Goal: Information Seeking & Learning: Learn about a topic

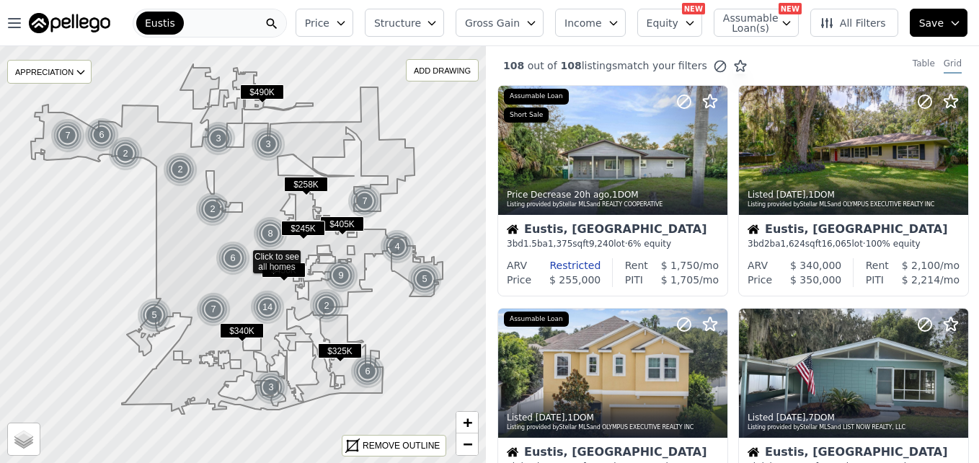
scroll to position [404, 0]
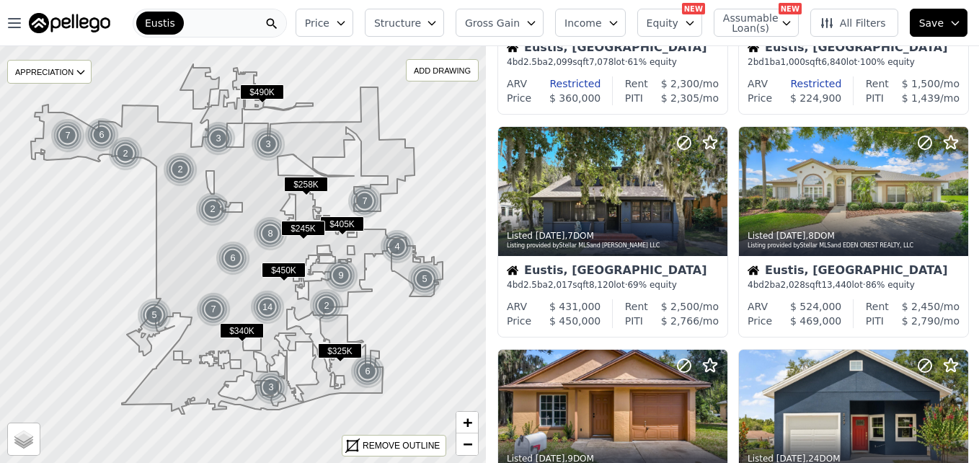
click at [208, 19] on div "Eustis" at bounding box center [210, 23] width 154 height 29
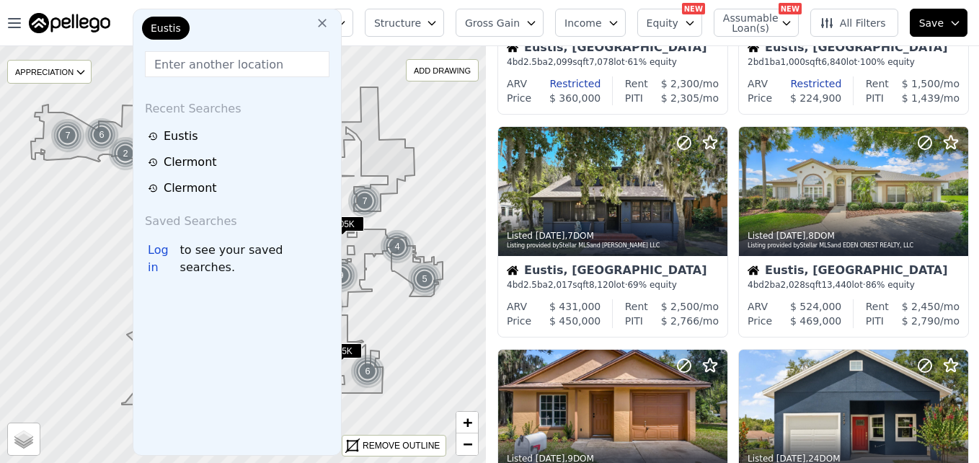
click at [315, 23] on icon at bounding box center [322, 23] width 14 height 14
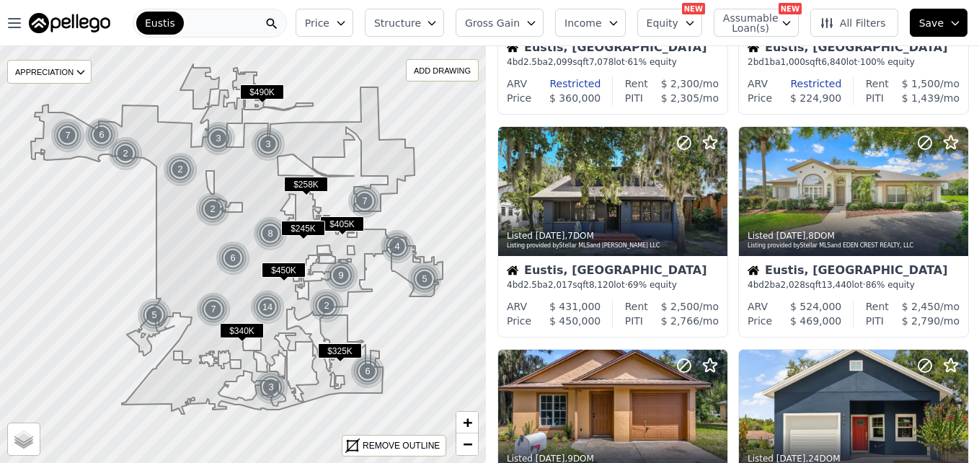
click at [200, 23] on div "Eustis" at bounding box center [210, 23] width 154 height 29
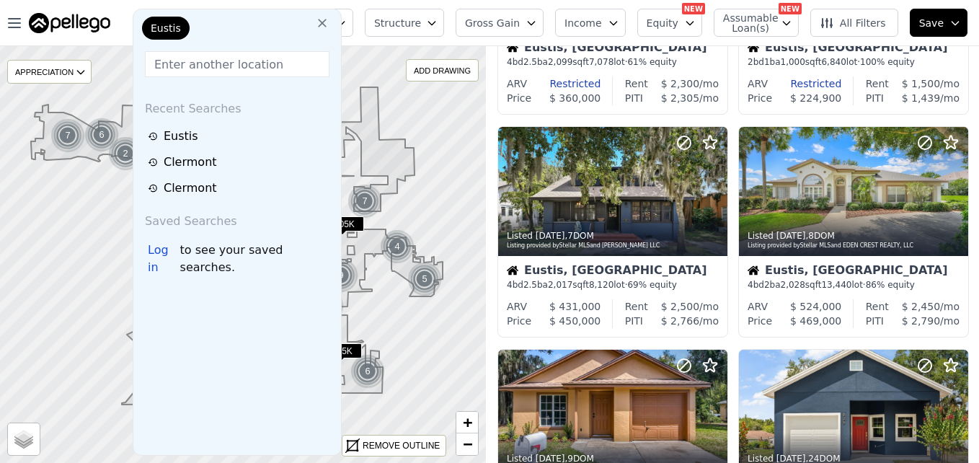
click at [180, 73] on input "text" at bounding box center [237, 64] width 185 height 26
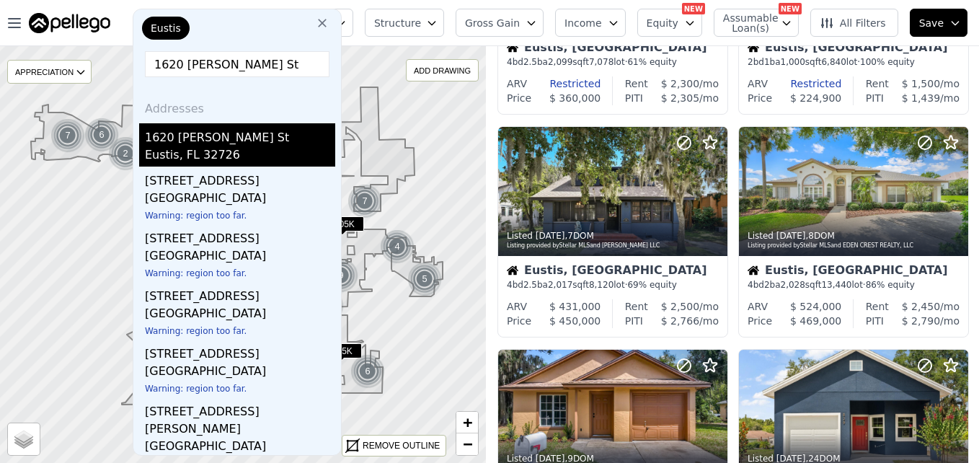
type input "1620 Morin St"
click at [162, 139] on div "1620 Morin St" at bounding box center [240, 134] width 190 height 23
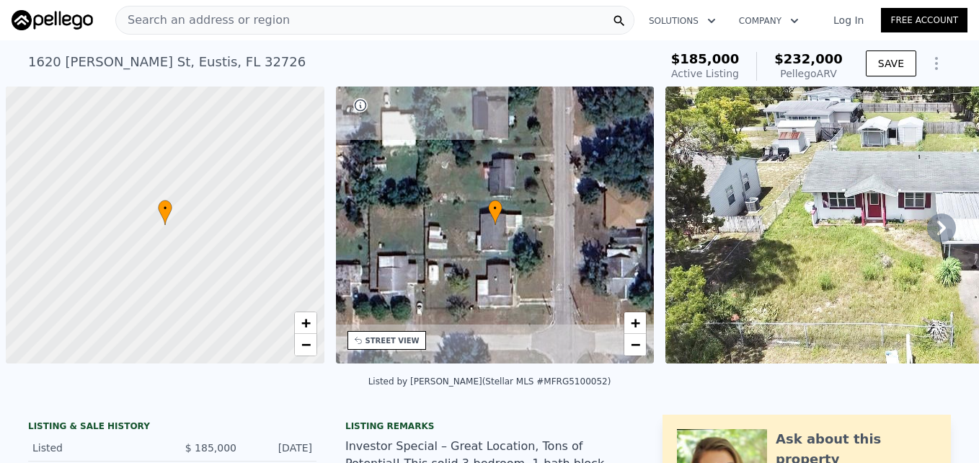
scroll to position [0, 6]
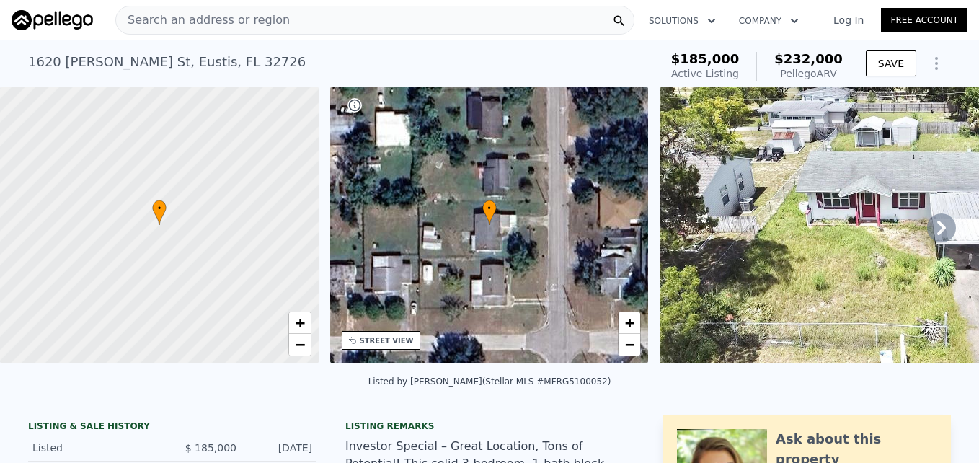
click at [938, 236] on icon at bounding box center [941, 227] width 29 height 29
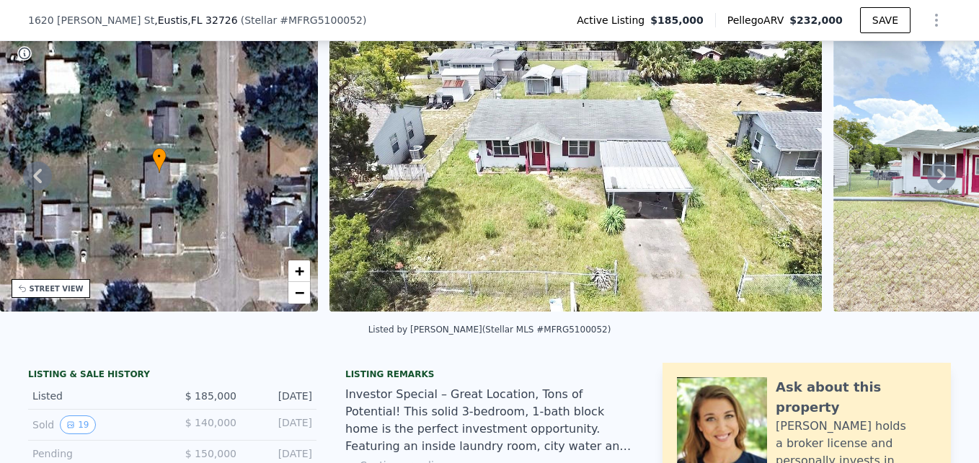
scroll to position [128, 0]
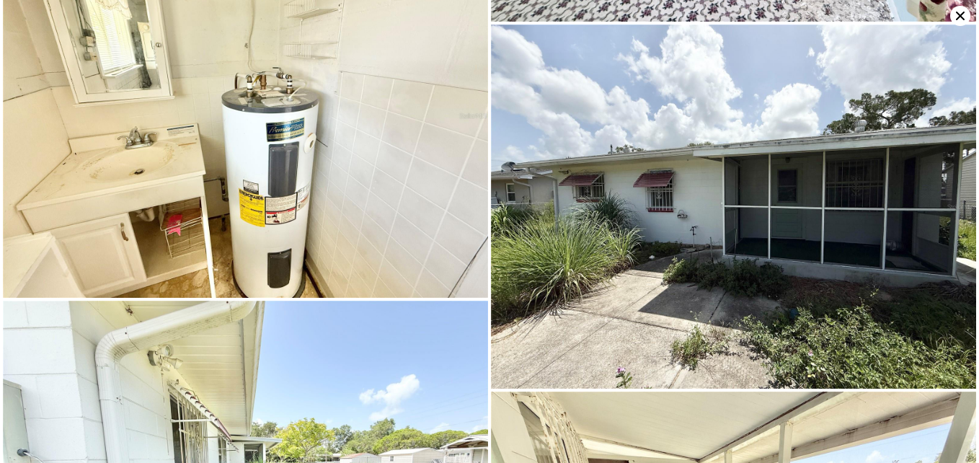
scroll to position [2539, 0]
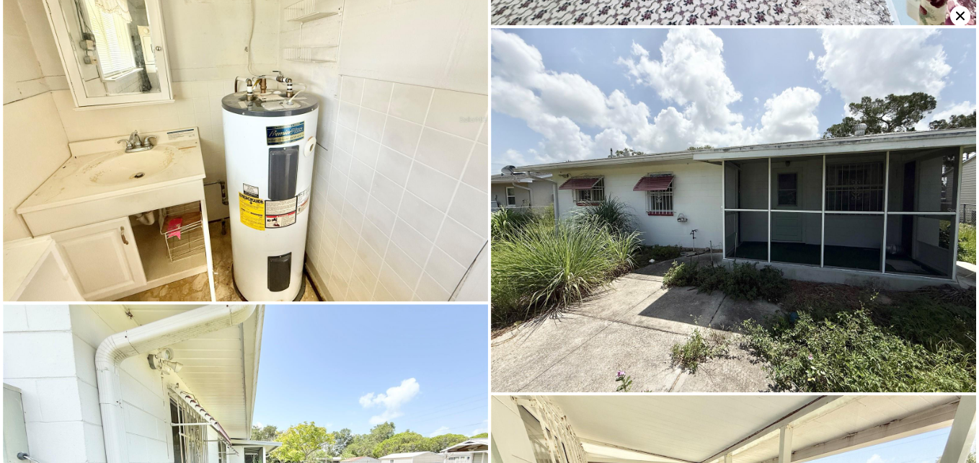
drag, startPoint x: 977, startPoint y: 457, endPoint x: 833, endPoint y: 67, distance: 415.5
click at [833, 67] on img at bounding box center [733, 210] width 485 height 364
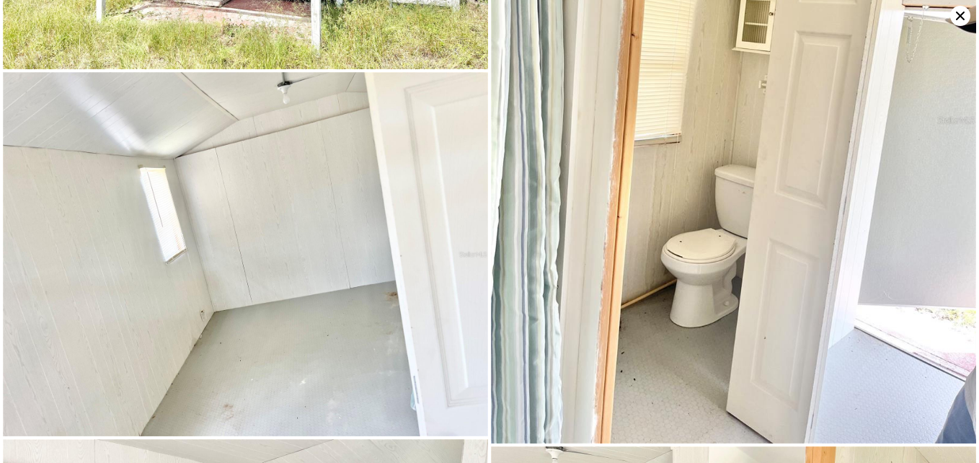
scroll to position [3536, 0]
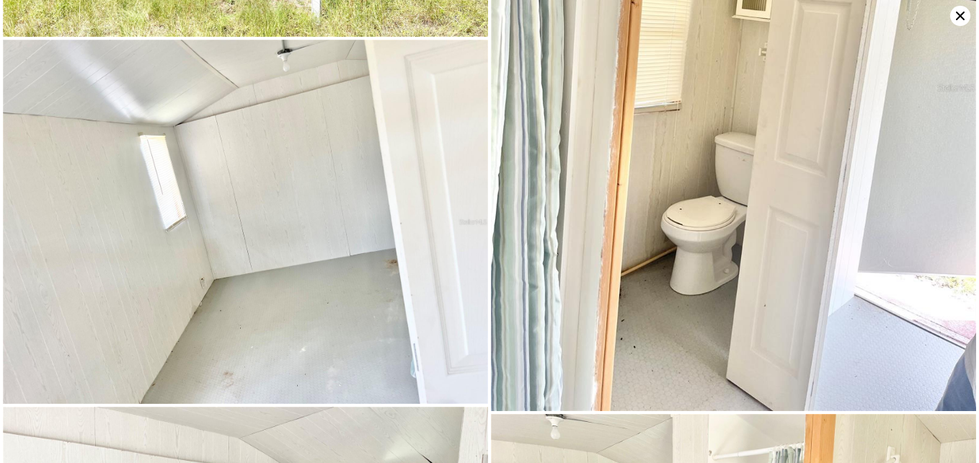
click at [967, 18] on icon at bounding box center [960, 16] width 20 height 20
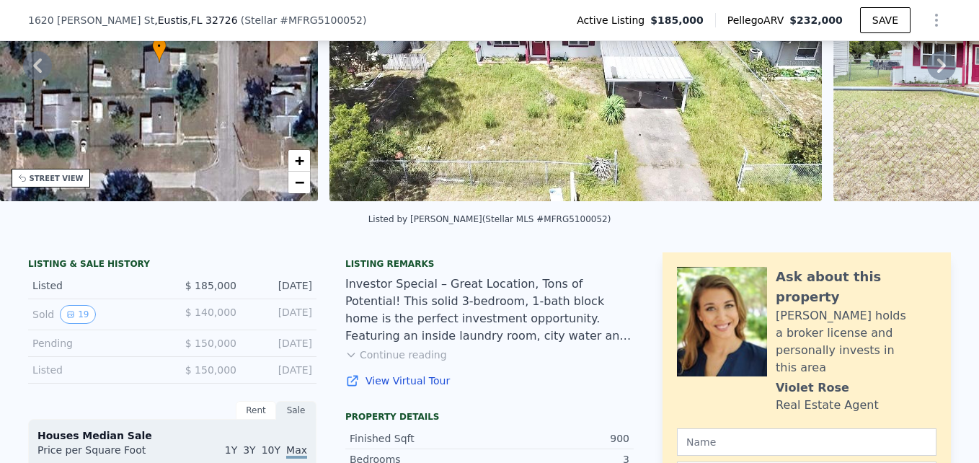
click at [640, 108] on img at bounding box center [575, 62] width 492 height 277
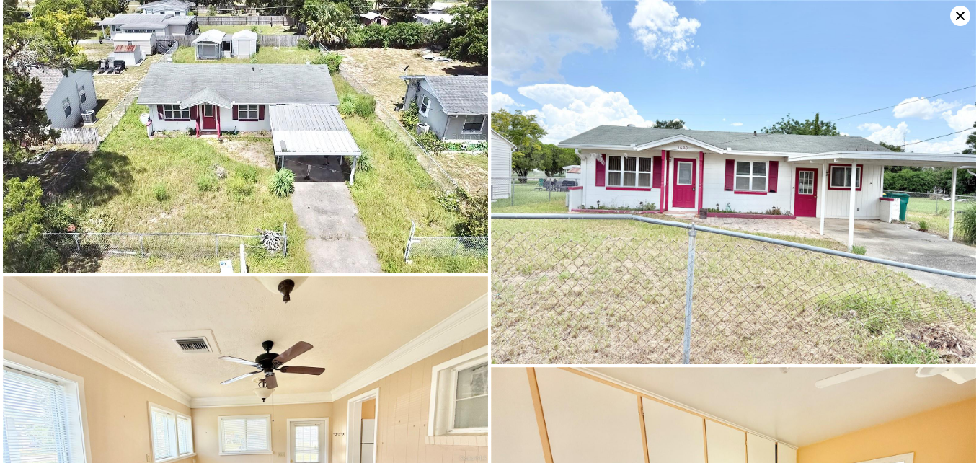
click at [967, 453] on div at bounding box center [489, 231] width 979 height 463
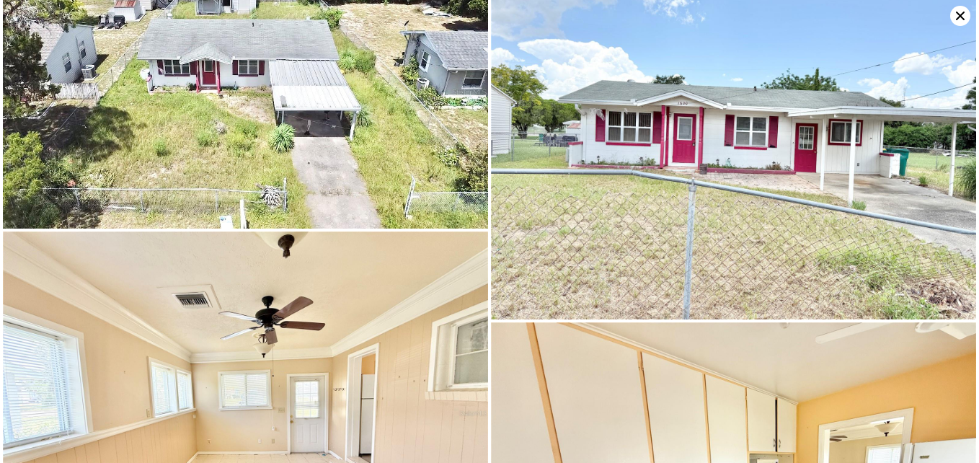
scroll to position [0, 0]
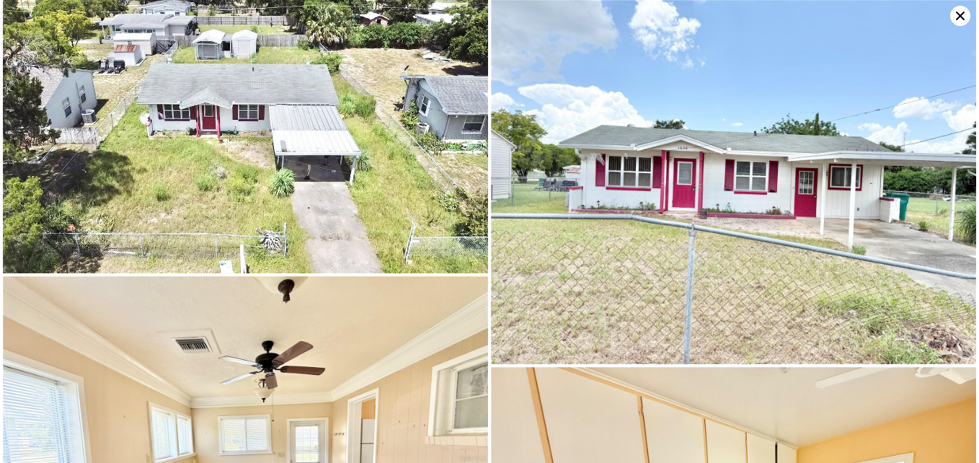
click at [834, 259] on img at bounding box center [733, 182] width 485 height 364
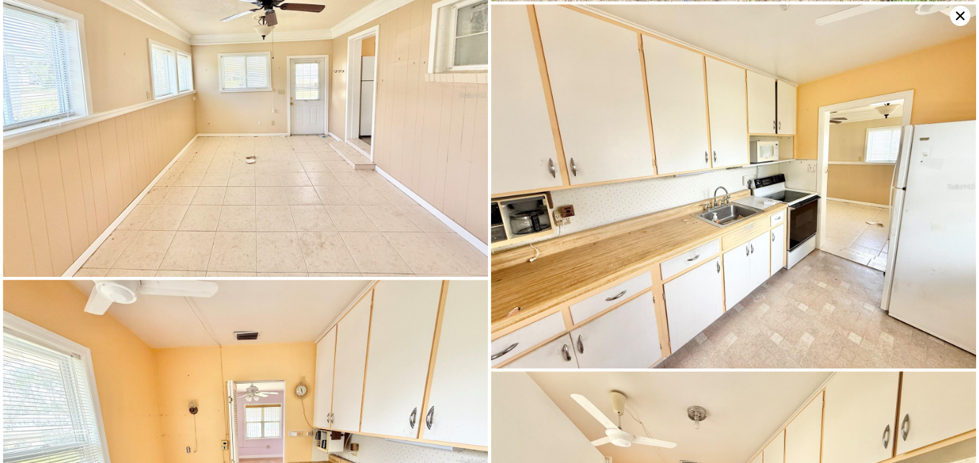
scroll to position [272, 0]
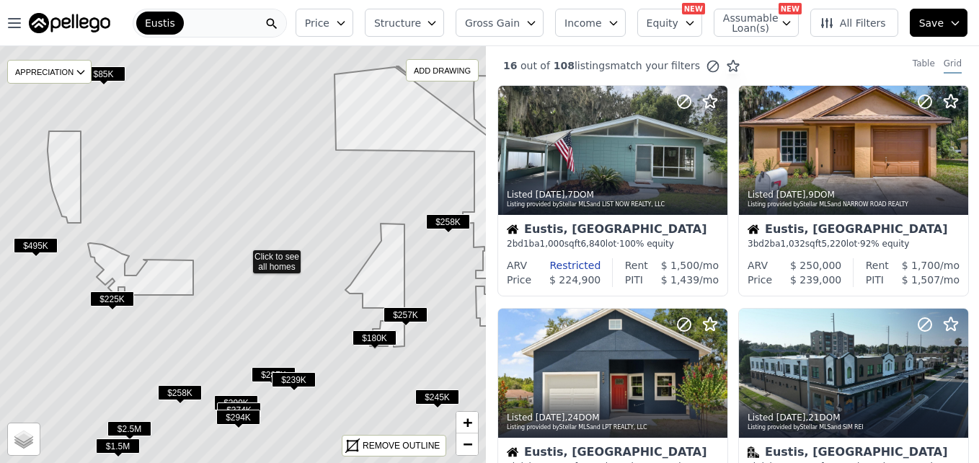
click at [279, 19] on icon at bounding box center [272, 24] width 14 height 14
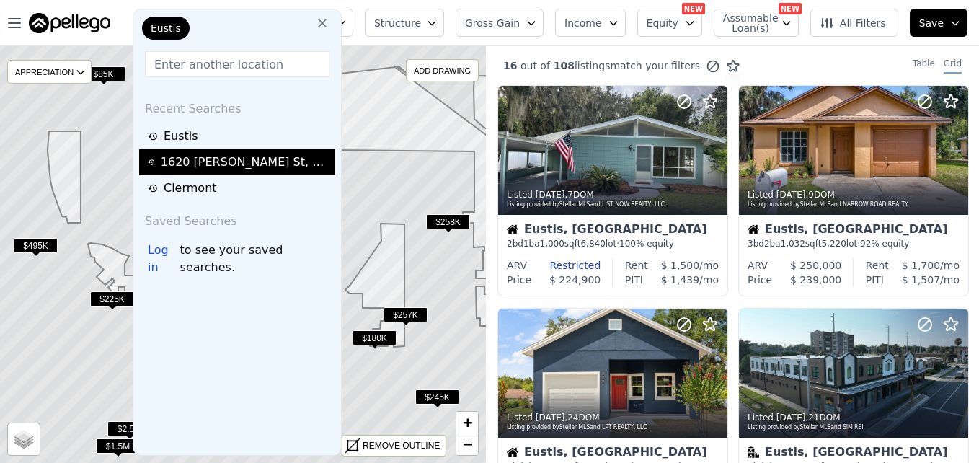
click at [223, 167] on div "1620 Morin St , Eustis , FL 32726" at bounding box center [246, 162] width 170 height 17
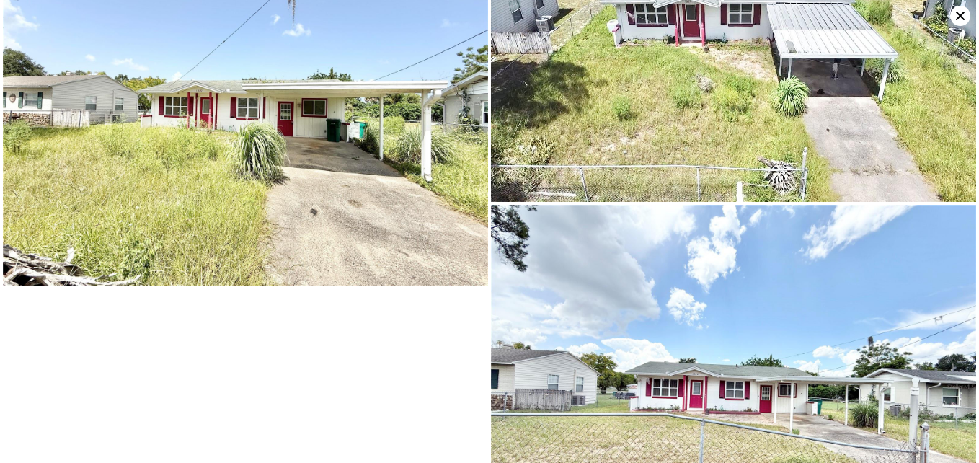
scroll to position [5074, 0]
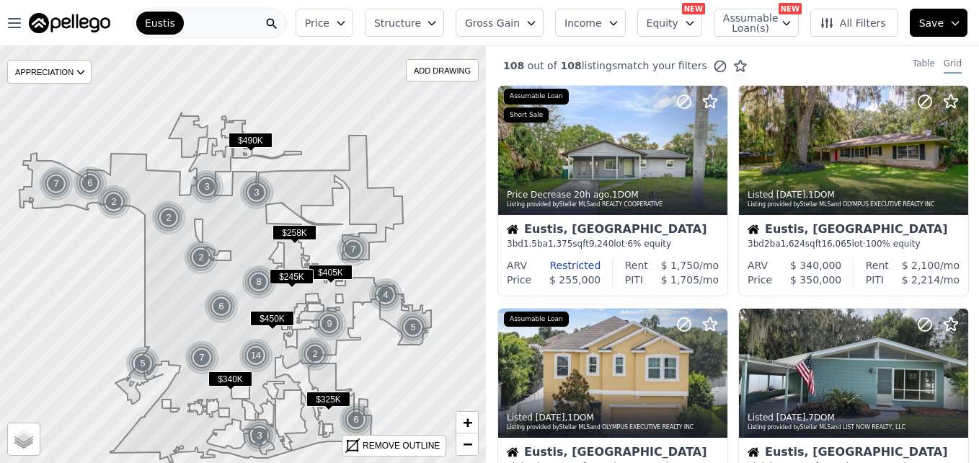
click at [210, 33] on div "Eustis" at bounding box center [210, 23] width 154 height 29
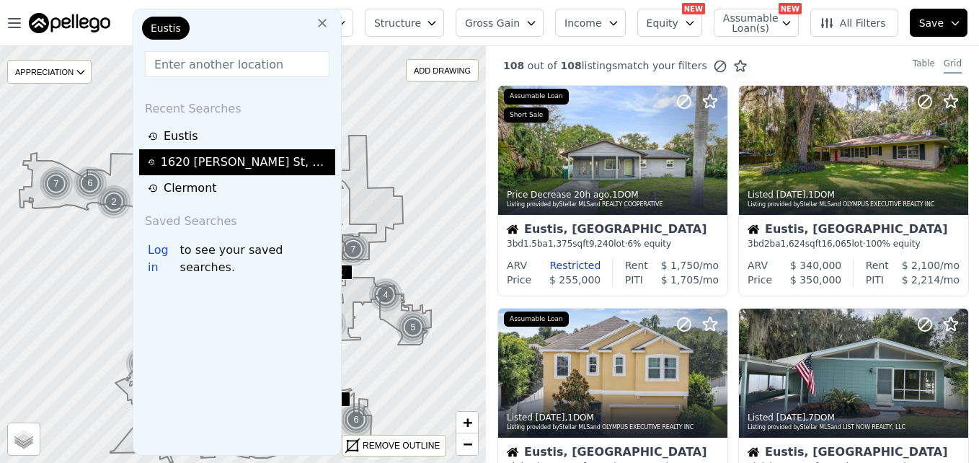
click at [198, 164] on div "1620 Morin St , Eustis , FL 32726" at bounding box center [246, 162] width 170 height 17
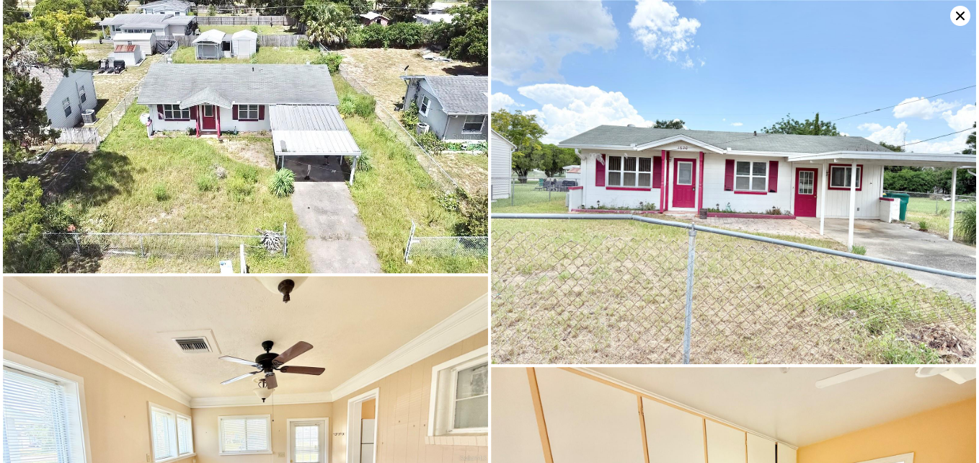
scroll to position [0, 6]
click at [959, 21] on icon at bounding box center [960, 16] width 20 height 20
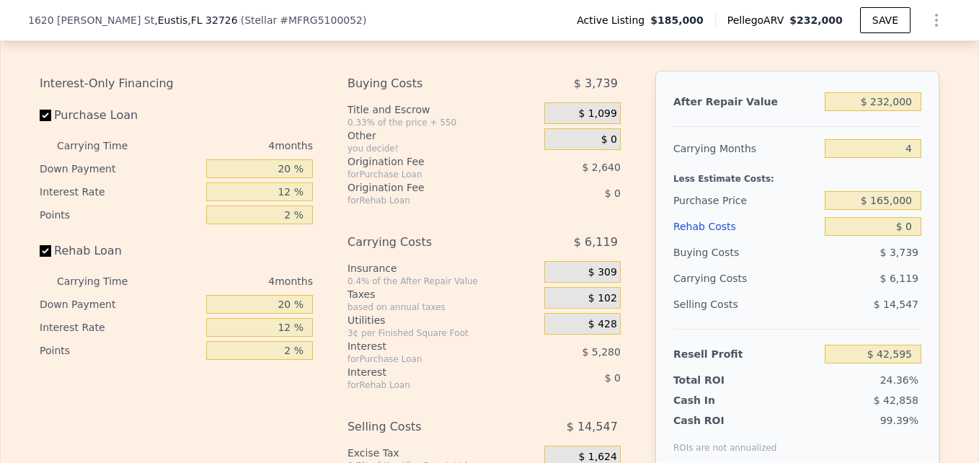
scroll to position [2207, 0]
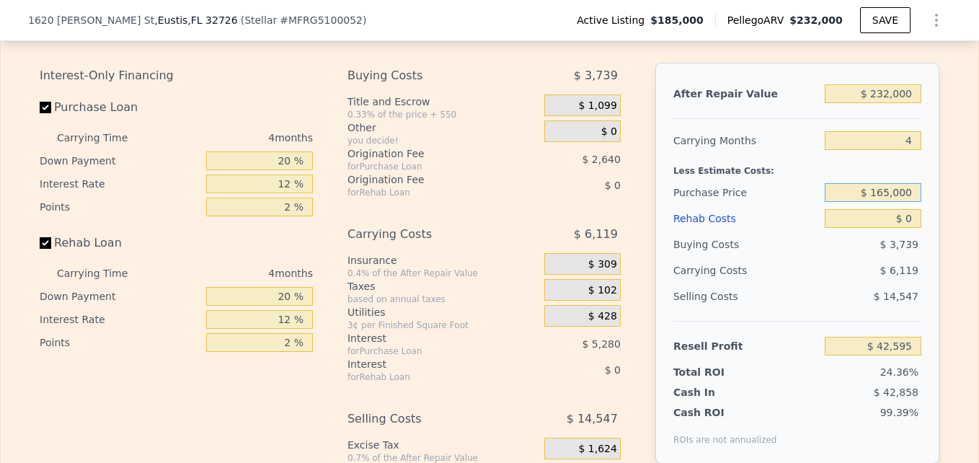
click at [884, 202] on input "$ 165,000" at bounding box center [873, 192] width 97 height 19
type input "$ 125,000"
click at [911, 228] on input "$ 0" at bounding box center [873, 218] width 97 height 19
type input "$ 84,648"
type input "$ 40"
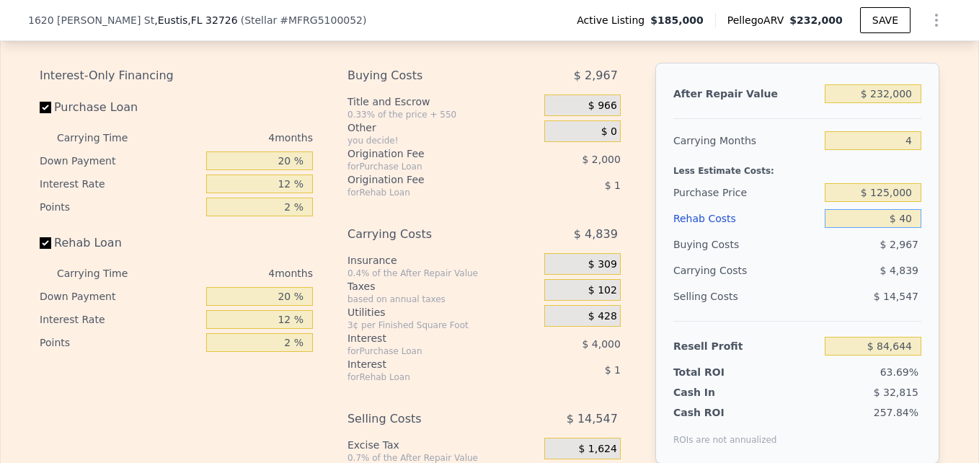
type input "$ 84,607"
type input "$ 400"
type input "$ 84,230"
type input "$ 4,000"
type input "$ 80,456"
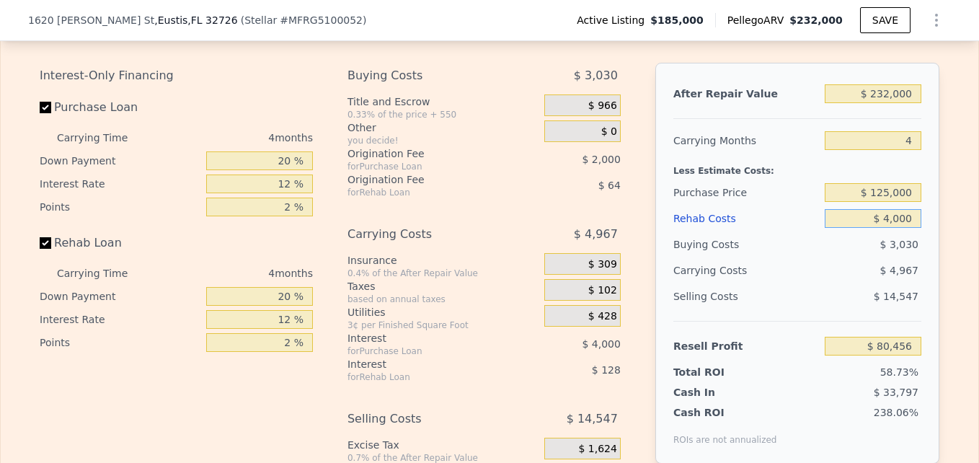
type input "$ 40,000"
type input "$ 42,728"
type input "$ 40,000"
click at [909, 150] on input "4" at bounding box center [873, 140] width 97 height 19
type input "3"
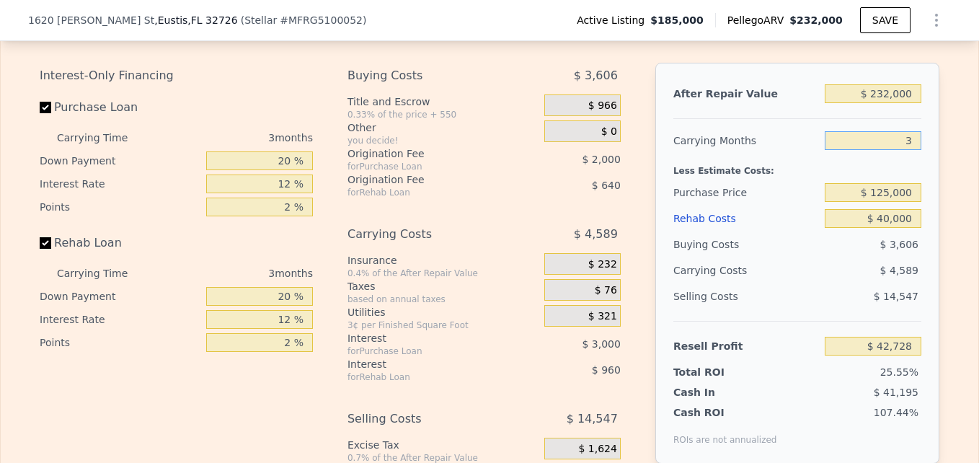
type input "$ 44,258"
type input "3"
click at [889, 179] on div "Less Estimate Costs:" at bounding box center [797, 167] width 248 height 26
click at [855, 257] on div "$ 3,606" at bounding box center [873, 244] width 97 height 26
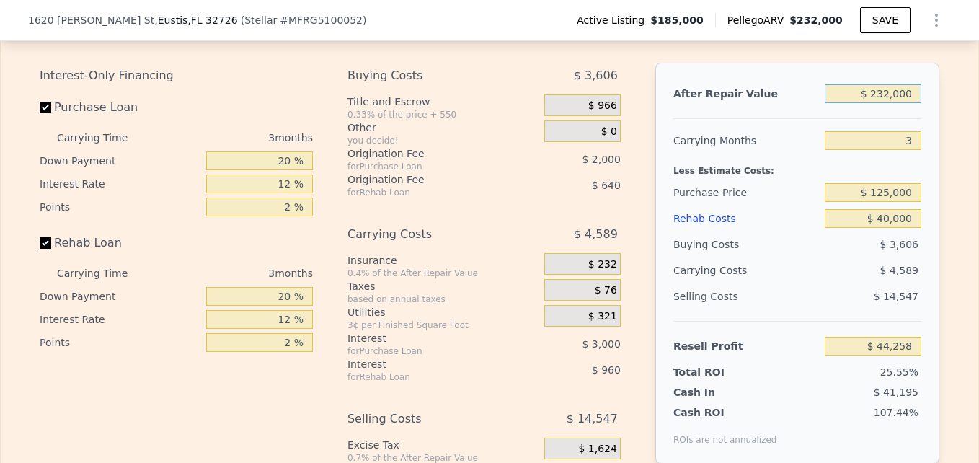
click at [885, 103] on input "$ 232,000" at bounding box center [873, 93] width 97 height 19
click at [887, 103] on input "$ 232,000" at bounding box center [873, 93] width 97 height 19
type input "$ 23,000"
type input "-$ 151,924"
type input "$ 2,000"
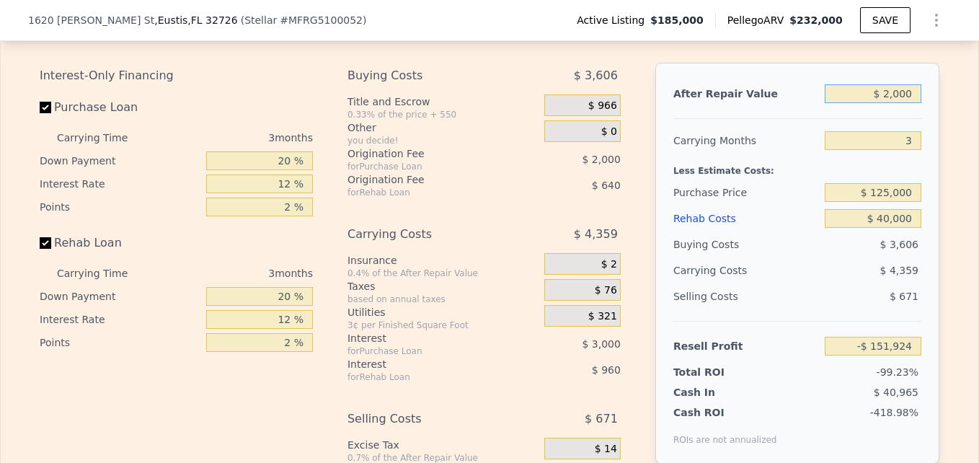
type input "-$ 171,636"
type input "$ 240,000"
type input "$ 51,768"
type input "$ 240,000"
click at [859, 179] on div "Less Estimate Costs:" at bounding box center [797, 167] width 248 height 26
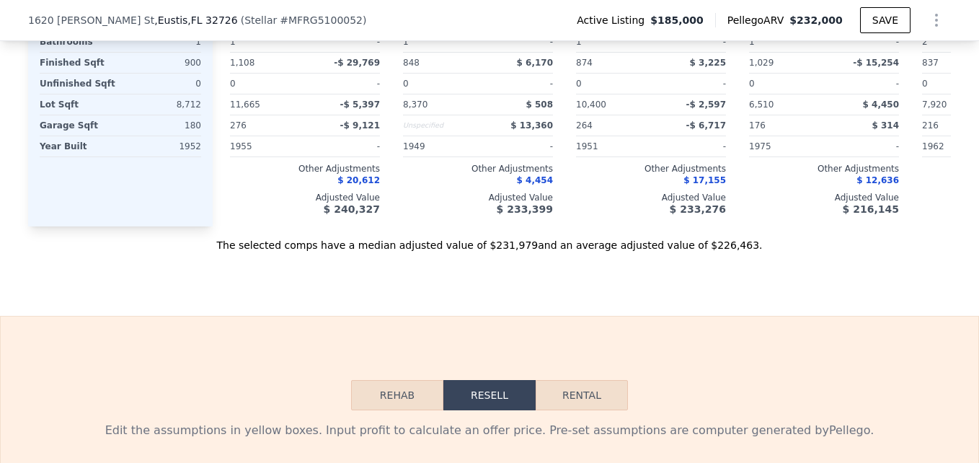
scroll to position [1810, 0]
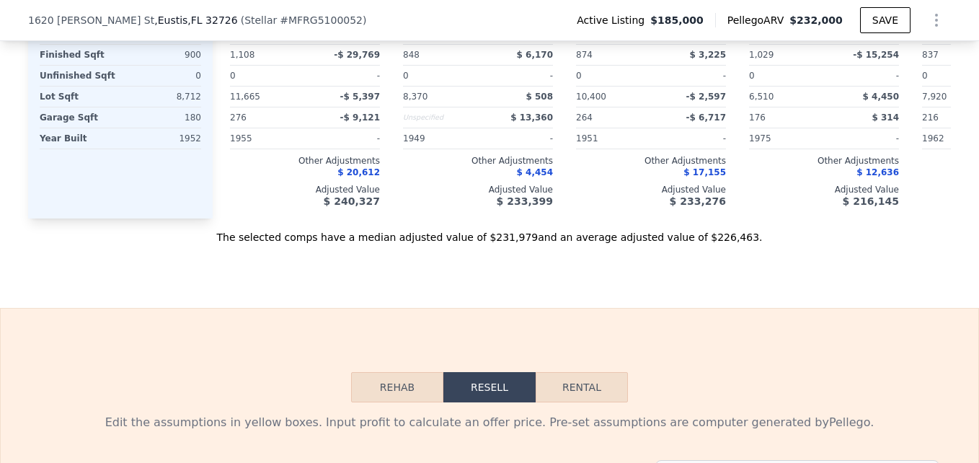
click at [590, 402] on button "Rental" at bounding box center [582, 387] width 92 height 30
select select "30"
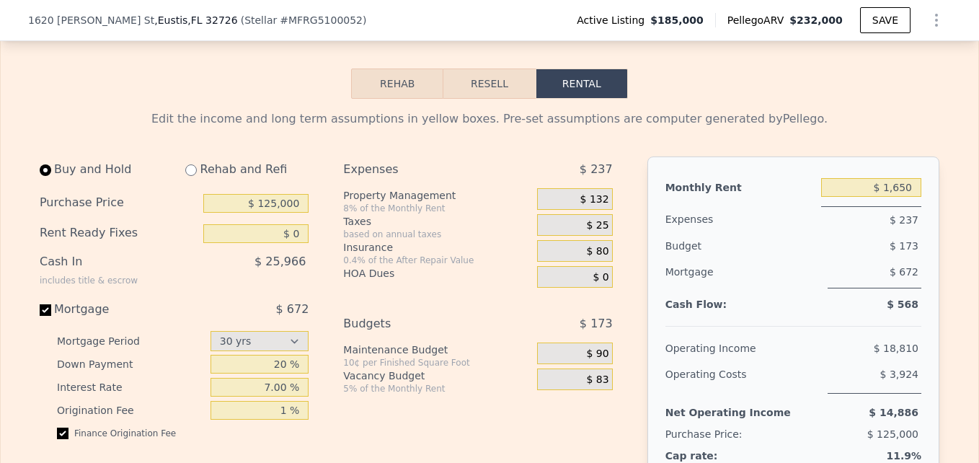
scroll to position [2131, 0]
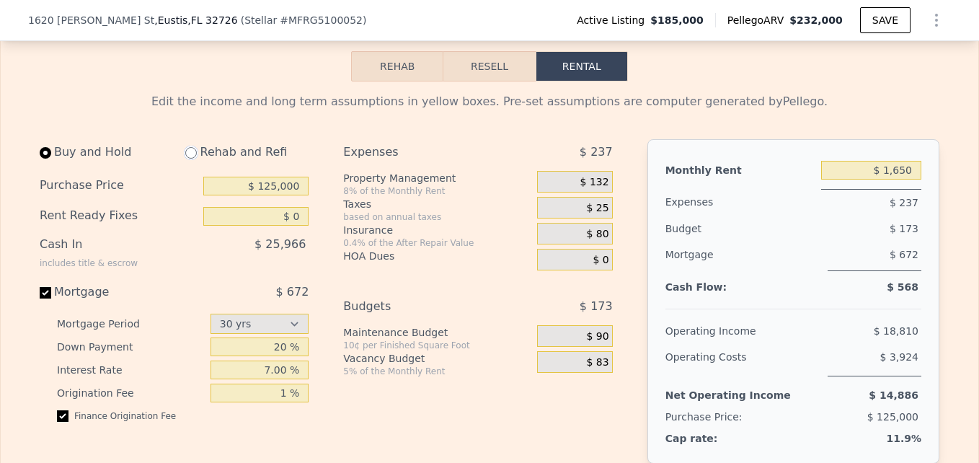
click at [185, 159] on input "radio" at bounding box center [191, 153] width 12 height 12
radio input "true"
type input "$ 40,000"
type input "$ 2,150"
select select "30"
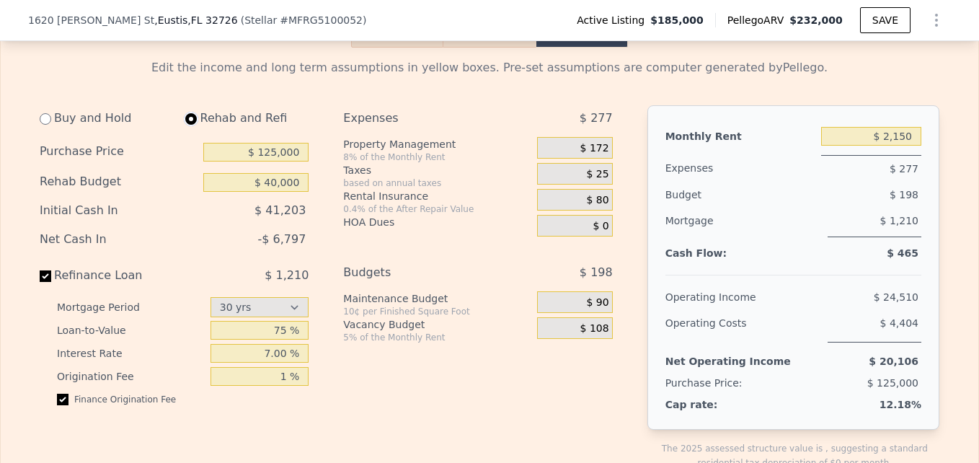
scroll to position [2182, 0]
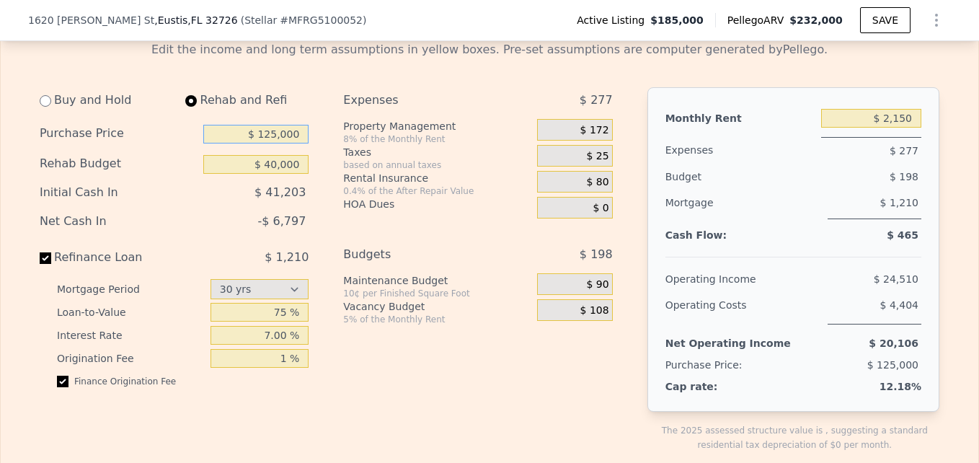
click at [273, 143] on input "$ 125,000" at bounding box center [255, 134] width 105 height 19
click at [292, 113] on div "Rehab and Refi" at bounding box center [241, 100] width 135 height 26
click at [275, 143] on input "$ 240,000" at bounding box center [255, 134] width 105 height 19
type input "$ 125,000"
click at [298, 113] on div "Rehab and Refi" at bounding box center [241, 100] width 135 height 26
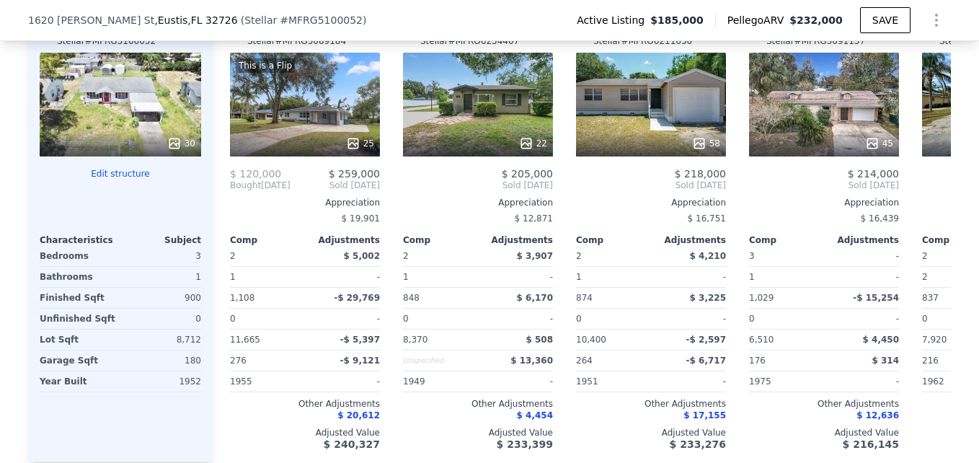
scroll to position [1576, 0]
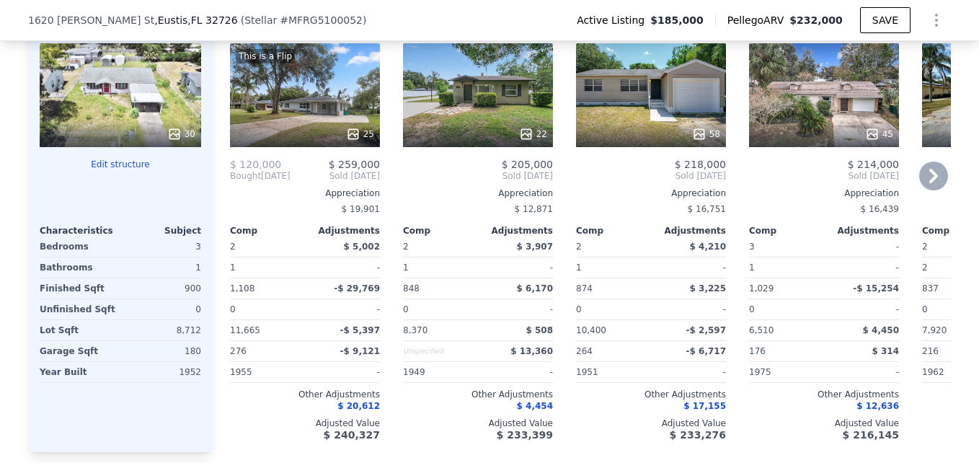
click at [924, 182] on icon at bounding box center [933, 175] width 29 height 29
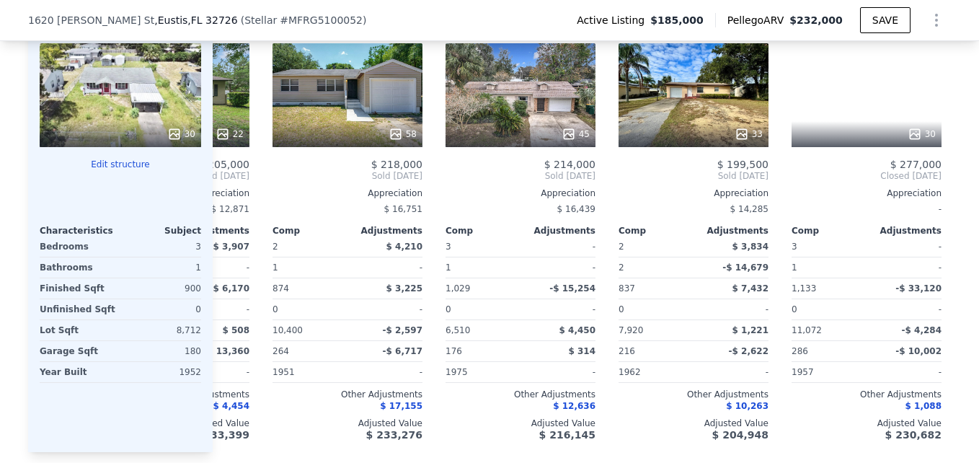
scroll to position [0, 346]
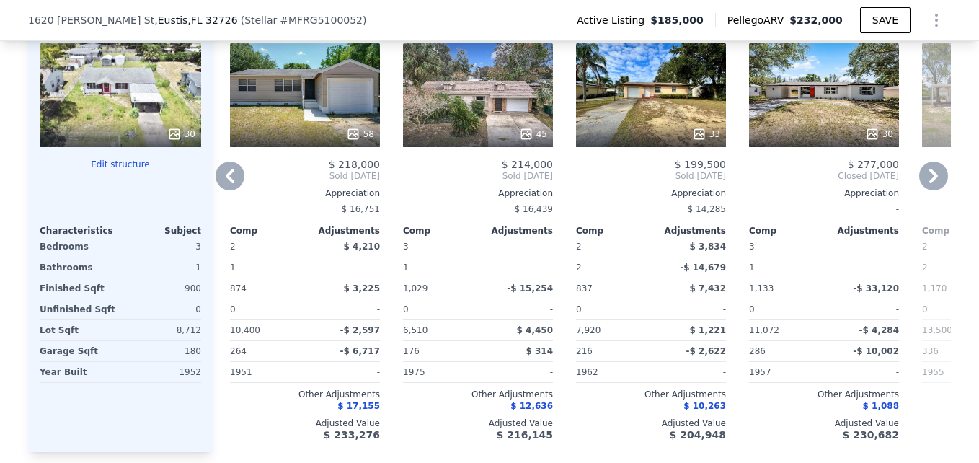
click at [924, 182] on icon at bounding box center [933, 175] width 29 height 29
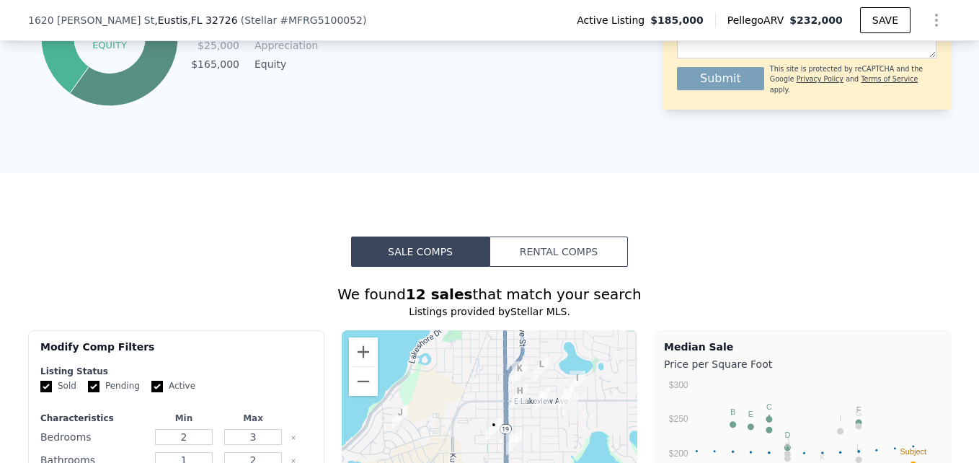
scroll to position [961, 0]
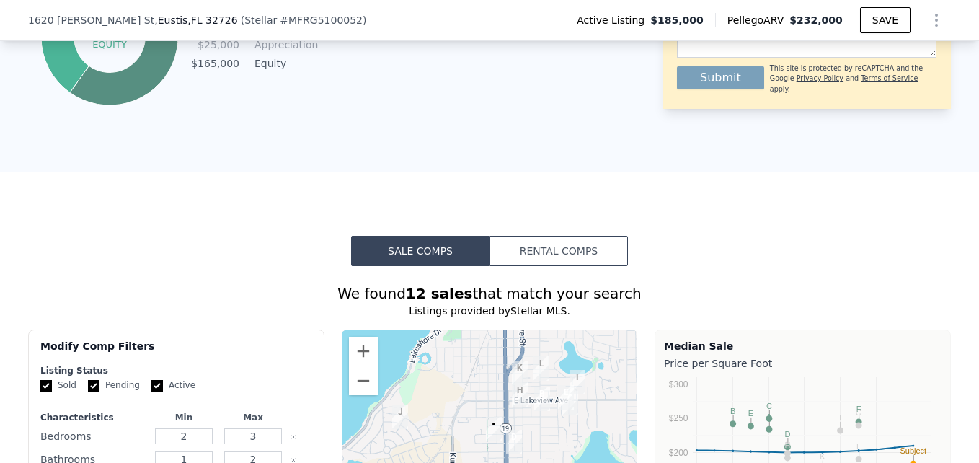
click at [557, 254] on button "Rental Comps" at bounding box center [558, 251] width 138 height 30
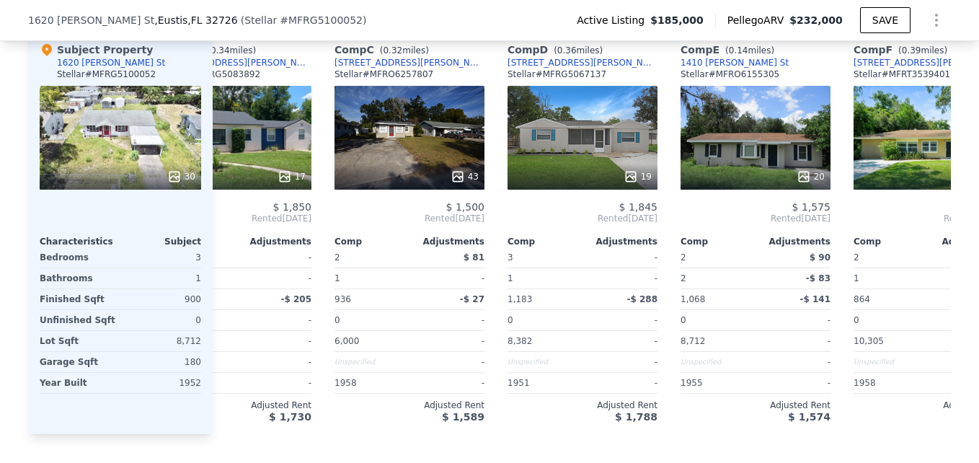
scroll to position [0, 0]
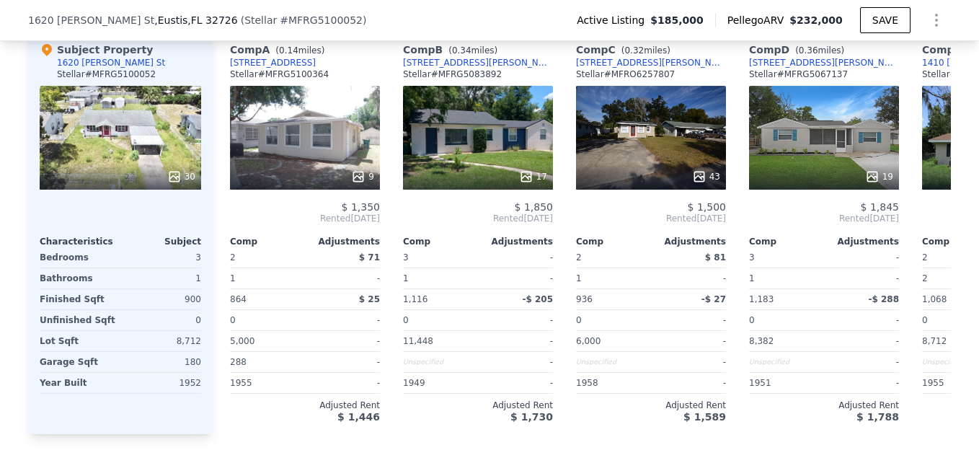
click at [127, 146] on div "30" at bounding box center [120, 138] width 161 height 104
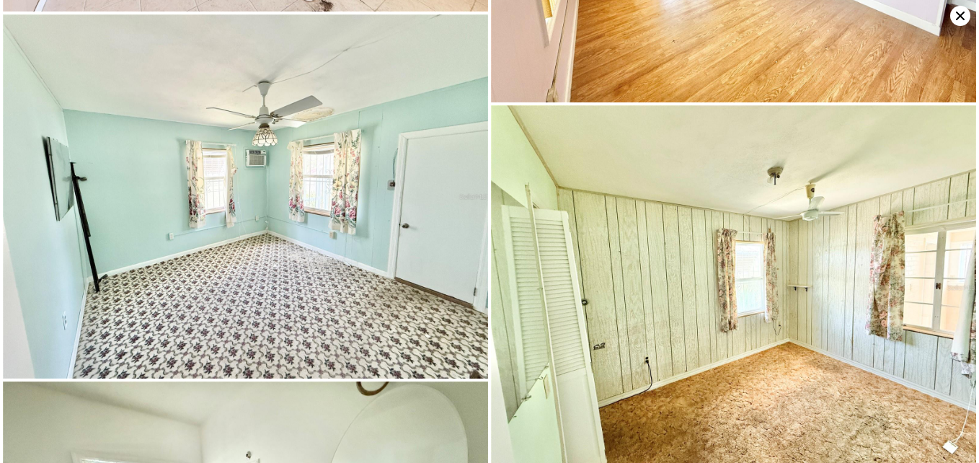
scroll to position [1361, 0]
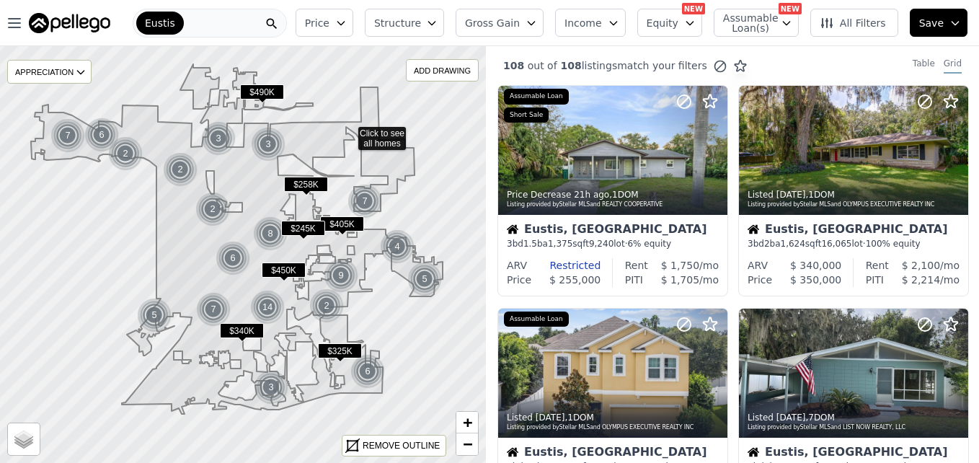
click at [348, 131] on icon at bounding box center [243, 254] width 587 height 505
click at [348, 131] on div at bounding box center [243, 254] width 583 height 500
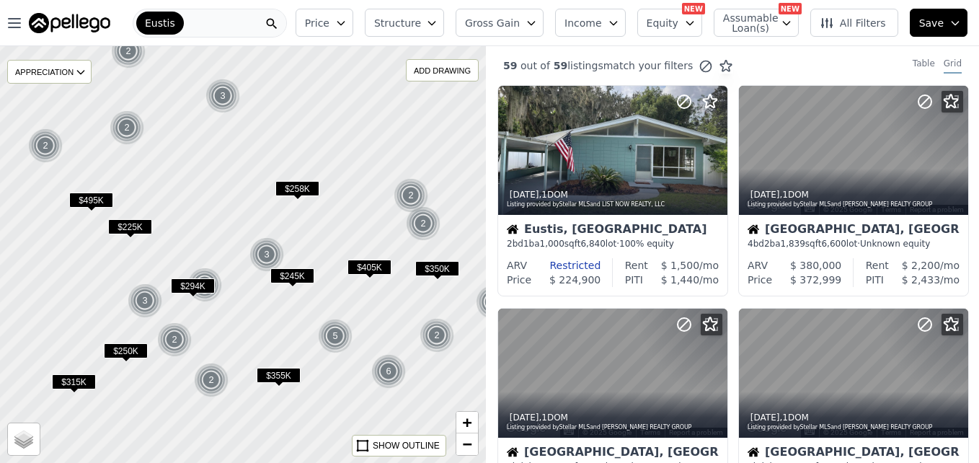
drag, startPoint x: 368, startPoint y: 171, endPoint x: 402, endPoint y: 110, distance: 70.0
click at [402, 110] on div at bounding box center [243, 254] width 583 height 500
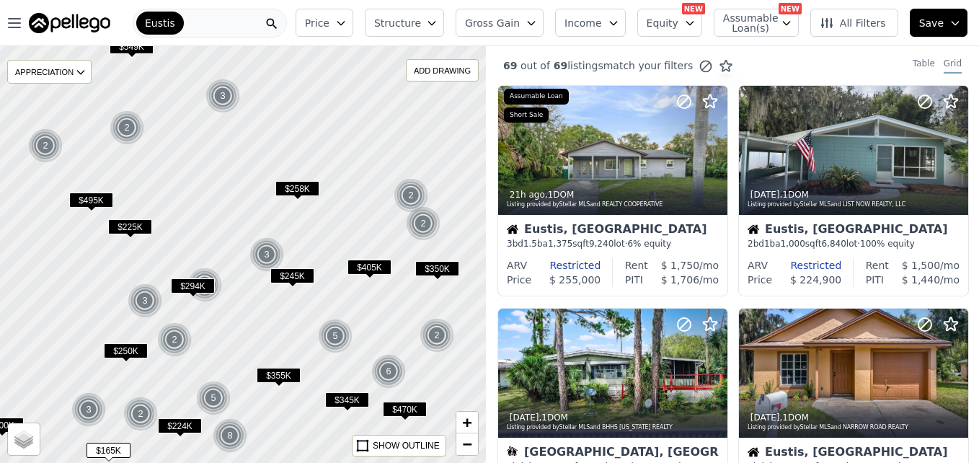
click at [228, 226] on div at bounding box center [243, 254] width 583 height 500
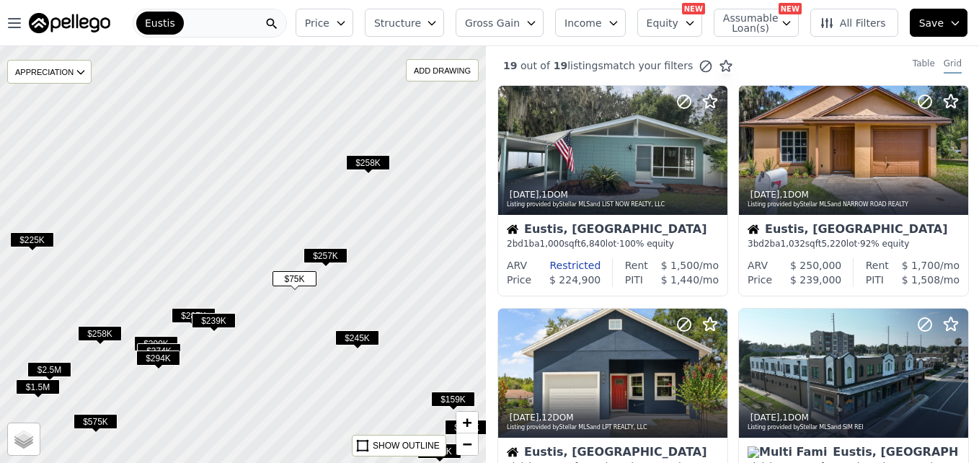
click at [297, 281] on span "$75K" at bounding box center [294, 278] width 44 height 15
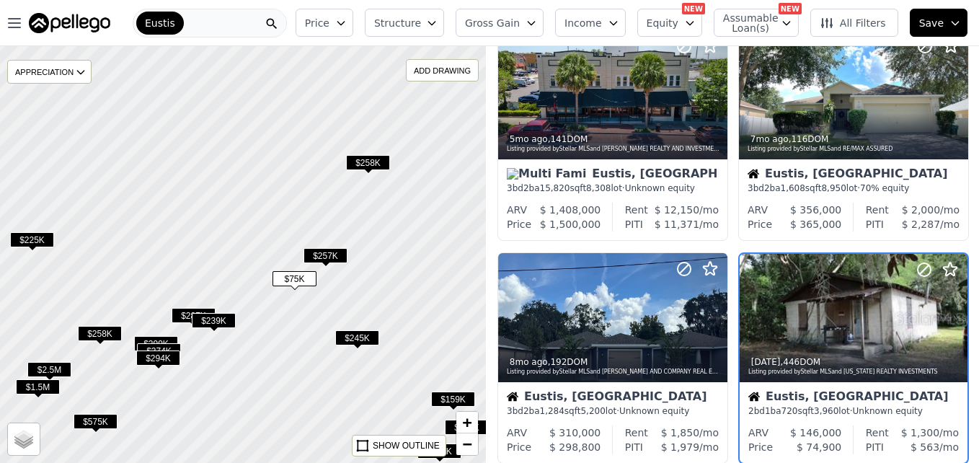
scroll to position [359, 0]
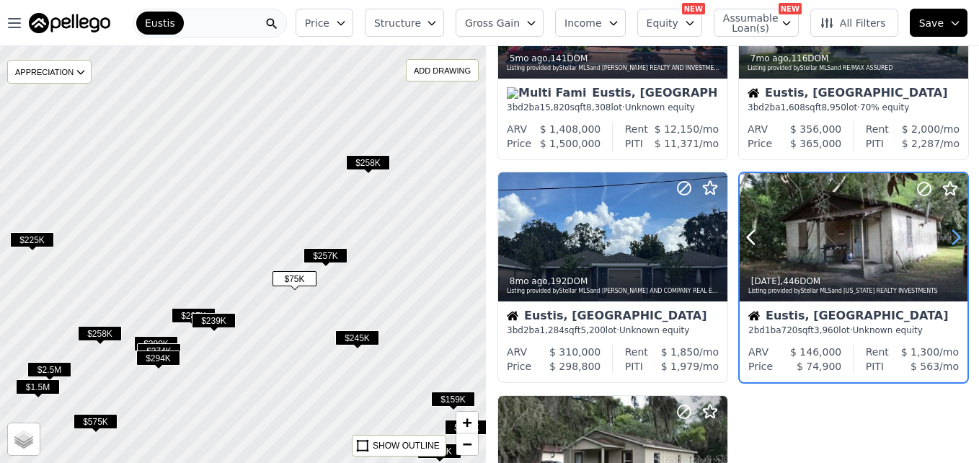
click at [944, 232] on icon at bounding box center [955, 237] width 23 height 23
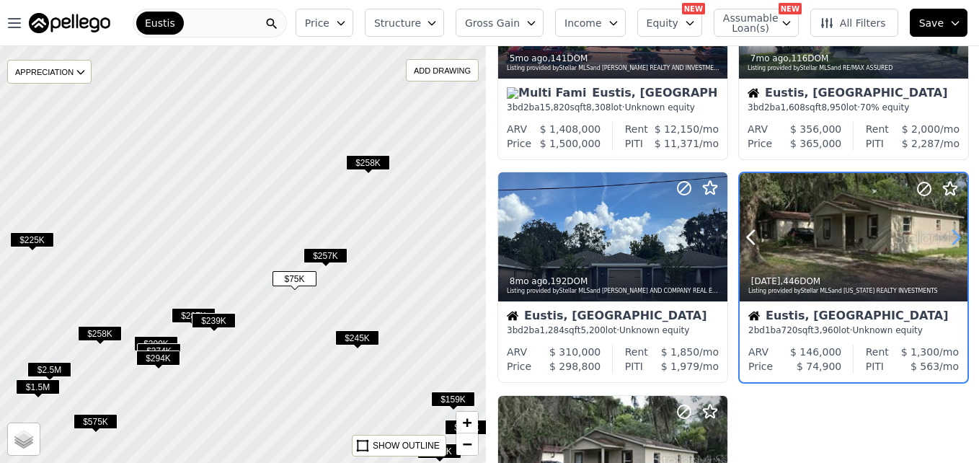
click at [944, 232] on icon at bounding box center [955, 237] width 23 height 23
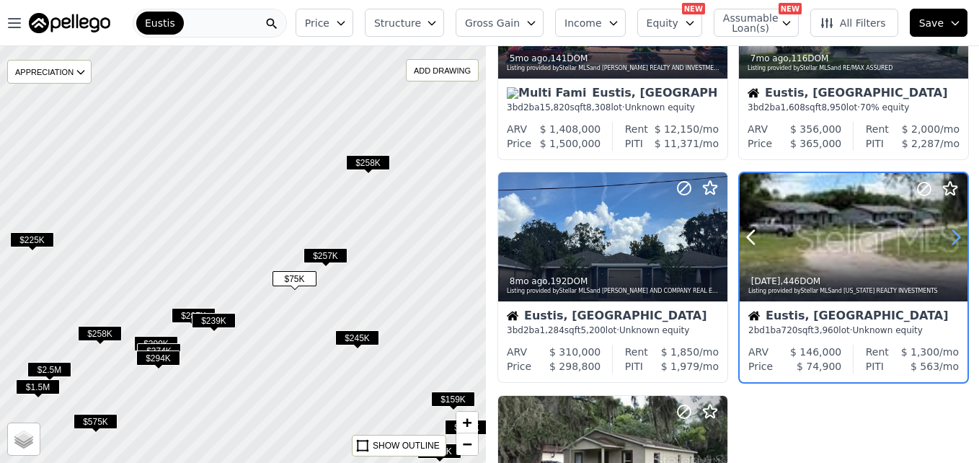
click at [944, 232] on icon at bounding box center [955, 237] width 23 height 23
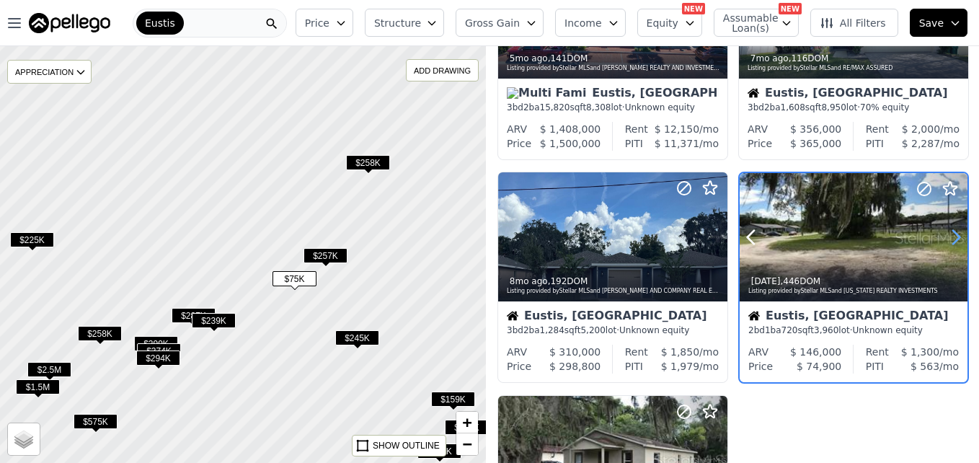
click at [944, 232] on icon at bounding box center [955, 237] width 23 height 23
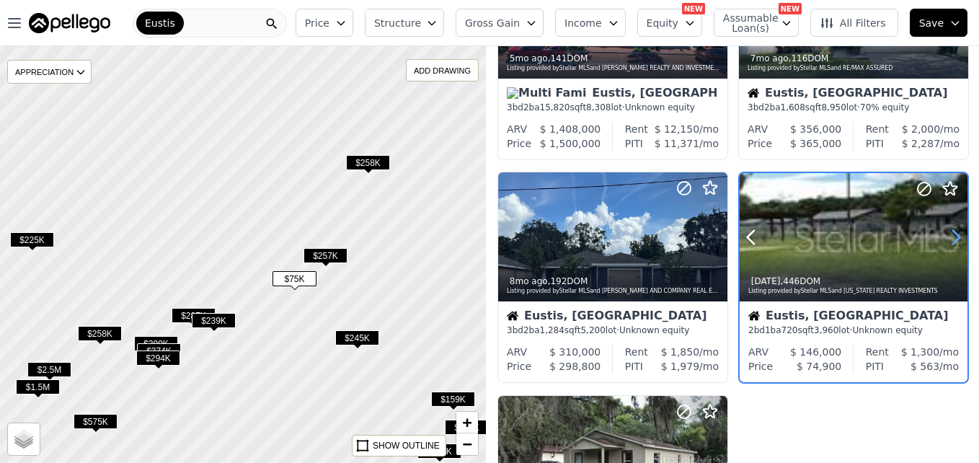
click at [944, 232] on icon at bounding box center [955, 237] width 23 height 23
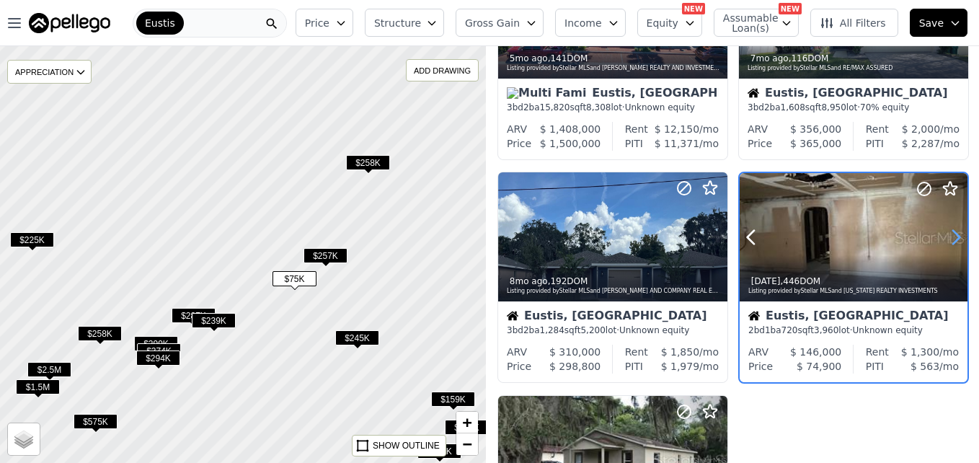
click at [944, 232] on icon at bounding box center [955, 237] width 23 height 23
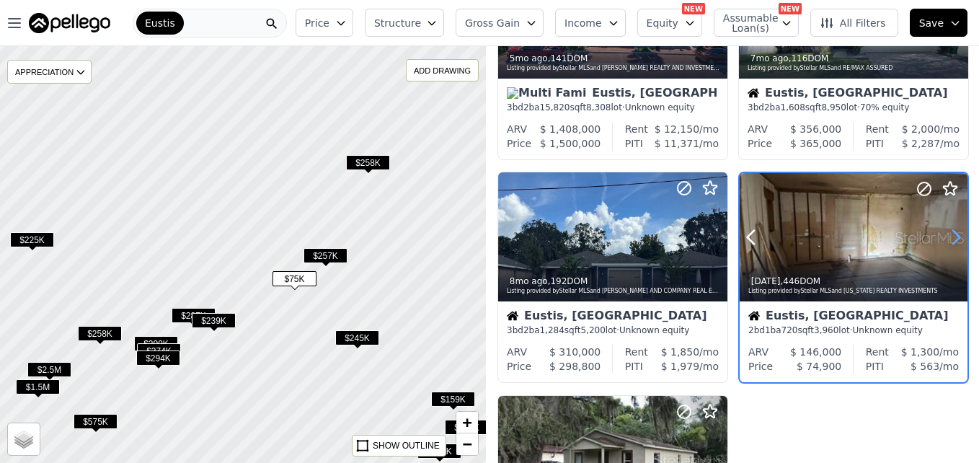
click at [944, 232] on icon at bounding box center [955, 237] width 23 height 23
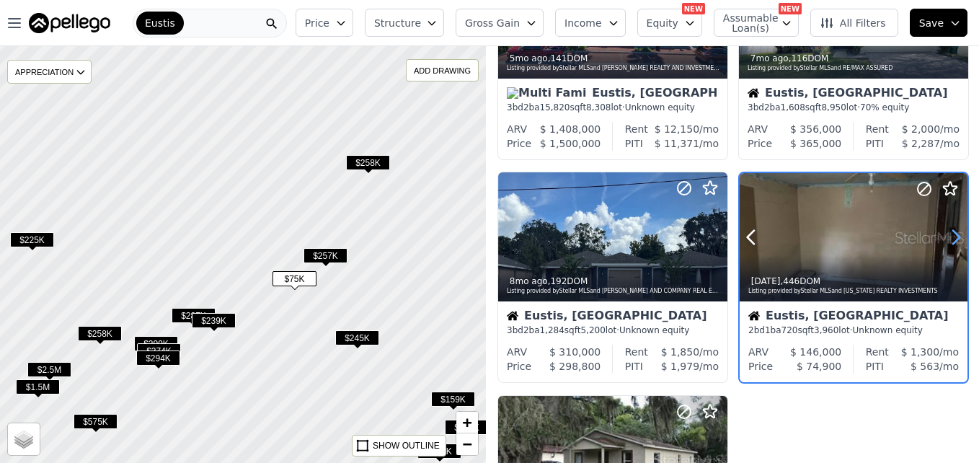
click at [944, 232] on icon at bounding box center [955, 237] width 23 height 23
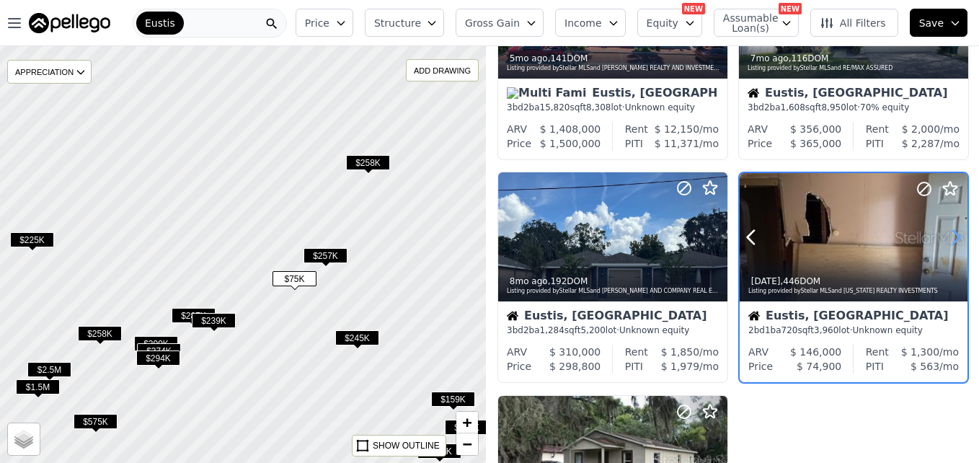
click at [944, 232] on icon at bounding box center [955, 237] width 23 height 23
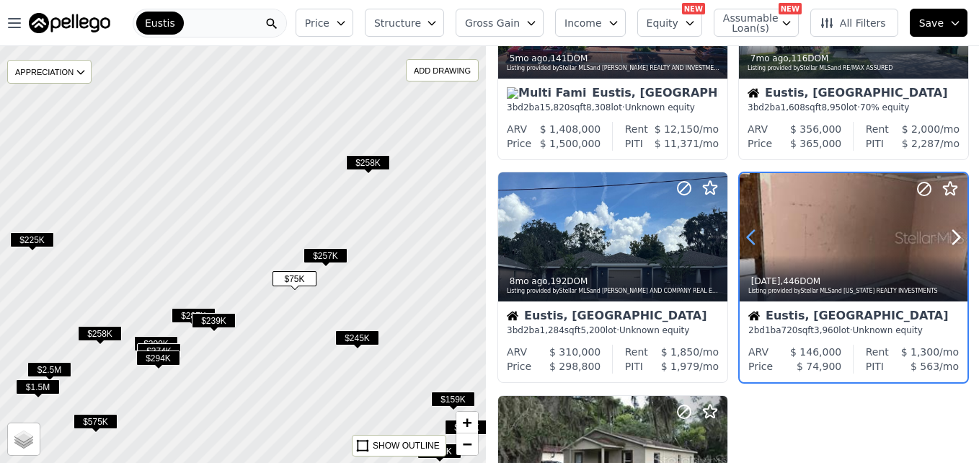
click at [748, 237] on icon at bounding box center [750, 237] width 23 height 23
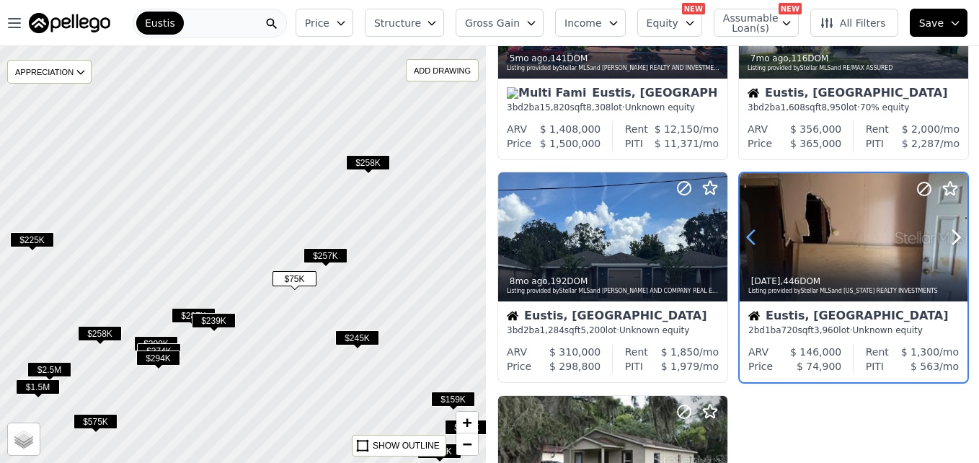
click at [748, 237] on icon at bounding box center [750, 237] width 23 height 23
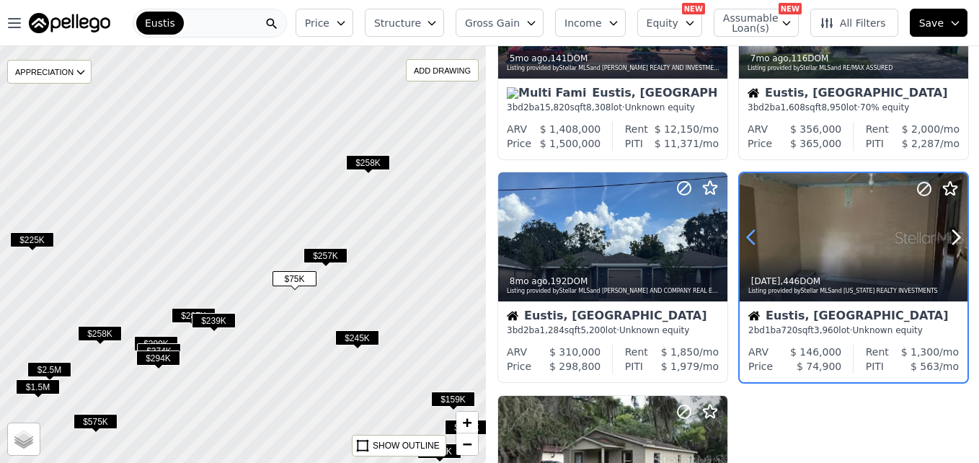
click at [748, 237] on icon at bounding box center [750, 237] width 23 height 23
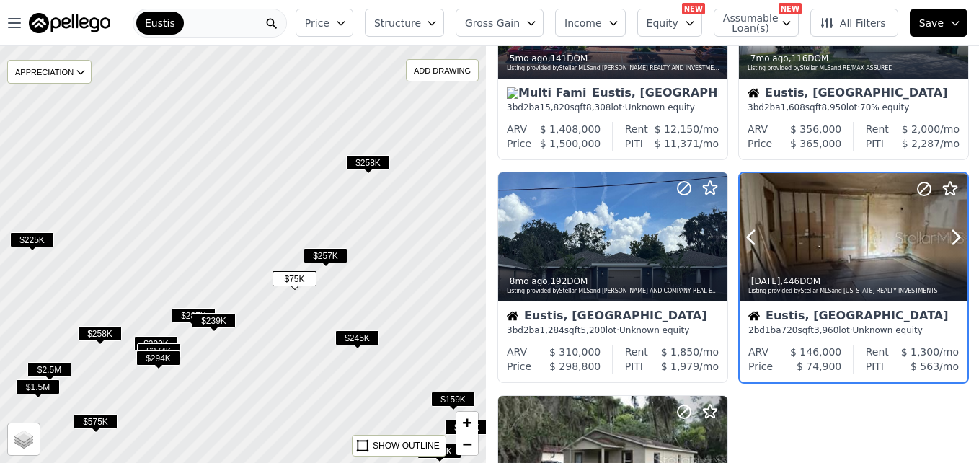
click at [819, 241] on div at bounding box center [853, 237] width 228 height 128
click at [301, 278] on span "$75K" at bounding box center [294, 278] width 44 height 15
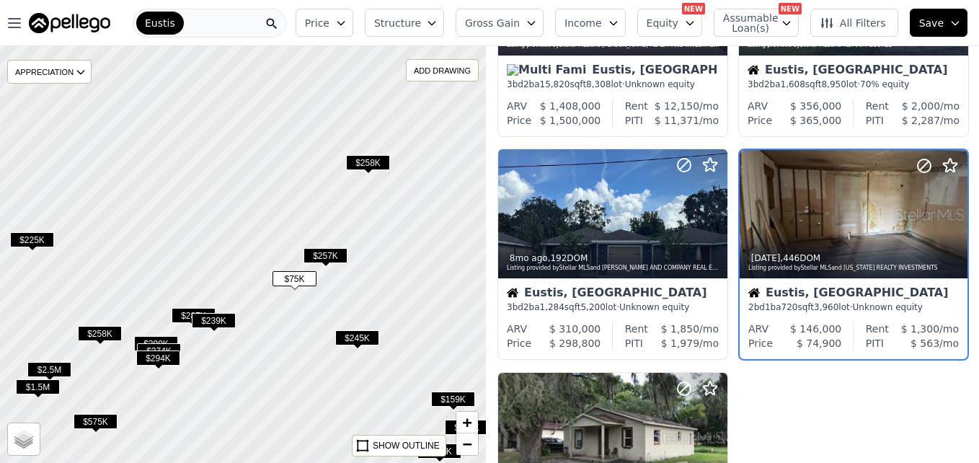
scroll to position [397, 0]
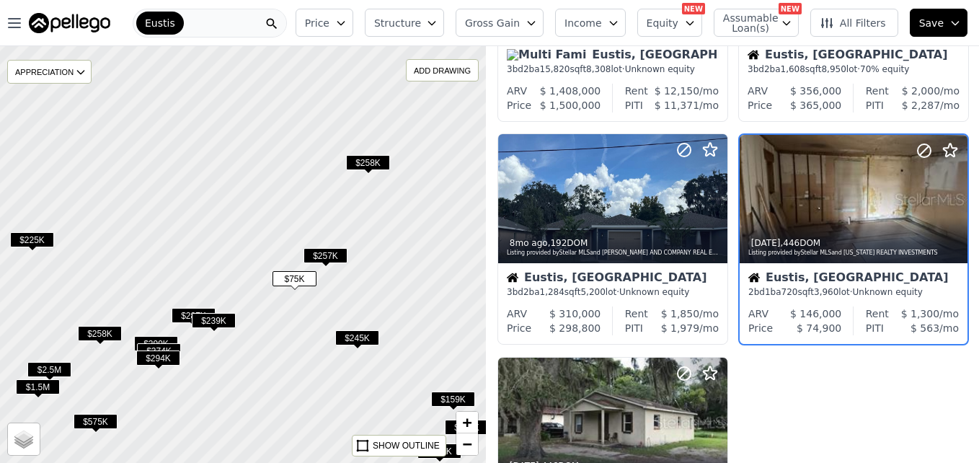
click at [306, 169] on div at bounding box center [243, 254] width 583 height 500
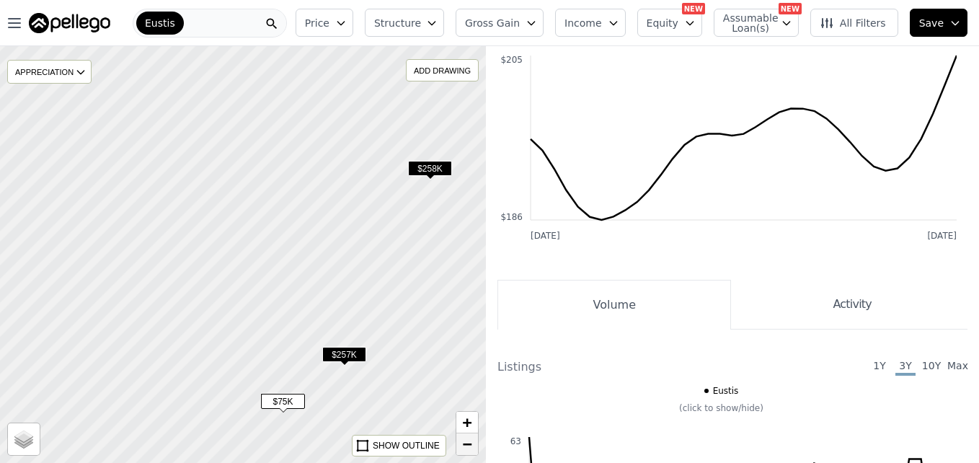
click at [461, 445] on link "−" at bounding box center [467, 444] width 22 height 22
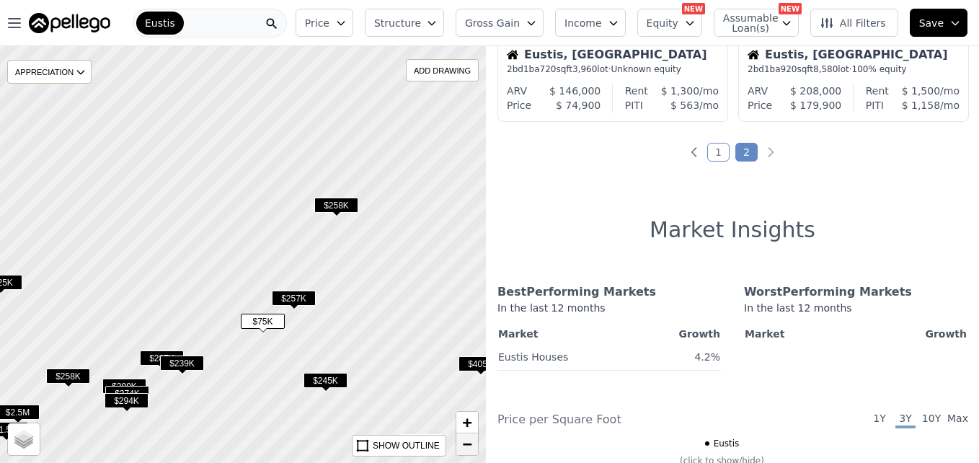
click at [461, 445] on link "−" at bounding box center [467, 444] width 22 height 22
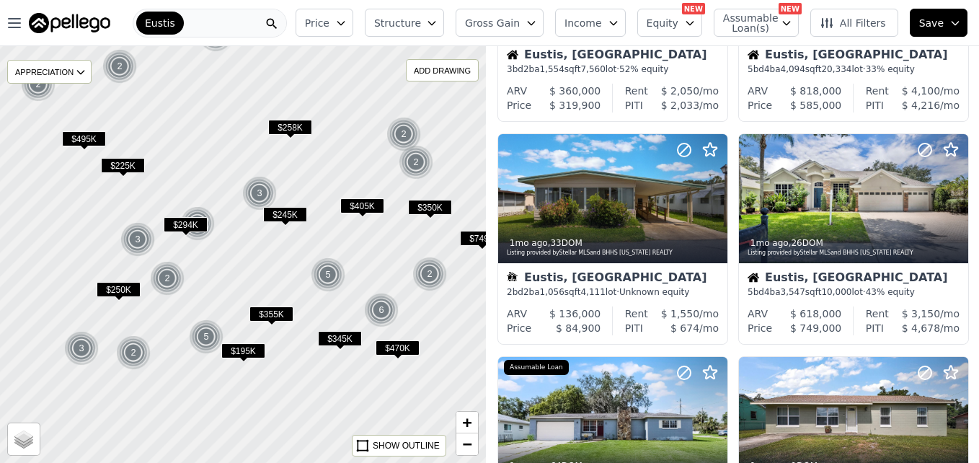
drag, startPoint x: 215, startPoint y: 270, endPoint x: 216, endPoint y: 168, distance: 102.4
click at [216, 168] on div at bounding box center [243, 252] width 583 height 500
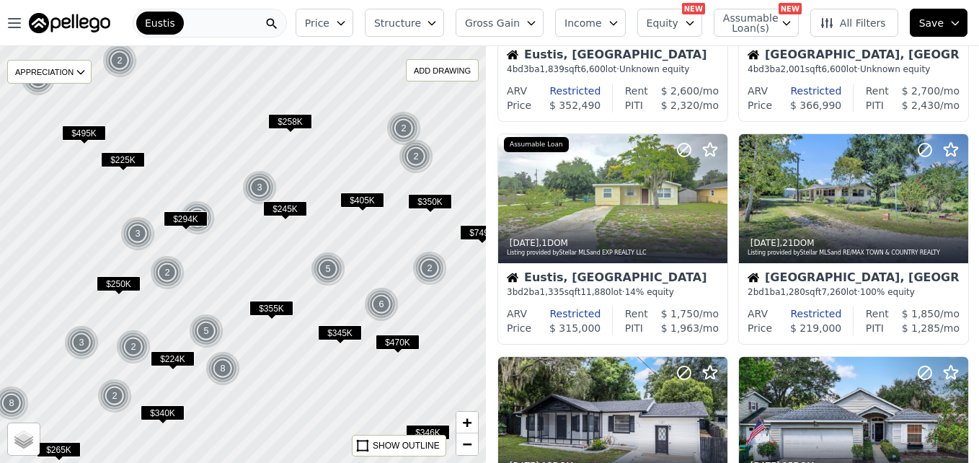
click at [244, 349] on div at bounding box center [243, 254] width 583 height 500
click at [220, 383] on div "8" at bounding box center [222, 368] width 35 height 35
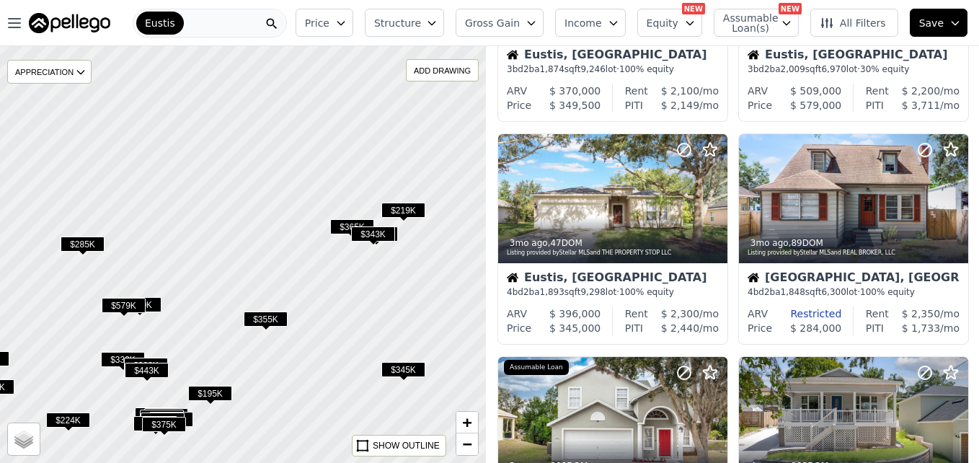
drag, startPoint x: 414, startPoint y: 147, endPoint x: 335, endPoint y: 358, distance: 225.3
click at [335, 358] on div at bounding box center [240, 262] width 583 height 500
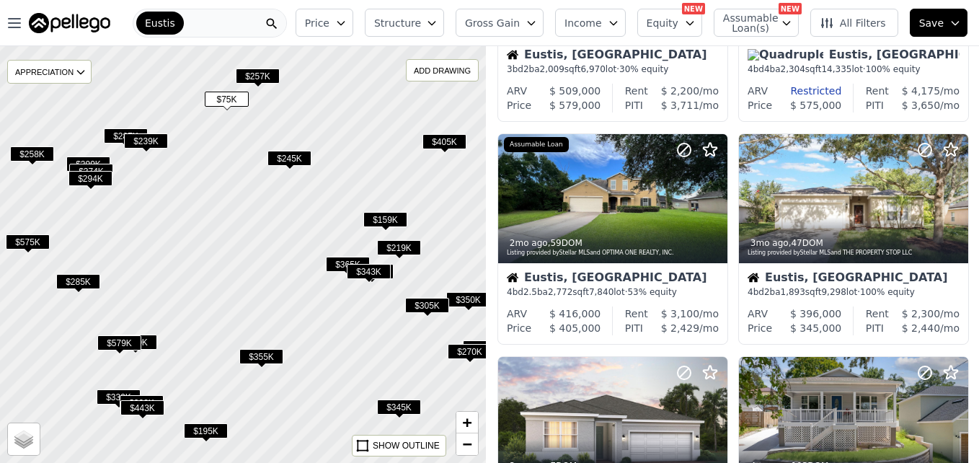
click at [228, 97] on span "$75K" at bounding box center [227, 99] width 44 height 15
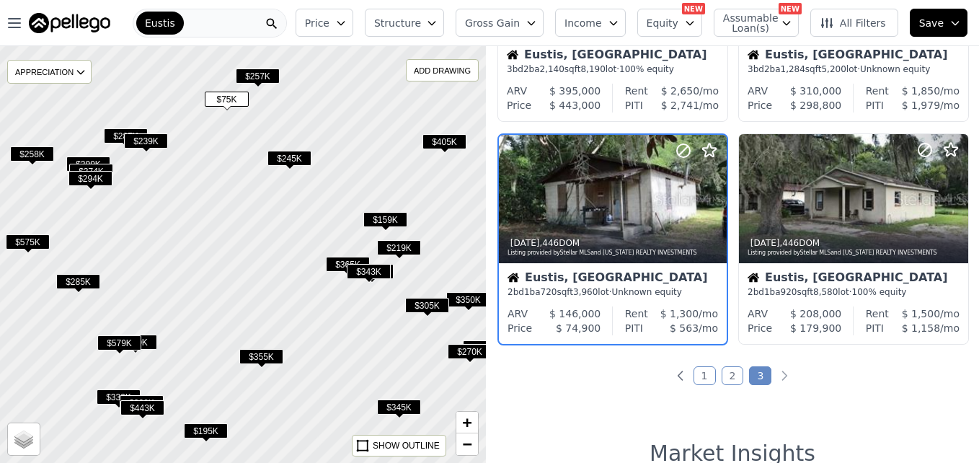
scroll to position [359, 0]
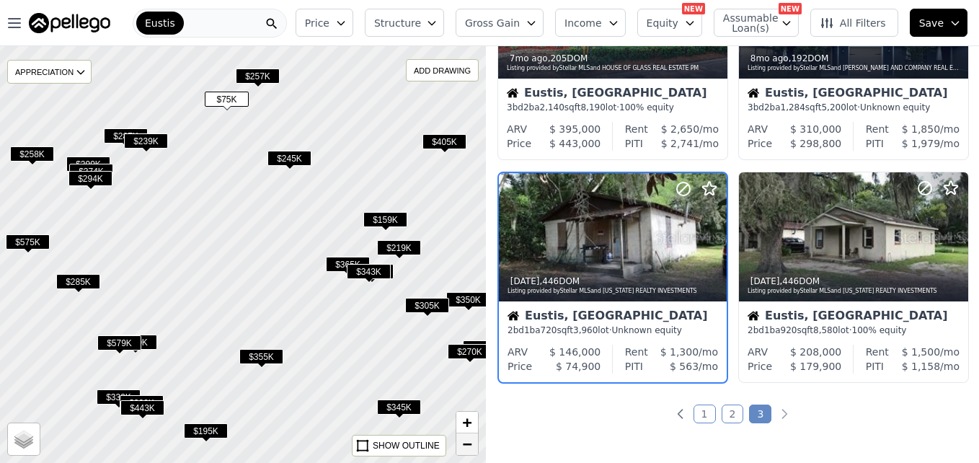
click at [461, 444] on link "−" at bounding box center [467, 444] width 22 height 22
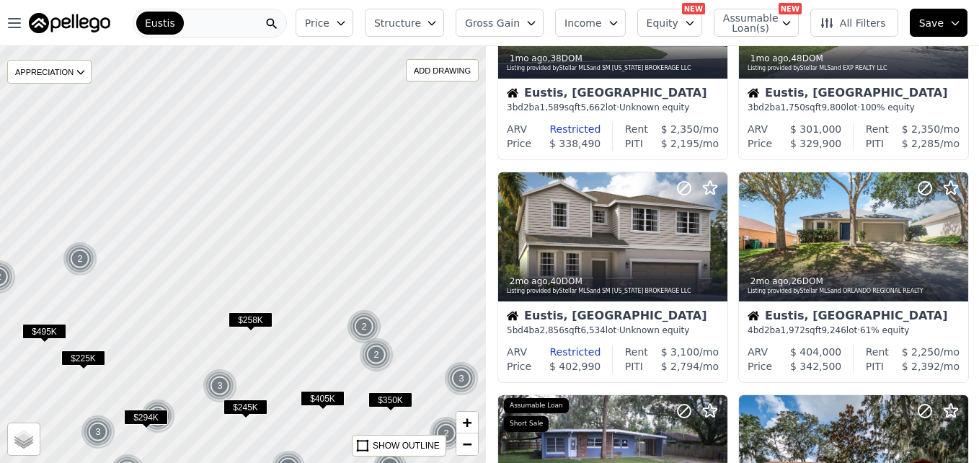
drag, startPoint x: 407, startPoint y: 176, endPoint x: 390, endPoint y: 383, distance: 208.2
click at [390, 383] on div at bounding box center [244, 255] width 583 height 500
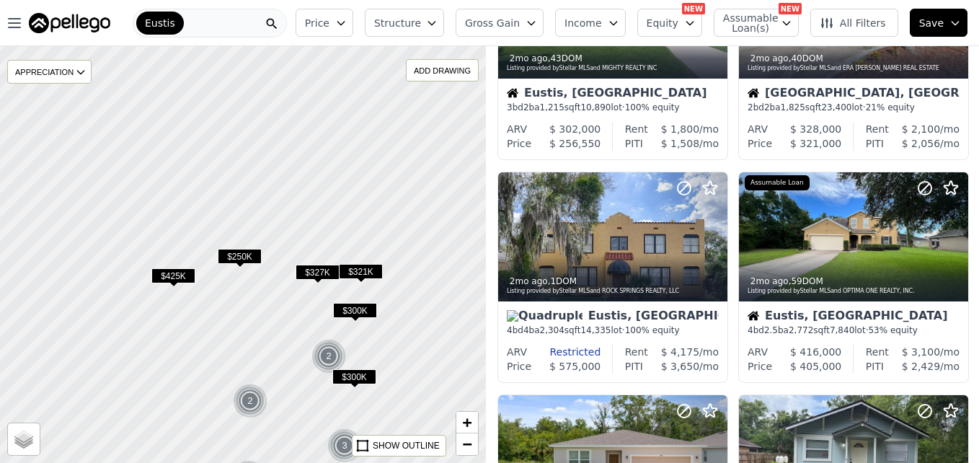
drag, startPoint x: 283, startPoint y: 203, endPoint x: 448, endPoint y: 421, distance: 273.2
click at [448, 421] on div at bounding box center [243, 254] width 583 height 500
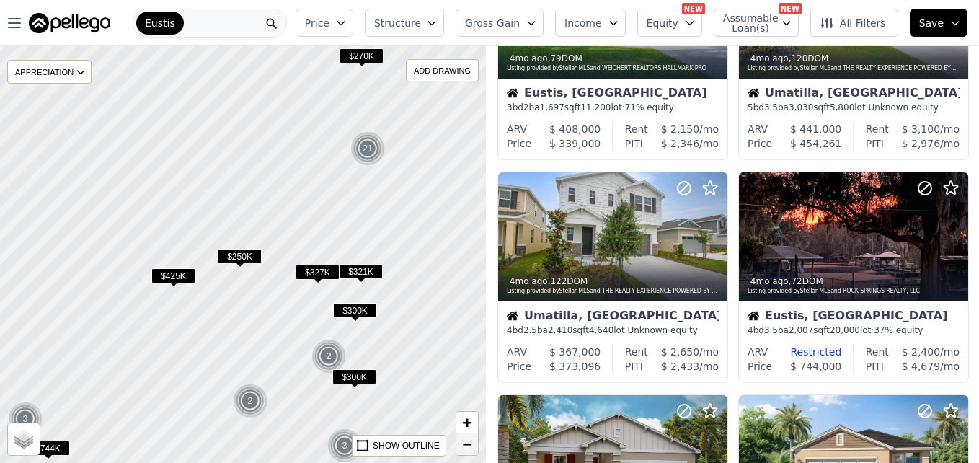
click at [471, 449] on span "−" at bounding box center [467, 444] width 9 height 18
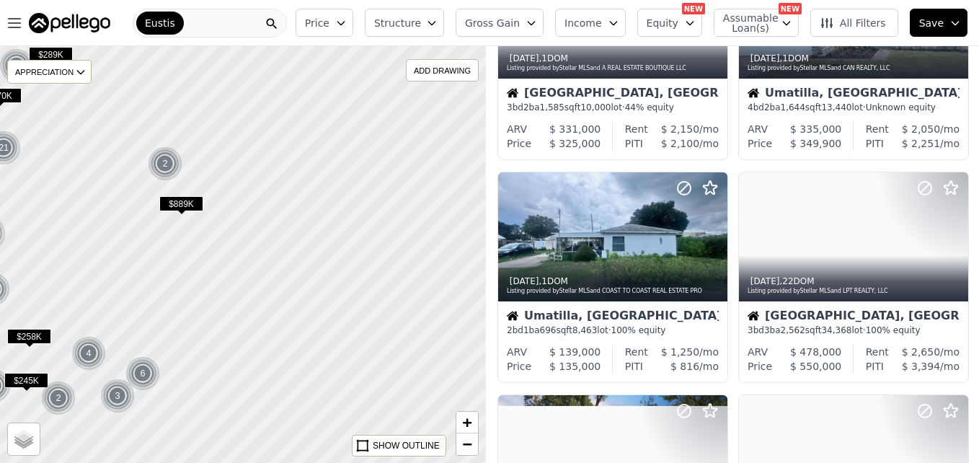
drag, startPoint x: 391, startPoint y: 308, endPoint x: 86, endPoint y: 254, distance: 308.8
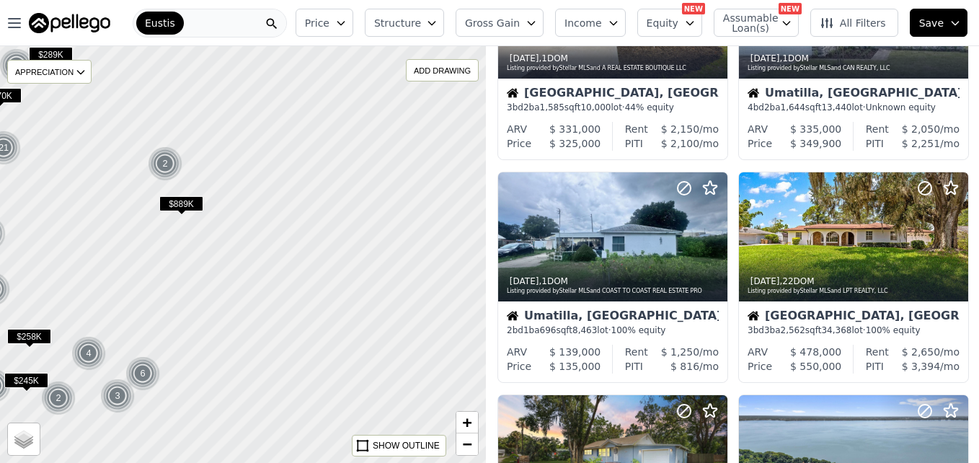
click at [86, 254] on div at bounding box center [243, 254] width 583 height 500
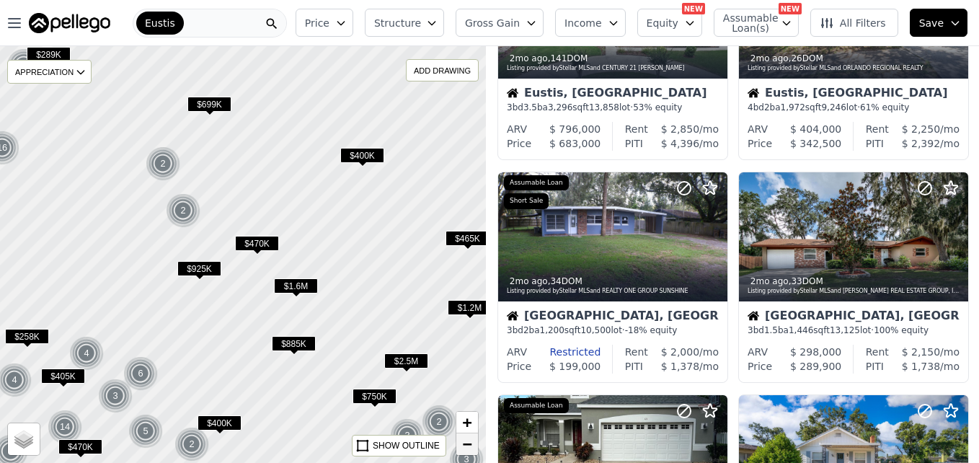
click at [463, 445] on span "−" at bounding box center [467, 444] width 9 height 18
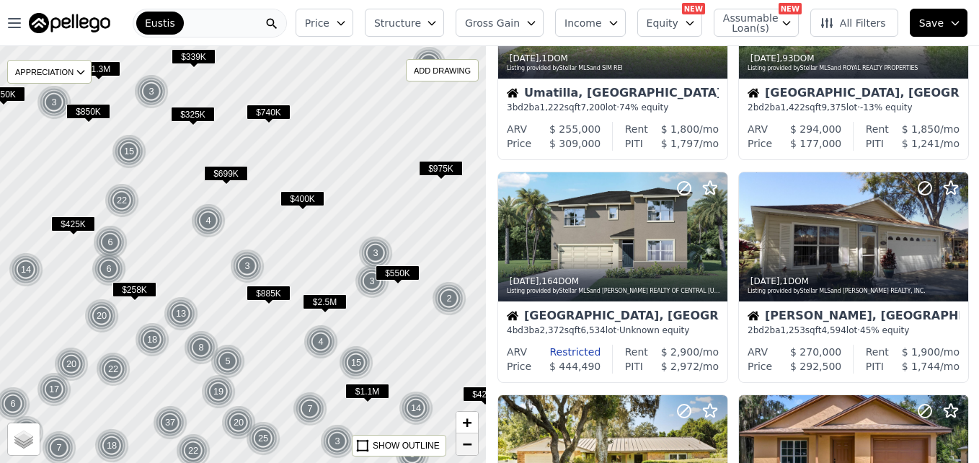
click at [463, 446] on span "−" at bounding box center [467, 444] width 9 height 18
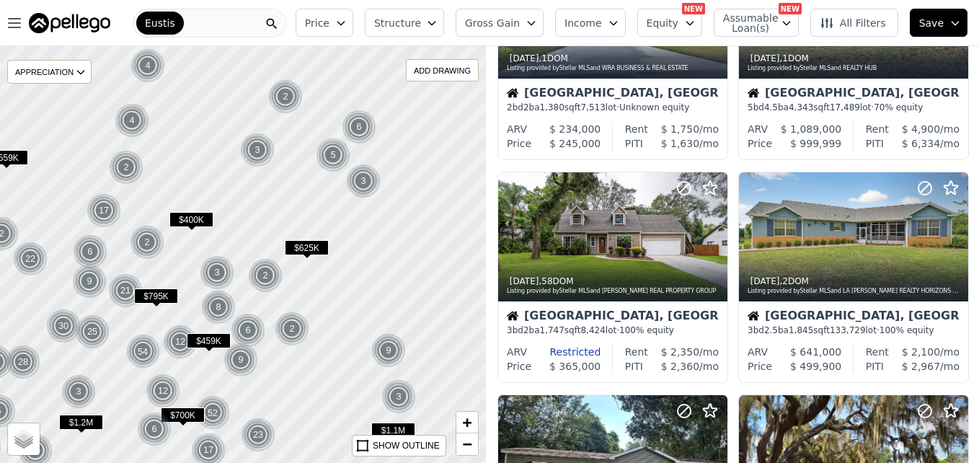
drag, startPoint x: 456, startPoint y: 288, endPoint x: 375, endPoint y: 286, distance: 80.7
click at [375, 286] on div at bounding box center [241, 254] width 583 height 500
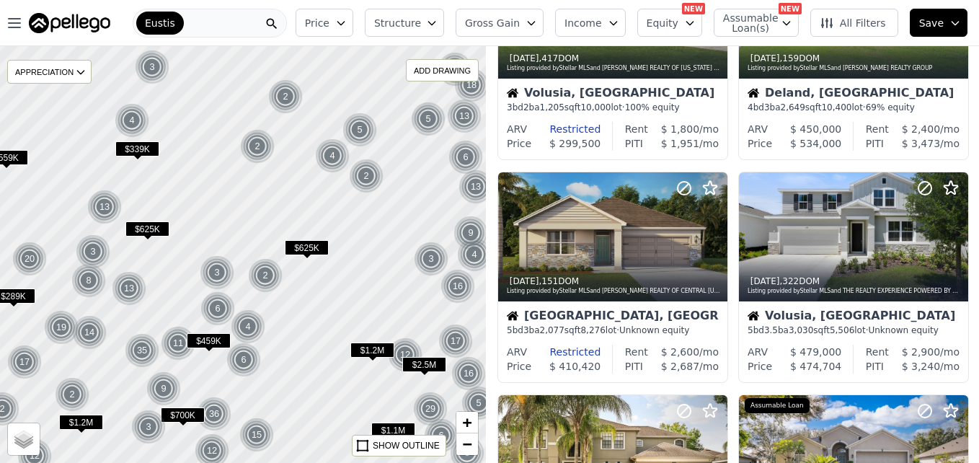
click at [351, 30] on button "Price" at bounding box center [325, 23] width 58 height 28
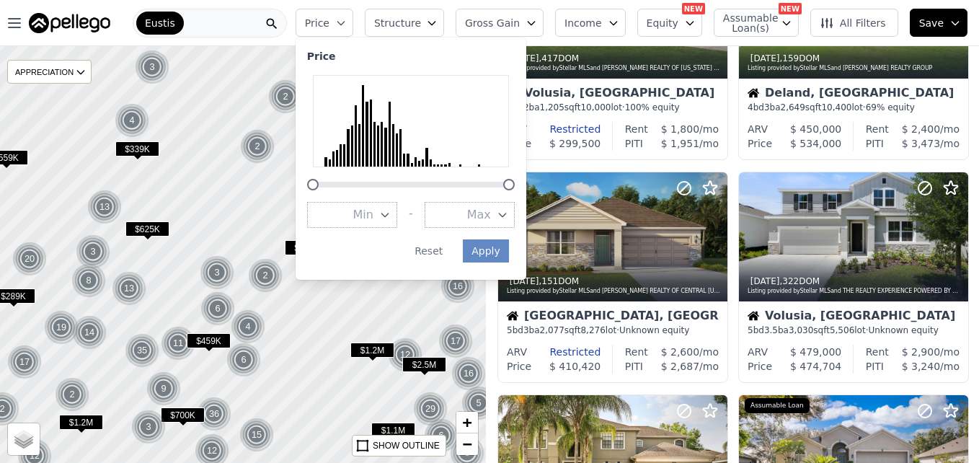
click at [473, 218] on button "Max" at bounding box center [470, 215] width 90 height 26
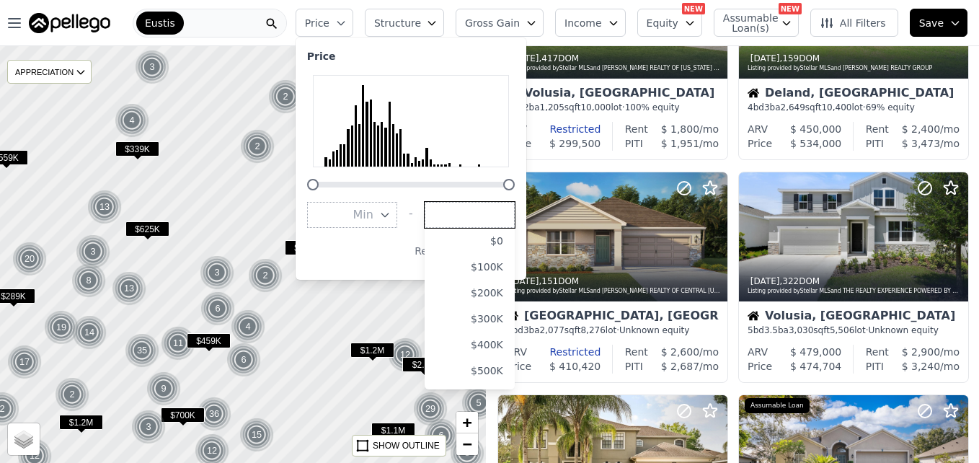
click at [473, 218] on input "number" at bounding box center [470, 215] width 90 height 26
type input "150000"
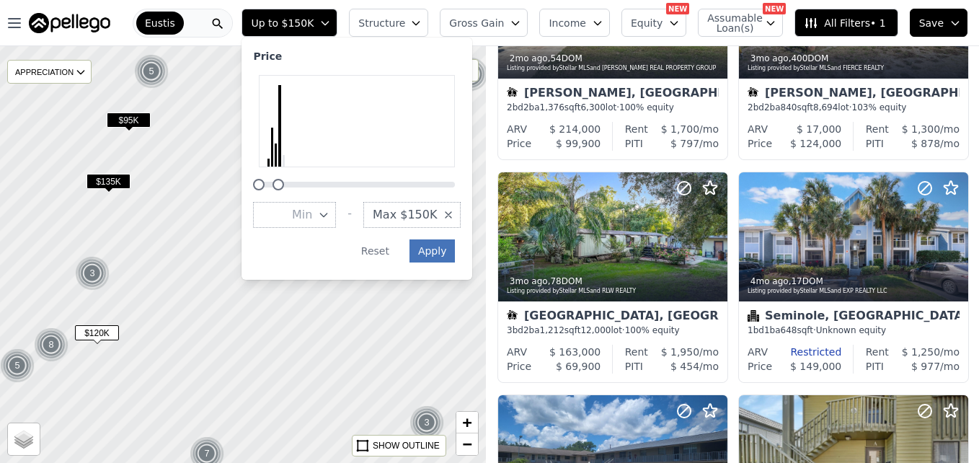
click at [456, 250] on button "Apply" at bounding box center [432, 250] width 46 height 23
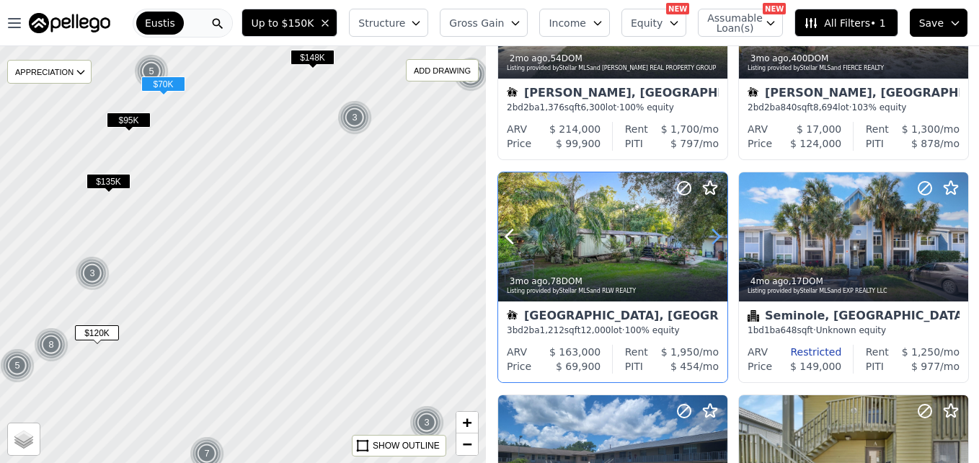
click at [714, 237] on icon at bounding box center [715, 236] width 23 height 23
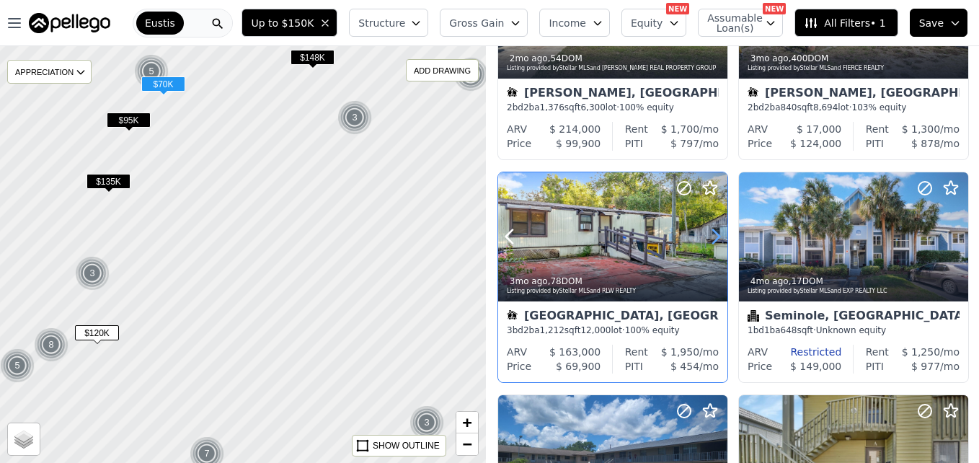
click at [714, 237] on icon at bounding box center [715, 236] width 23 height 23
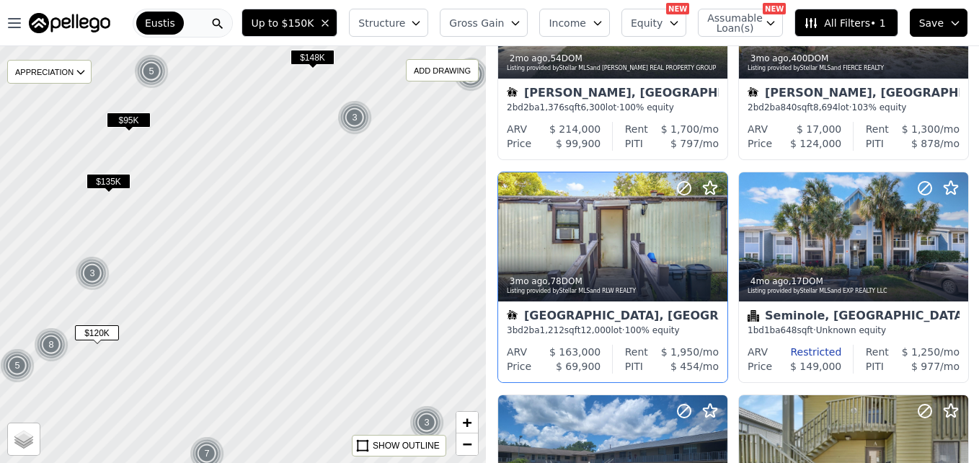
click at [118, 183] on span "$135K" at bounding box center [108, 181] width 44 height 15
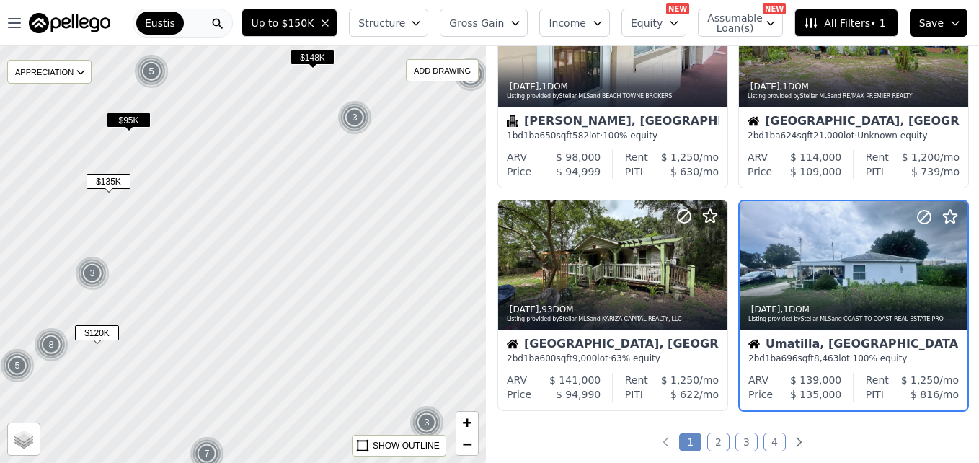
scroll to position [1026, 0]
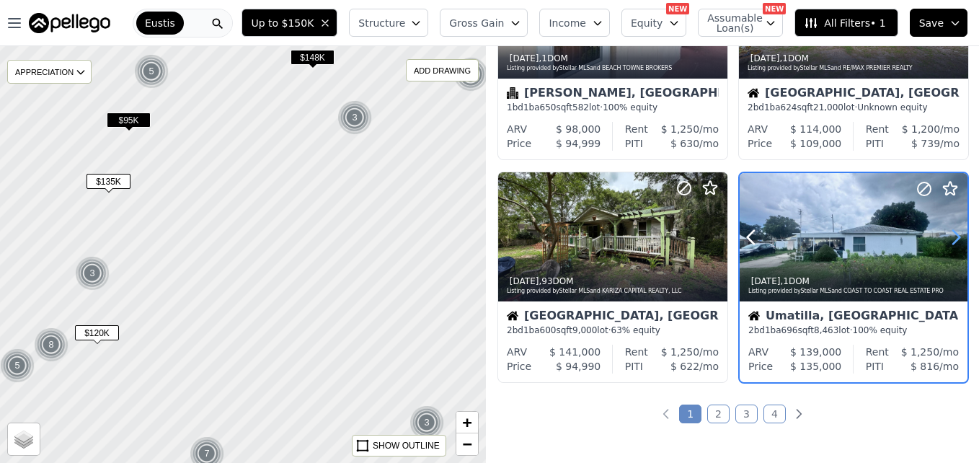
click at [946, 229] on icon at bounding box center [955, 237] width 23 height 23
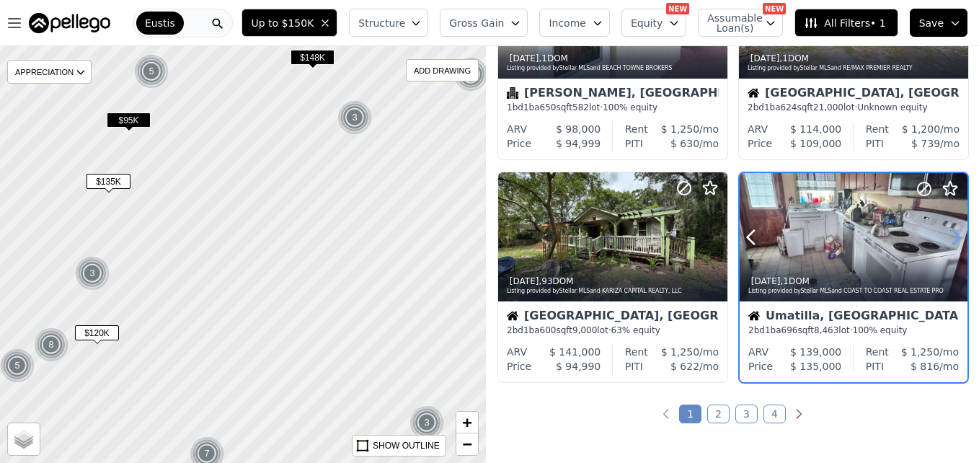
click at [946, 229] on icon at bounding box center [955, 237] width 23 height 23
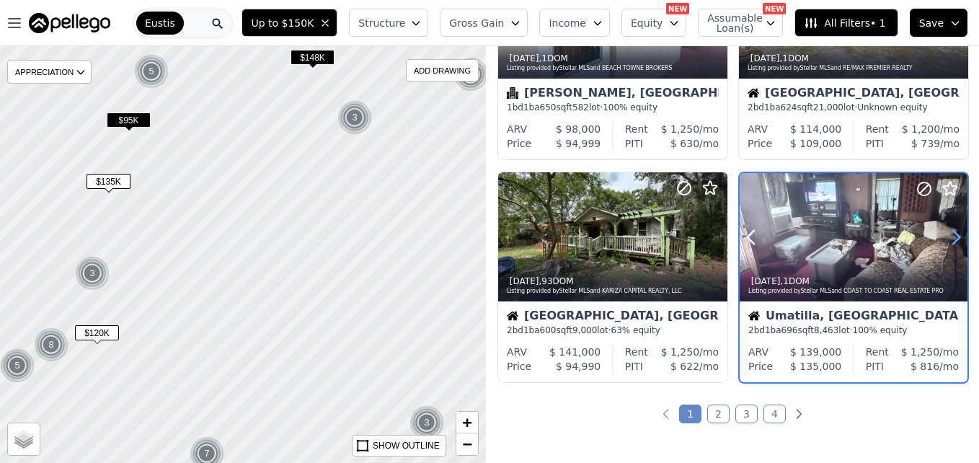
click at [946, 229] on icon at bounding box center [955, 237] width 23 height 23
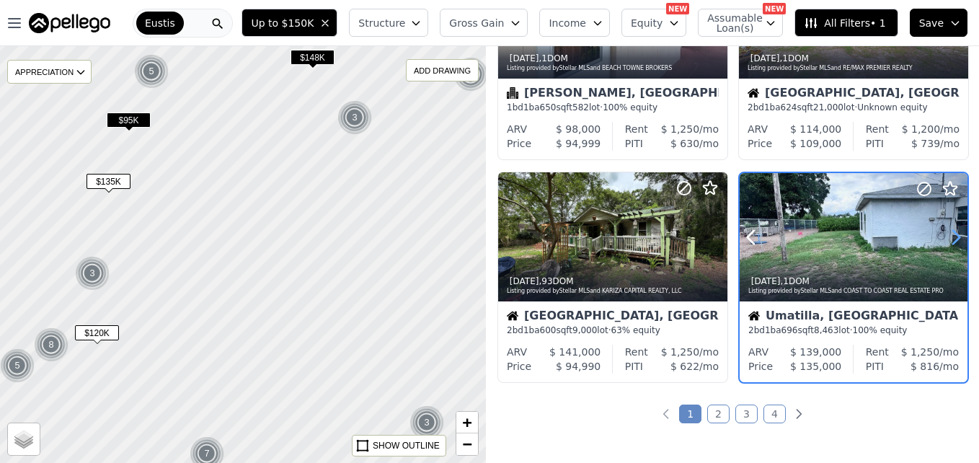
click at [946, 229] on icon at bounding box center [955, 237] width 23 height 23
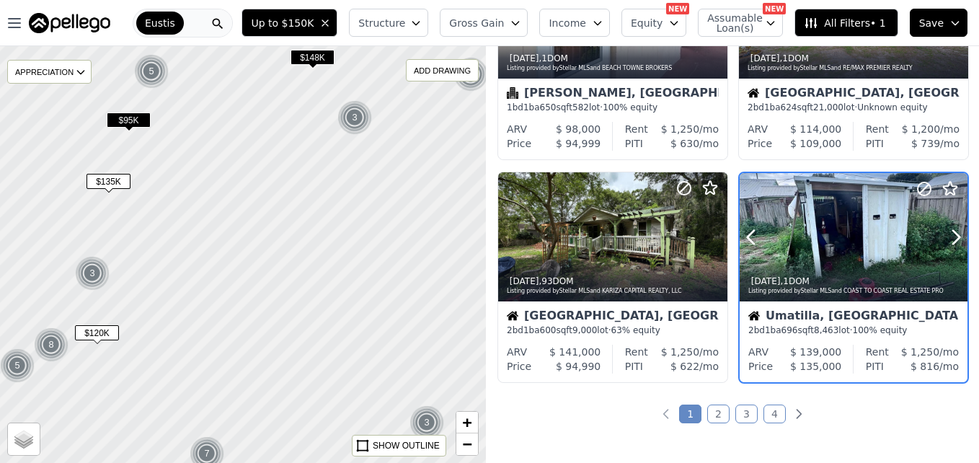
click at [875, 218] on div at bounding box center [921, 219] width 92 height 92
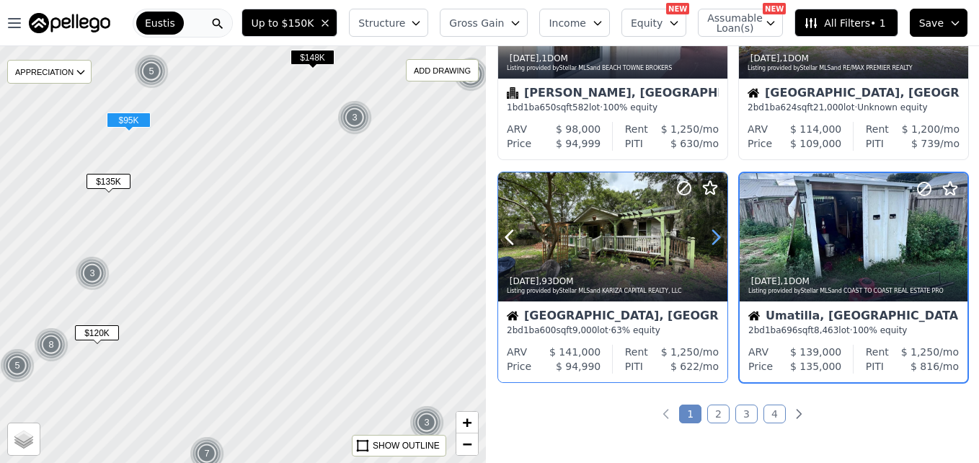
click at [713, 230] on icon at bounding box center [716, 237] width 6 height 14
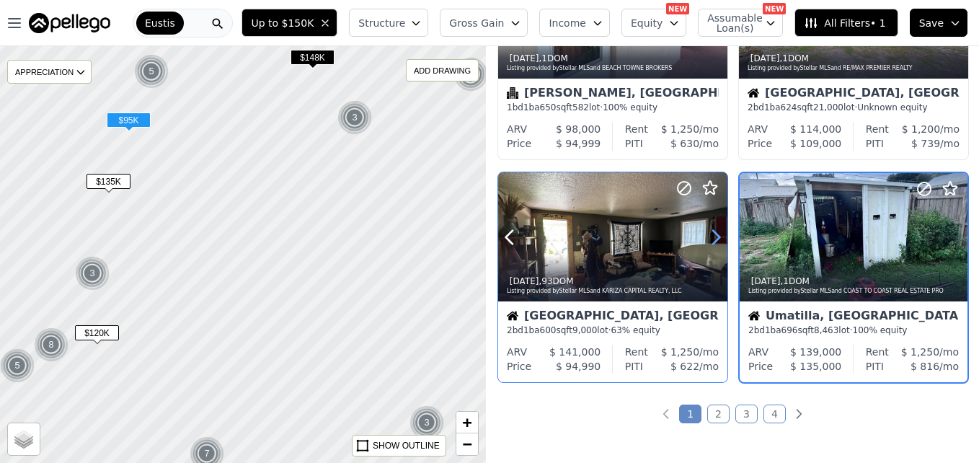
click at [713, 230] on icon at bounding box center [716, 237] width 6 height 14
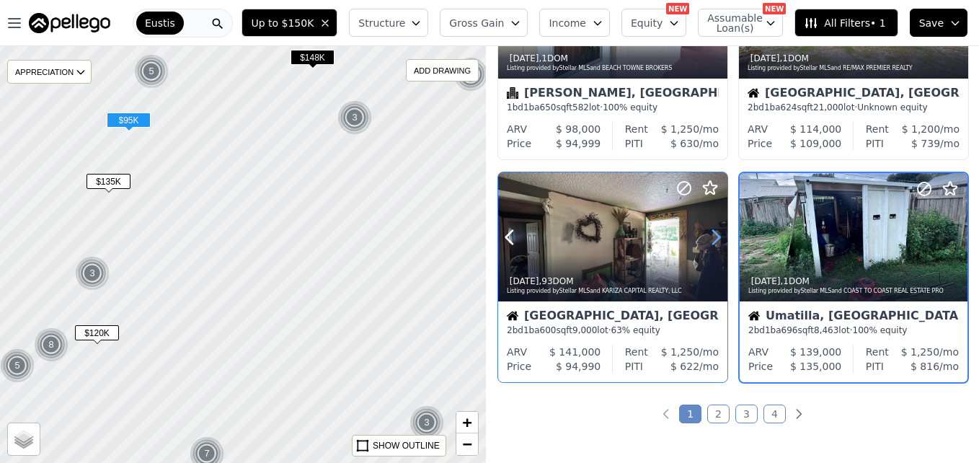
click at [713, 230] on icon at bounding box center [716, 237] width 6 height 14
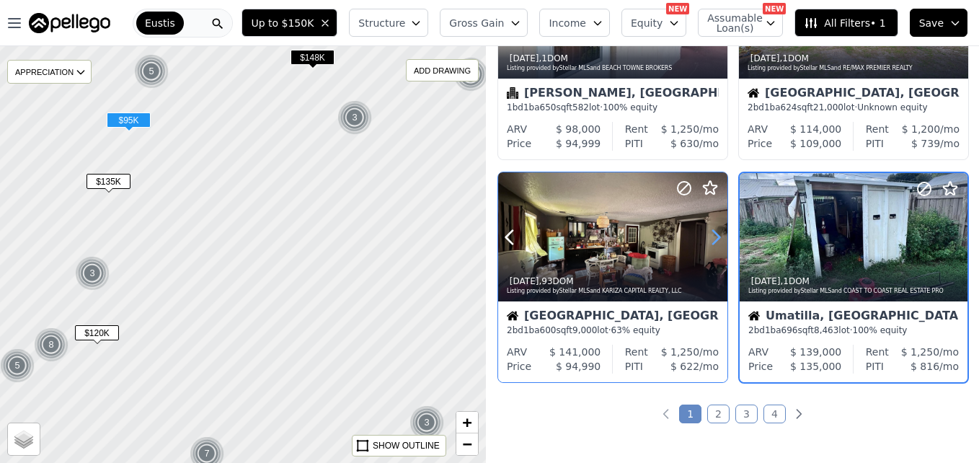
click at [713, 230] on icon at bounding box center [716, 237] width 6 height 14
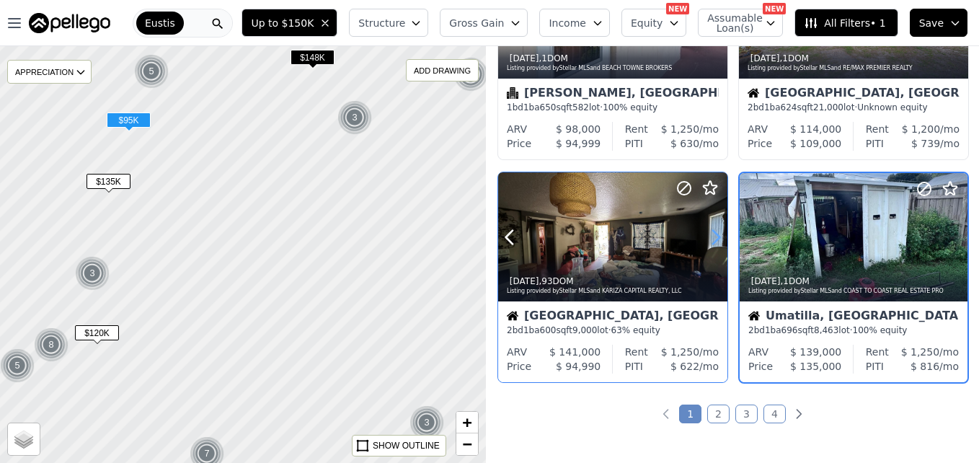
click at [713, 230] on icon at bounding box center [716, 237] width 6 height 14
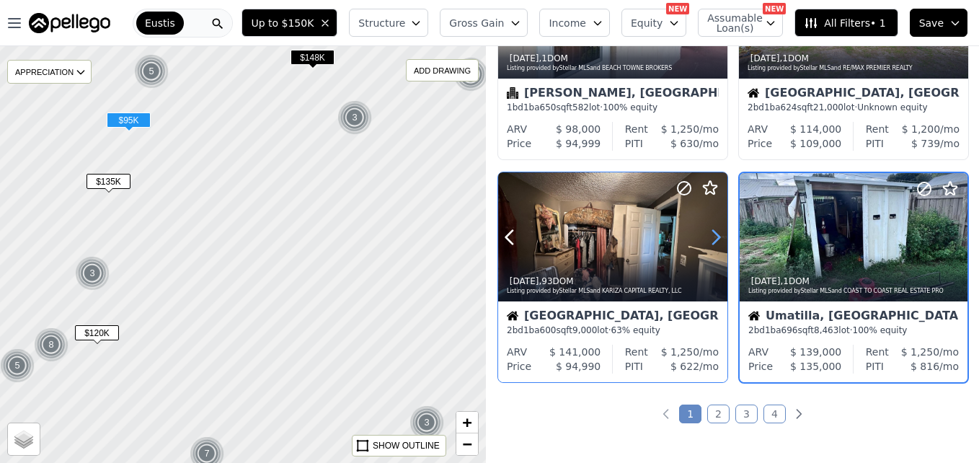
click at [713, 230] on icon at bounding box center [716, 237] width 6 height 14
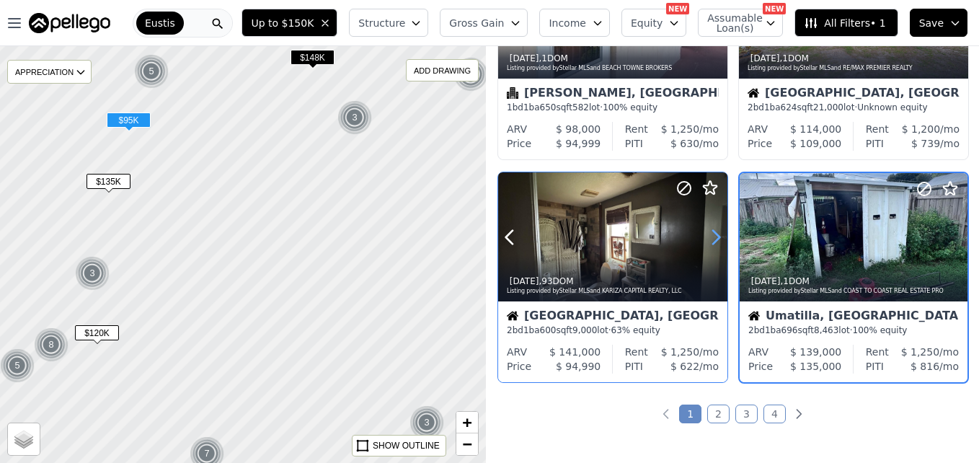
click at [713, 230] on icon at bounding box center [716, 237] width 6 height 14
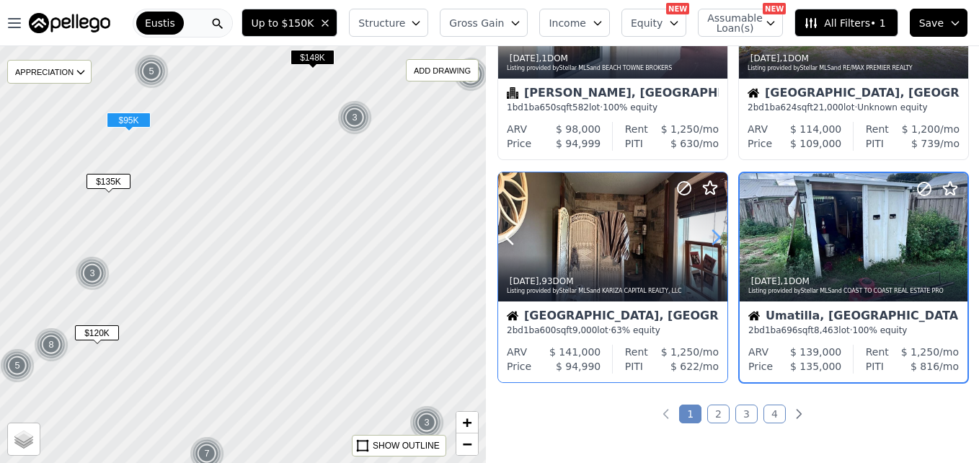
click at [713, 230] on icon at bounding box center [716, 237] width 6 height 14
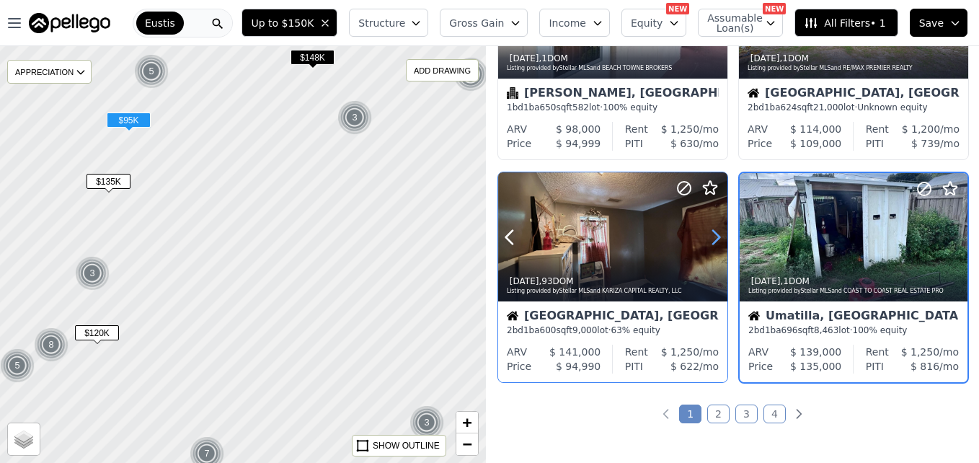
click at [713, 230] on icon at bounding box center [716, 237] width 6 height 14
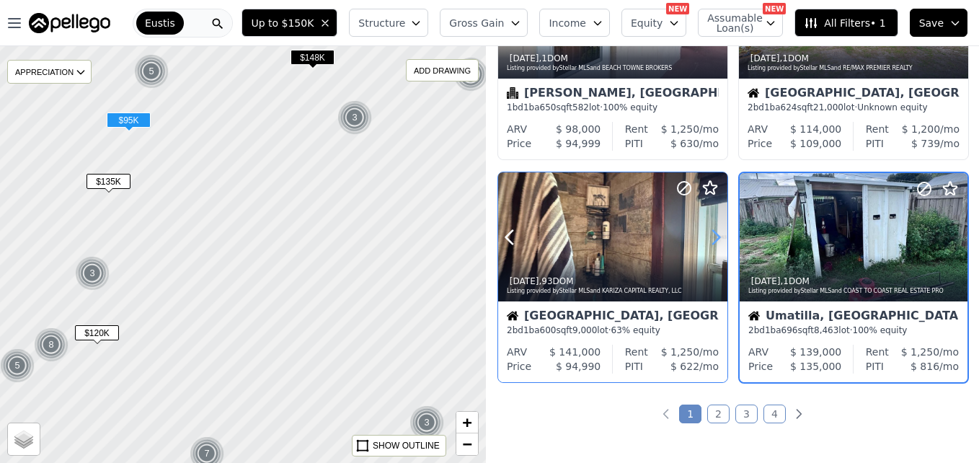
click at [713, 230] on icon at bounding box center [716, 237] width 6 height 14
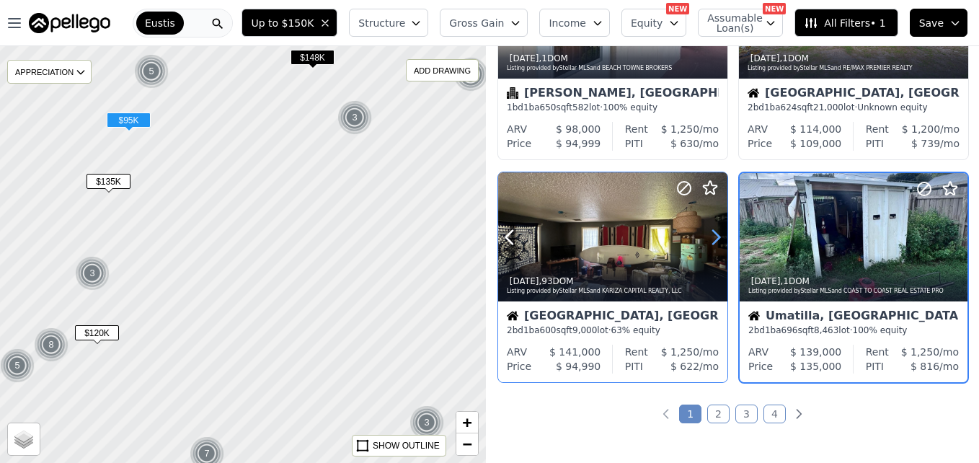
click at [713, 230] on icon at bounding box center [716, 237] width 6 height 14
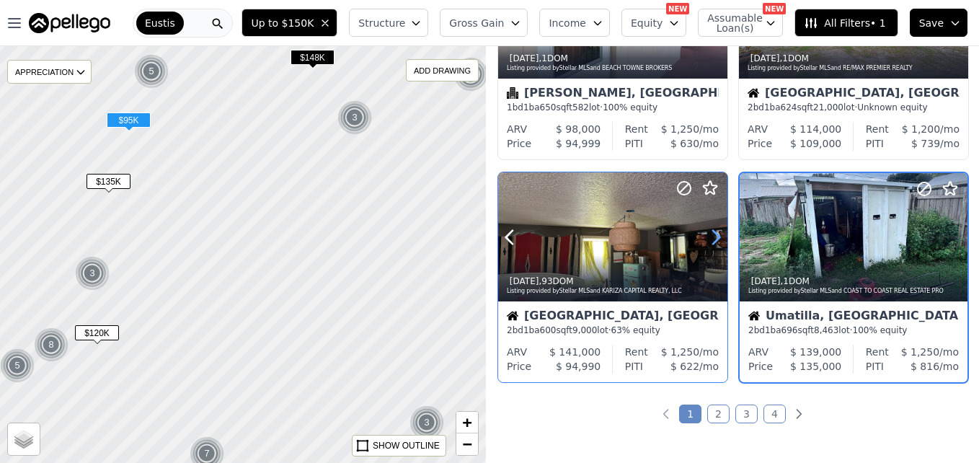
click at [713, 230] on icon at bounding box center [716, 237] width 6 height 14
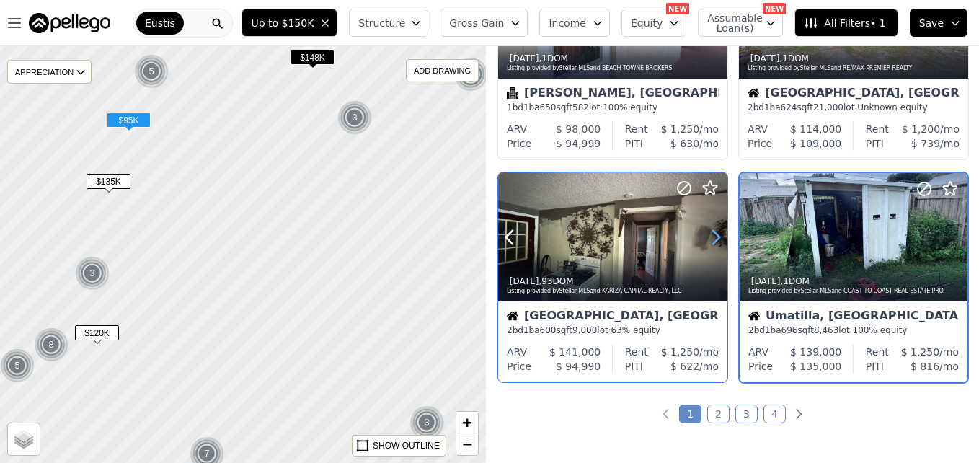
click at [713, 230] on icon at bounding box center [716, 237] width 6 height 14
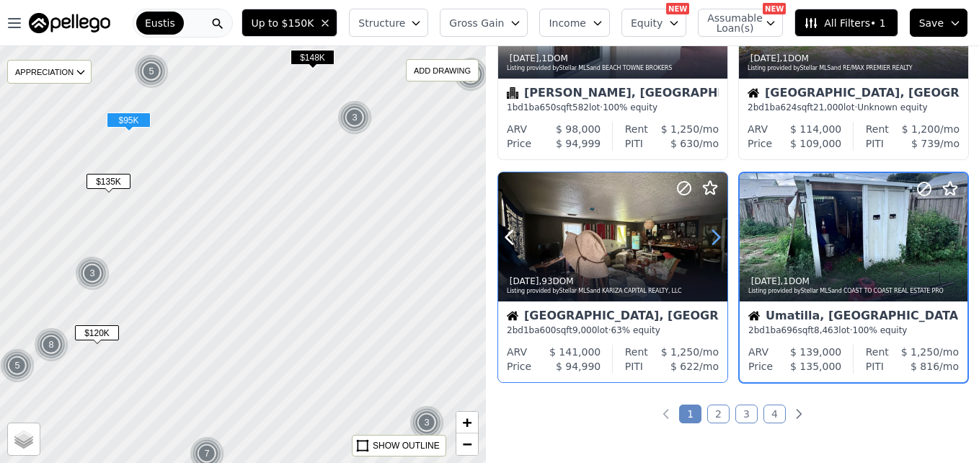
click at [713, 230] on icon at bounding box center [716, 237] width 6 height 14
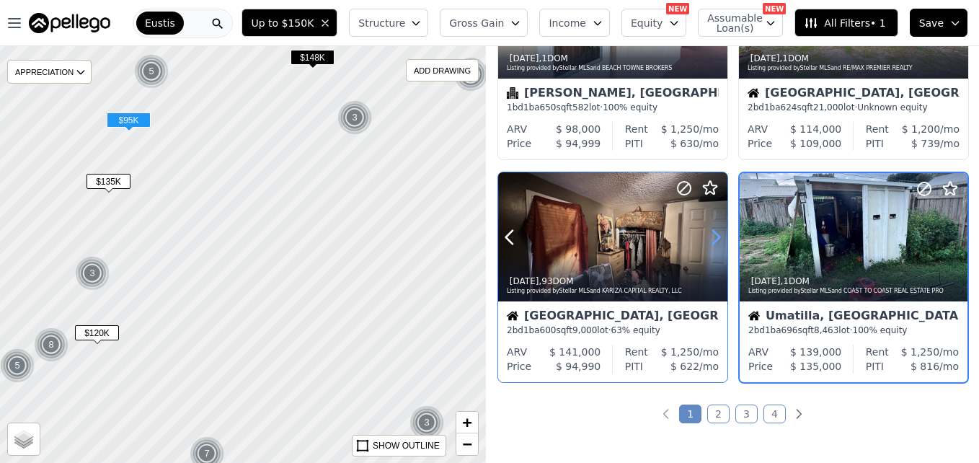
click at [713, 230] on icon at bounding box center [716, 237] width 6 height 14
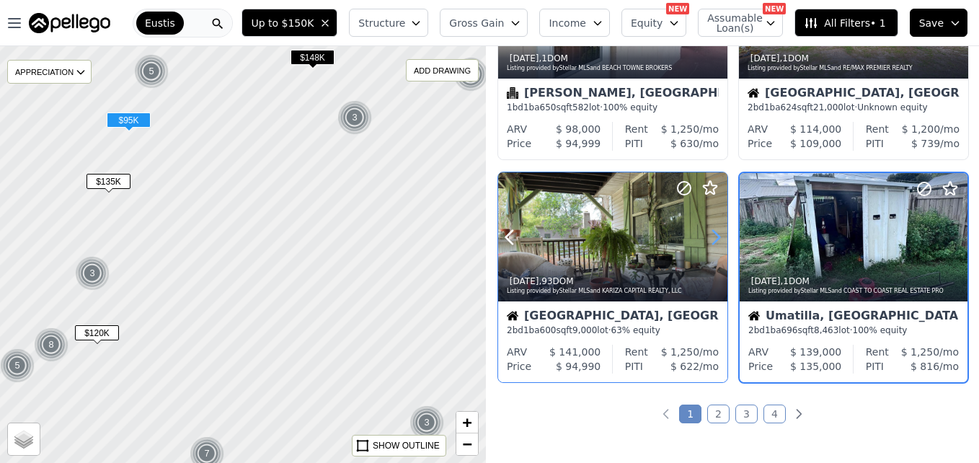
click at [713, 230] on icon at bounding box center [716, 237] width 6 height 14
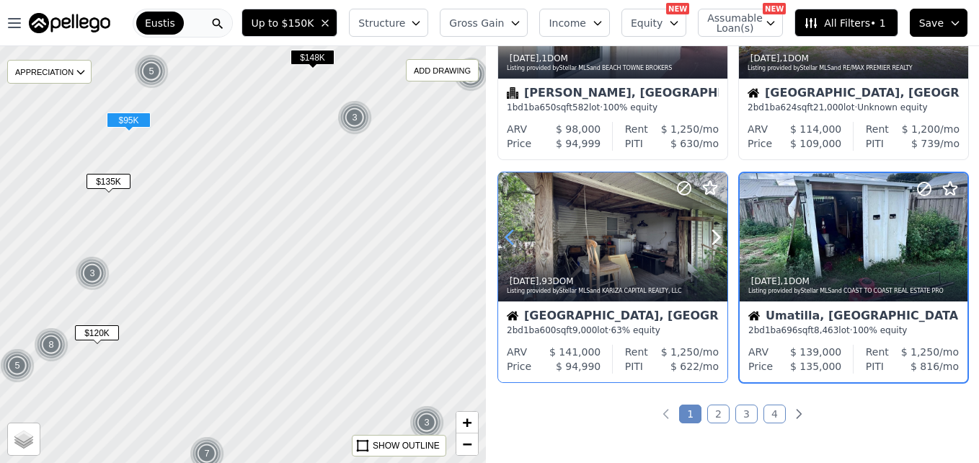
click at [517, 234] on icon at bounding box center [509, 237] width 23 height 23
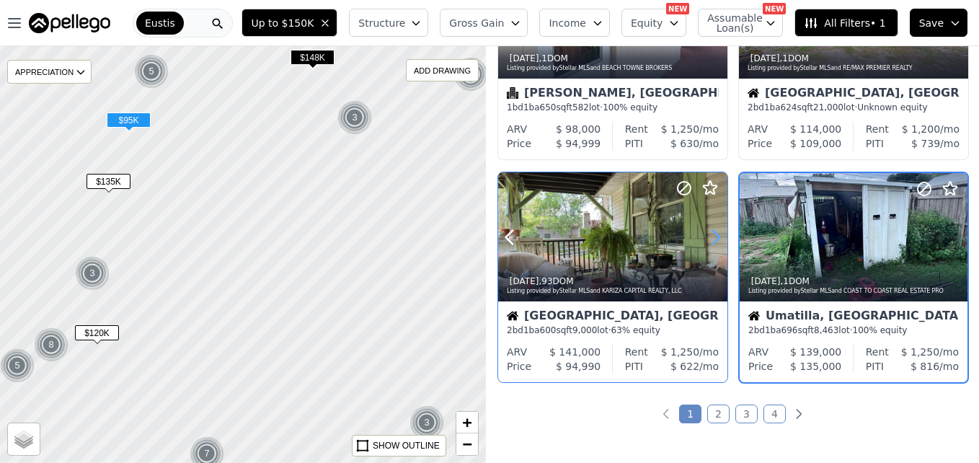
click at [714, 234] on icon at bounding box center [715, 237] width 23 height 23
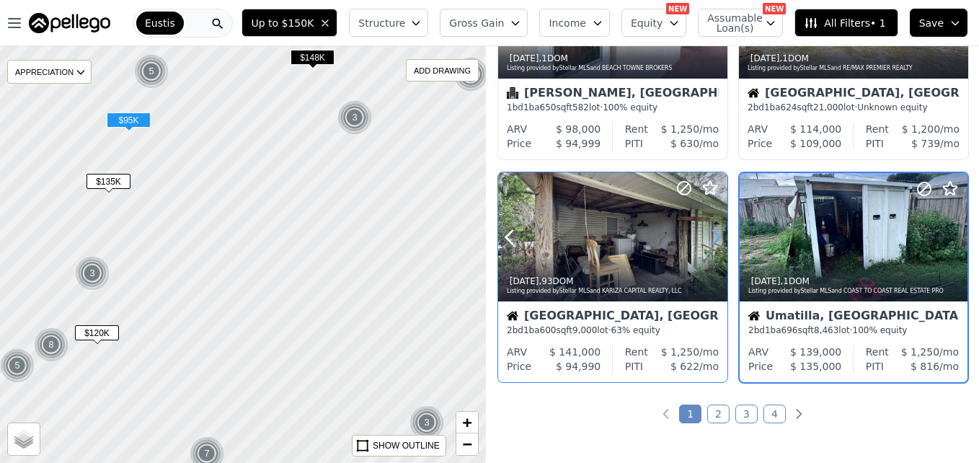
click at [714, 234] on icon at bounding box center [715, 237] width 23 height 23
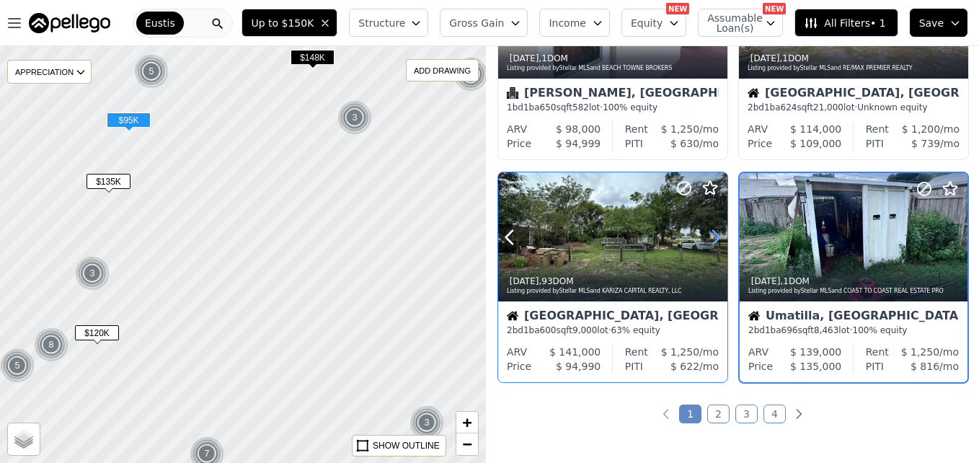
click at [714, 234] on icon at bounding box center [715, 237] width 23 height 23
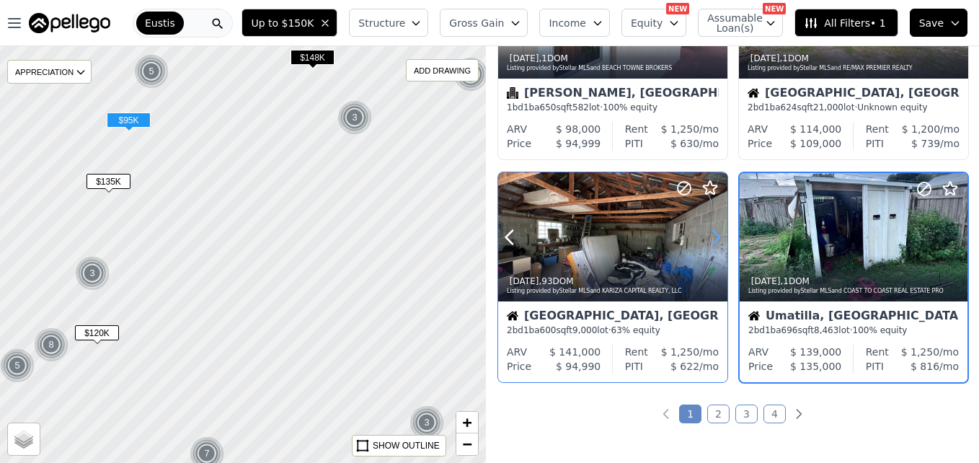
click at [714, 234] on icon at bounding box center [715, 237] width 23 height 23
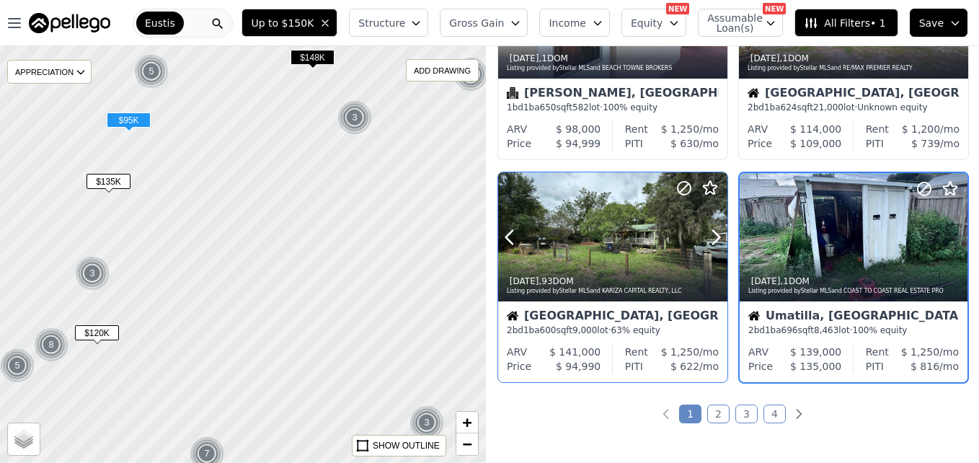
click at [607, 236] on div at bounding box center [612, 236] width 229 height 129
click at [460, 445] on link "−" at bounding box center [467, 444] width 22 height 22
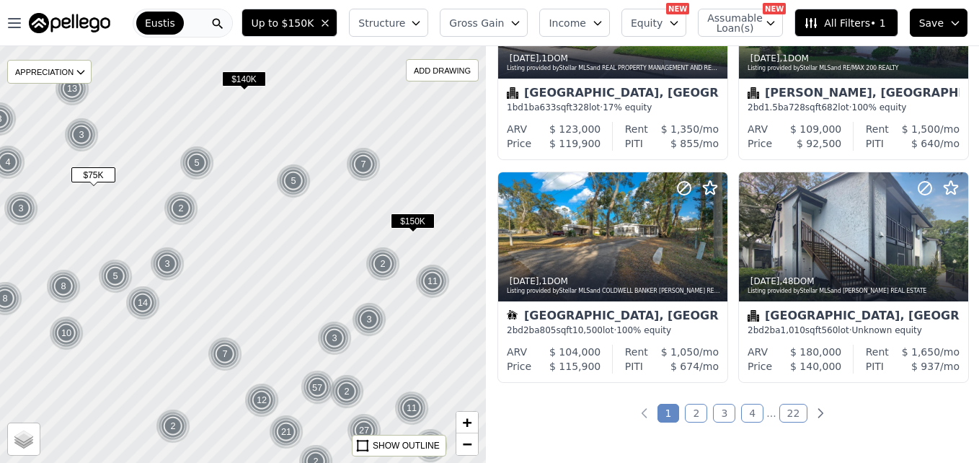
click at [244, 77] on span "$140K" at bounding box center [244, 78] width 44 height 15
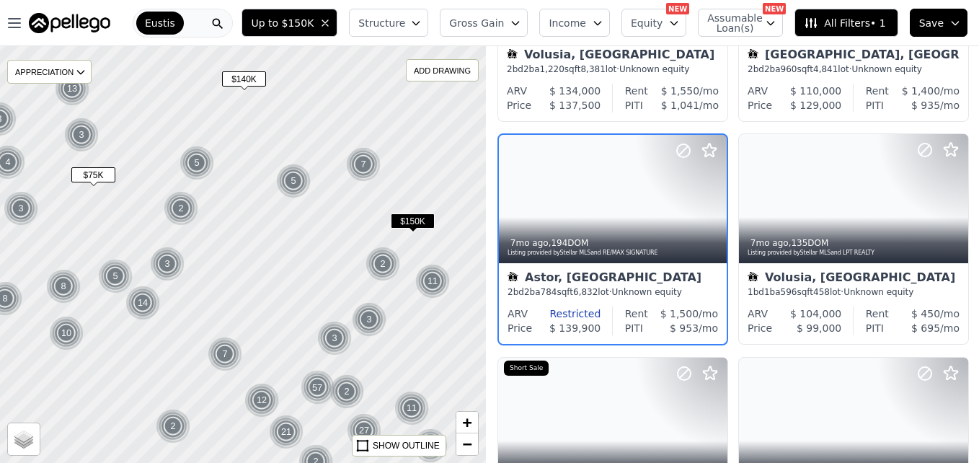
scroll to position [136, 0]
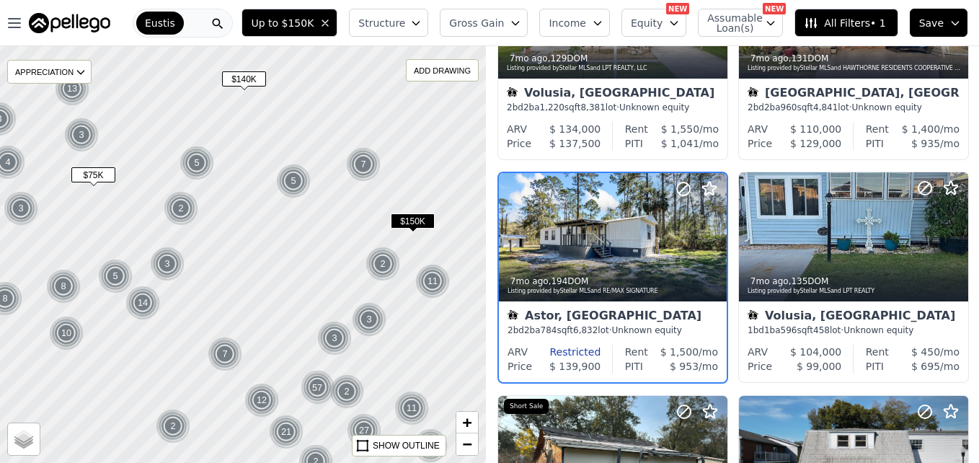
click at [413, 221] on span "$150K" at bounding box center [413, 220] width 44 height 15
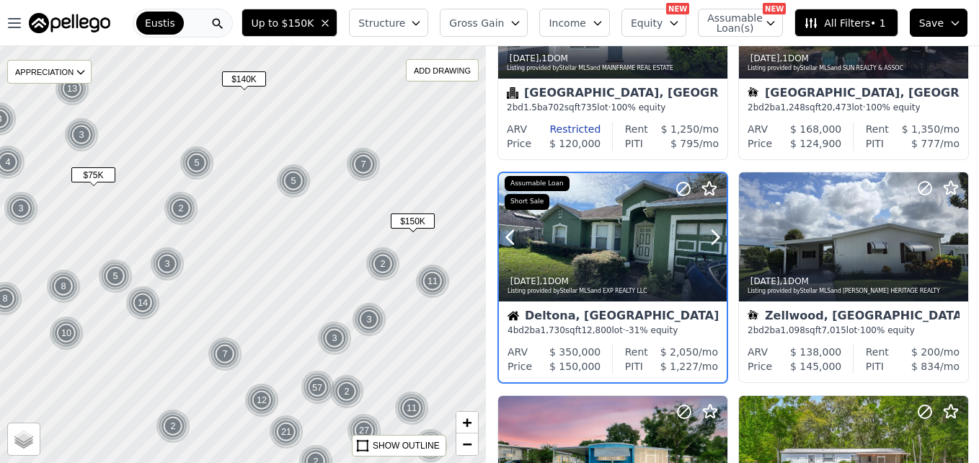
click at [571, 232] on div at bounding box center [613, 237] width 228 height 128
click at [584, 225] on div at bounding box center [613, 237] width 228 height 128
click at [649, 226] on div at bounding box center [680, 219] width 92 height 92
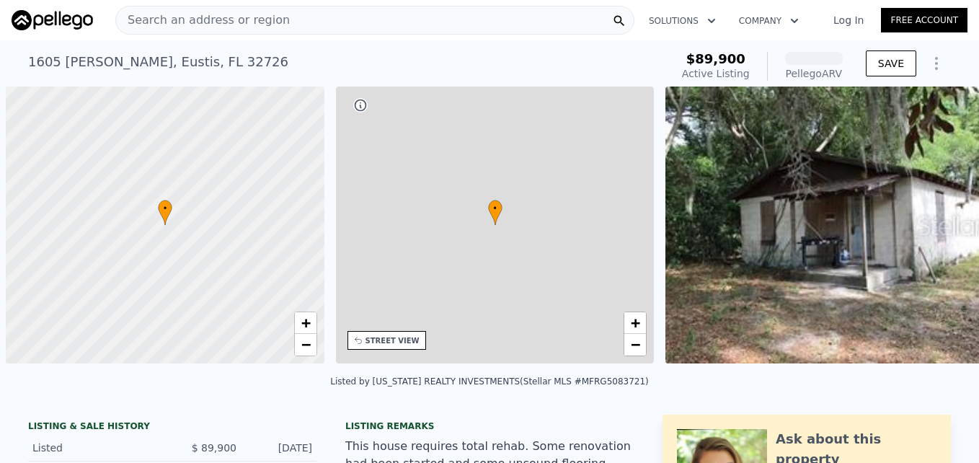
scroll to position [0, 6]
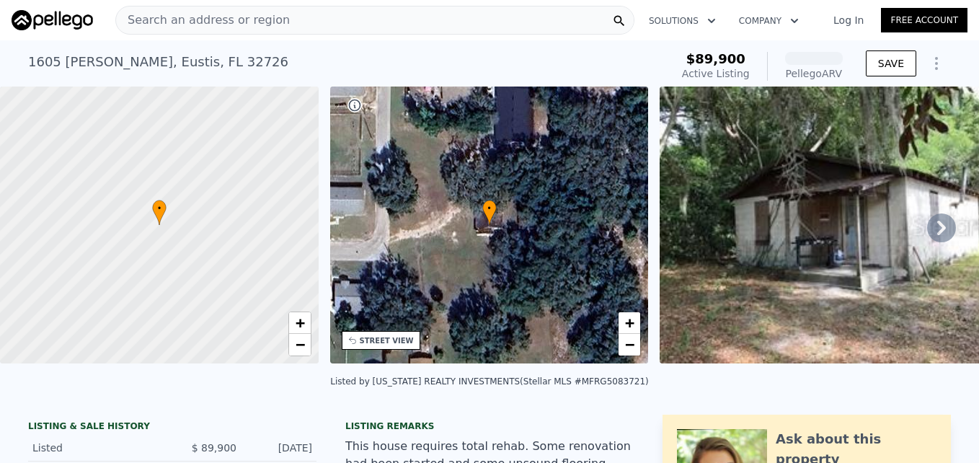
click at [826, 261] on img at bounding box center [843, 224] width 369 height 277
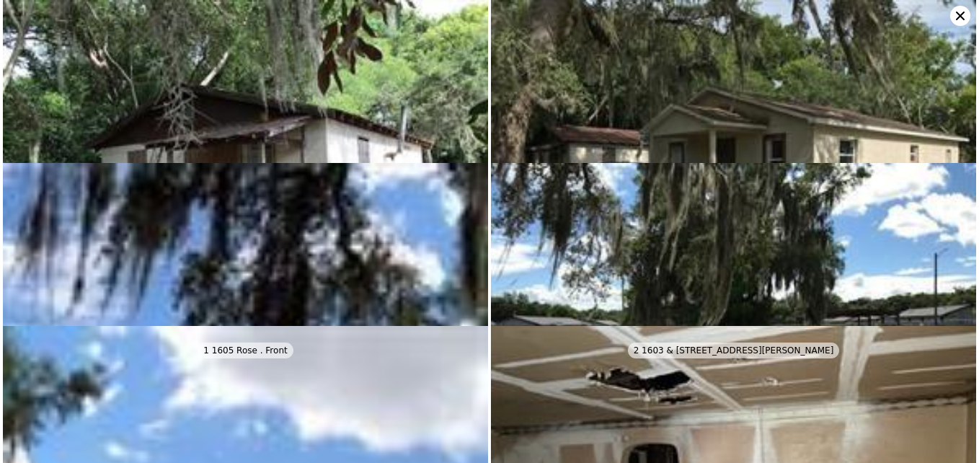
scroll to position [58, 0]
click at [927, 255] on img at bounding box center [733, 345] width 485 height 364
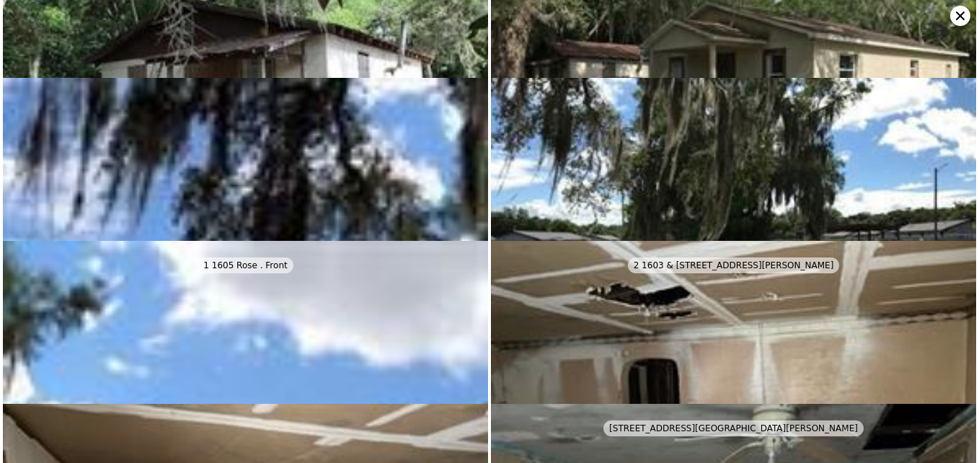
scroll to position [0, 0]
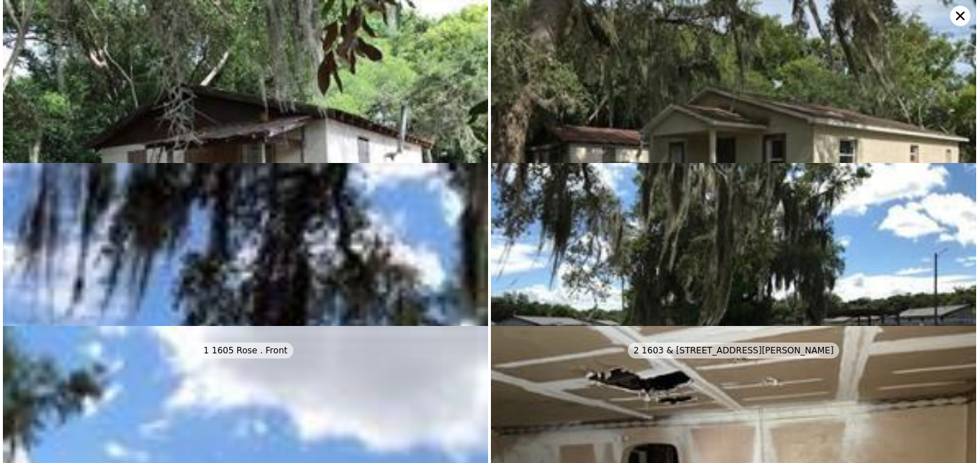
click at [961, 14] on icon at bounding box center [960, 16] width 9 height 9
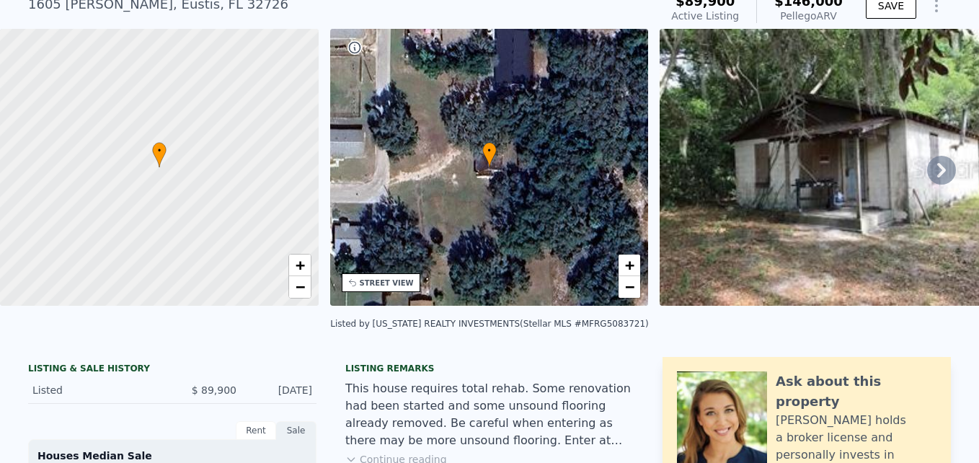
click at [487, 252] on div "• + −" at bounding box center [489, 167] width 319 height 277
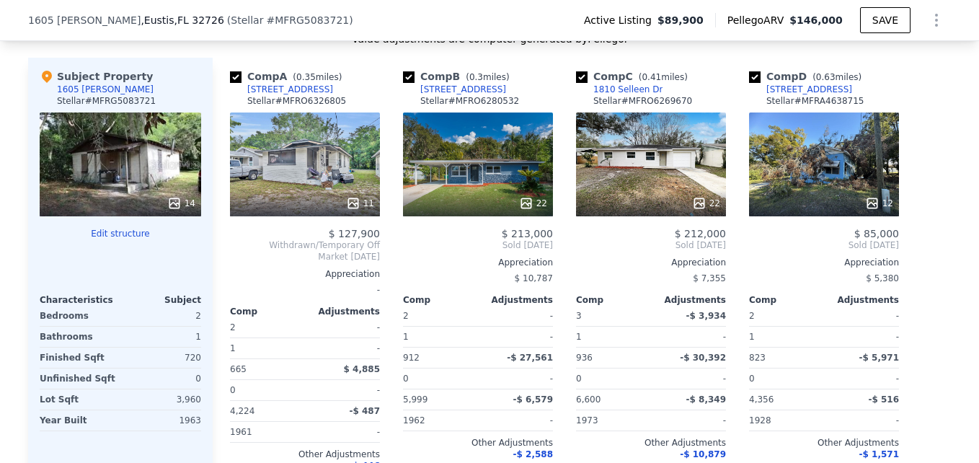
scroll to position [1308, 0]
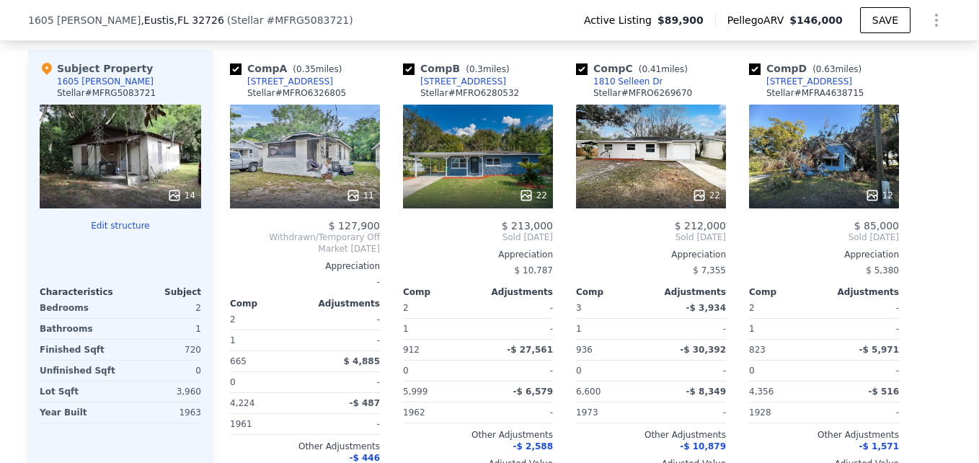
click at [835, 170] on div "12" at bounding box center [824, 157] width 150 height 104
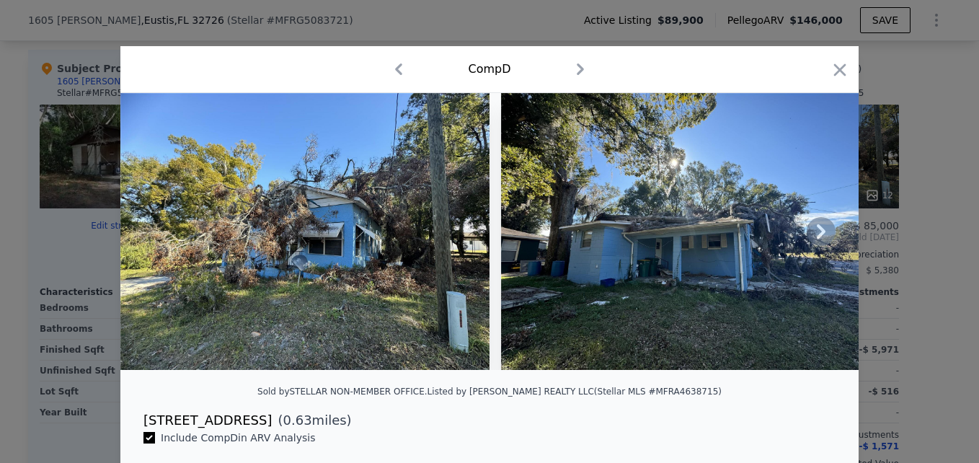
click at [811, 235] on icon at bounding box center [821, 231] width 29 height 29
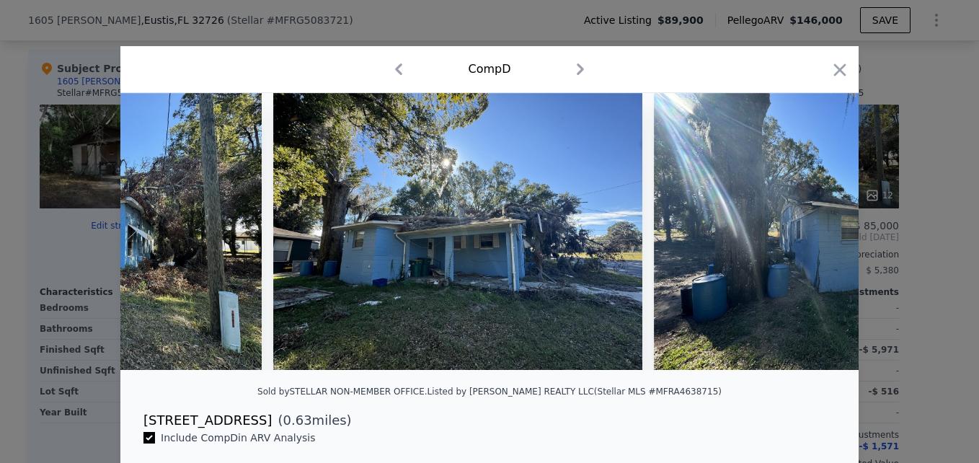
scroll to position [0, 346]
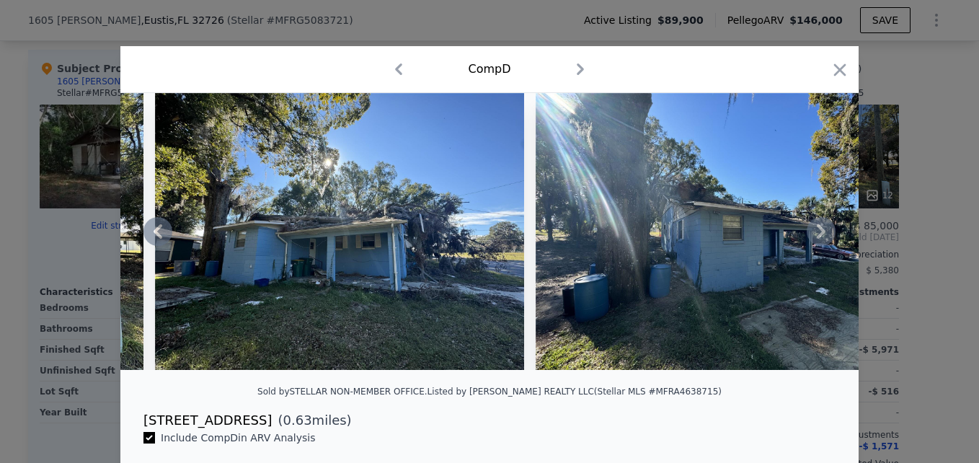
click at [811, 235] on icon at bounding box center [821, 231] width 29 height 29
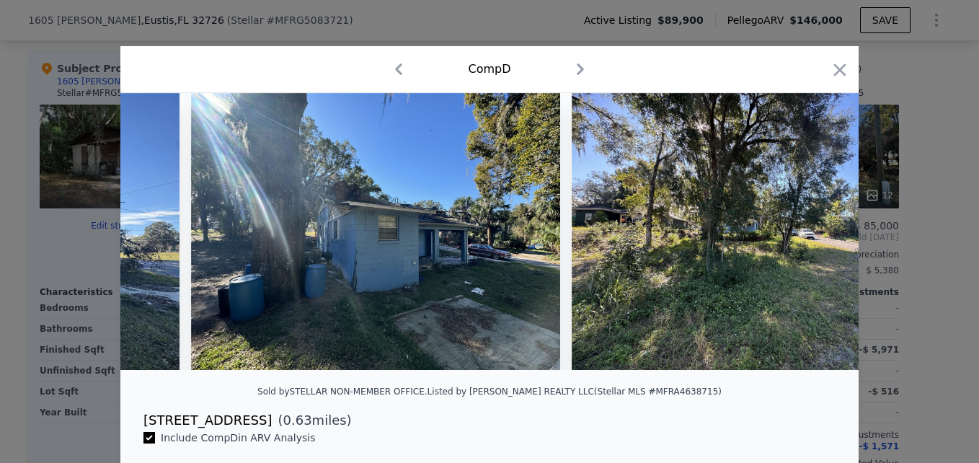
scroll to position [0, 692]
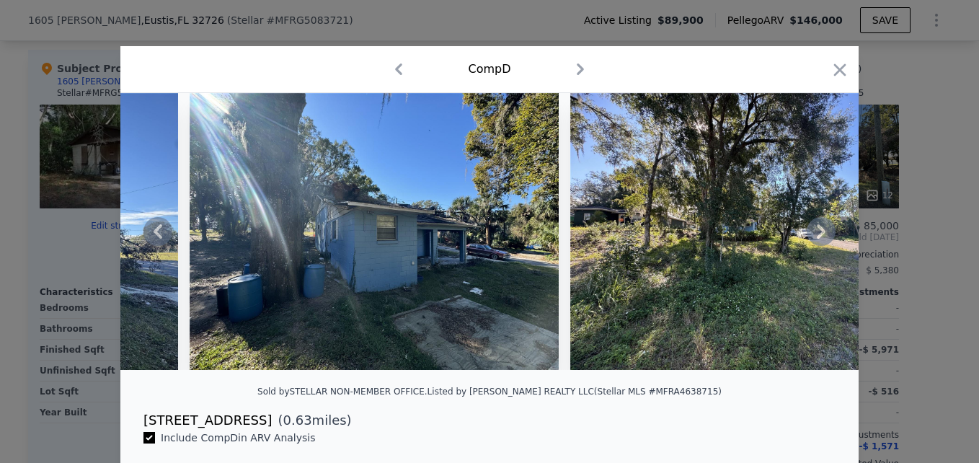
click at [811, 235] on icon at bounding box center [821, 231] width 29 height 29
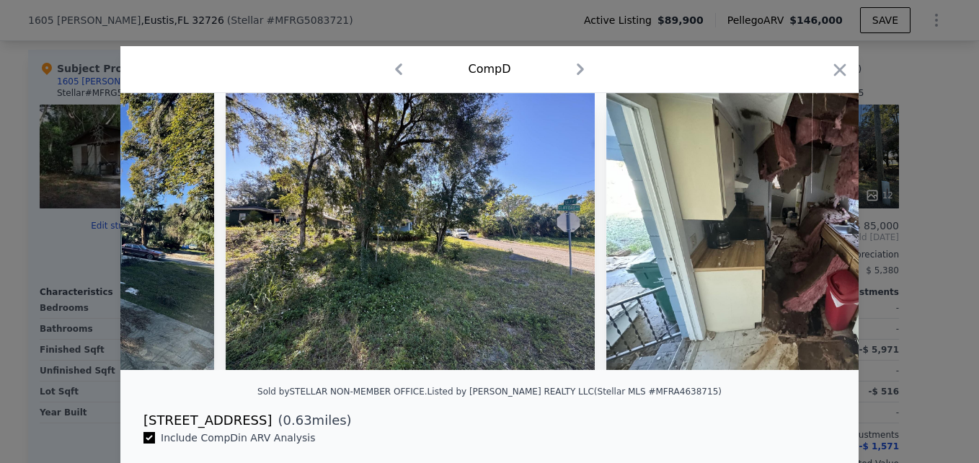
scroll to position [0, 1038]
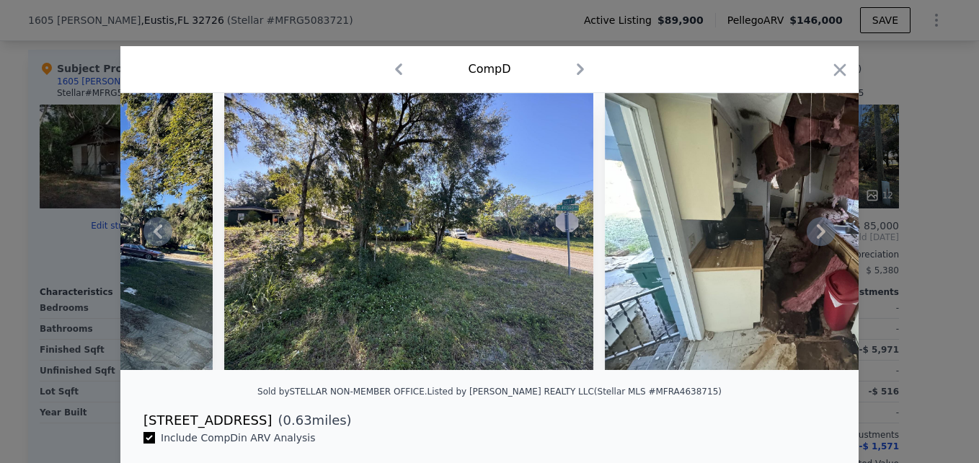
click at [811, 235] on icon at bounding box center [821, 231] width 29 height 29
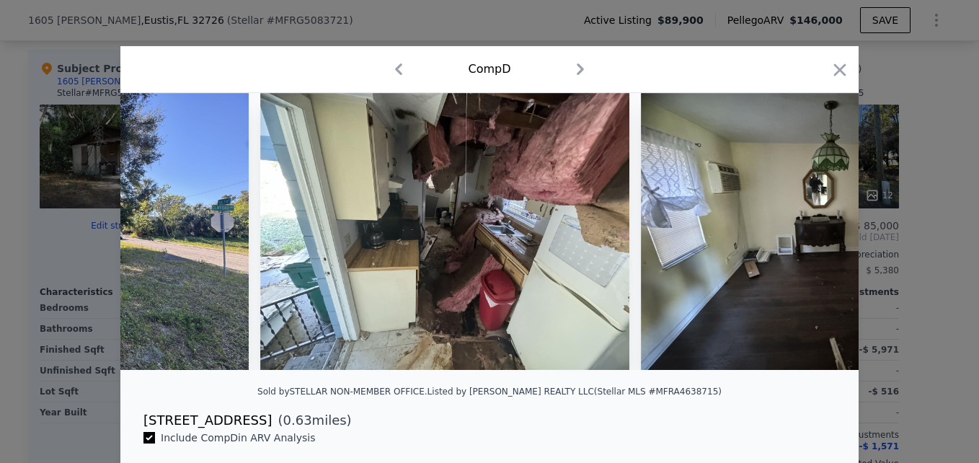
scroll to position [0, 1384]
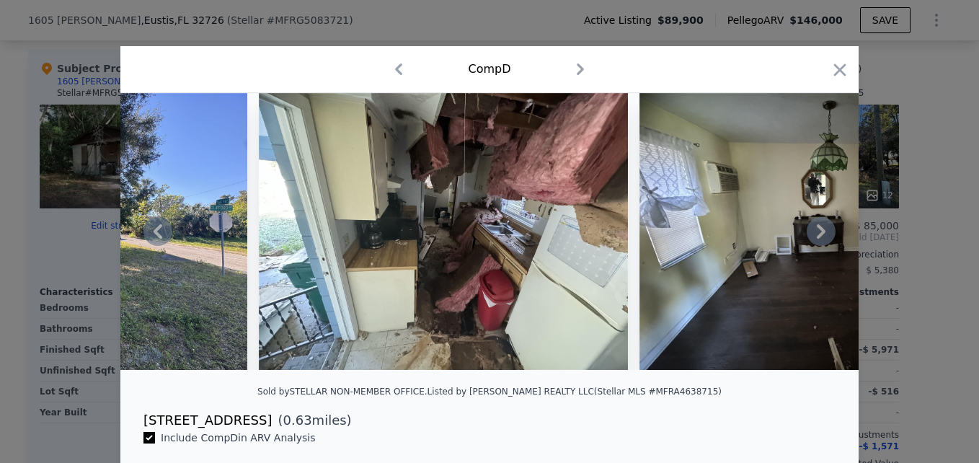
click at [811, 235] on icon at bounding box center [821, 231] width 29 height 29
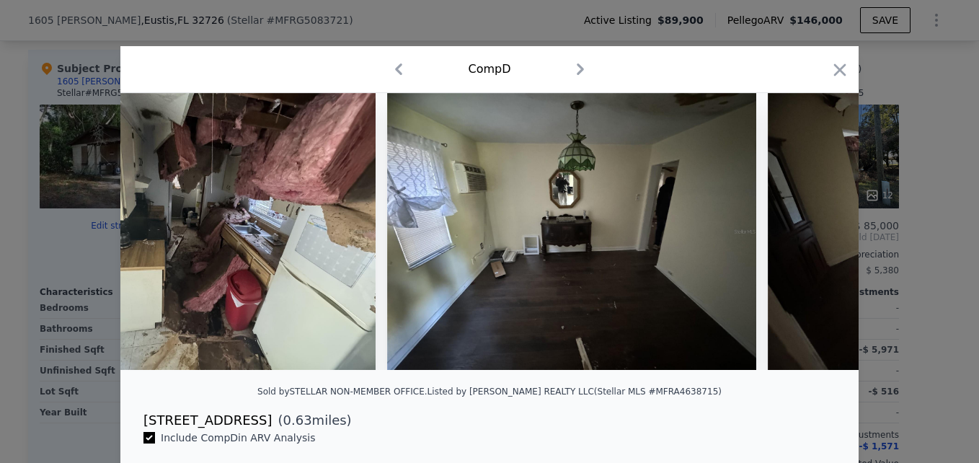
scroll to position [0, 1730]
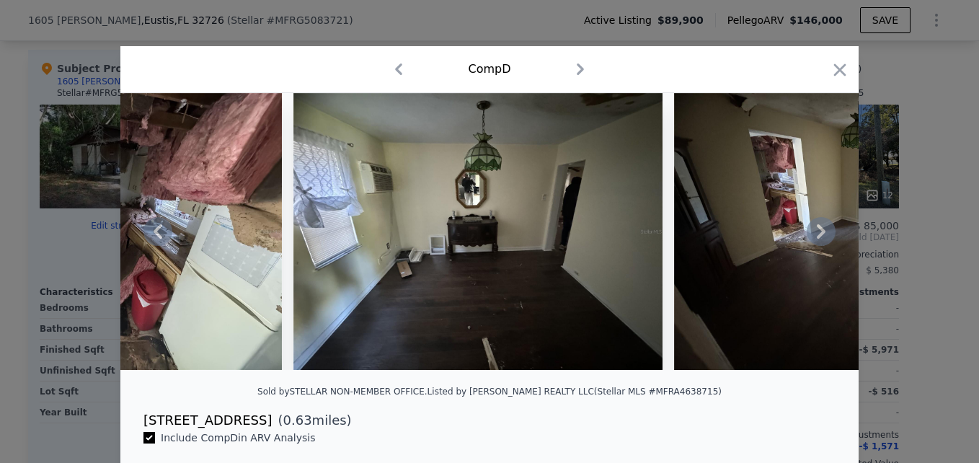
click at [811, 235] on icon at bounding box center [821, 231] width 29 height 29
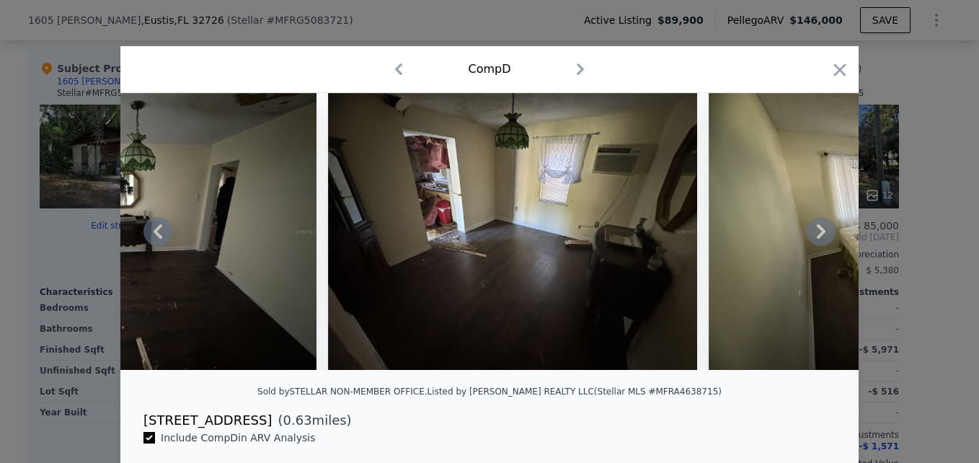
click at [811, 235] on icon at bounding box center [821, 231] width 29 height 29
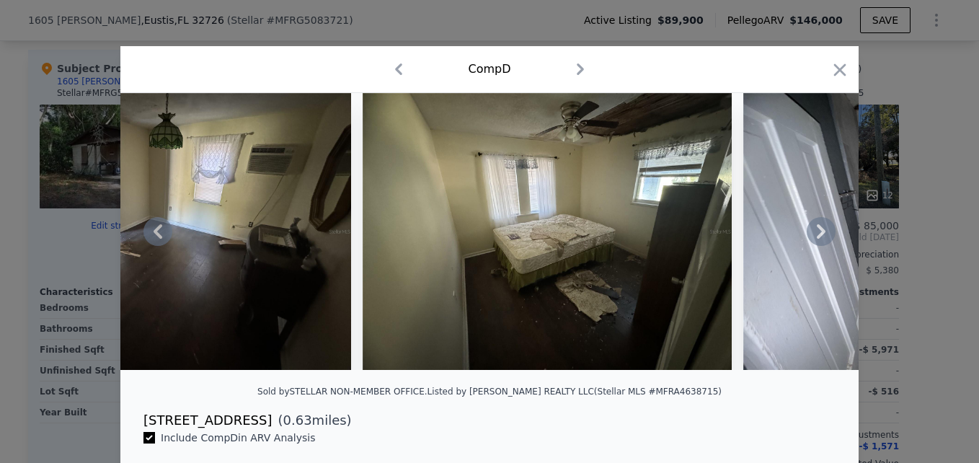
click at [811, 235] on icon at bounding box center [821, 231] width 29 height 29
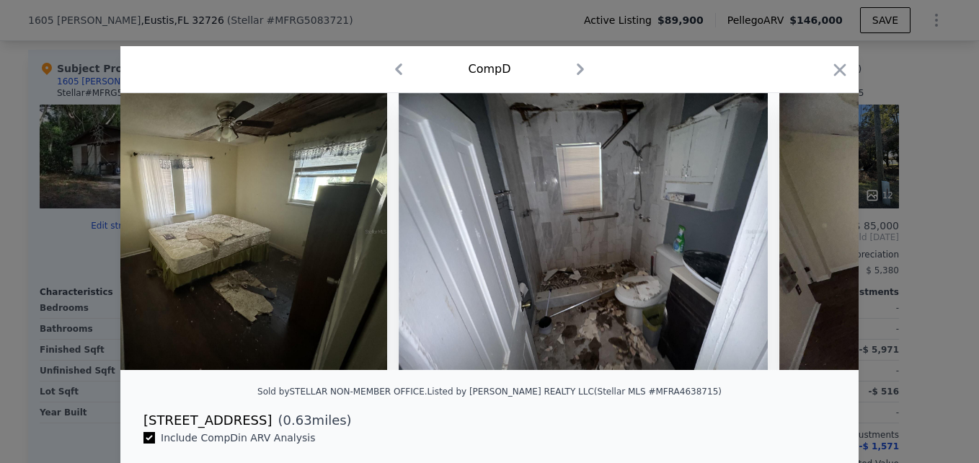
scroll to position [0, 2768]
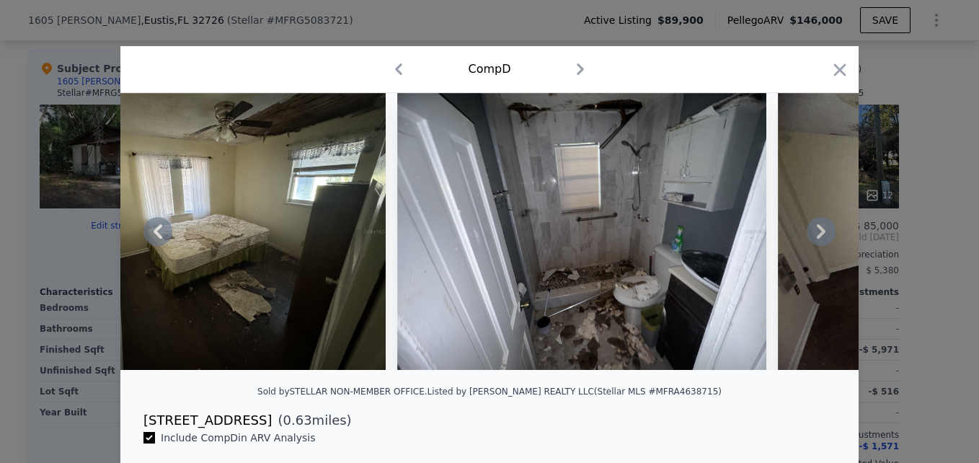
click at [811, 235] on icon at bounding box center [821, 231] width 29 height 29
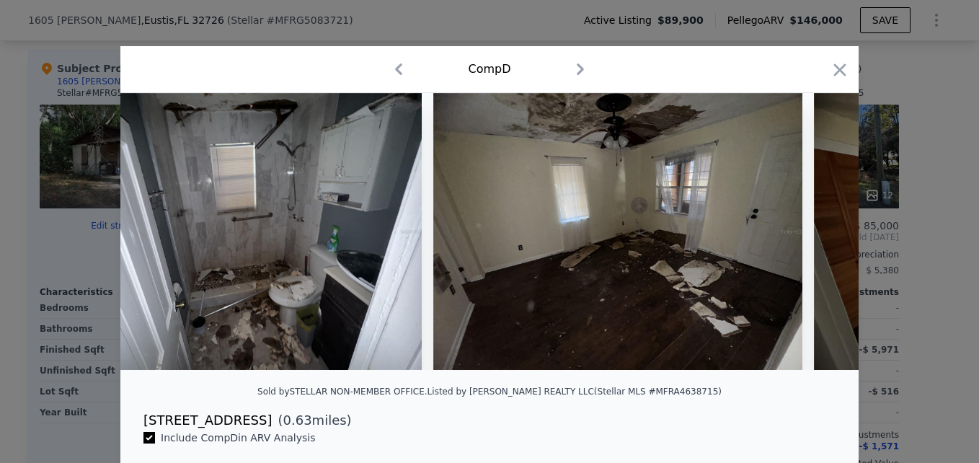
scroll to position [0, 3114]
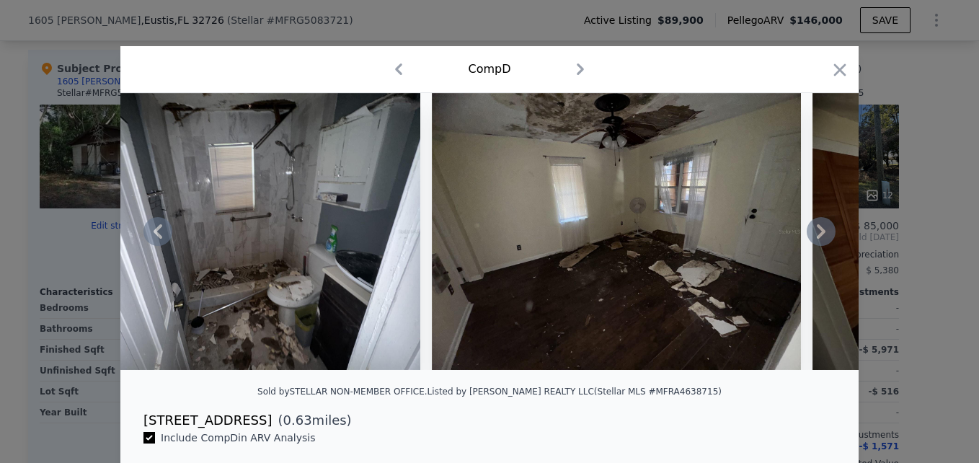
click at [811, 235] on icon at bounding box center [821, 231] width 29 height 29
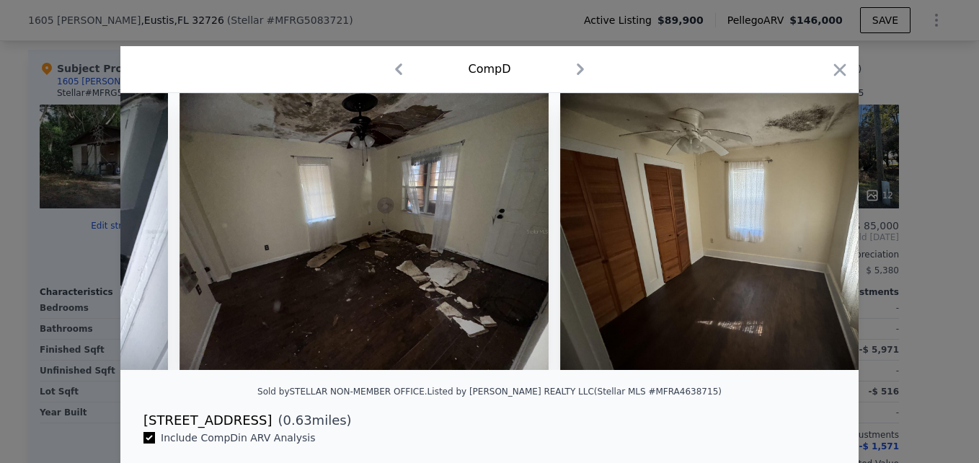
scroll to position [0, 3460]
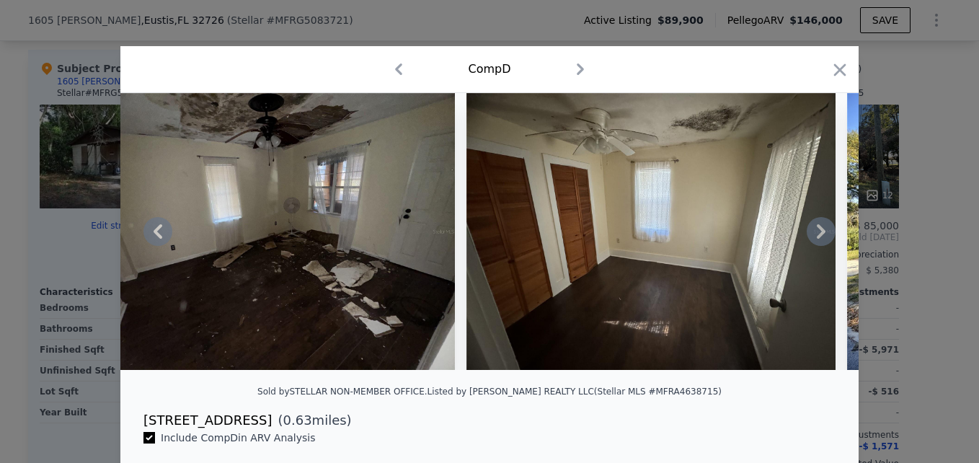
click at [811, 235] on icon at bounding box center [821, 231] width 29 height 29
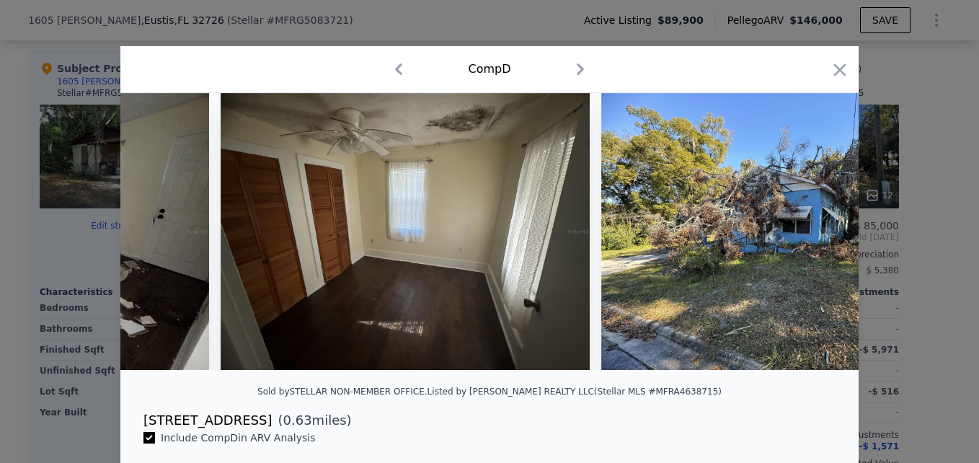
scroll to position [0, 3806]
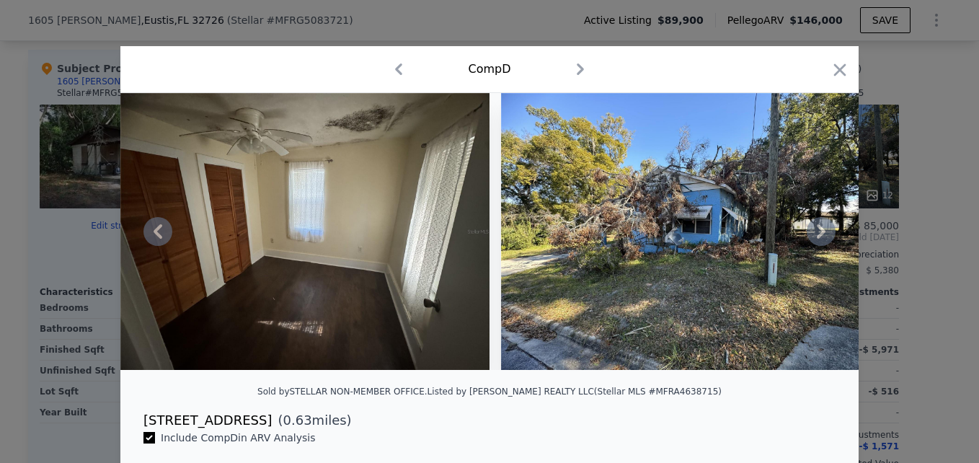
click at [811, 235] on icon at bounding box center [821, 231] width 29 height 29
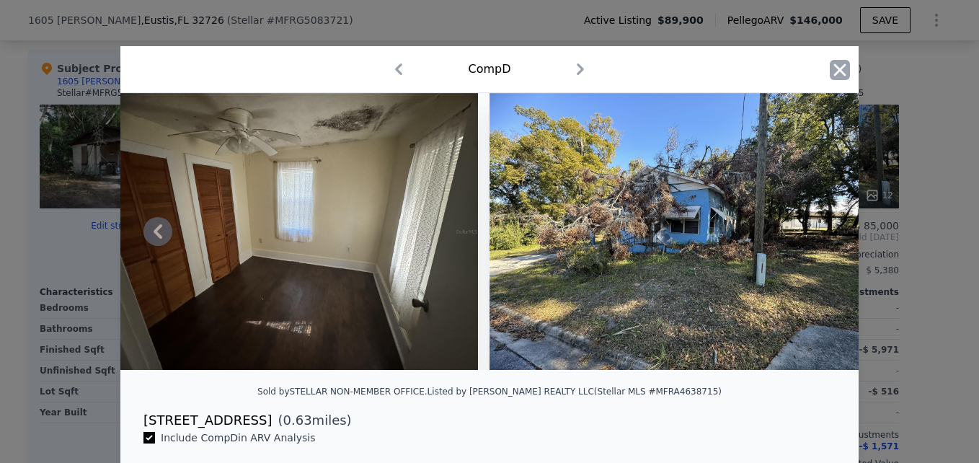
click at [835, 76] on icon "button" at bounding box center [840, 70] width 20 height 20
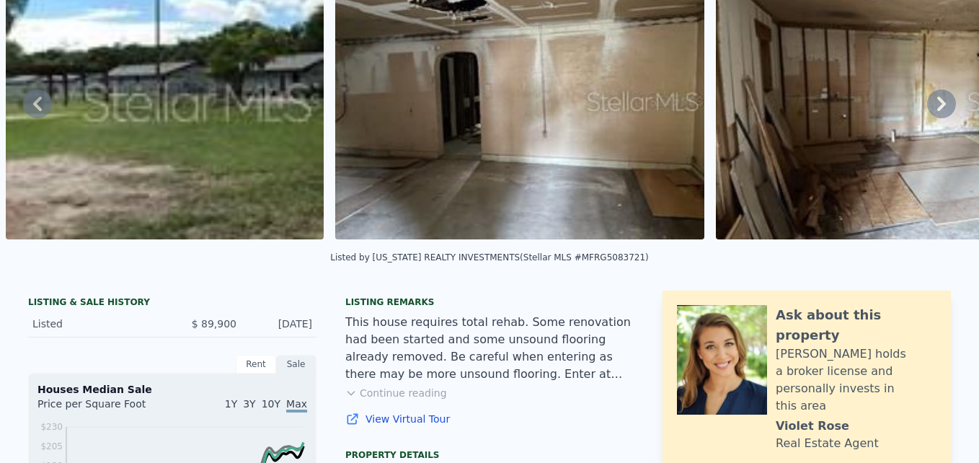
scroll to position [5, 0]
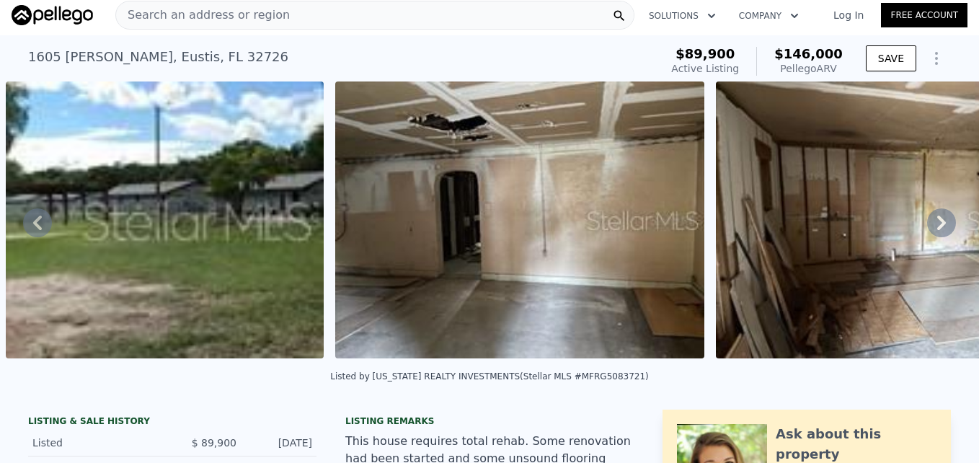
click at [927, 226] on icon at bounding box center [941, 222] width 29 height 29
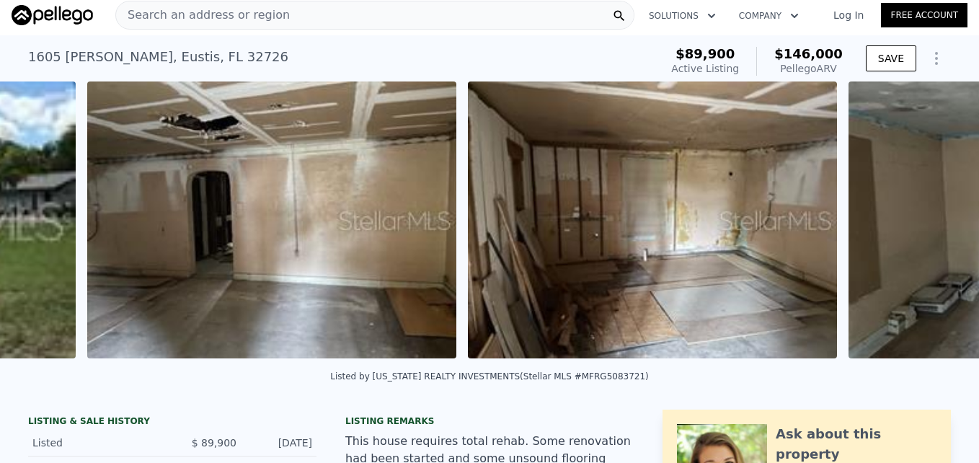
scroll to position [0, 2461]
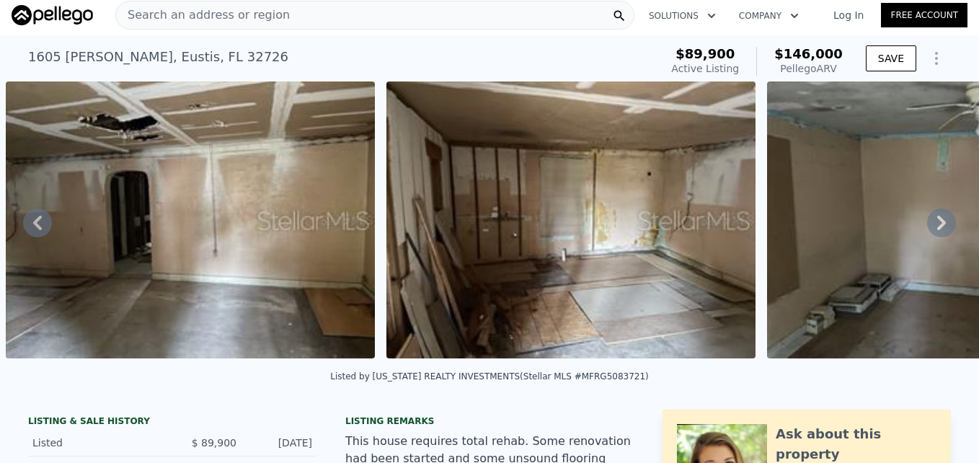
click at [927, 226] on icon at bounding box center [941, 222] width 29 height 29
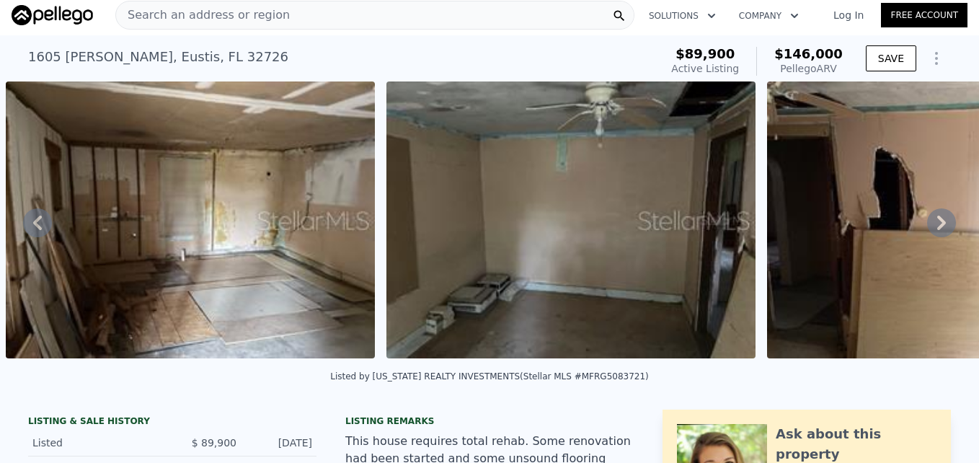
click at [927, 226] on icon at bounding box center [941, 222] width 29 height 29
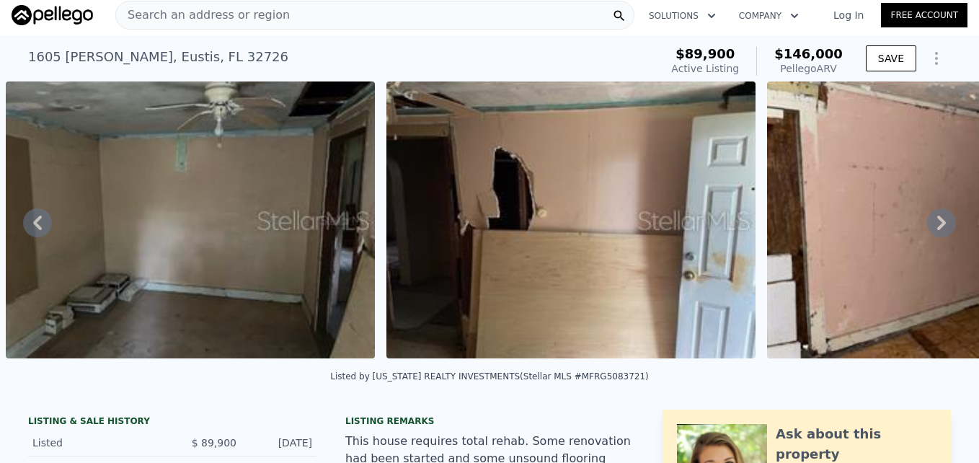
click at [927, 226] on icon at bounding box center [941, 222] width 29 height 29
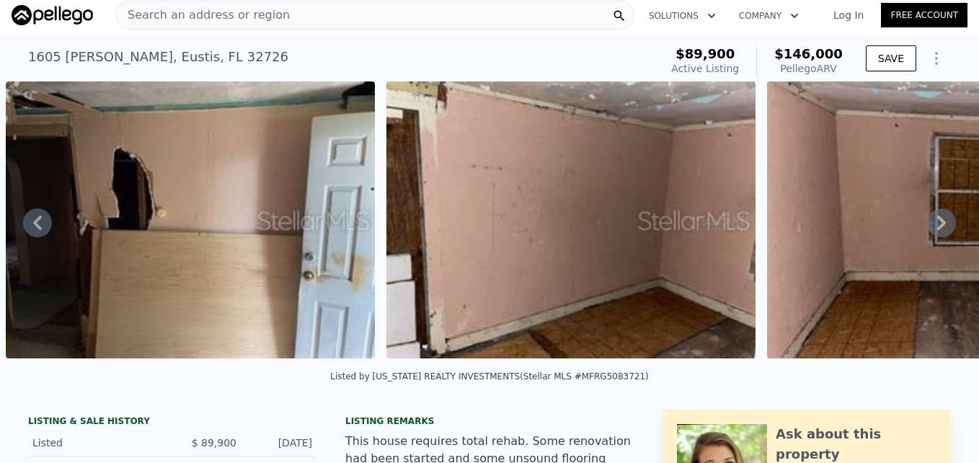
click at [927, 226] on icon at bounding box center [941, 222] width 29 height 29
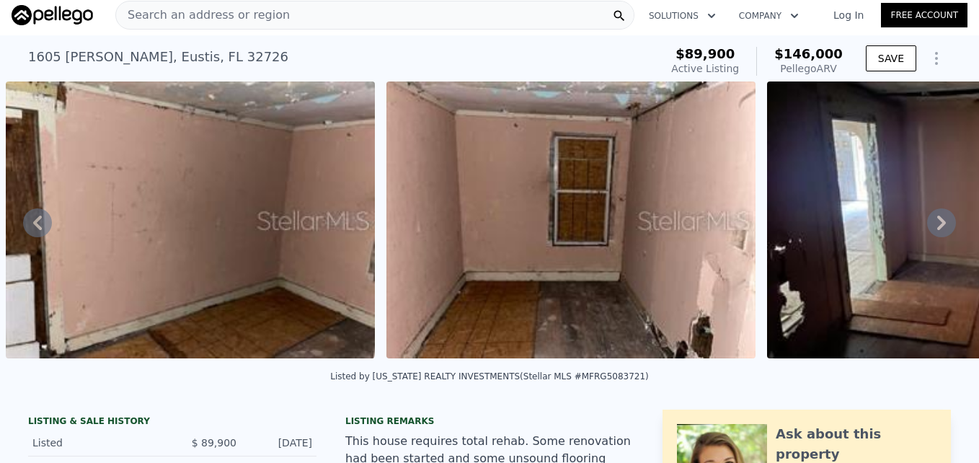
click at [927, 226] on icon at bounding box center [941, 222] width 29 height 29
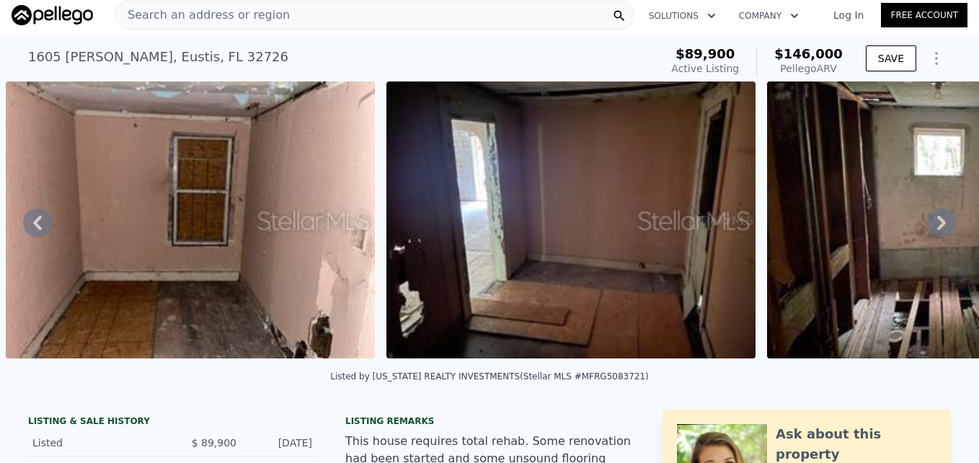
click at [927, 226] on icon at bounding box center [941, 222] width 29 height 29
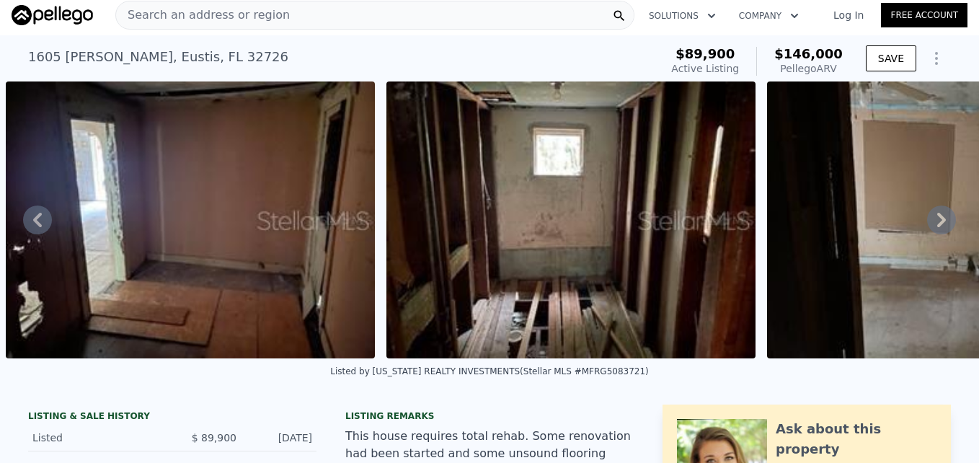
click at [927, 226] on icon at bounding box center [941, 219] width 29 height 29
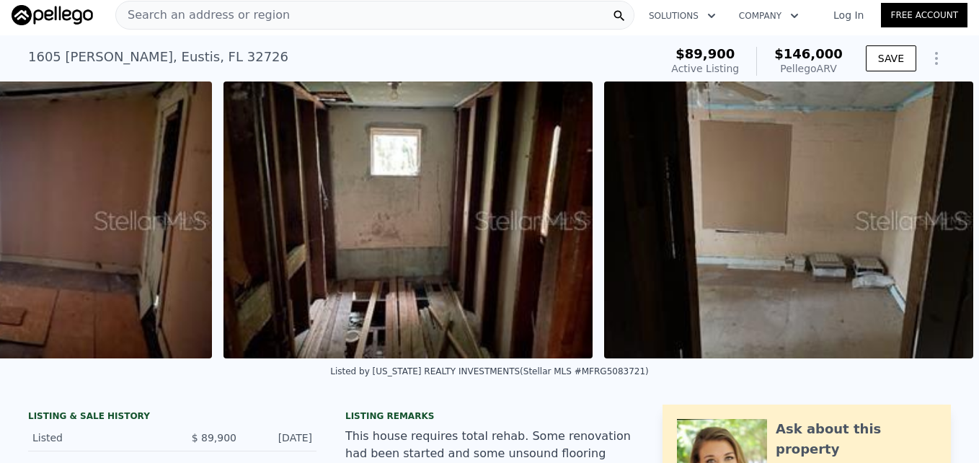
scroll to position [0, 4918]
click at [923, 226] on img at bounding box center [788, 219] width 369 height 277
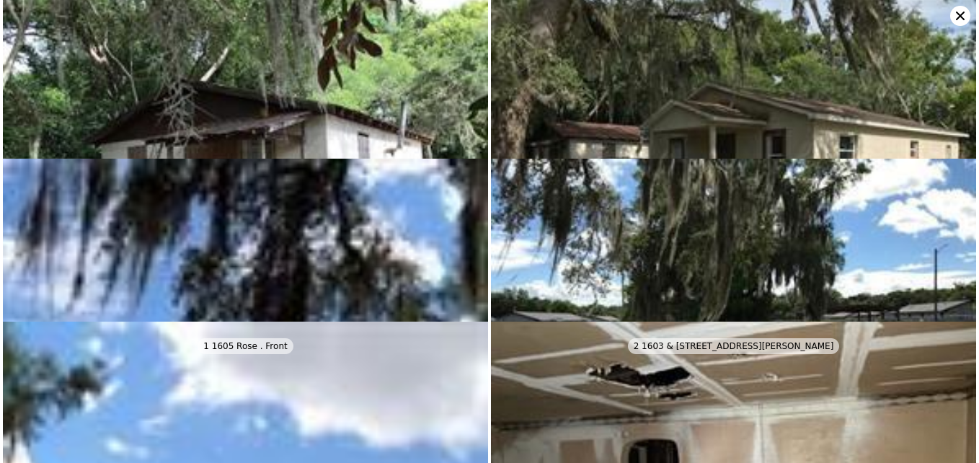
scroll to position [0, 0]
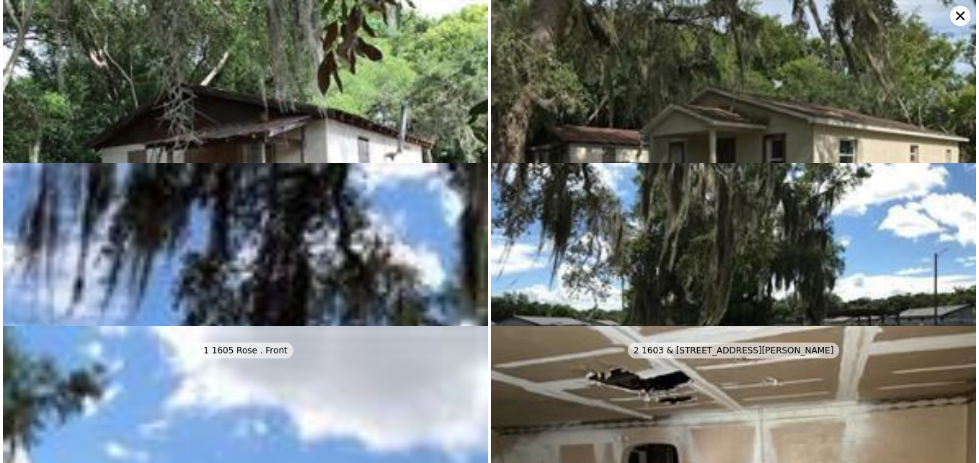
click at [958, 11] on icon at bounding box center [960, 16] width 20 height 20
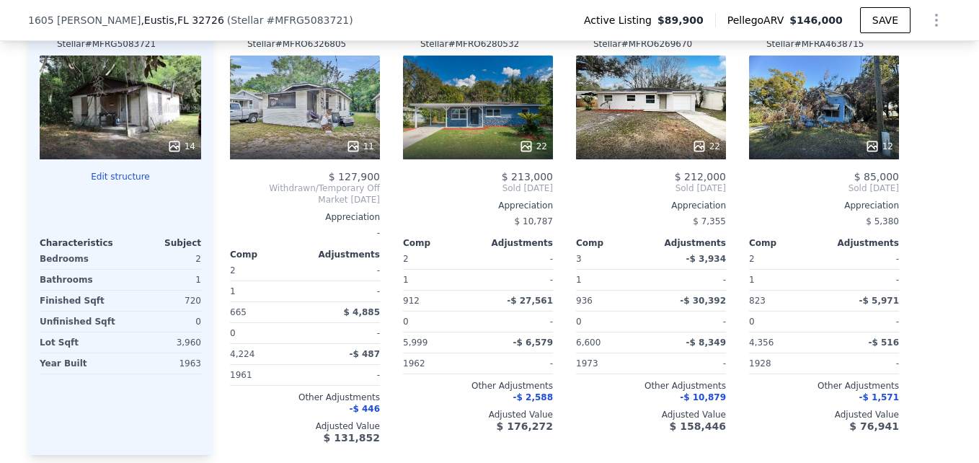
scroll to position [1359, 0]
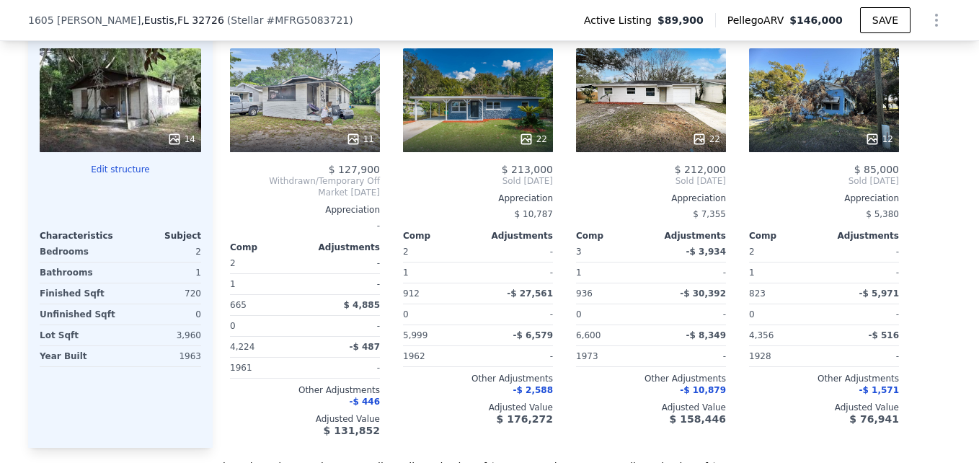
click at [133, 115] on div "14" at bounding box center [120, 100] width 161 height 104
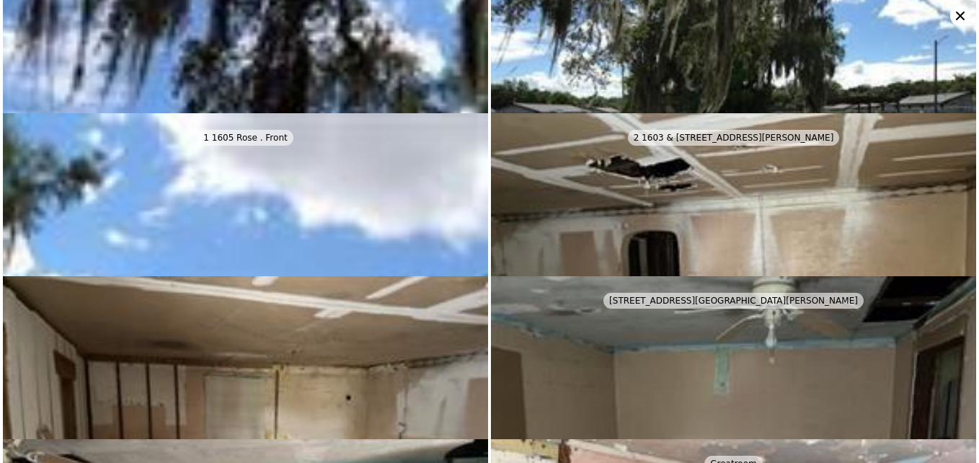
scroll to position [0, 0]
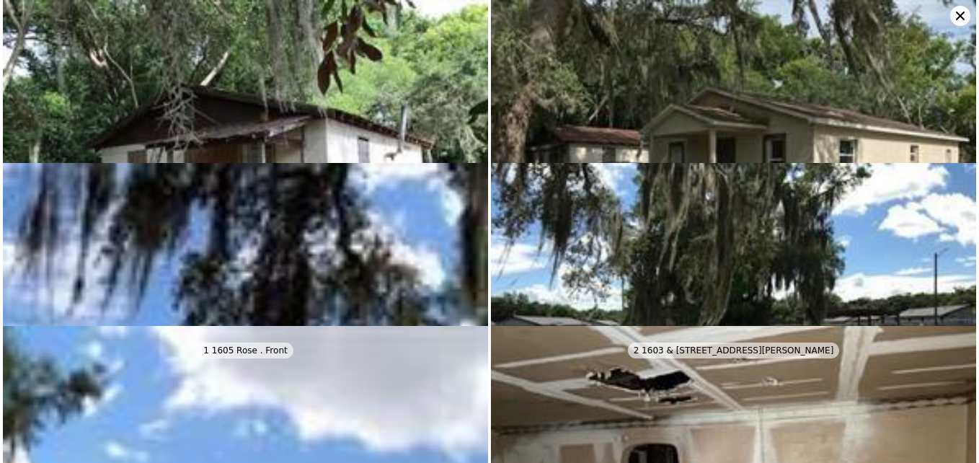
click at [955, 17] on icon at bounding box center [960, 16] width 20 height 20
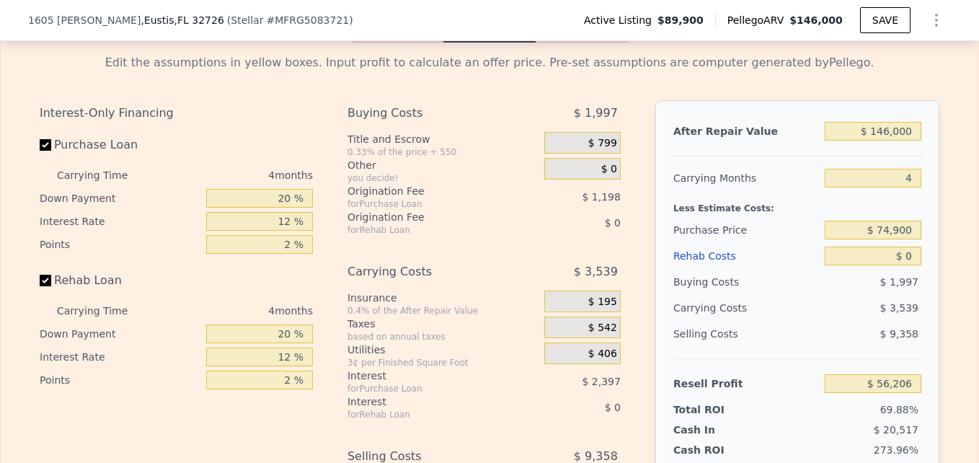
scroll to position [1971, 0]
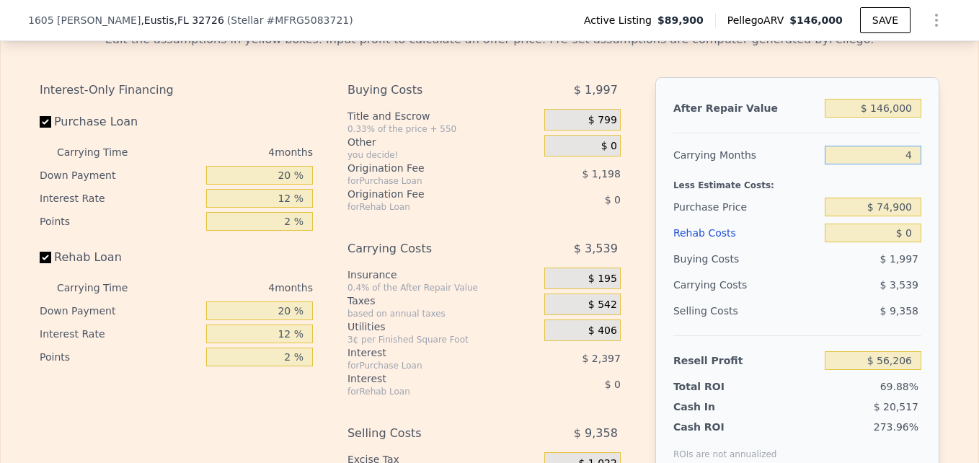
click at [907, 164] on input "4" at bounding box center [873, 155] width 97 height 19
type input "3"
type input "$ 57,091"
type input "3"
click at [902, 146] on div "After Repair Value $ 146,000 Carrying Months 3 Less Estimate Costs: Purchase Pr…" at bounding box center [797, 277] width 284 height 401
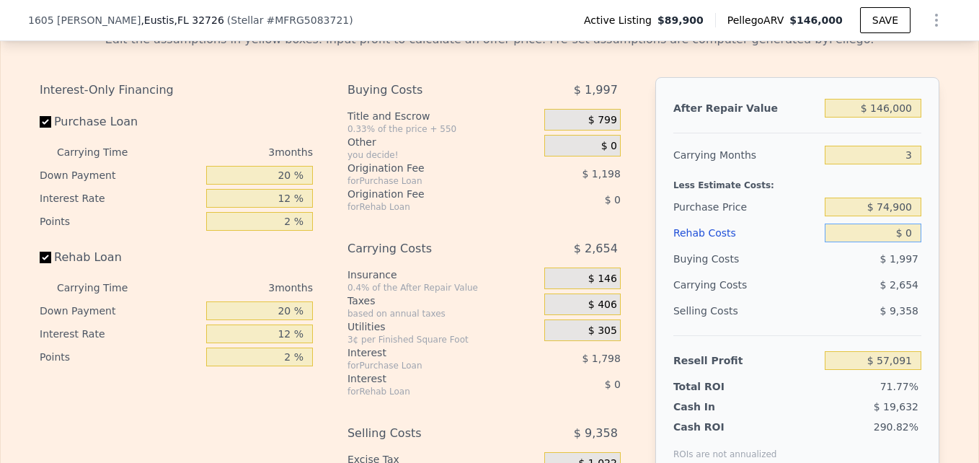
click at [907, 242] on input "$ 0" at bounding box center [873, 232] width 97 height 19
type input "$ 50"
type input "$ 57,040"
type input "$ 500"
type input "$ 56,571"
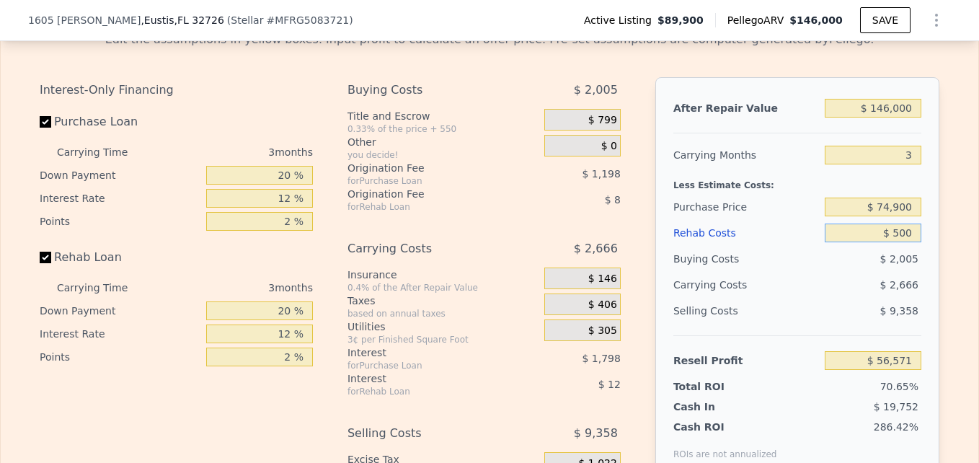
type input "$ 5,000"
type input "$ 51,891"
type input "$ 50,000"
type input "$ 5,091"
type input "$ 50,000"
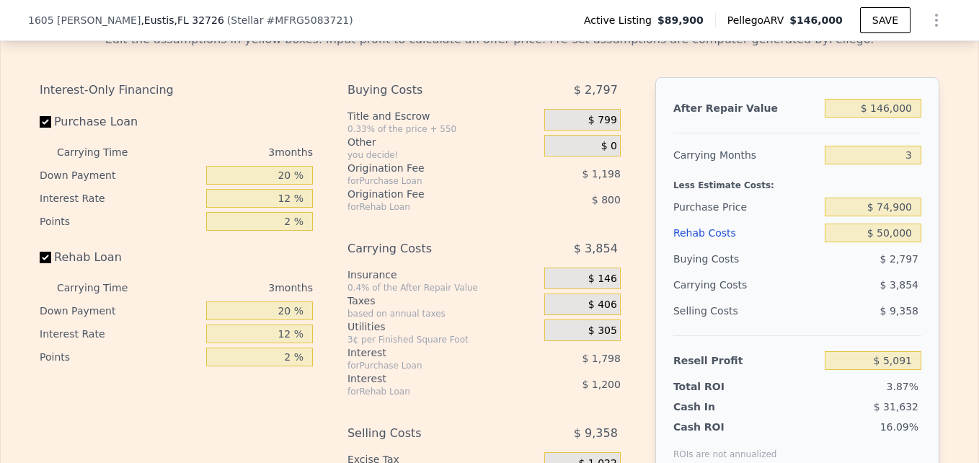
click at [832, 194] on div "Less Estimate Costs:" at bounding box center [797, 181] width 248 height 26
click at [848, 272] on div "$ 2,797" at bounding box center [873, 259] width 97 height 26
click at [873, 370] on input "$ 5,091" at bounding box center [873, 360] width 97 height 19
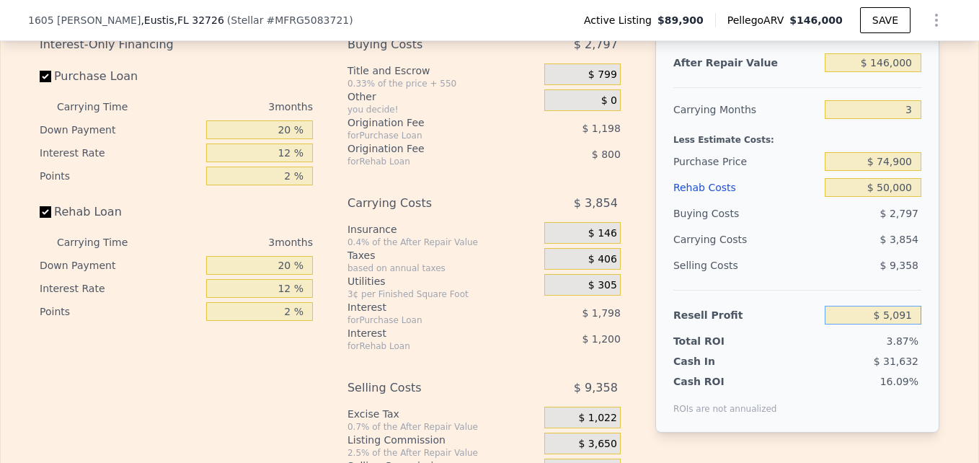
scroll to position [1994, 0]
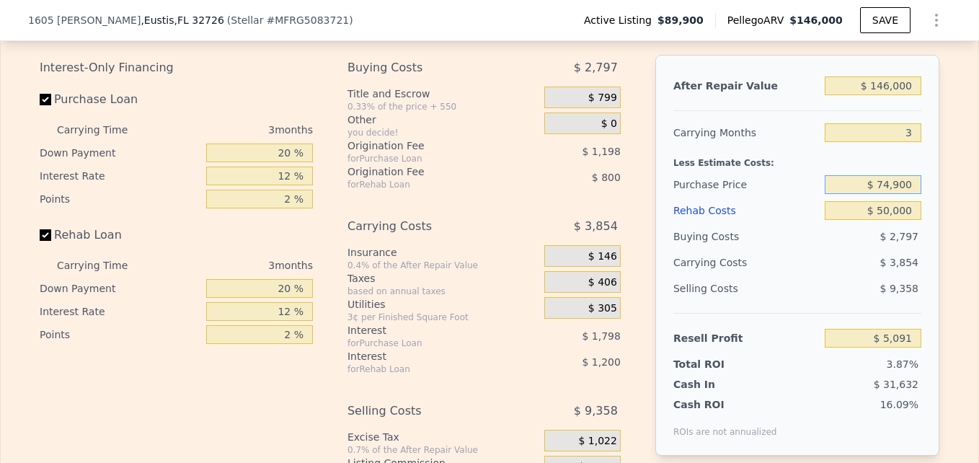
drag, startPoint x: 889, startPoint y: 203, endPoint x: 974, endPoint y: 231, distance: 88.7
click at [974, 231] on div "Search an address or region Solutions Company Open main menu Log In Free Accoun…" at bounding box center [489, 231] width 979 height 463
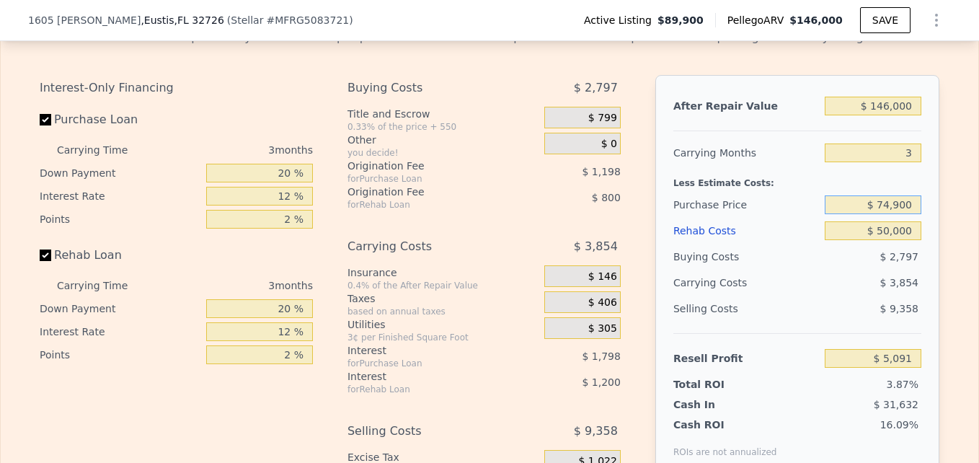
scroll to position [1981, 0]
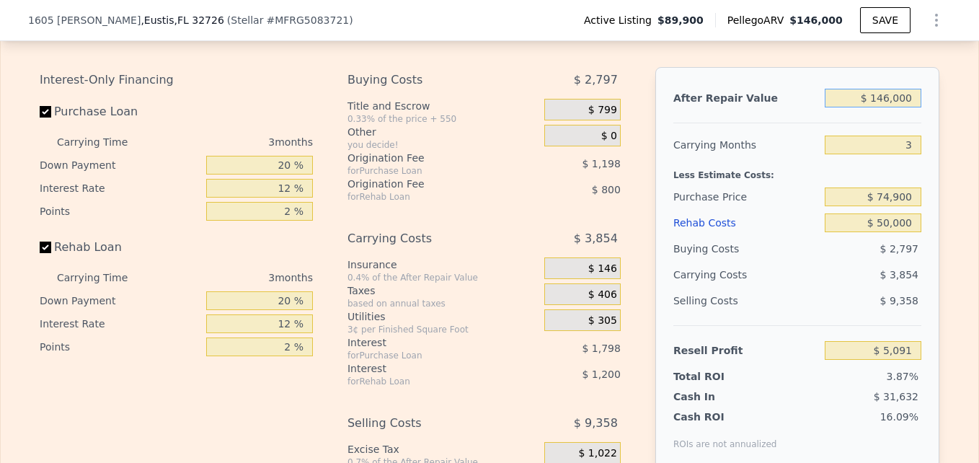
click at [884, 107] on input "$ 146,000" at bounding box center [873, 98] width 97 height 19
click at [887, 107] on input "$ 146,000" at bounding box center [873, 98] width 97 height 19
type input "$ 1,000"
type input "-$ 131,016"
type input "$ 16,000"
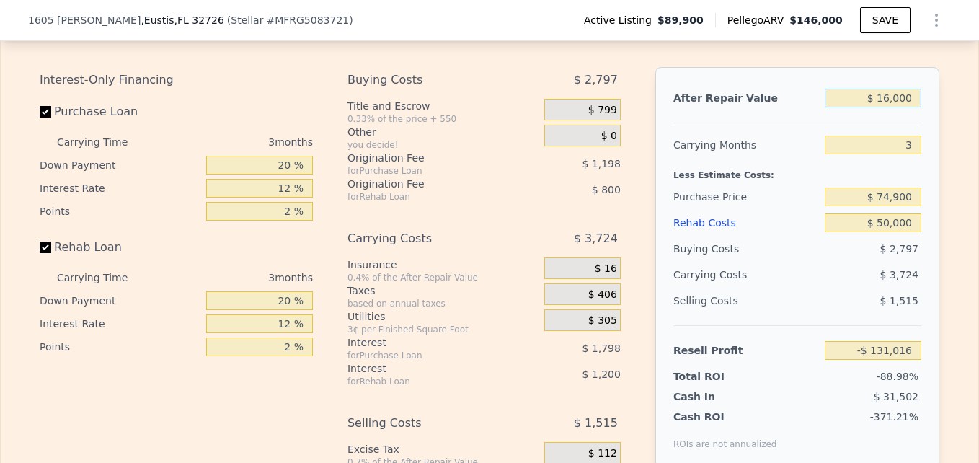
type input "-$ 116,936"
type input "$ 164,000"
type input "$ 21,987"
click at [850, 123] on div at bounding box center [797, 117] width 248 height 12
click at [807, 176] on div "Less Estimate Costs:" at bounding box center [797, 171] width 248 height 26
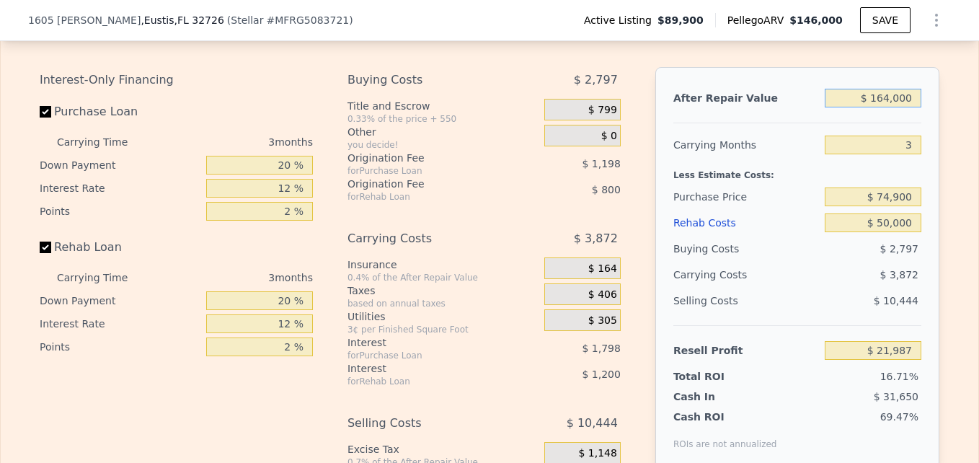
click at [881, 107] on input "$ 164,000" at bounding box center [873, 98] width 97 height 19
type input "$ 14,000"
type input "-$ 118,814"
type input "$ 154,000"
type input "$ 12,600"
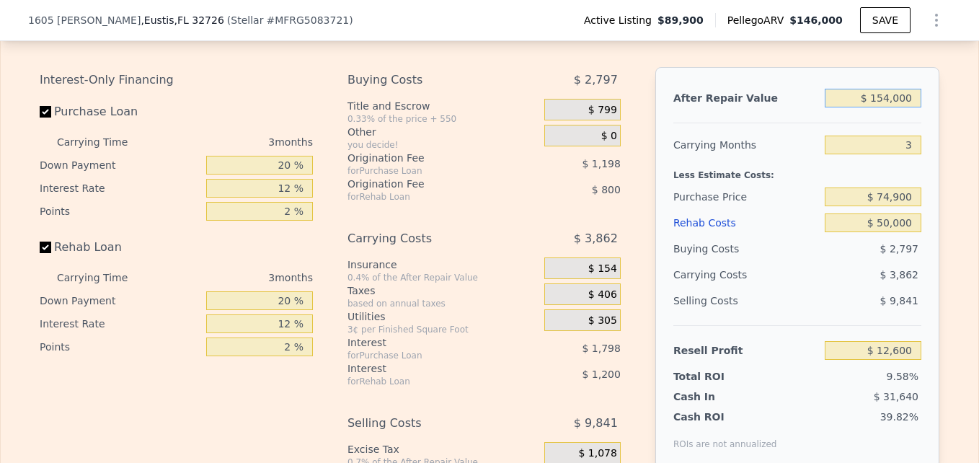
click at [886, 107] on input "$ 154,000" at bounding box center [873, 98] width 97 height 19
type input "$ 15,000"
type input "-$ 117,875"
type input "$ 150,000"
type input "$ 8,845"
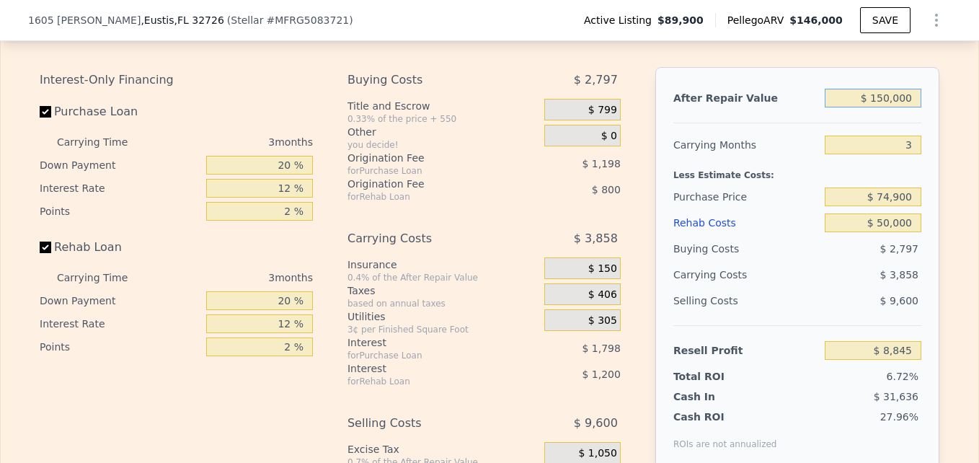
type input "$ 150,000"
click at [853, 123] on div at bounding box center [797, 117] width 248 height 12
click at [825, 178] on div "Less Estimate Costs:" at bounding box center [797, 171] width 248 height 26
click at [907, 205] on input "$ 74,900" at bounding box center [873, 196] width 97 height 19
type input "$ 70,000"
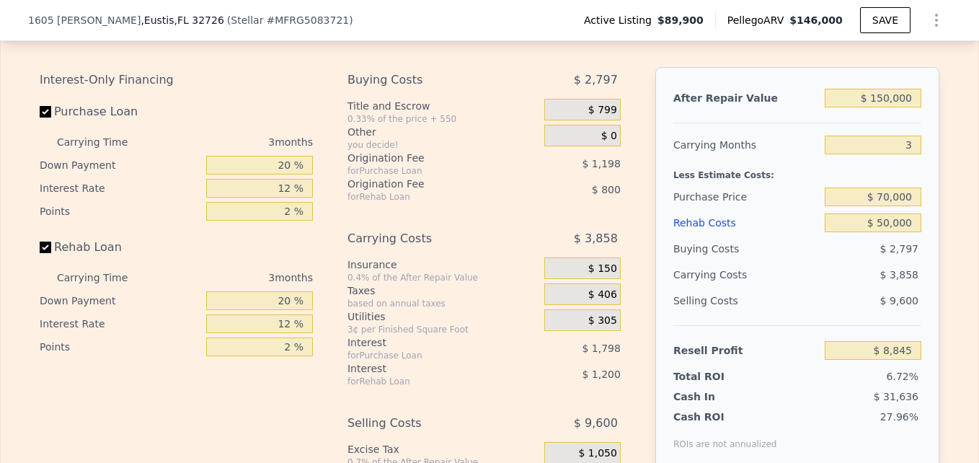
click at [825, 273] on div "$ 3,858" at bounding box center [845, 275] width 152 height 26
type input "$ 13,956"
click at [814, 249] on div "Buying Costs $ 2,703" at bounding box center [797, 249] width 248 height 26
click at [882, 206] on input "$ 70,000" at bounding box center [873, 196] width 97 height 19
type input "$ 40,000"
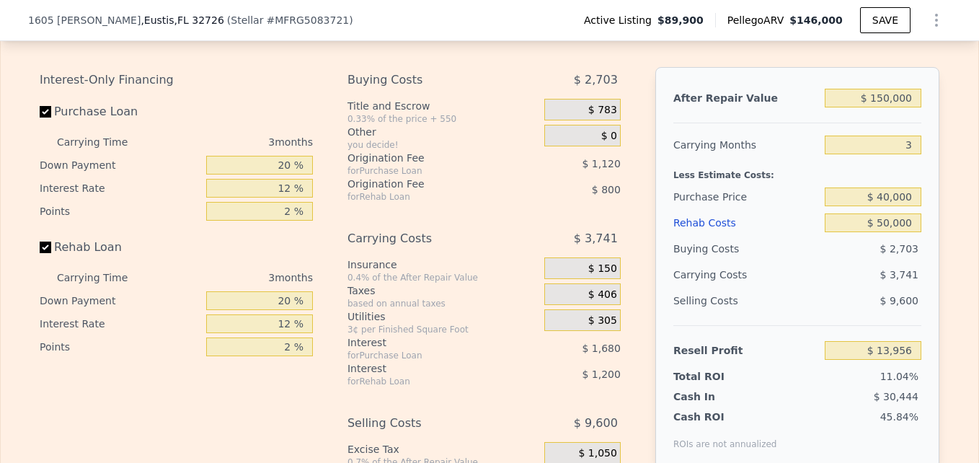
click at [822, 277] on div "$ 3,741" at bounding box center [845, 275] width 152 height 26
type input "$ 45,256"
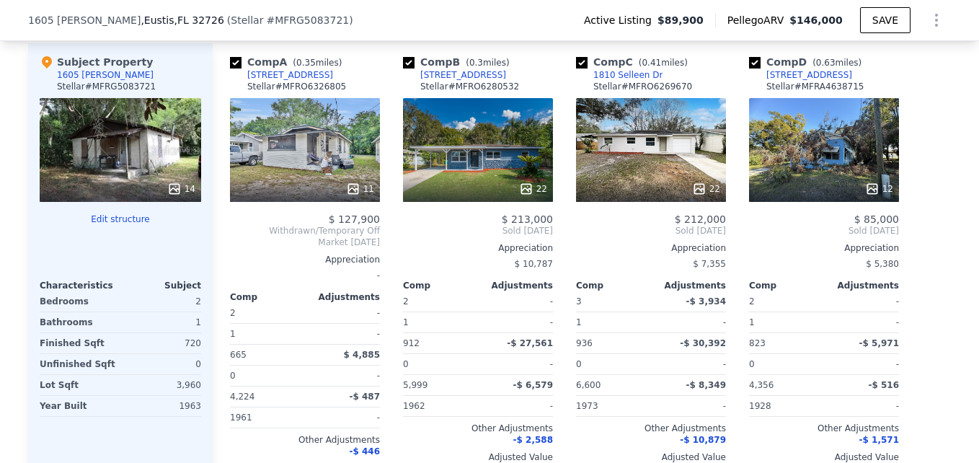
scroll to position [1339, 0]
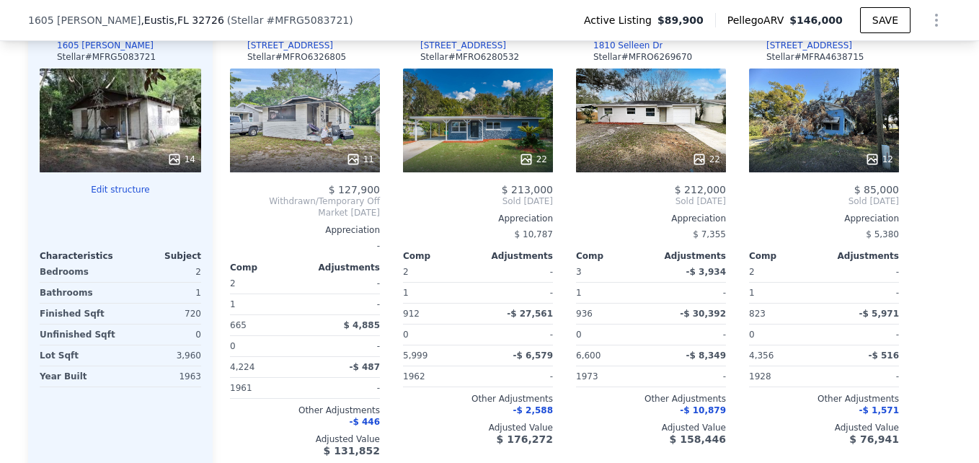
click at [481, 136] on div "22" at bounding box center [478, 120] width 150 height 104
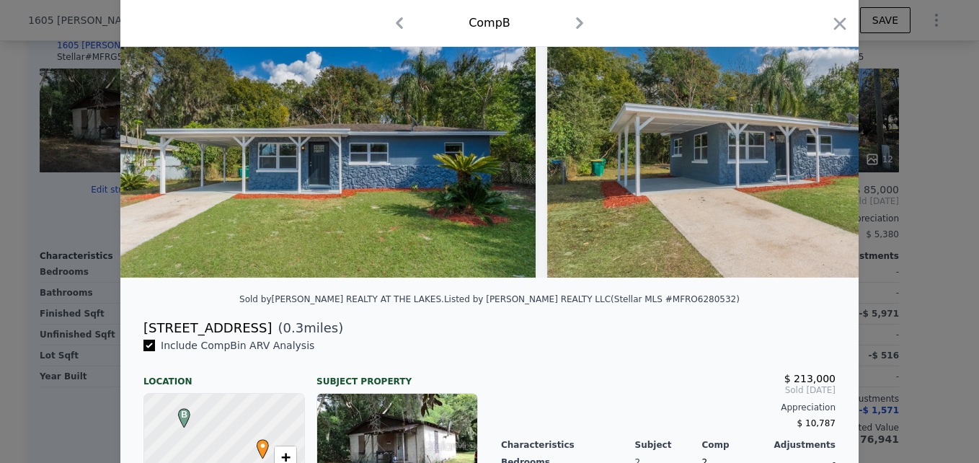
scroll to position [97, 0]
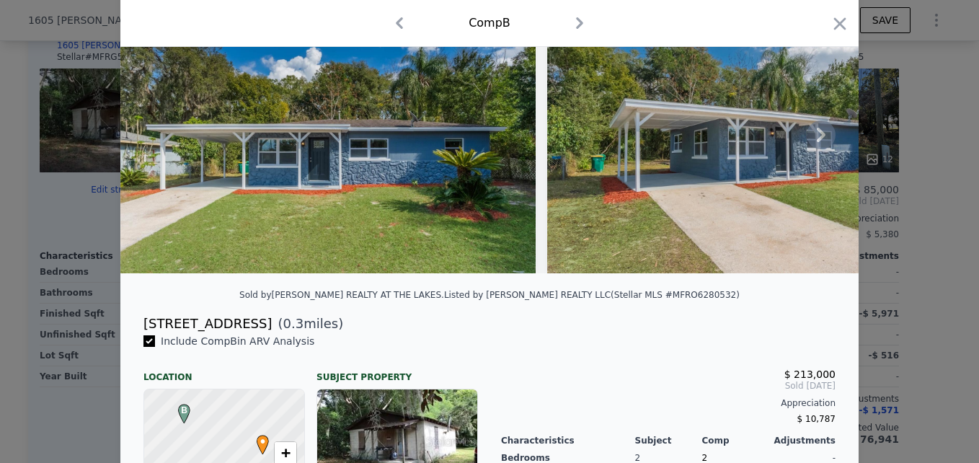
click at [740, 172] on img at bounding box center [754, 134] width 415 height 277
click at [817, 138] on icon at bounding box center [821, 135] width 9 height 14
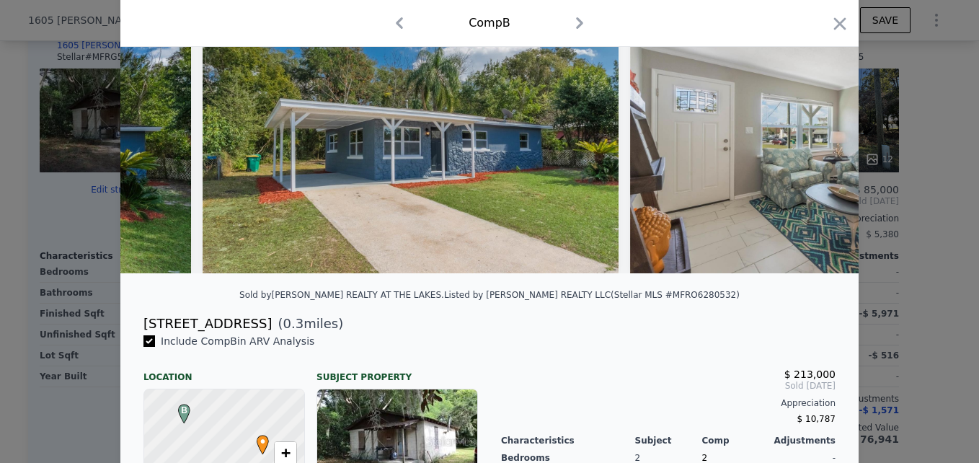
scroll to position [0, 346]
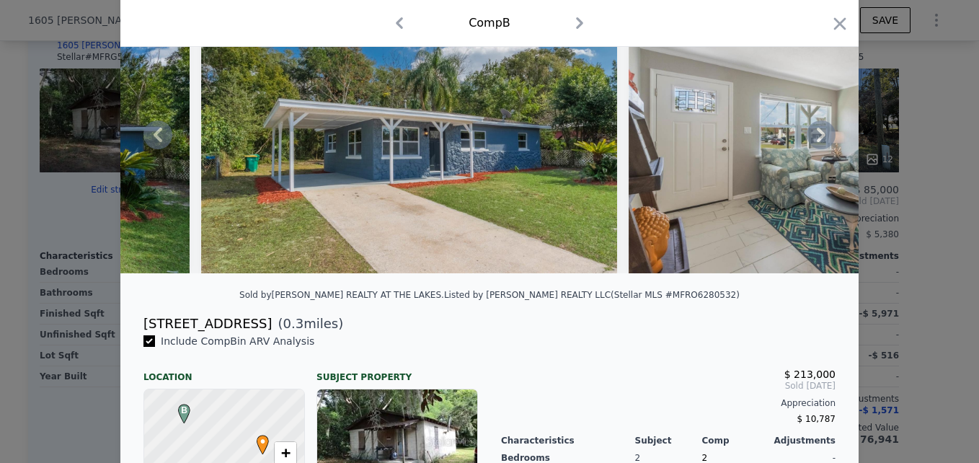
click at [817, 138] on icon at bounding box center [821, 135] width 9 height 14
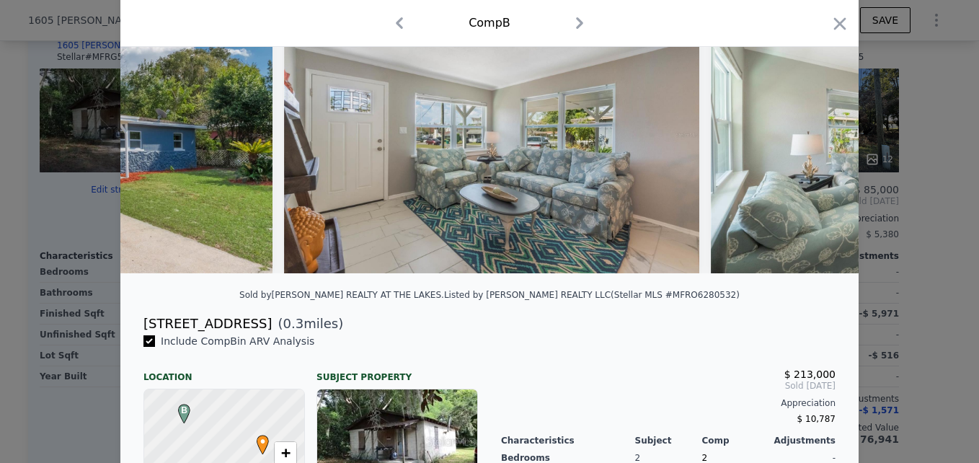
scroll to position [0, 692]
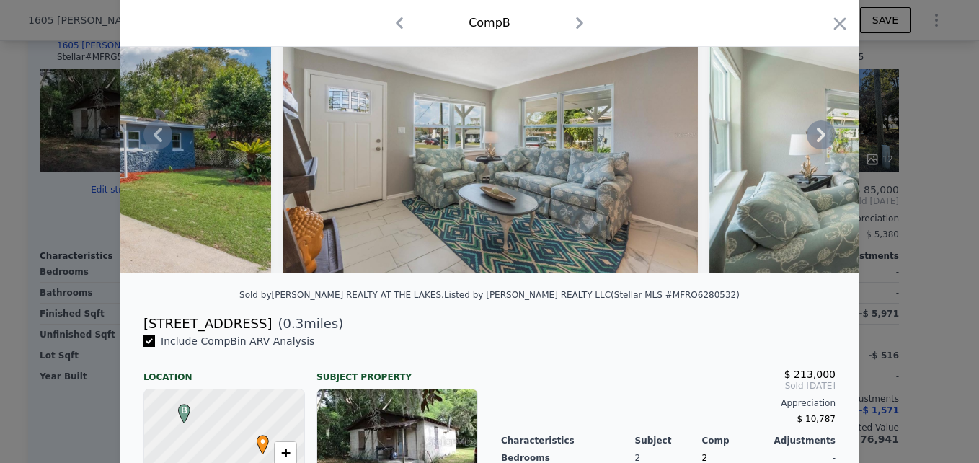
click at [817, 138] on icon at bounding box center [821, 135] width 9 height 14
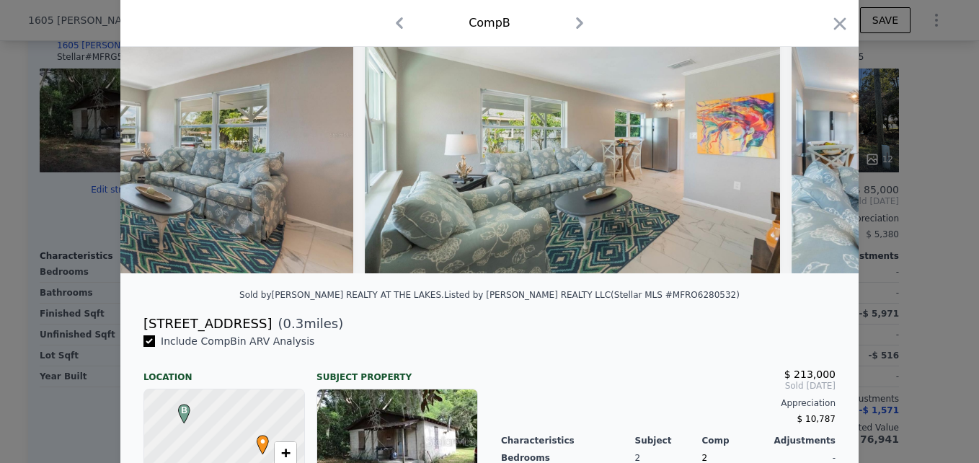
scroll to position [0, 1038]
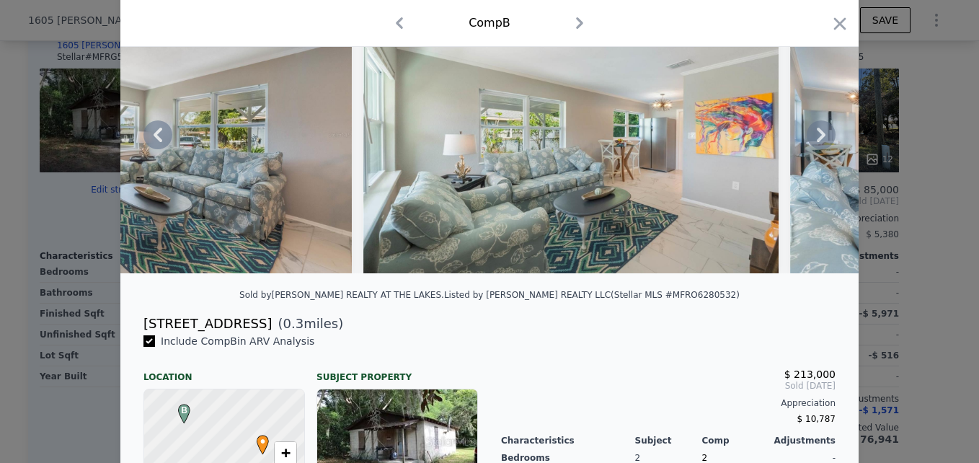
click at [817, 138] on icon at bounding box center [821, 135] width 9 height 14
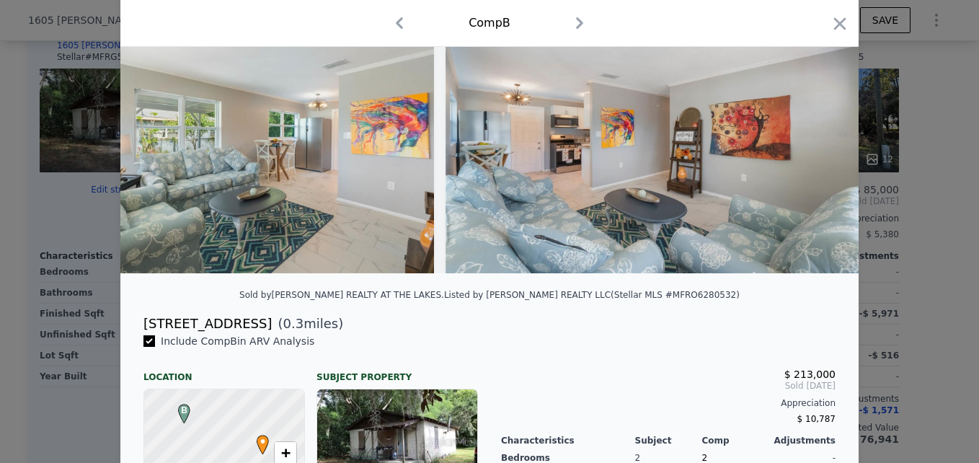
scroll to position [0, 1384]
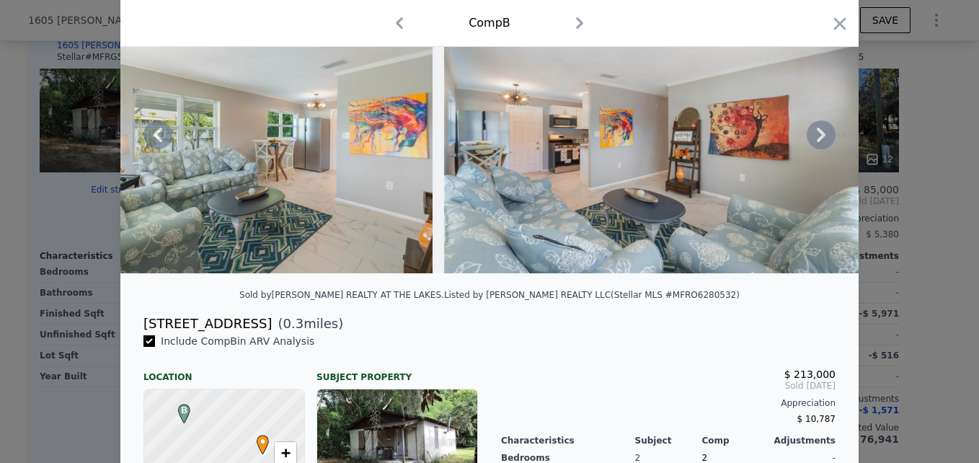
click at [817, 138] on icon at bounding box center [821, 135] width 9 height 14
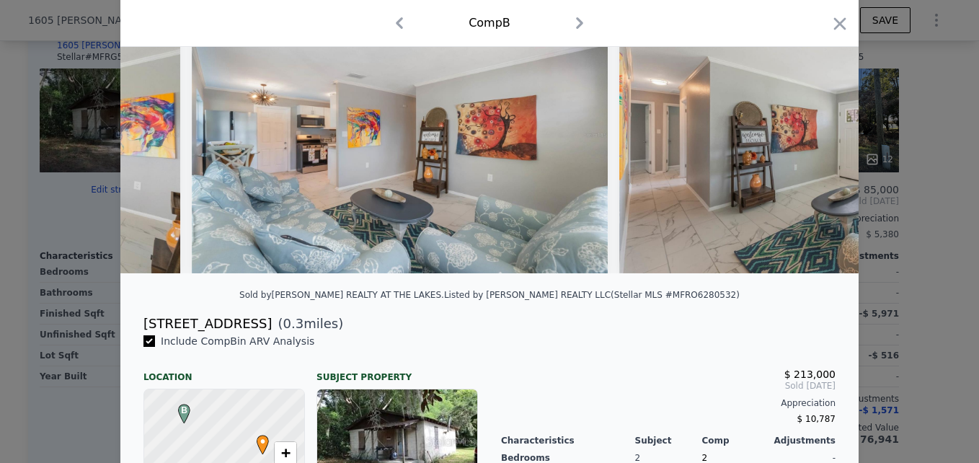
scroll to position [0, 1730]
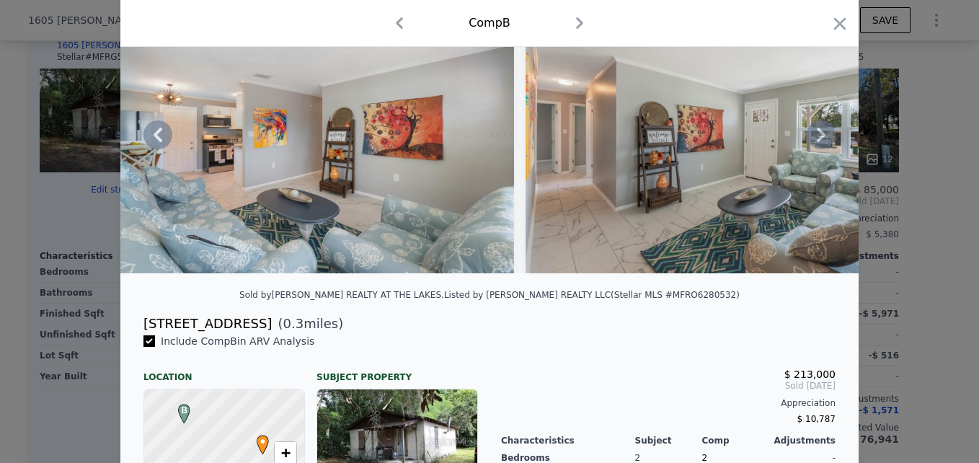
click at [817, 138] on icon at bounding box center [821, 135] width 9 height 14
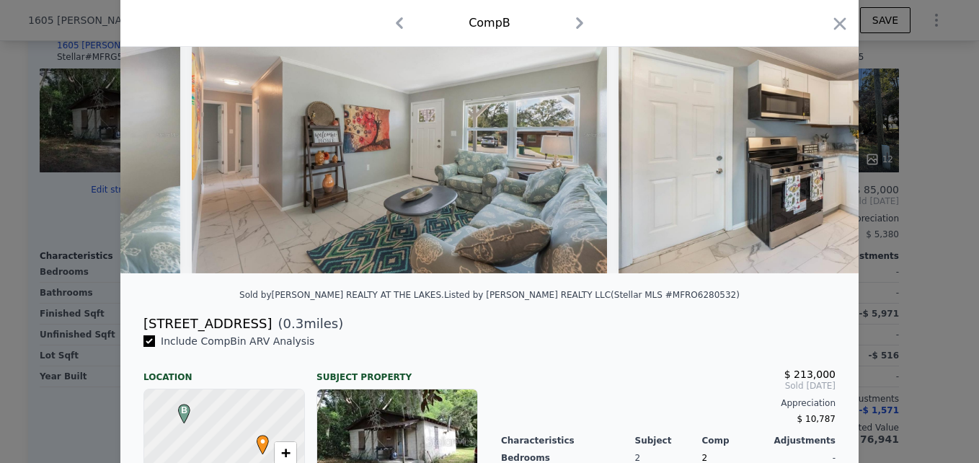
scroll to position [0, 2076]
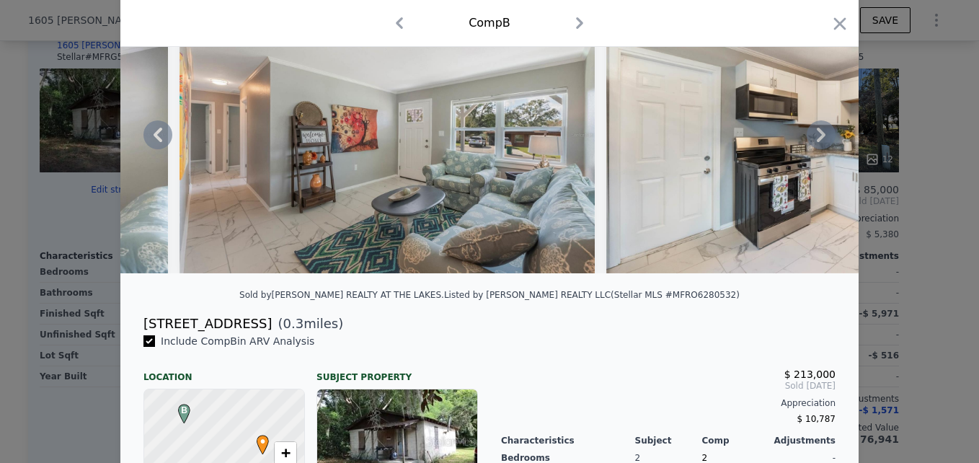
click at [817, 138] on icon at bounding box center [821, 135] width 9 height 14
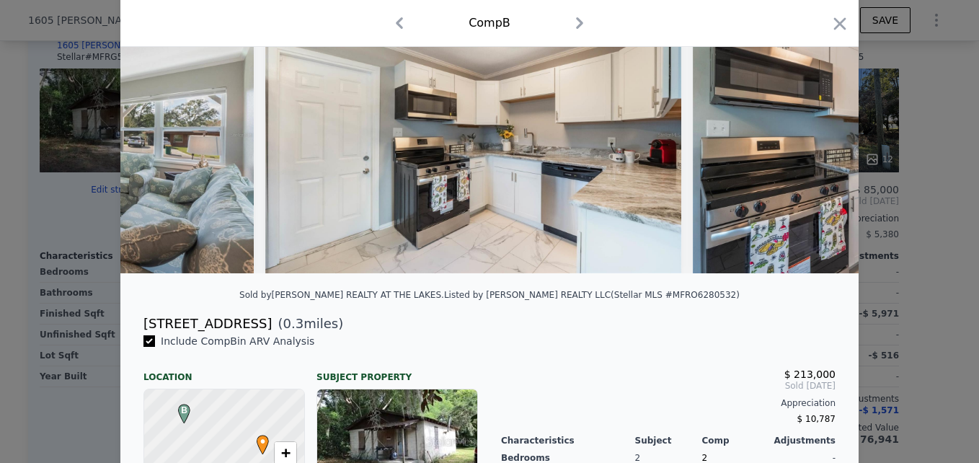
scroll to position [0, 2422]
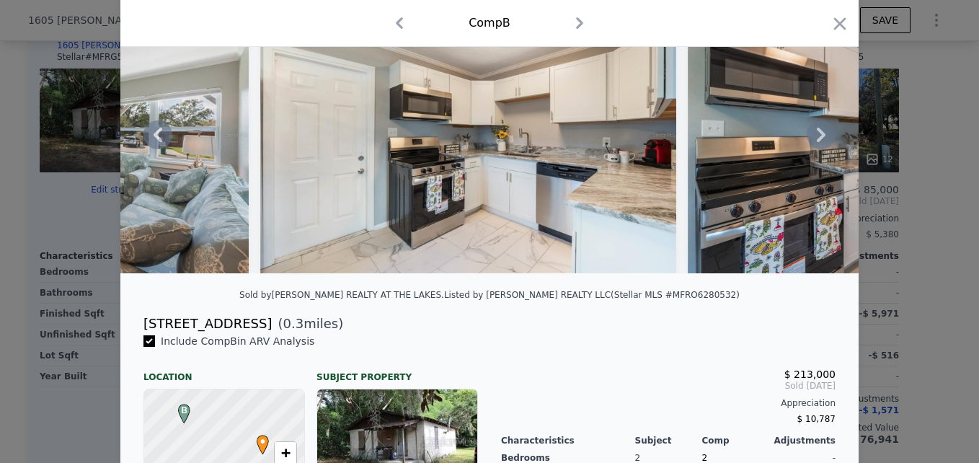
click at [817, 138] on icon at bounding box center [821, 135] width 9 height 14
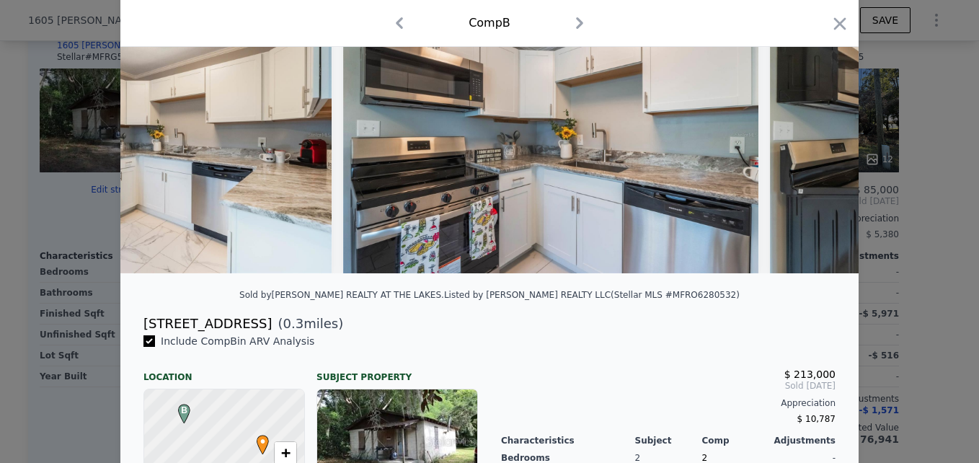
scroll to position [0, 2768]
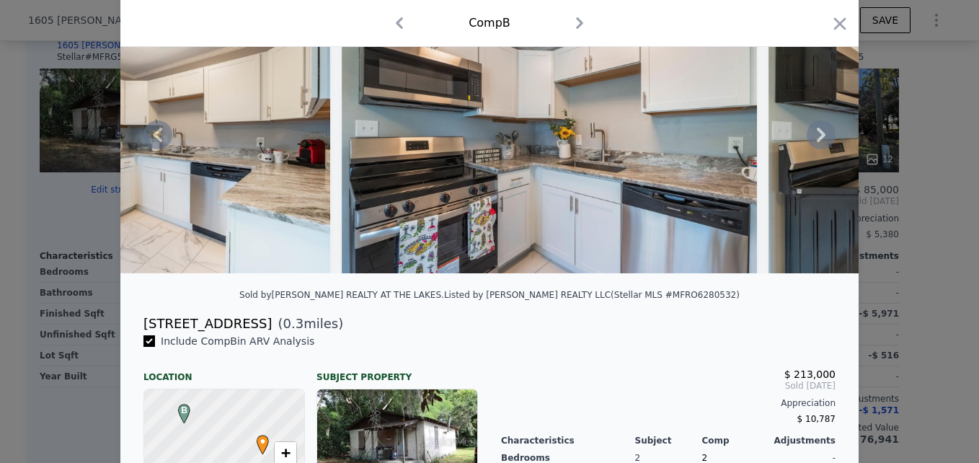
click at [817, 138] on icon at bounding box center [821, 135] width 9 height 14
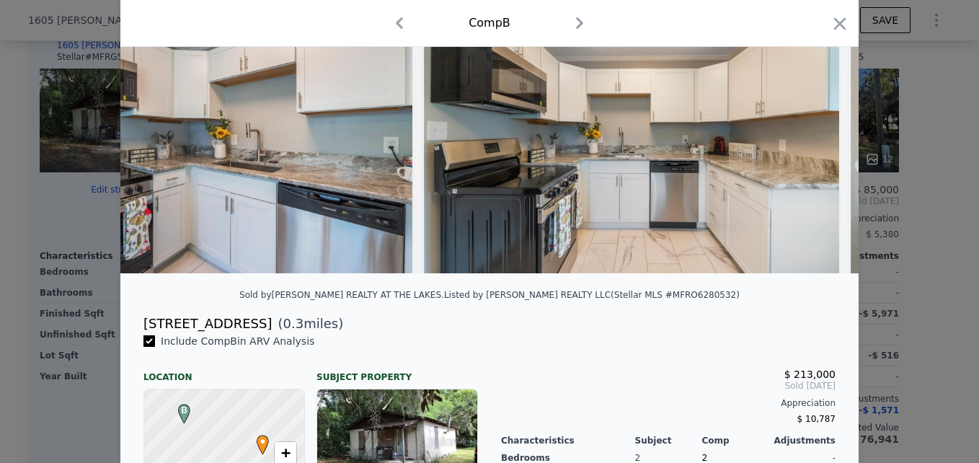
scroll to position [0, 3114]
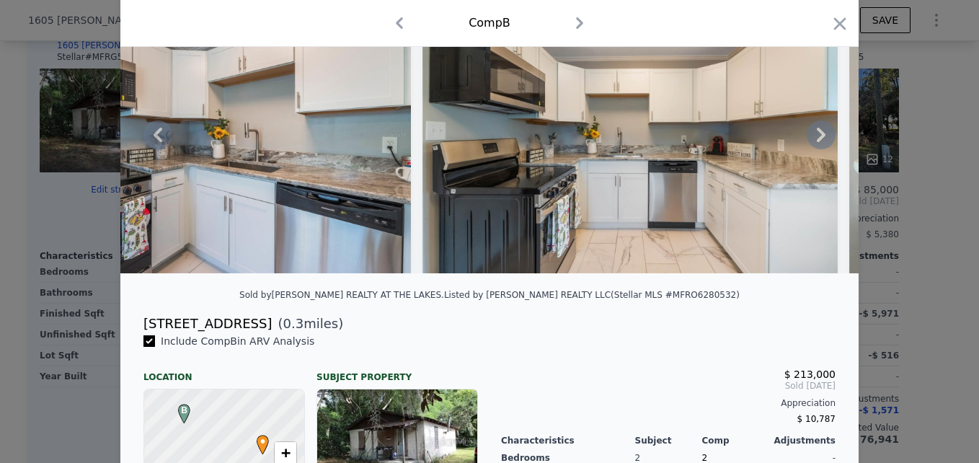
click at [817, 138] on icon at bounding box center [821, 135] width 9 height 14
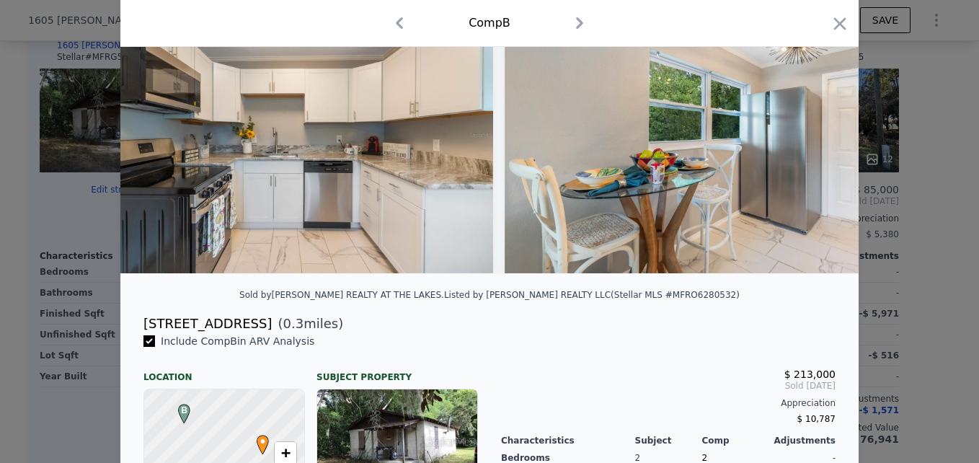
scroll to position [0, 3460]
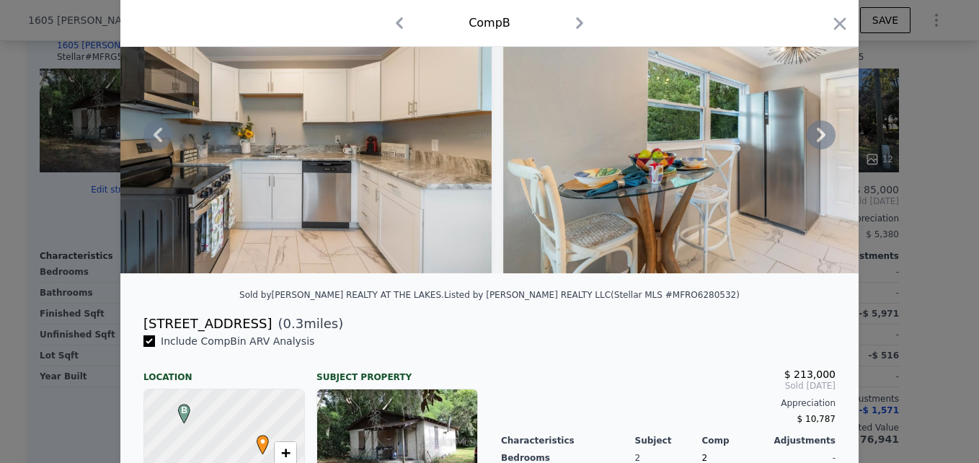
click at [817, 138] on icon at bounding box center [821, 135] width 9 height 14
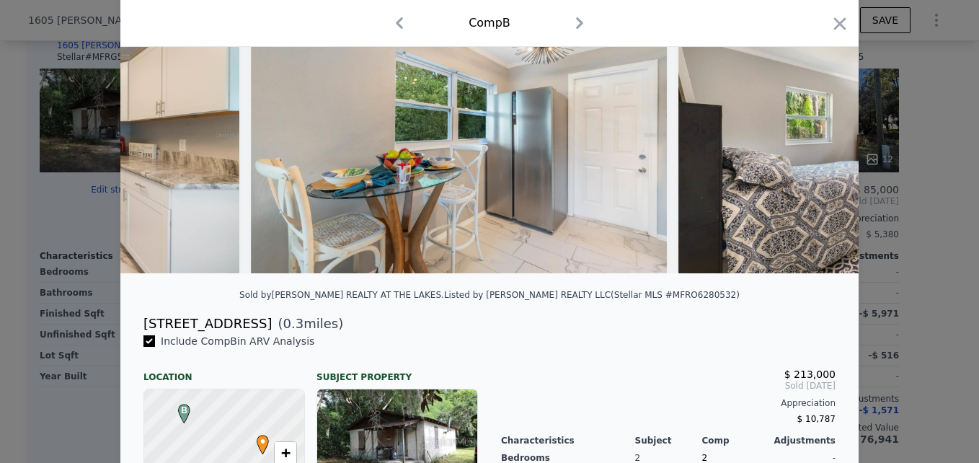
scroll to position [0, 3806]
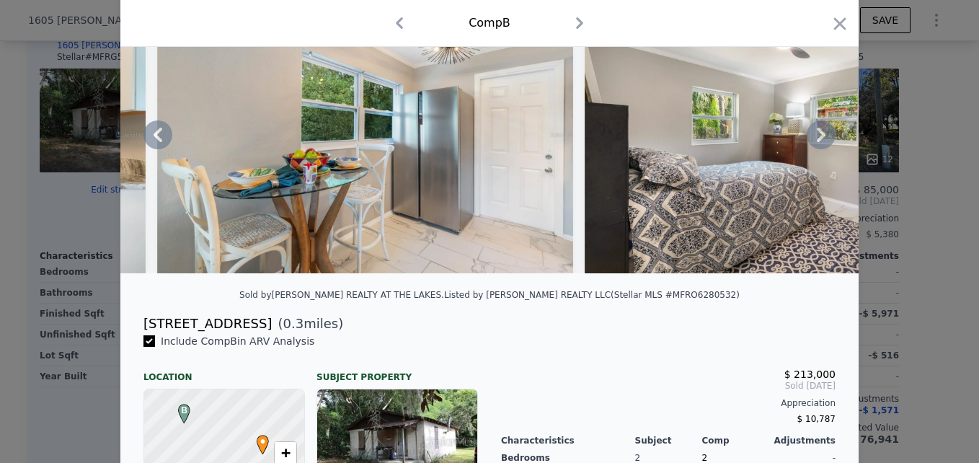
click at [817, 138] on icon at bounding box center [821, 135] width 9 height 14
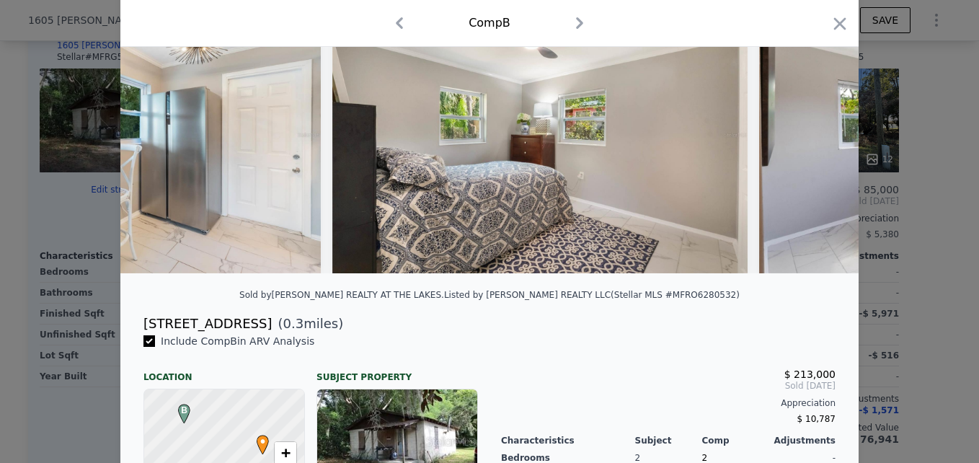
scroll to position [0, 4152]
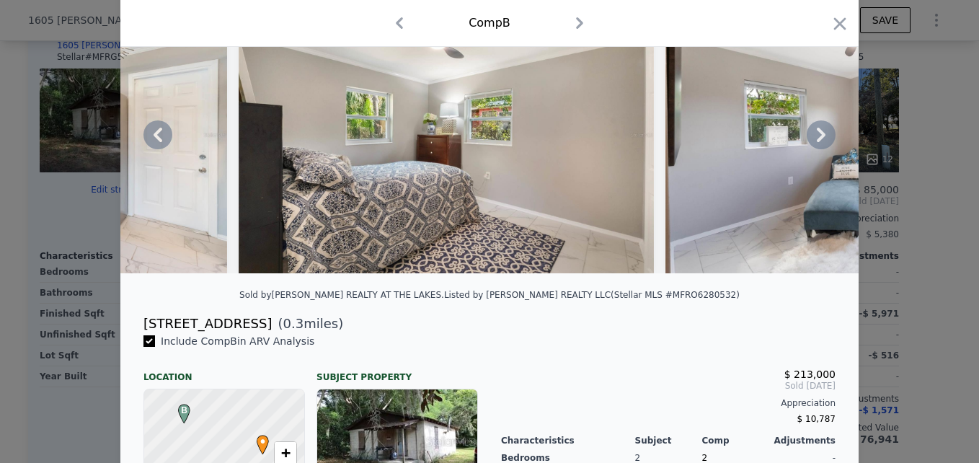
click at [817, 138] on icon at bounding box center [821, 135] width 9 height 14
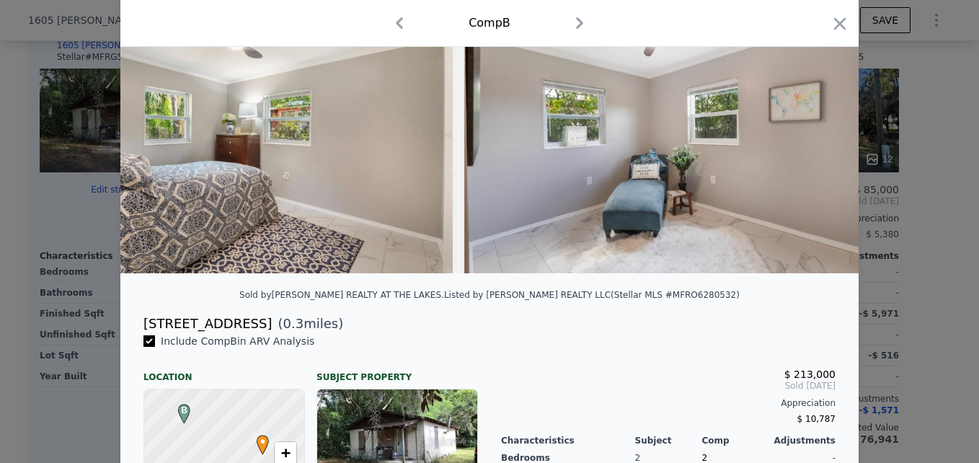
scroll to position [0, 4498]
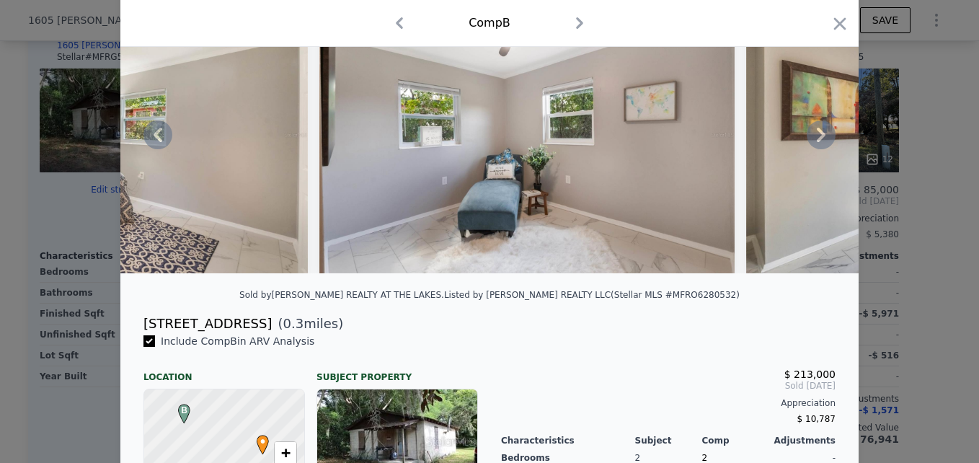
click at [817, 138] on icon at bounding box center [821, 135] width 9 height 14
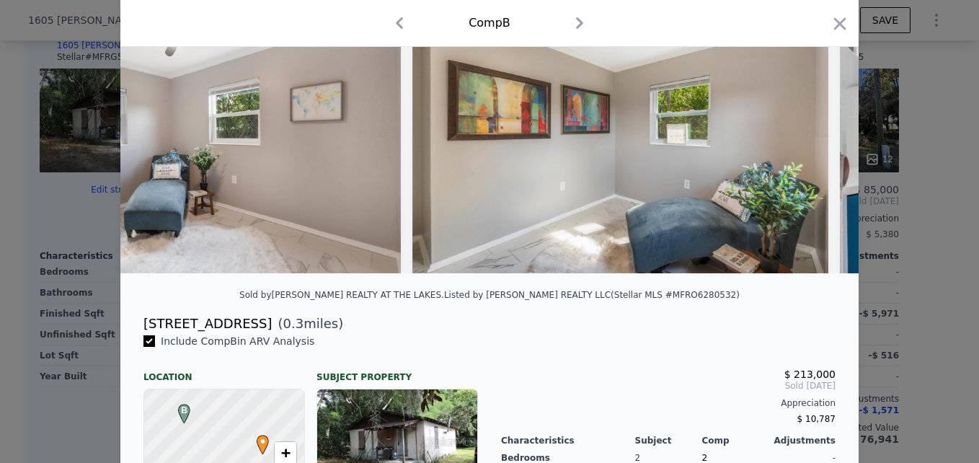
scroll to position [0, 4844]
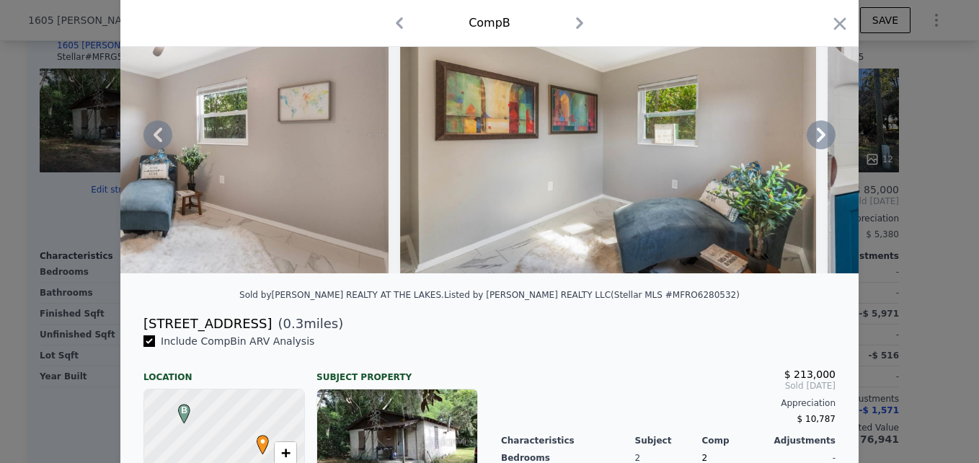
click at [817, 138] on icon at bounding box center [821, 135] width 9 height 14
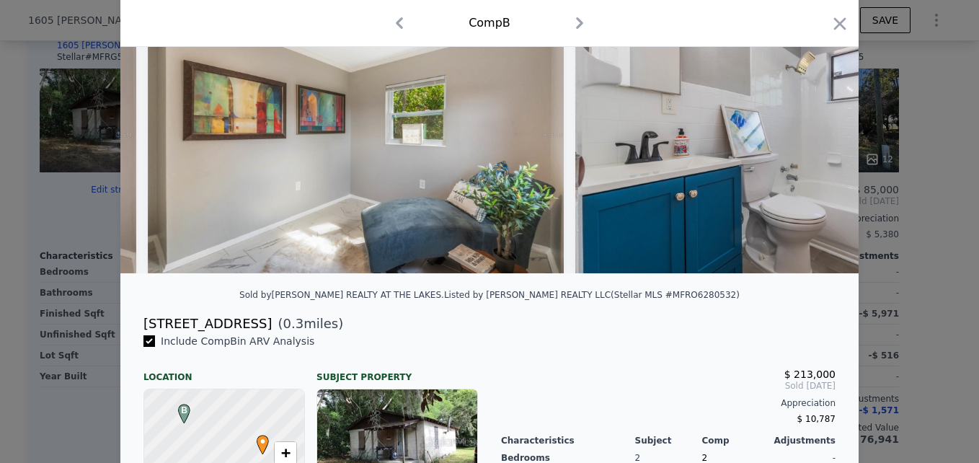
scroll to position [0, 5189]
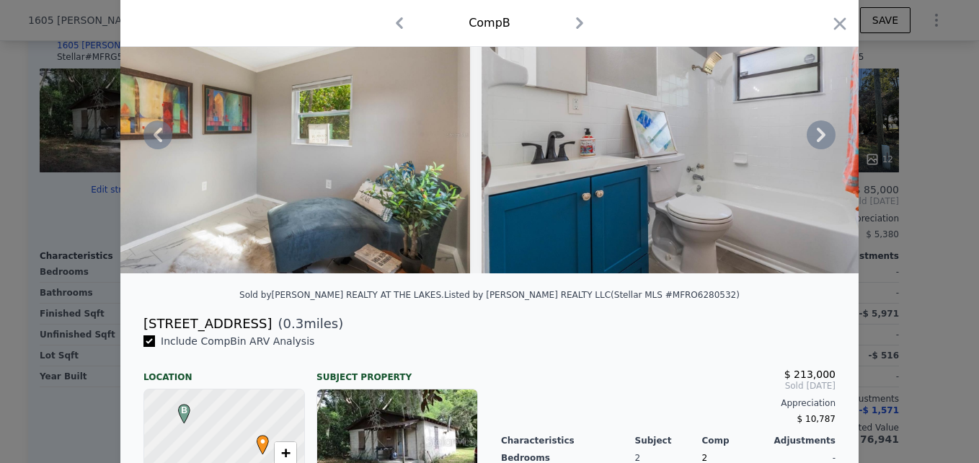
click at [817, 138] on icon at bounding box center [821, 135] width 9 height 14
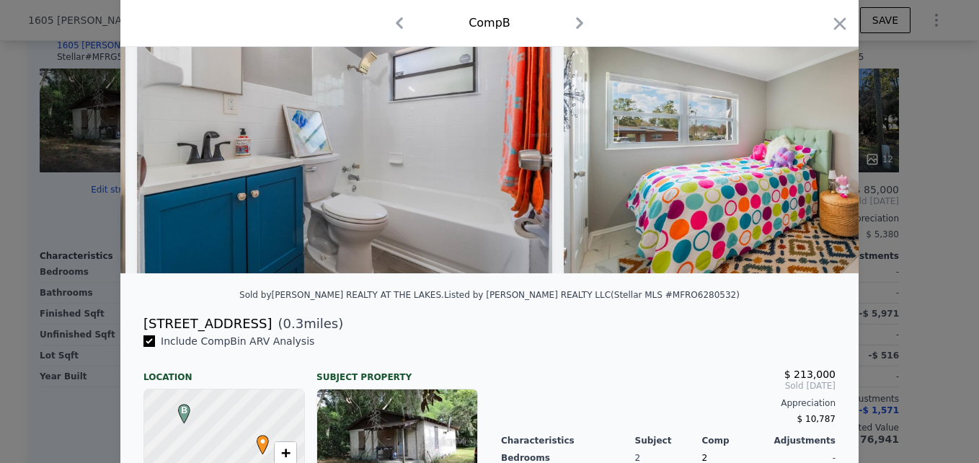
scroll to position [0, 5535]
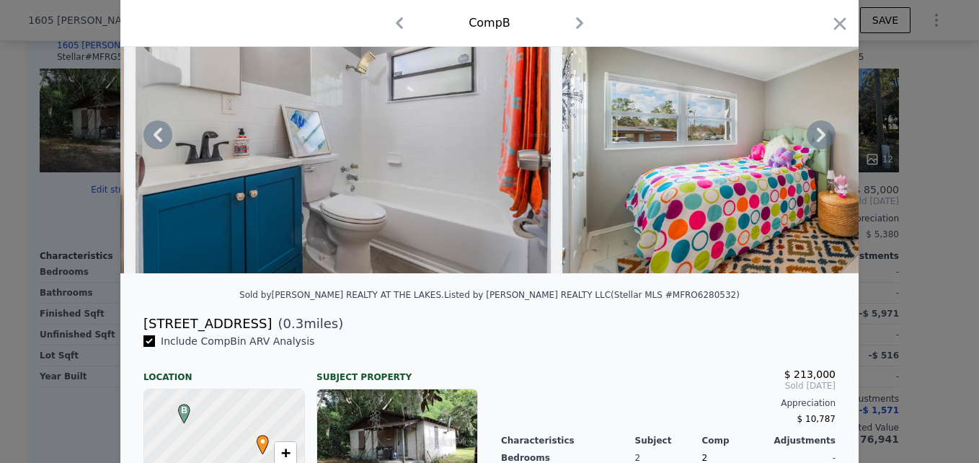
click at [817, 138] on icon at bounding box center [821, 135] width 9 height 14
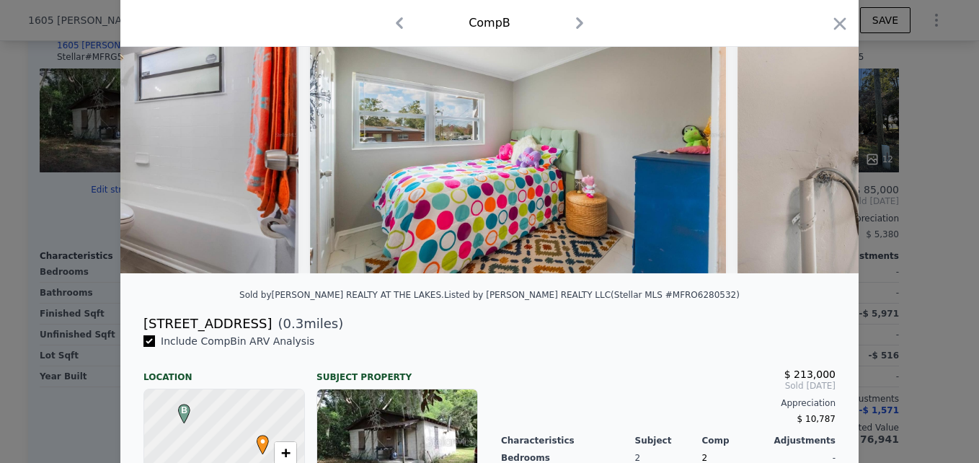
scroll to position [0, 5881]
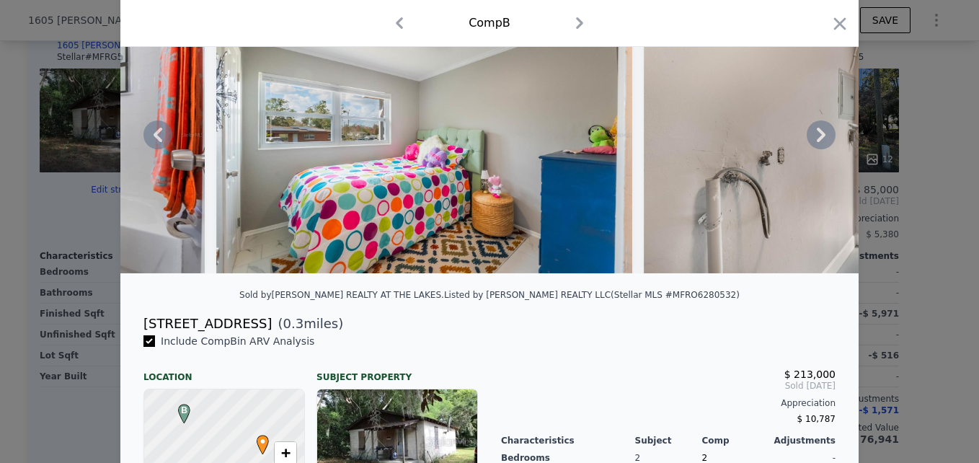
click at [154, 140] on icon at bounding box center [158, 135] width 9 height 14
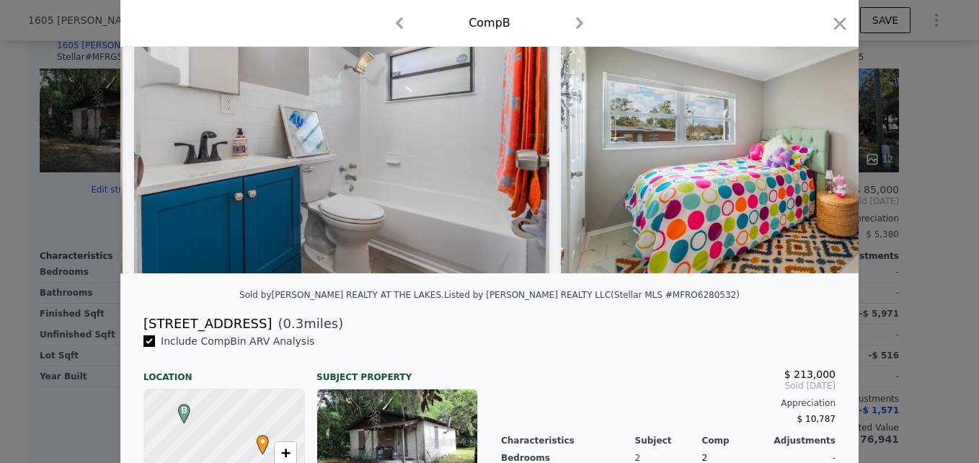
scroll to position [0, 5535]
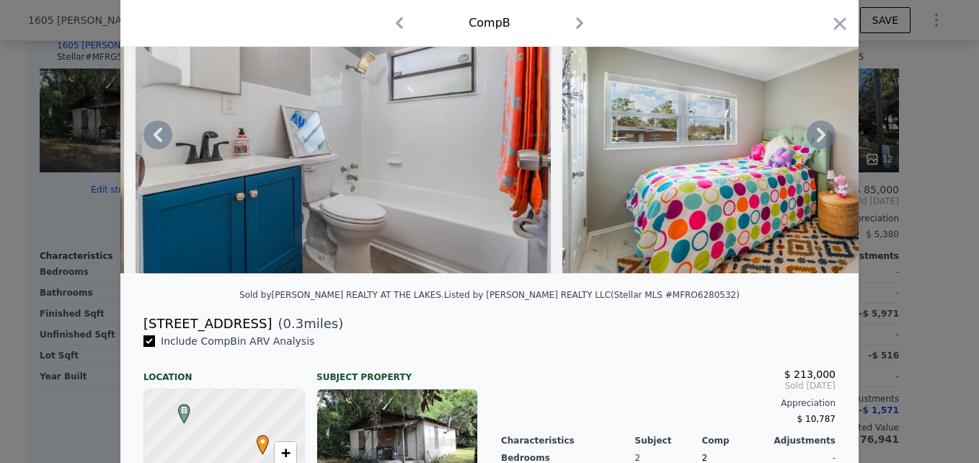
click at [154, 140] on icon at bounding box center [158, 135] width 9 height 14
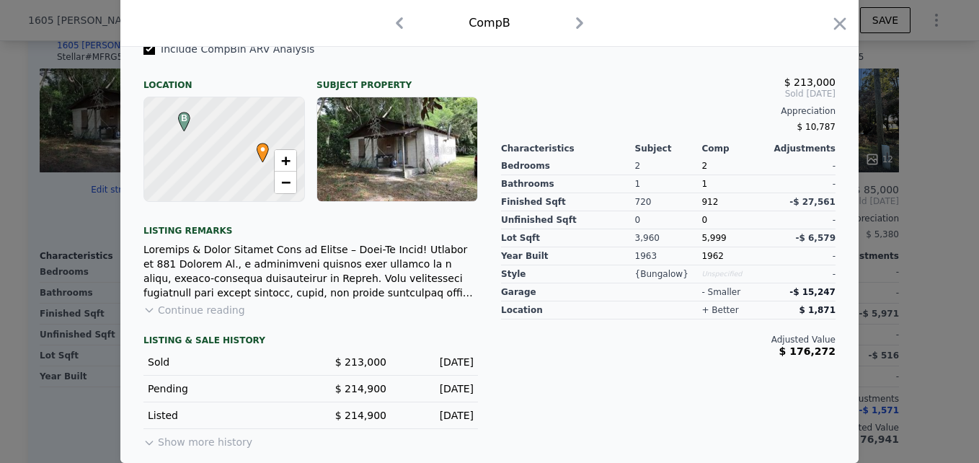
scroll to position [399, 0]
click at [53, 244] on div at bounding box center [489, 231] width 979 height 463
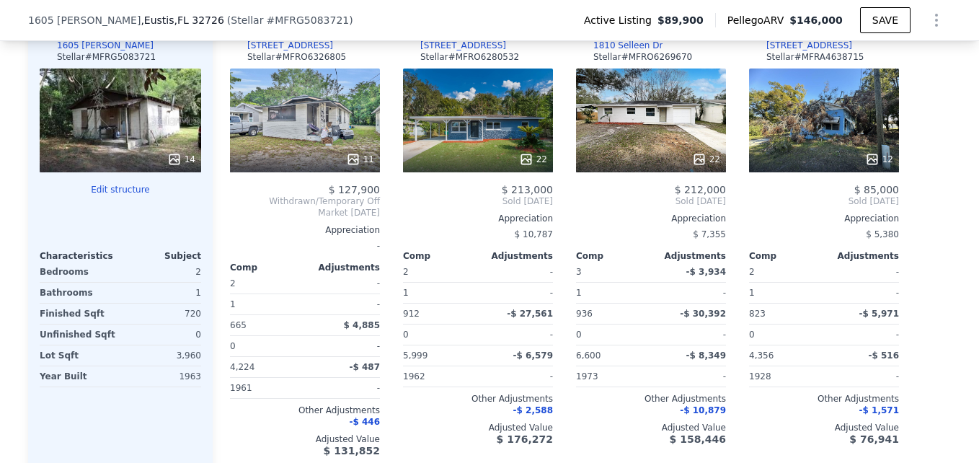
click at [150, 131] on div "14" at bounding box center [120, 120] width 161 height 104
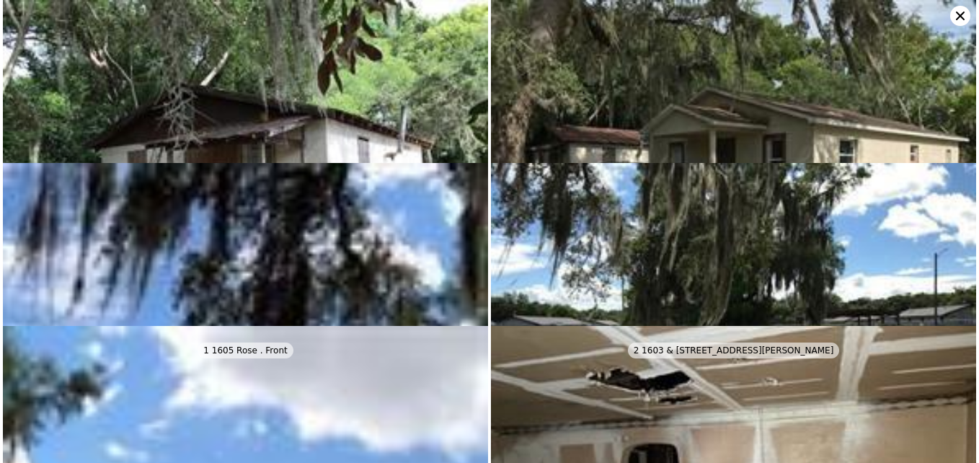
click at [586, 147] on img at bounding box center [733, 182] width 485 height 364
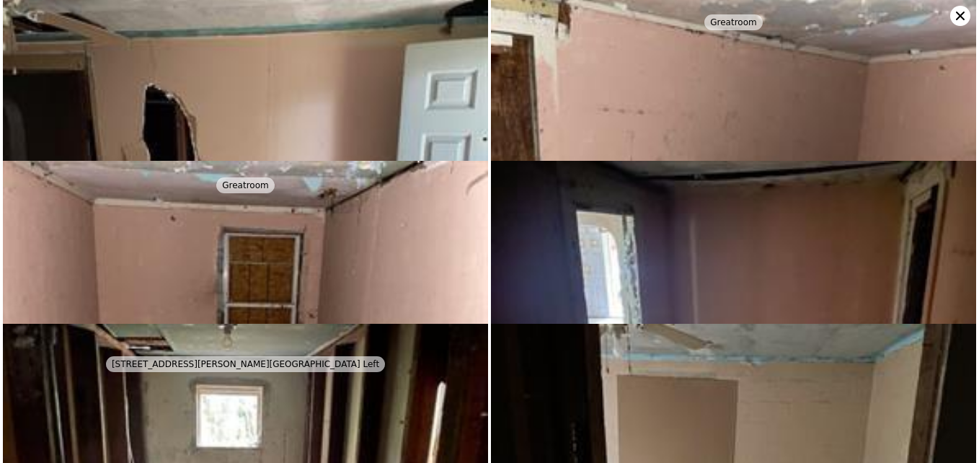
scroll to position [652, 0]
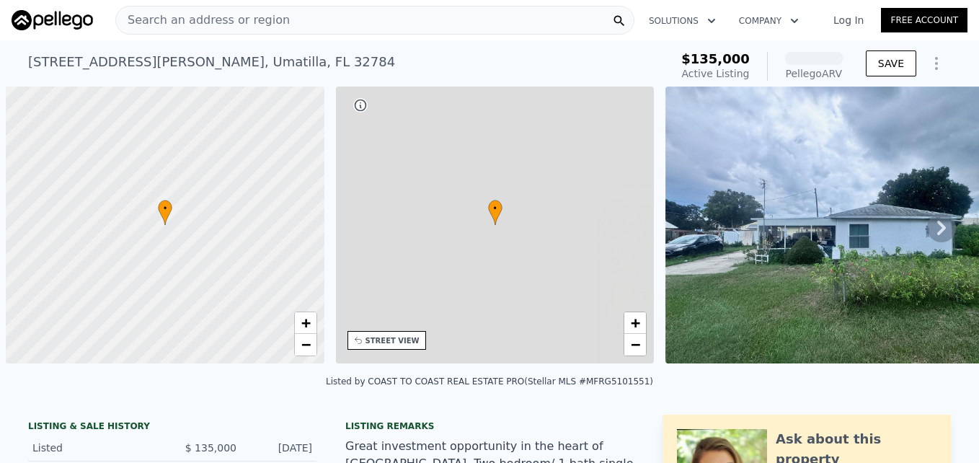
scroll to position [0, 6]
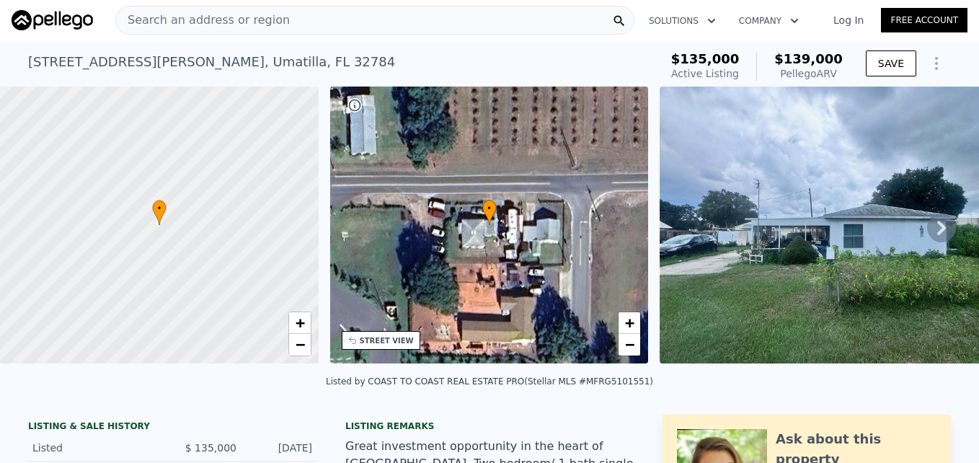
click at [844, 270] on img at bounding box center [843, 224] width 369 height 277
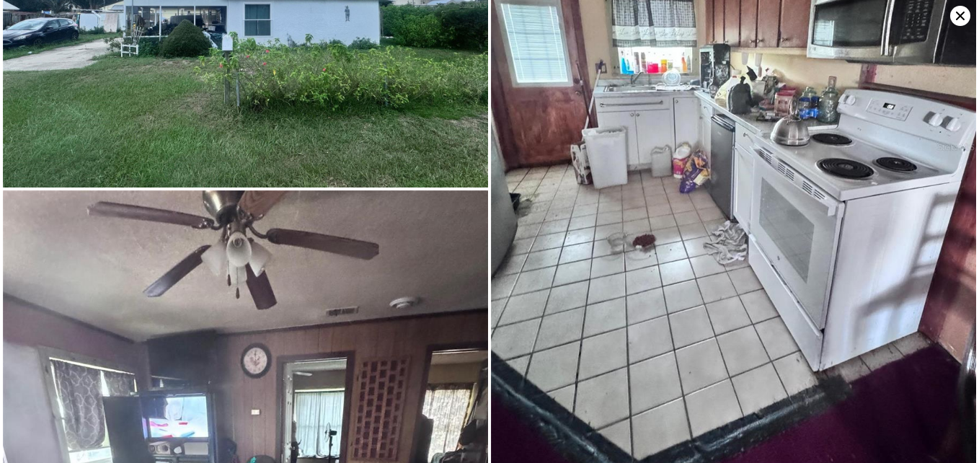
scroll to position [0, 0]
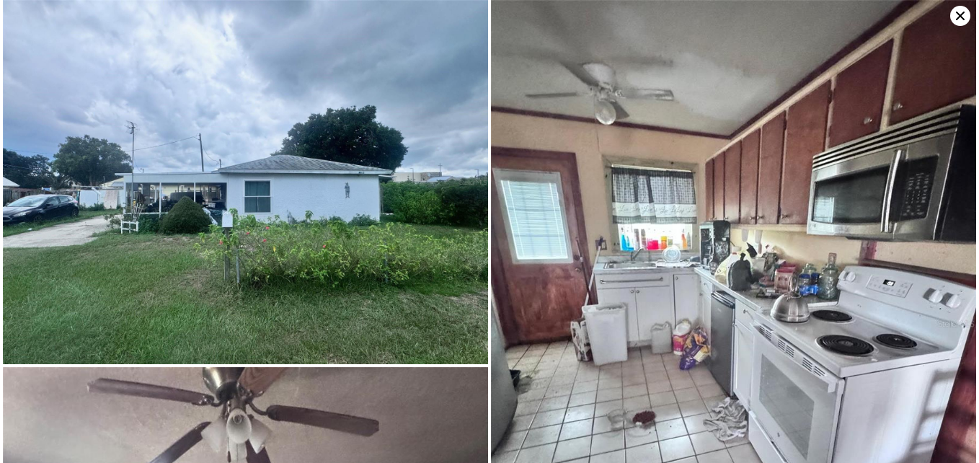
click at [959, 18] on icon at bounding box center [960, 16] width 9 height 9
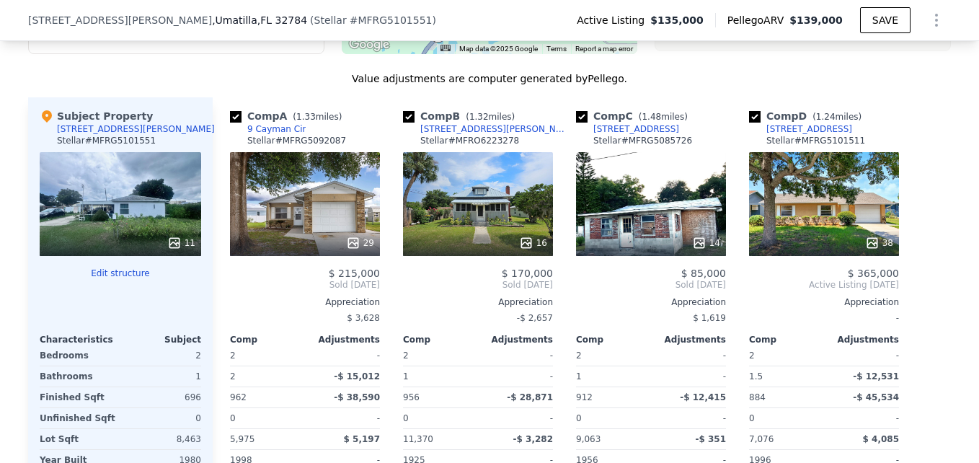
scroll to position [1437, 0]
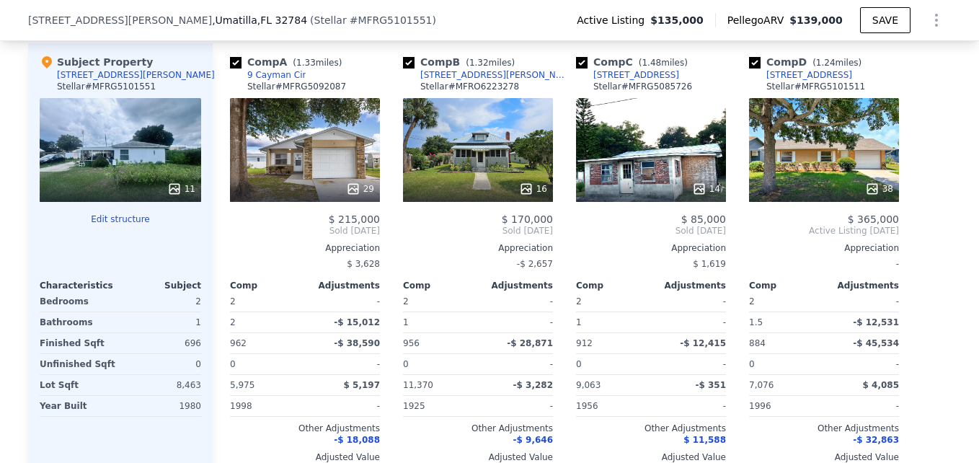
click at [110, 161] on div "11" at bounding box center [120, 150] width 161 height 104
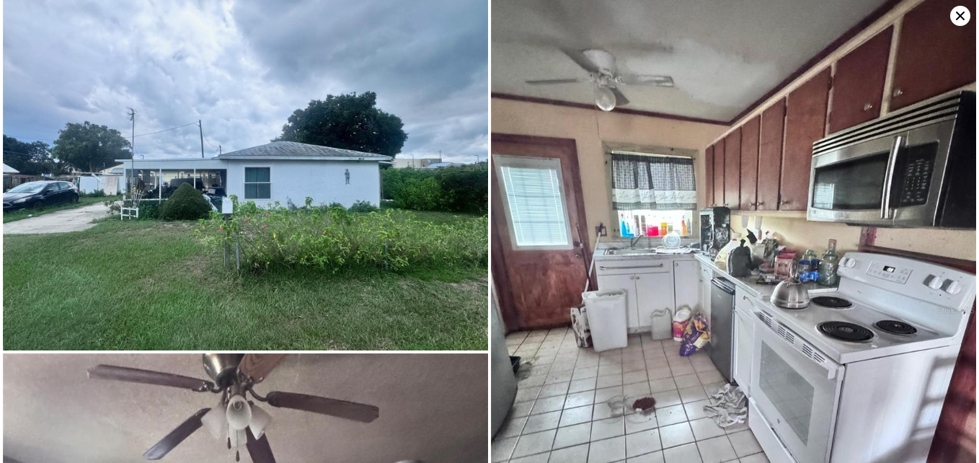
scroll to position [0, 0]
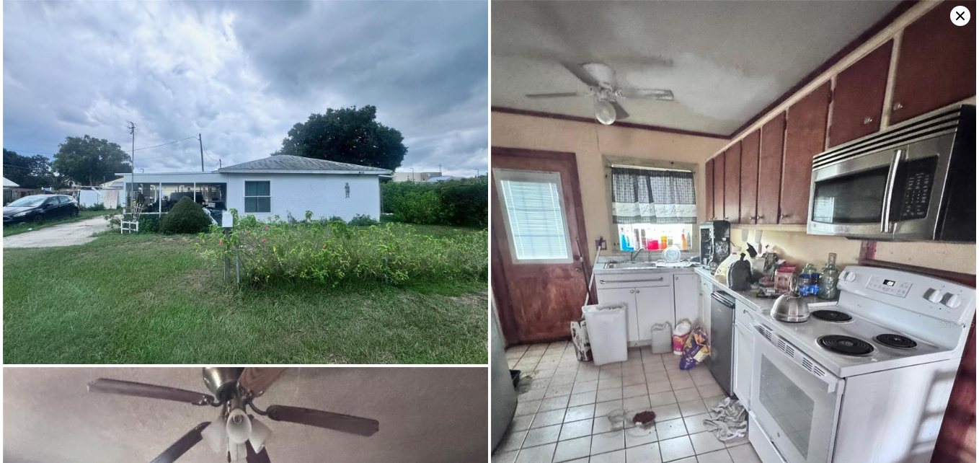
click at [954, 17] on icon at bounding box center [960, 16] width 20 height 20
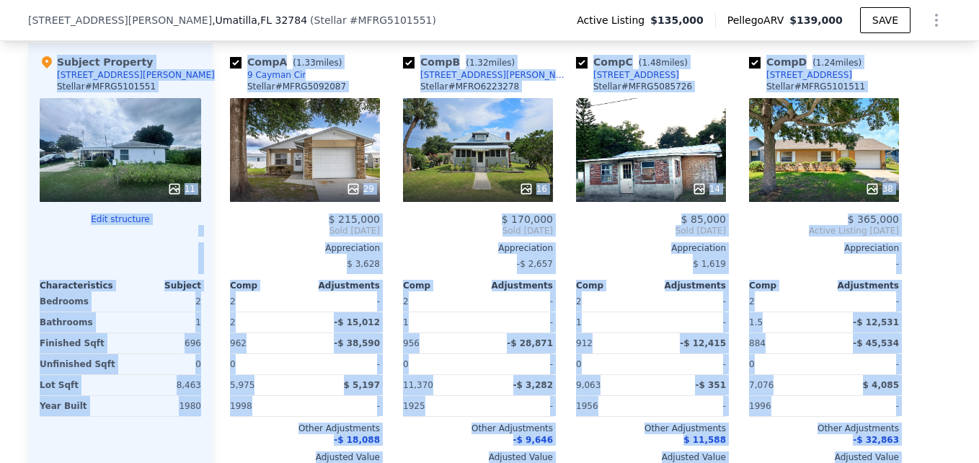
drag, startPoint x: 954, startPoint y: 17, endPoint x: 954, endPoint y: 162, distance: 144.9
click at [954, 162] on div "Search an address or region Solutions Company Open main menu Log In Free Accoun…" at bounding box center [489, 264] width 979 height 3402
click at [954, 162] on div "We found 4 sales that match your search Listings provided by Stellar MLS . Filt…" at bounding box center [489, 109] width 979 height 806
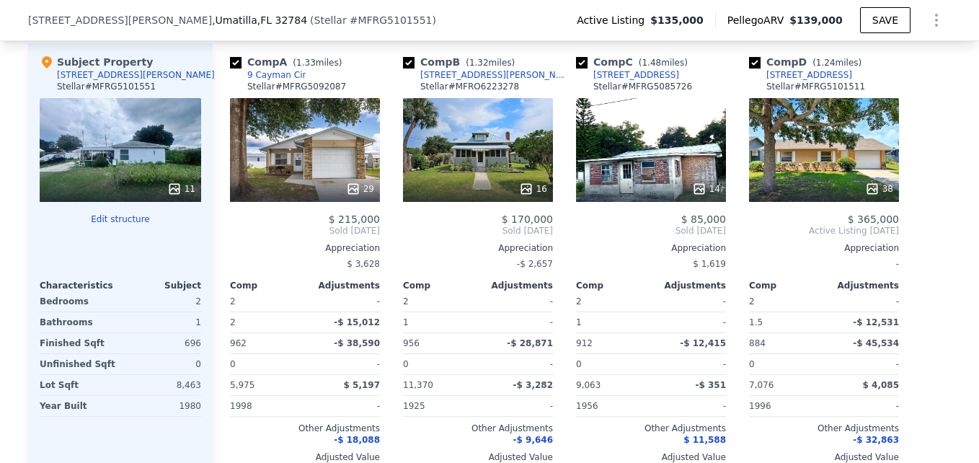
click at [801, 154] on div "38" at bounding box center [824, 150] width 150 height 104
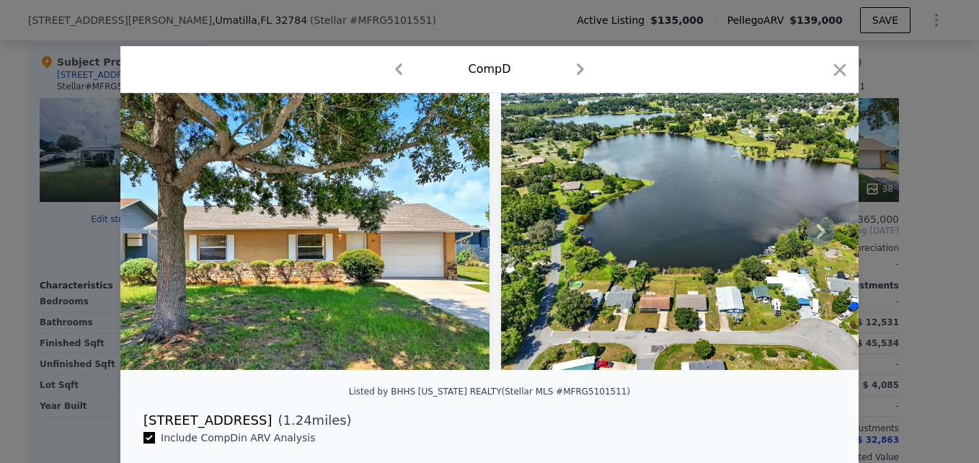
click at [817, 235] on icon at bounding box center [821, 231] width 9 height 14
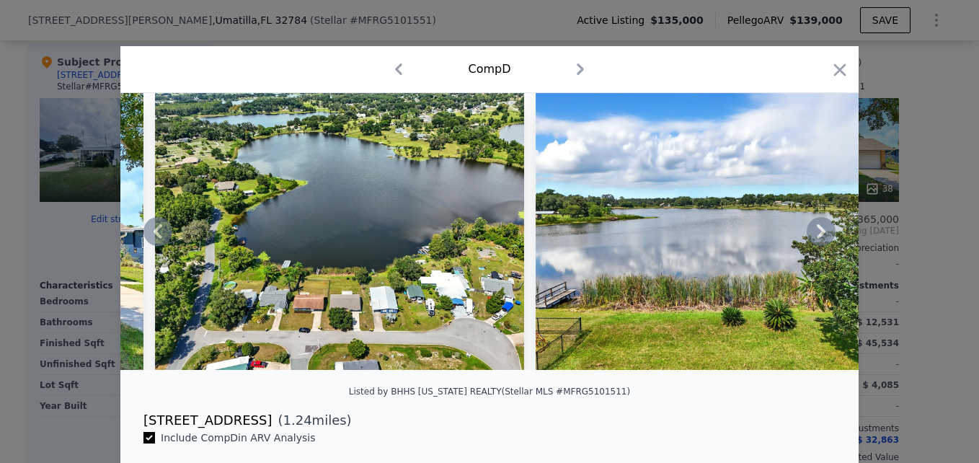
click at [817, 235] on icon at bounding box center [821, 231] width 9 height 14
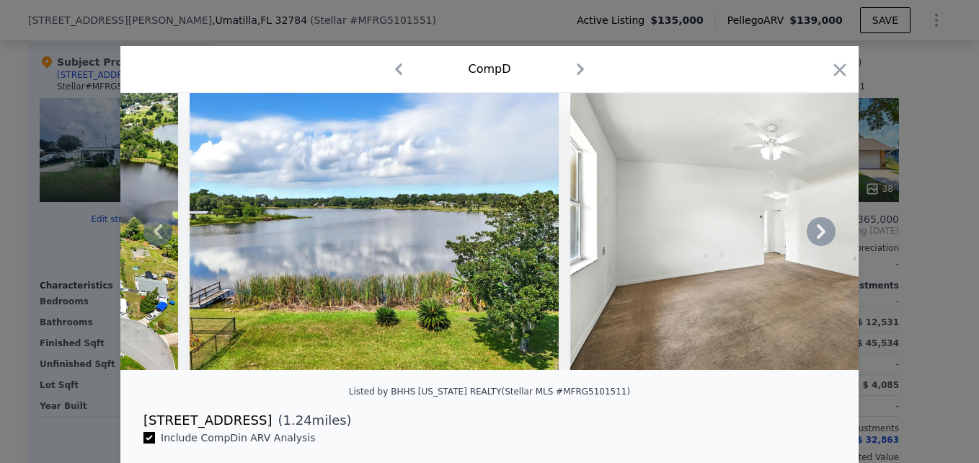
click at [817, 235] on icon at bounding box center [821, 231] width 9 height 14
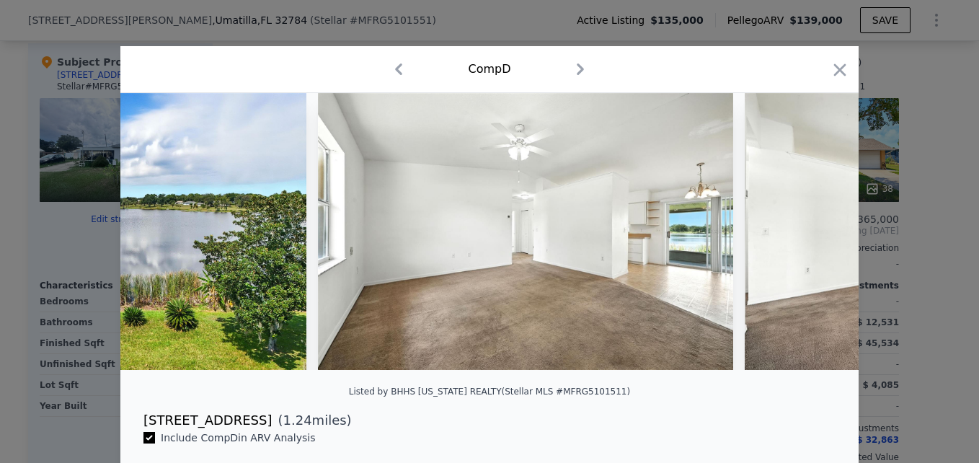
scroll to position [0, 1038]
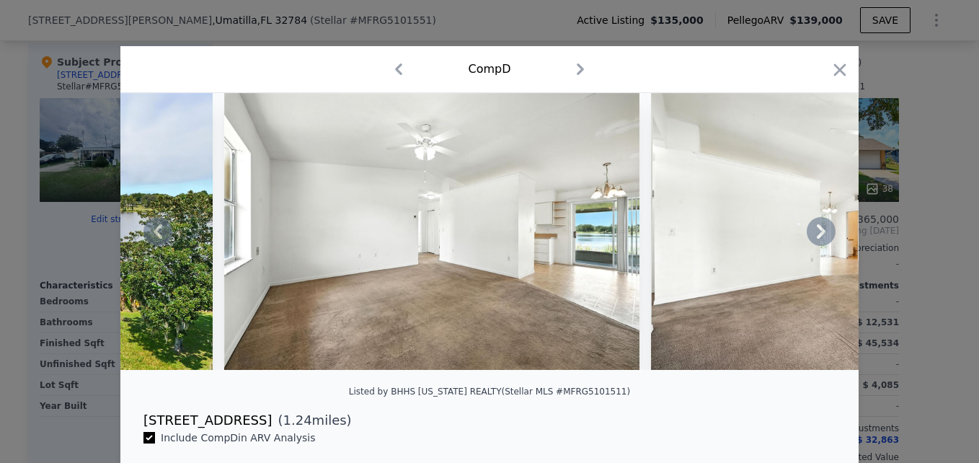
click at [817, 235] on icon at bounding box center [821, 231] width 9 height 14
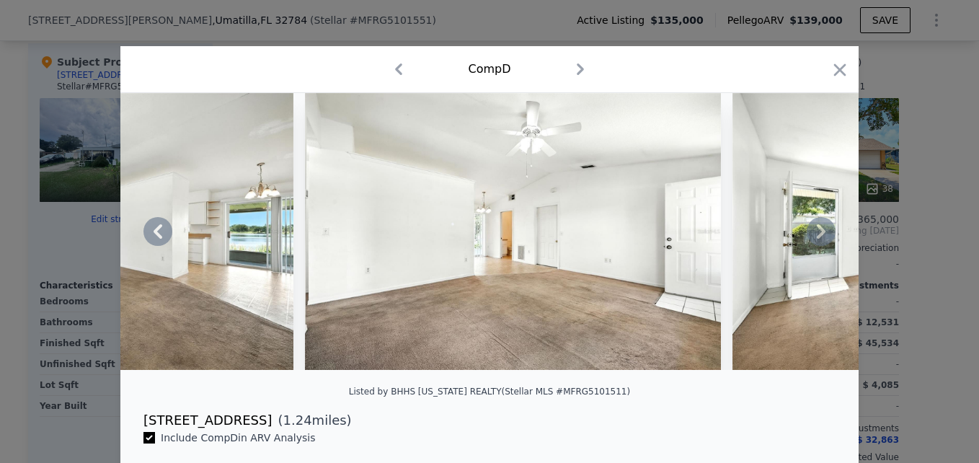
click at [817, 235] on icon at bounding box center [821, 231] width 9 height 14
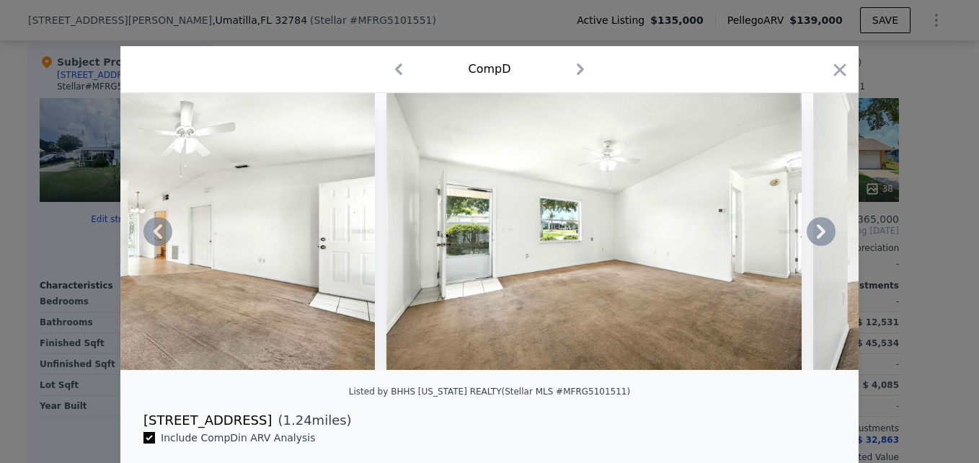
click at [817, 235] on icon at bounding box center [821, 231] width 9 height 14
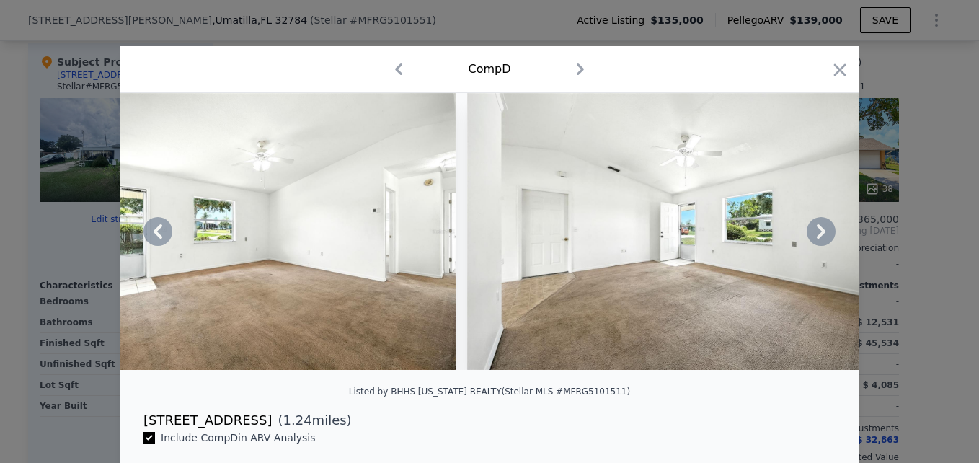
click at [817, 235] on icon at bounding box center [821, 231] width 9 height 14
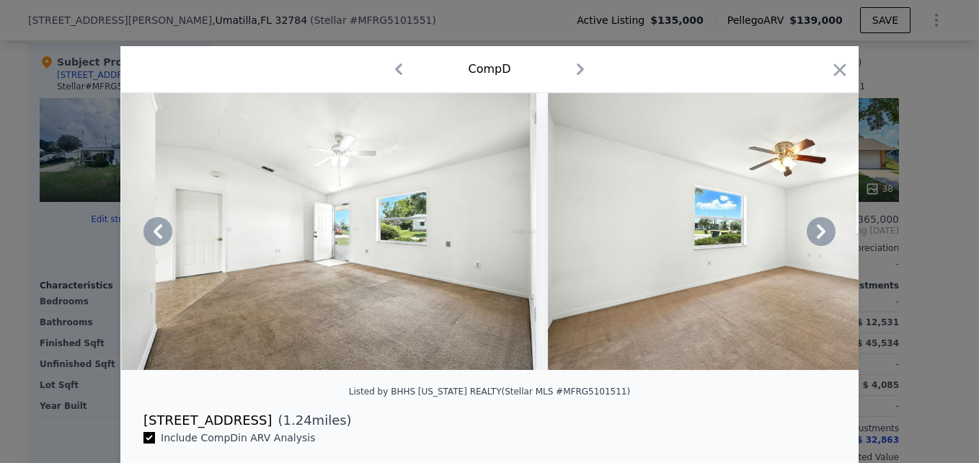
click at [817, 235] on icon at bounding box center [821, 231] width 9 height 14
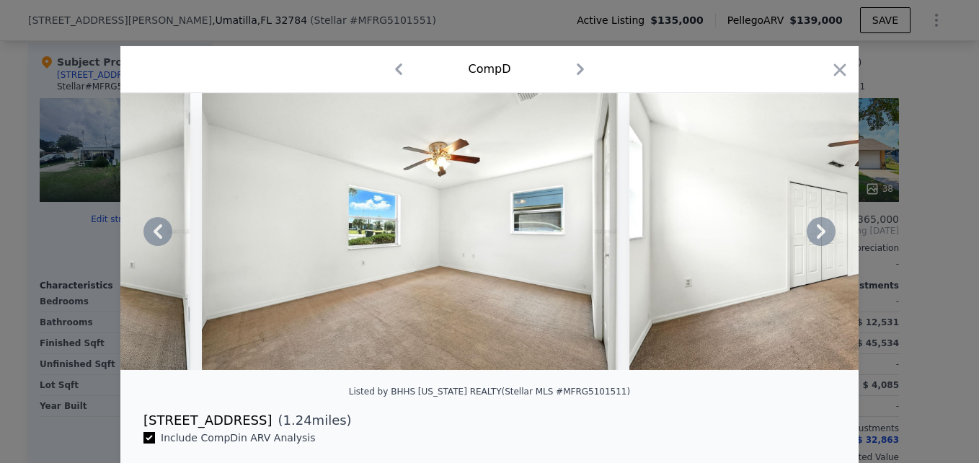
click at [817, 235] on icon at bounding box center [821, 231] width 9 height 14
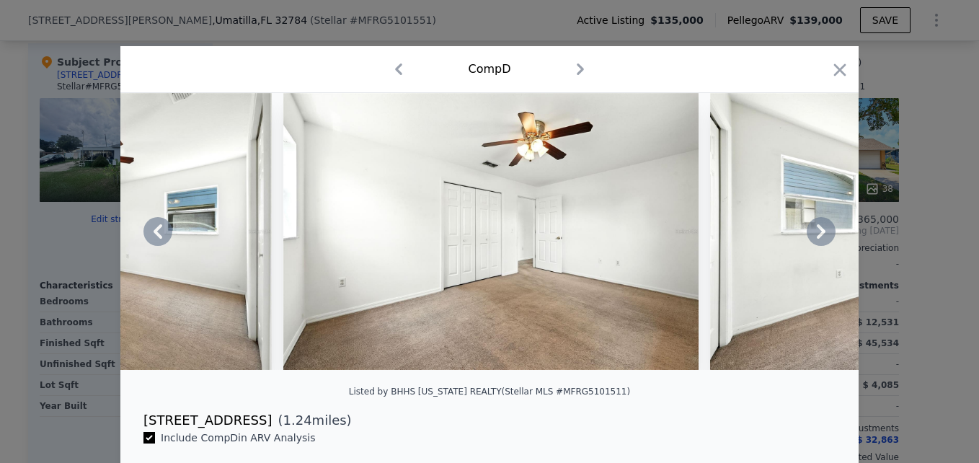
click at [817, 235] on icon at bounding box center [821, 231] width 9 height 14
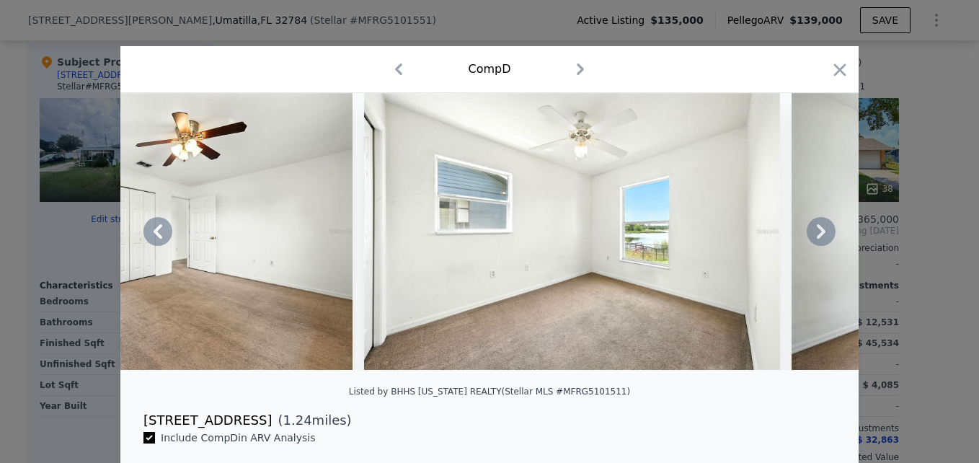
click at [817, 235] on icon at bounding box center [821, 231] width 9 height 14
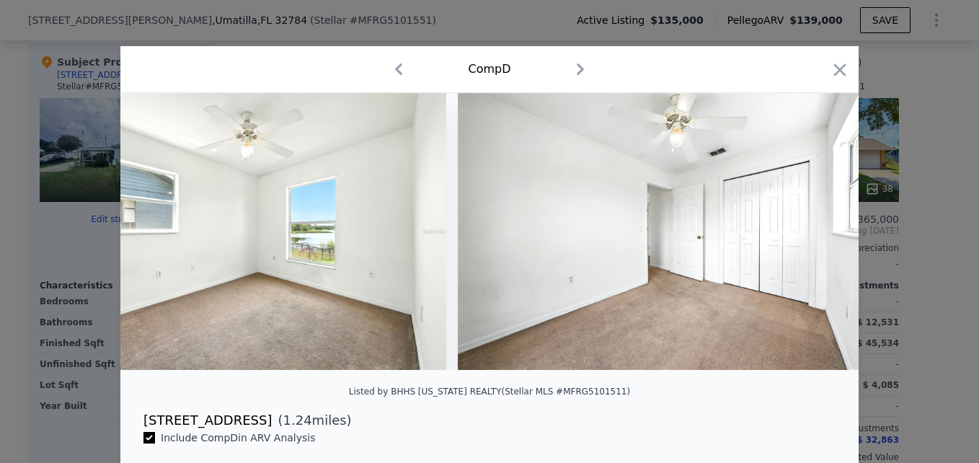
scroll to position [0, 3806]
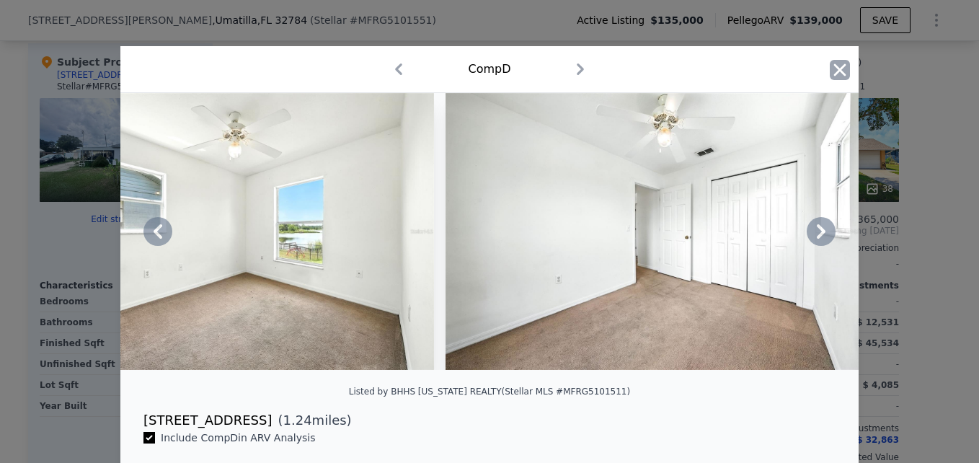
click at [830, 75] on icon "button" at bounding box center [840, 70] width 20 height 20
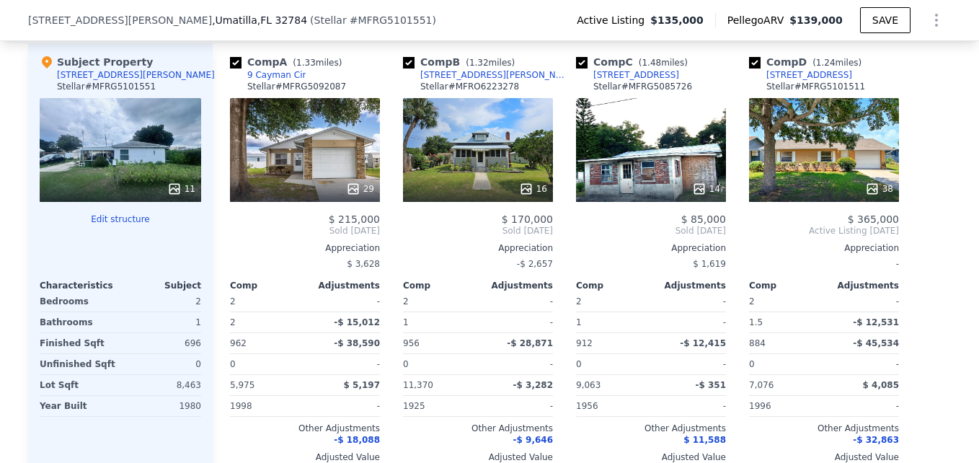
click at [817, 159] on div "38" at bounding box center [824, 150] width 150 height 104
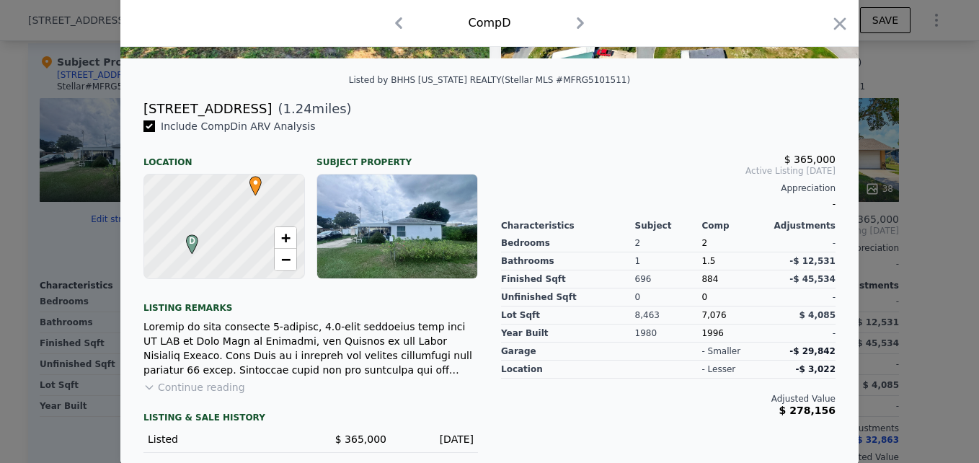
scroll to position [324, 0]
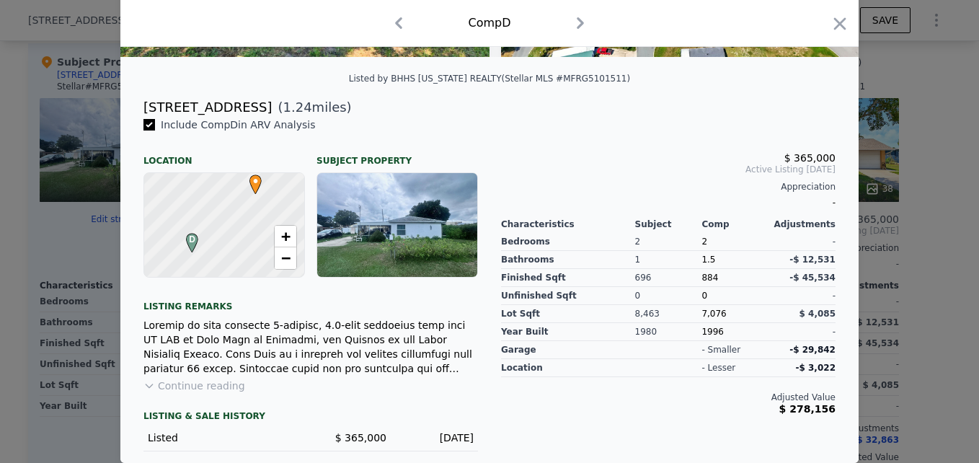
click at [68, 242] on div at bounding box center [489, 231] width 979 height 463
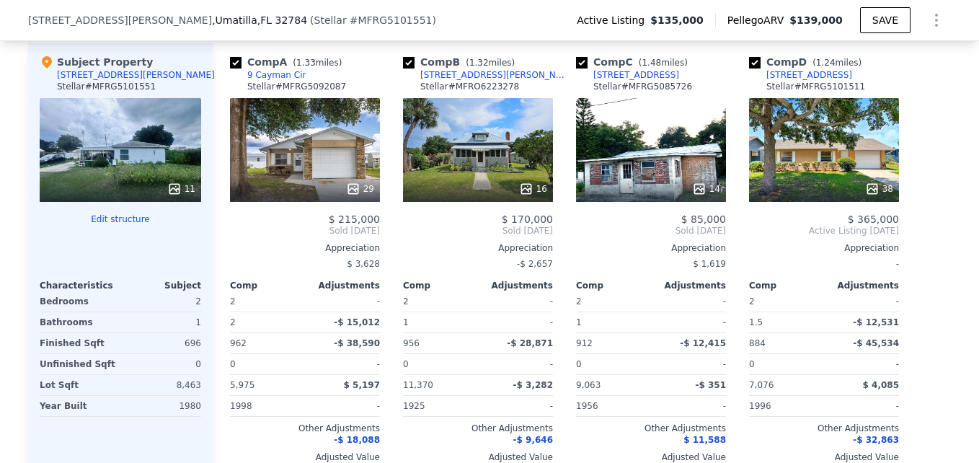
click at [672, 164] on div "14" at bounding box center [651, 150] width 150 height 104
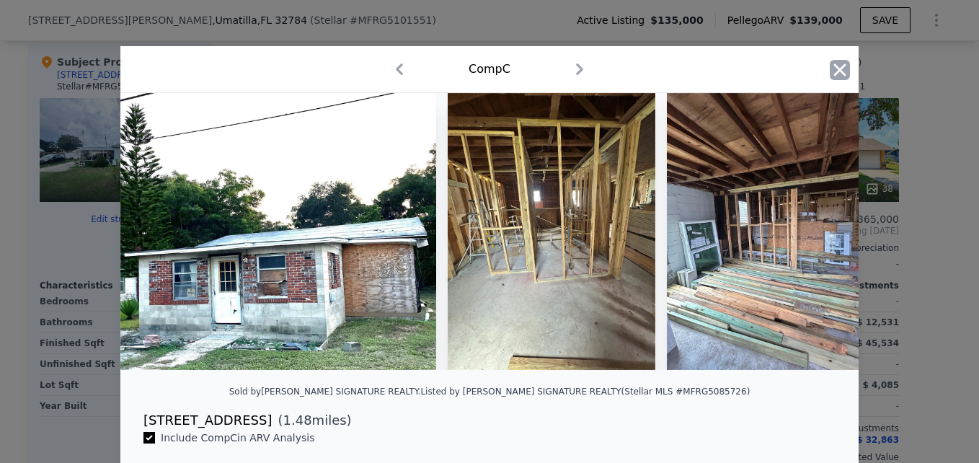
click at [837, 71] on icon "button" at bounding box center [840, 69] width 12 height 12
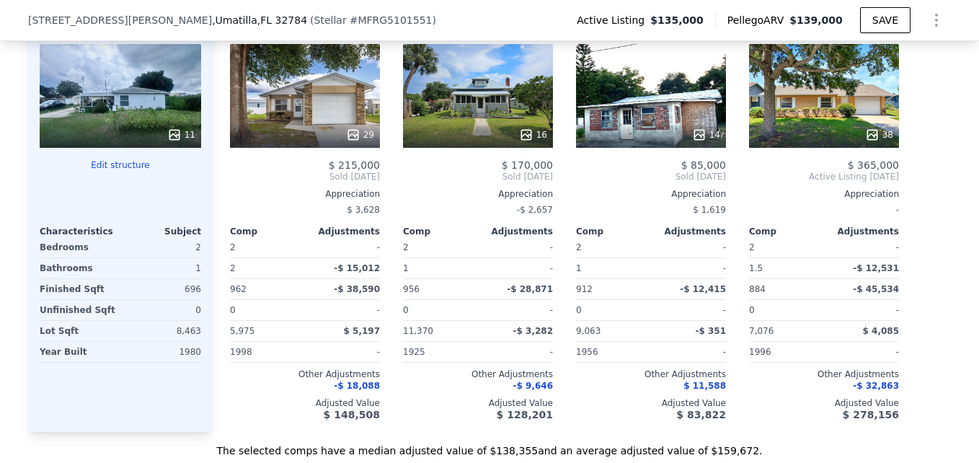
scroll to position [383, 0]
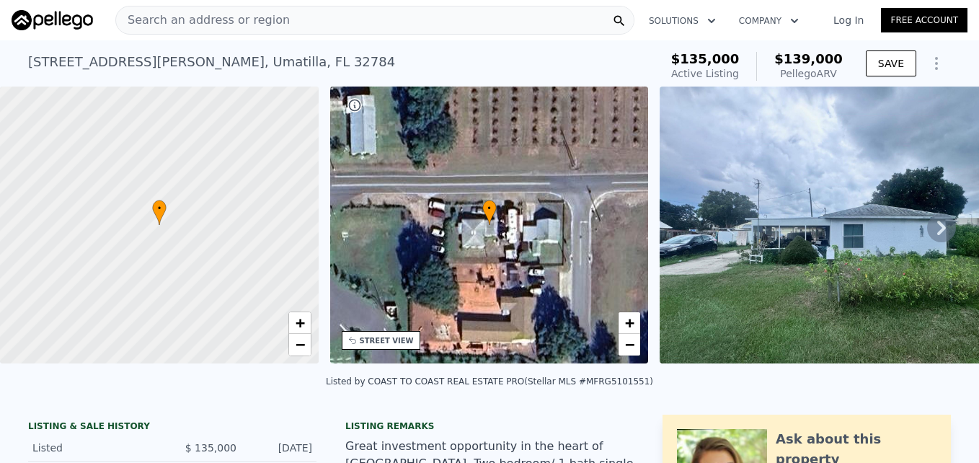
click at [927, 232] on icon at bounding box center [941, 227] width 29 height 29
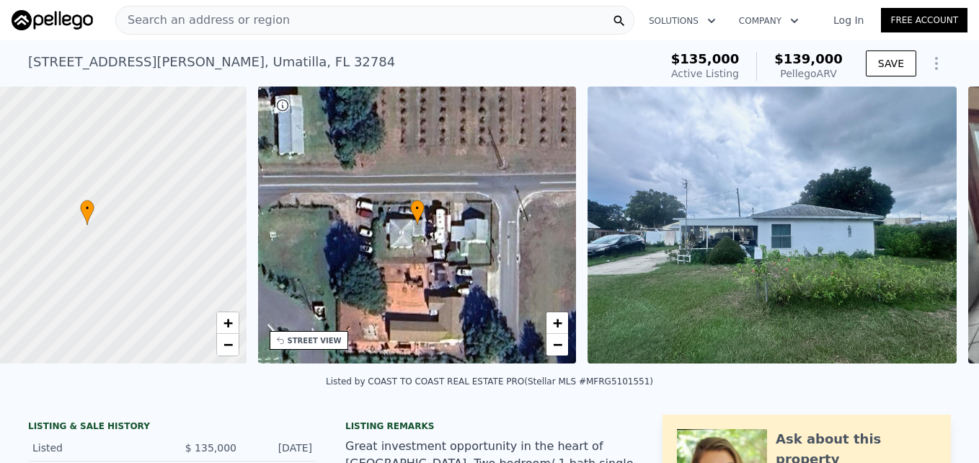
scroll to position [0, 336]
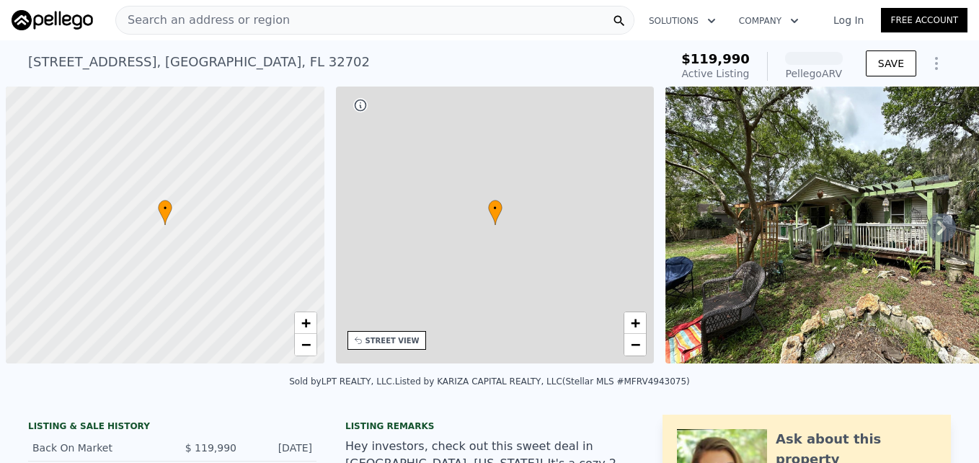
scroll to position [0, 6]
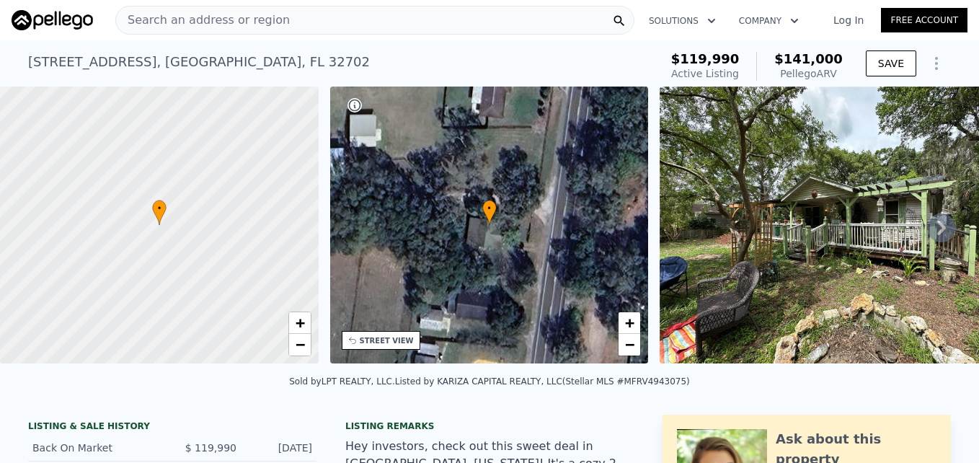
click at [897, 239] on img at bounding box center [843, 224] width 369 height 277
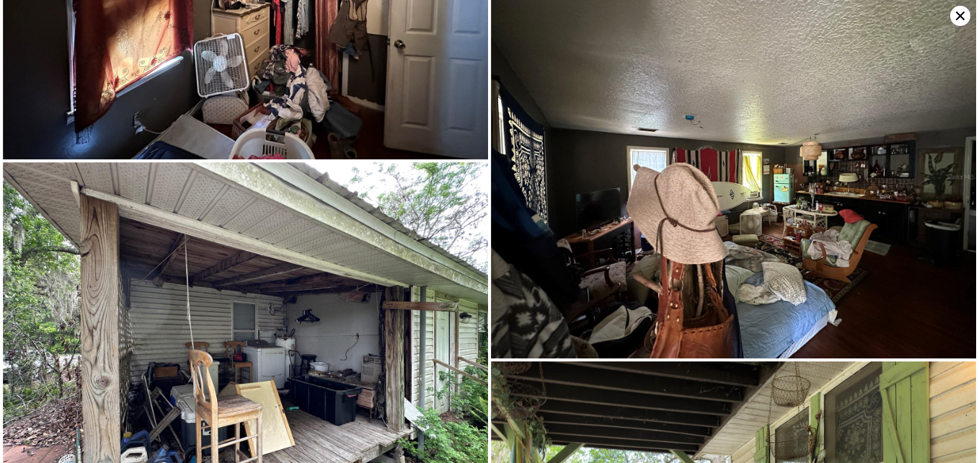
scroll to position [2735, 0]
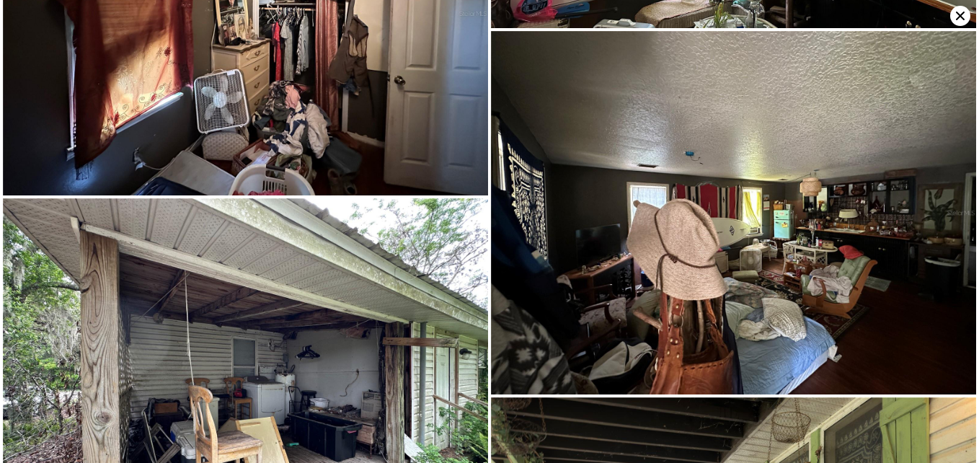
click at [964, 17] on icon at bounding box center [960, 16] width 20 height 20
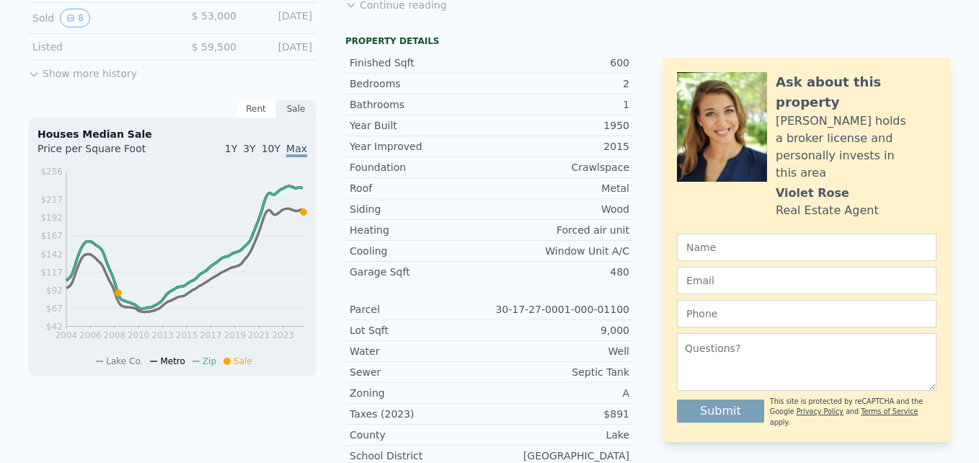
scroll to position [0, 0]
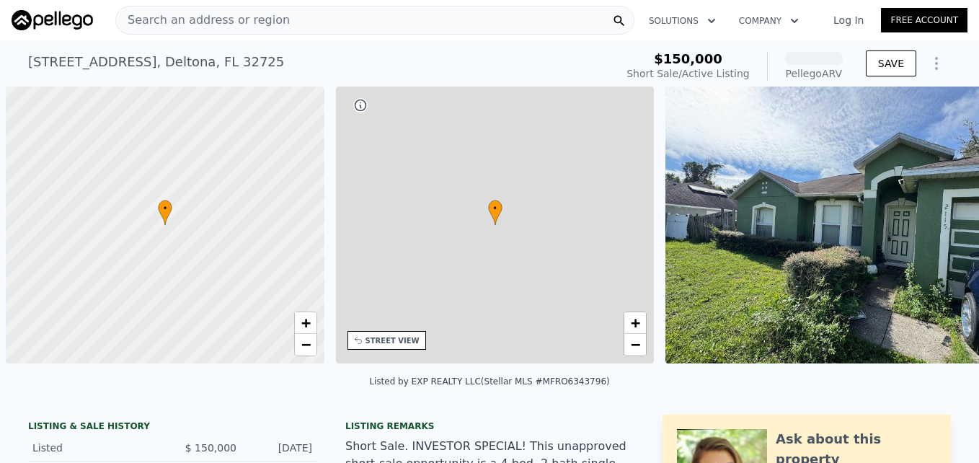
scroll to position [0, 6]
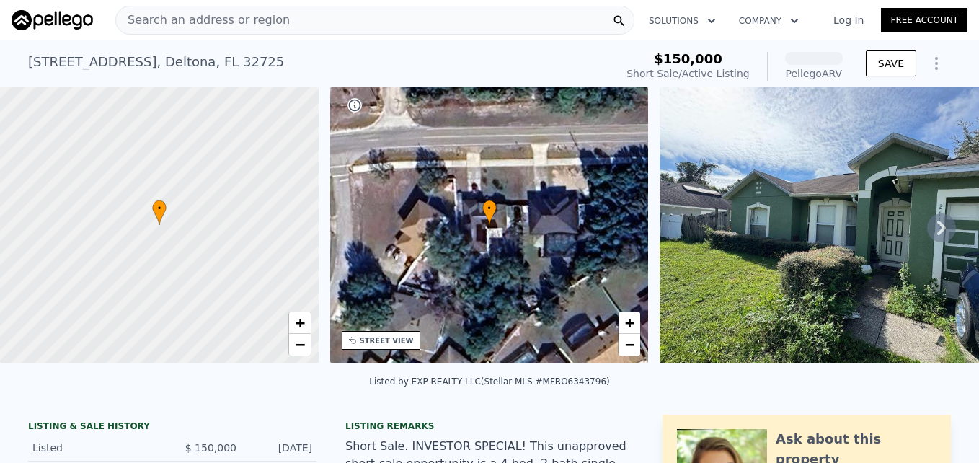
click at [938, 231] on icon at bounding box center [941, 227] width 29 height 29
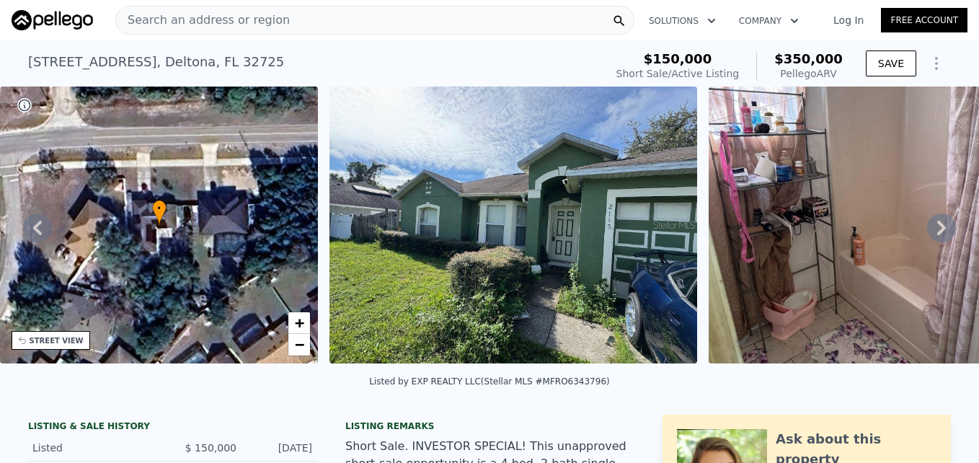
click at [551, 178] on img at bounding box center [513, 224] width 368 height 277
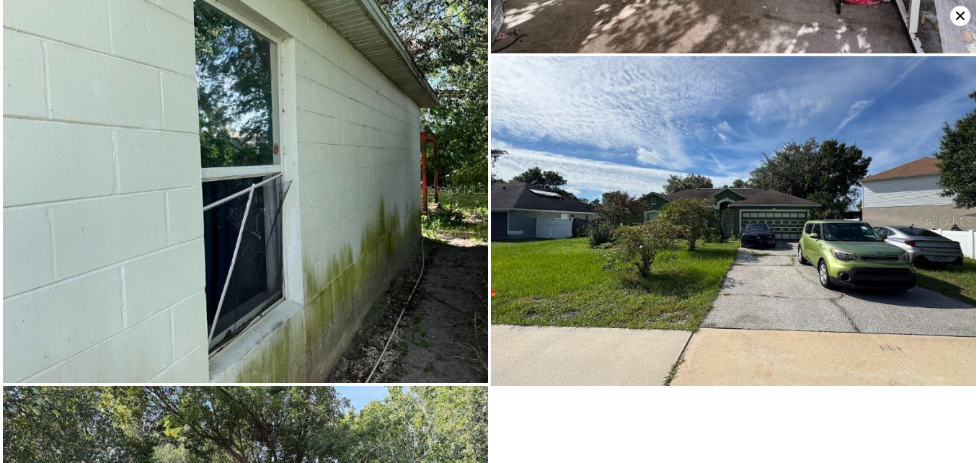
scroll to position [2761, 0]
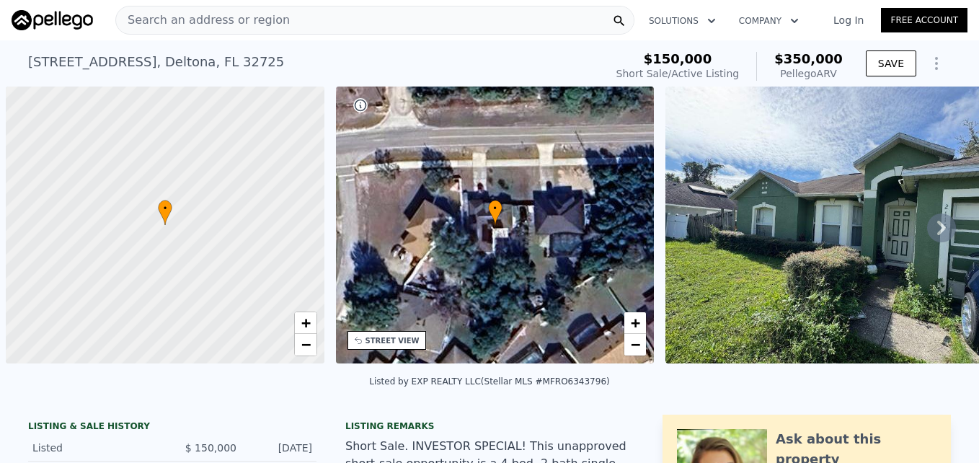
scroll to position [0, 6]
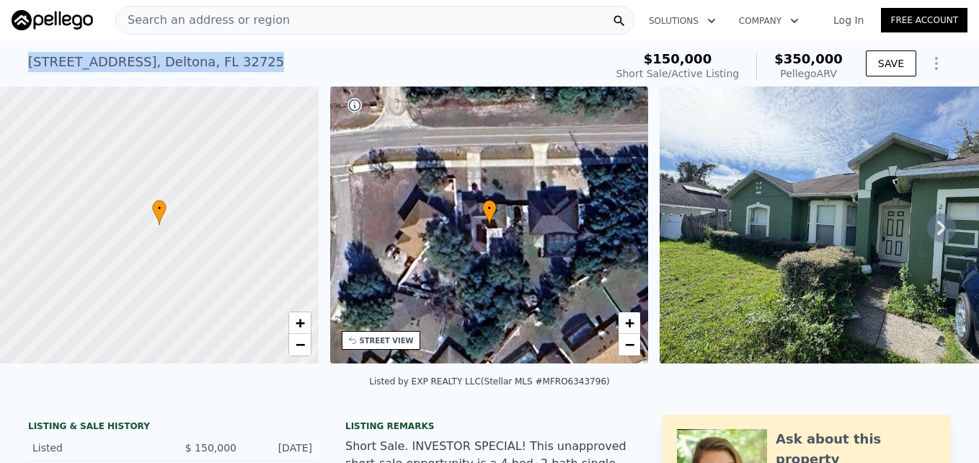
drag, startPoint x: 238, startPoint y: 64, endPoint x: 22, endPoint y: 72, distance: 216.4
click at [22, 72] on div "[STREET_ADDRESS] Short Sale / Active at $150k (~ARV $350k ) $150,000 Short Sale…" at bounding box center [489, 63] width 979 height 46
copy div "[STREET_ADDRESS]"
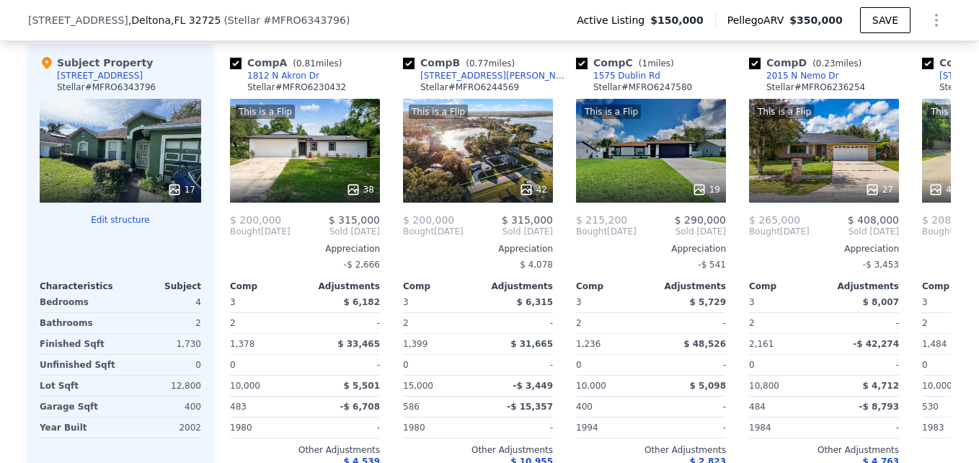
scroll to position [1433, 0]
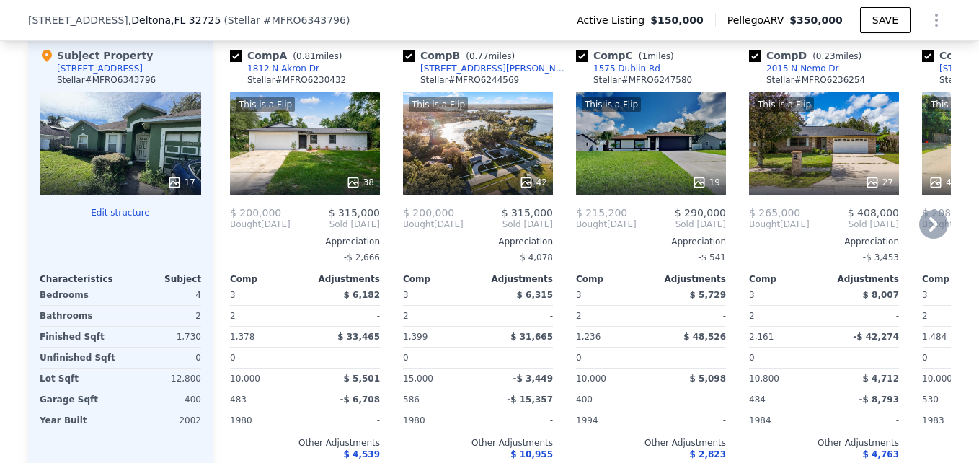
click at [931, 231] on icon at bounding box center [933, 224] width 9 height 14
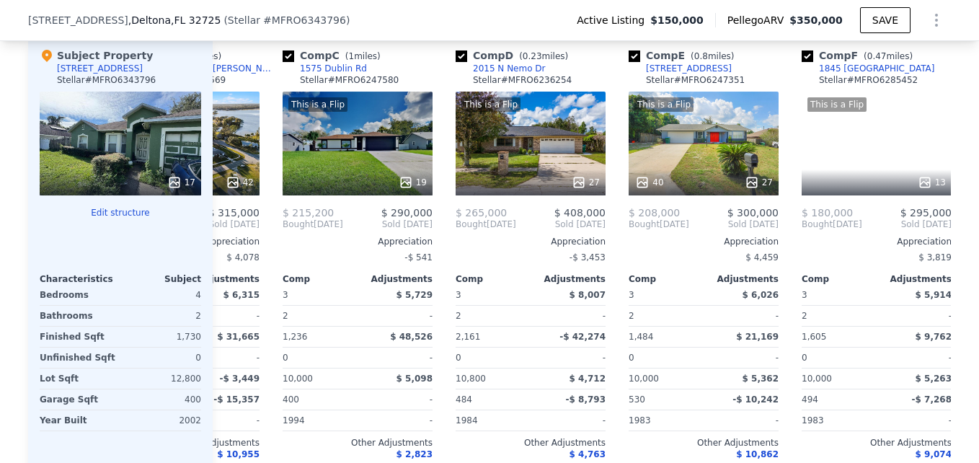
scroll to position [0, 346]
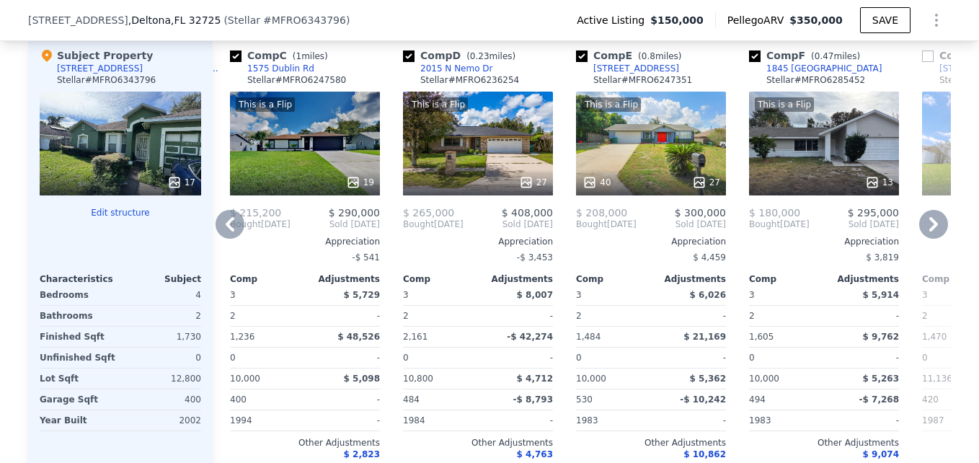
click at [931, 231] on icon at bounding box center [933, 224] width 9 height 14
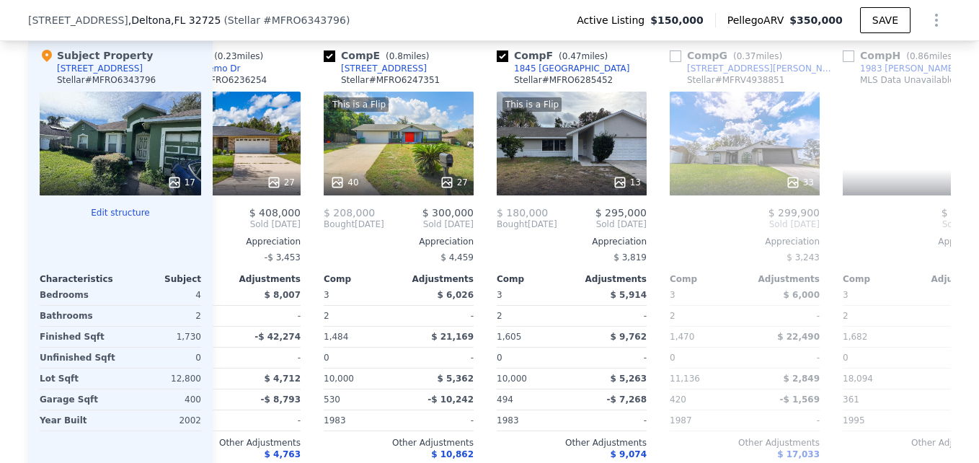
scroll to position [0, 692]
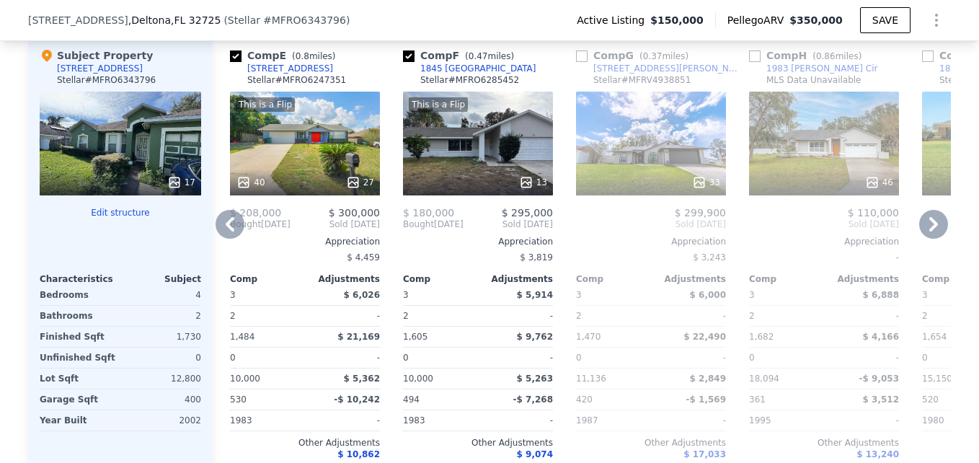
click at [125, 140] on div "17" at bounding box center [120, 144] width 161 height 104
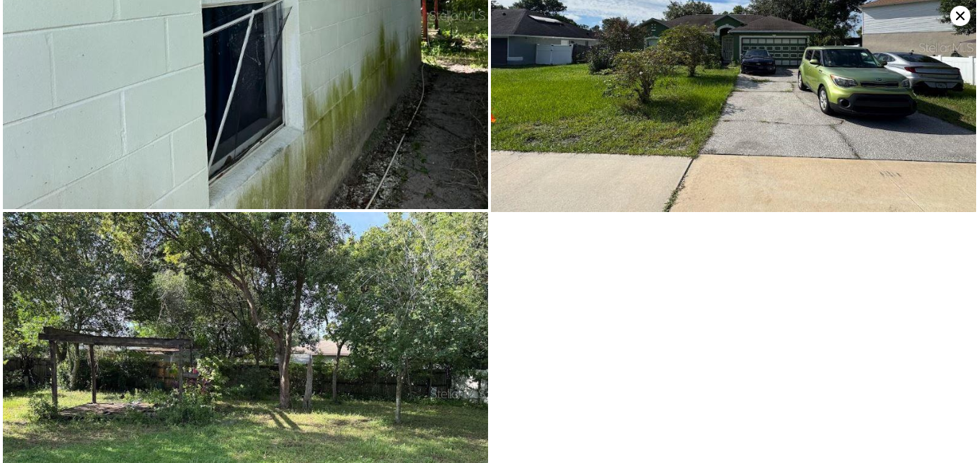
scroll to position [2761, 0]
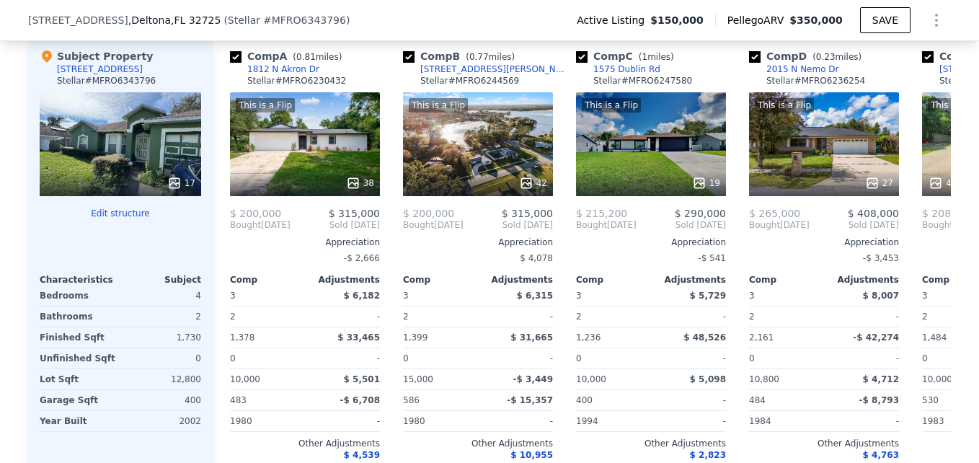
scroll to position [1440, 0]
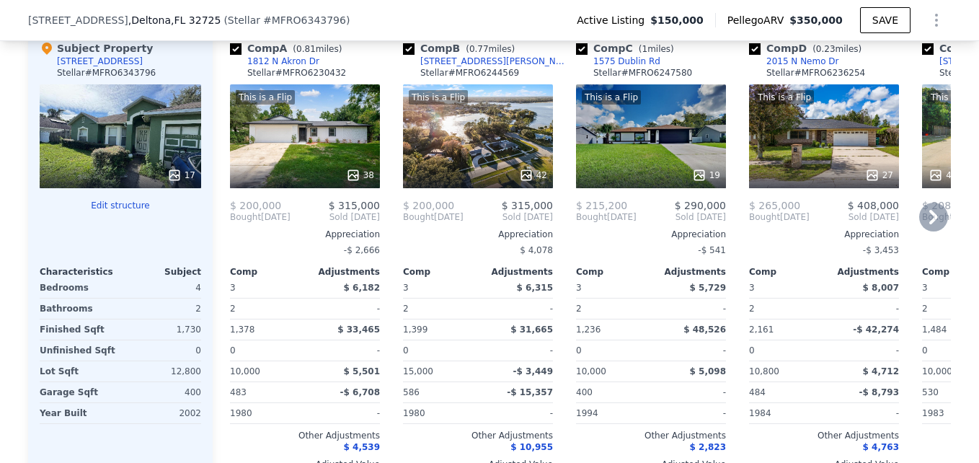
click at [451, 152] on div "This is a Flip 42" at bounding box center [478, 136] width 150 height 104
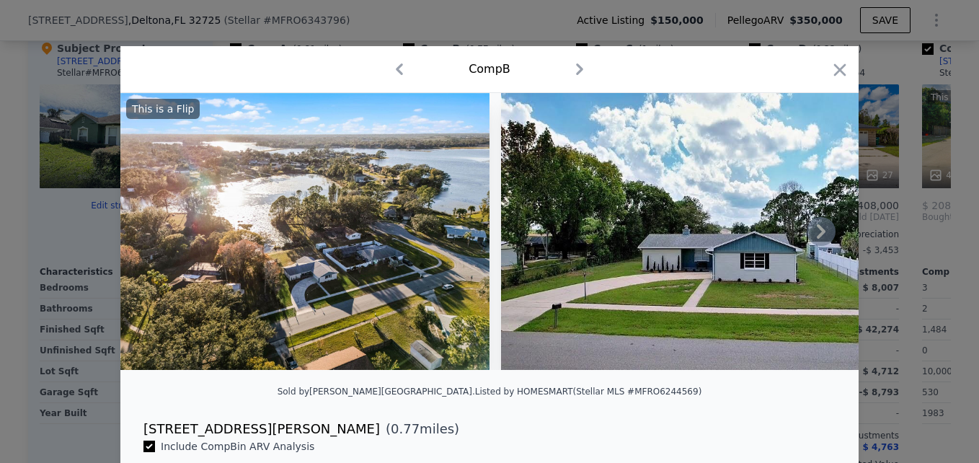
click at [820, 238] on icon at bounding box center [821, 231] width 29 height 29
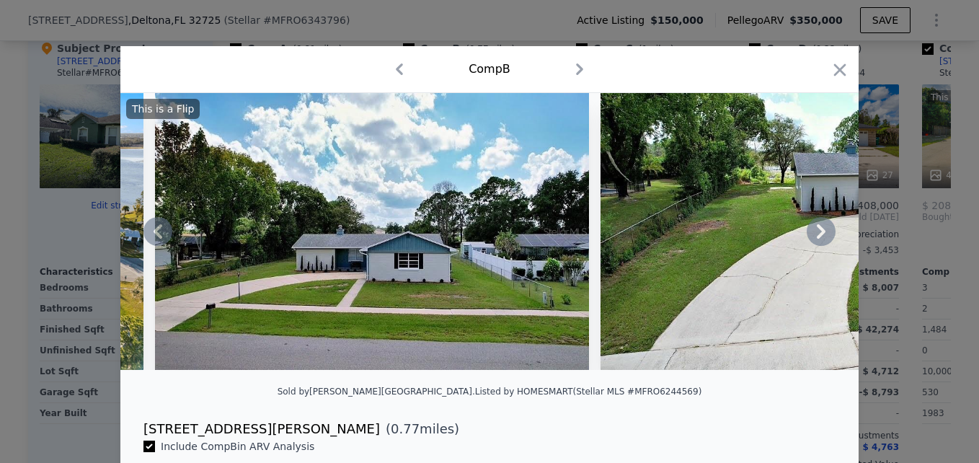
click at [820, 238] on icon at bounding box center [821, 231] width 29 height 29
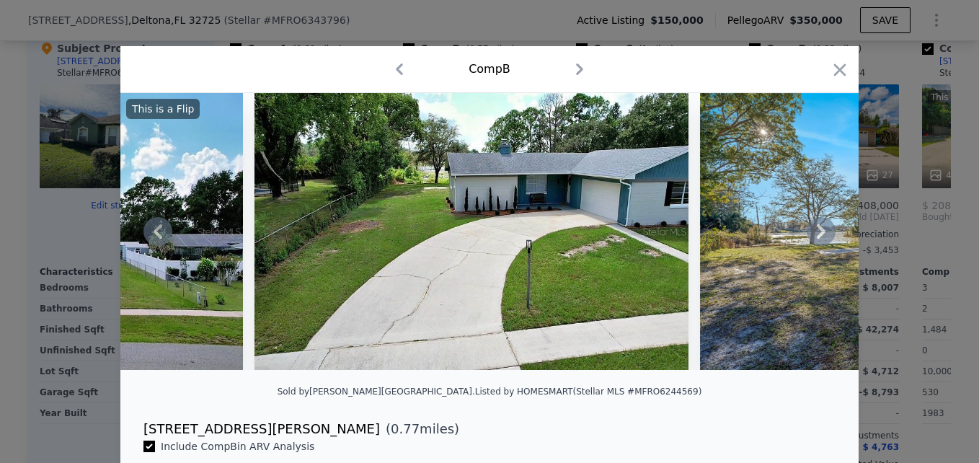
click at [820, 238] on icon at bounding box center [821, 231] width 29 height 29
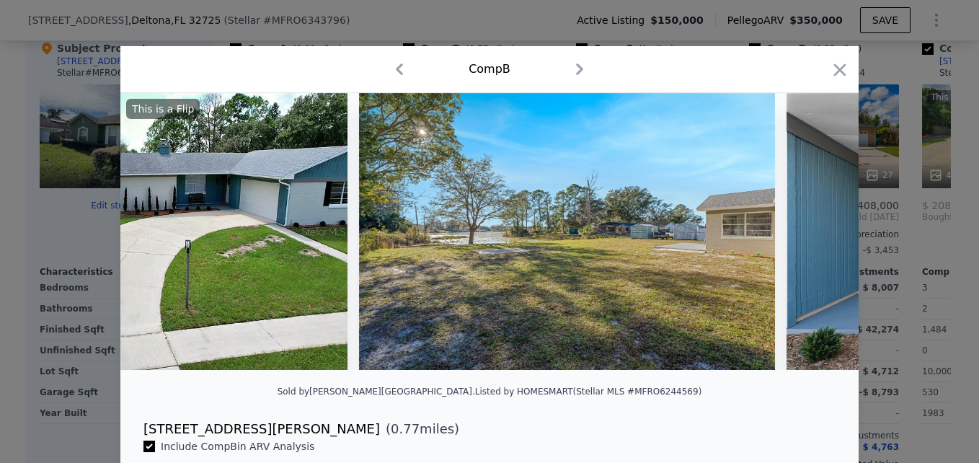
scroll to position [0, 1038]
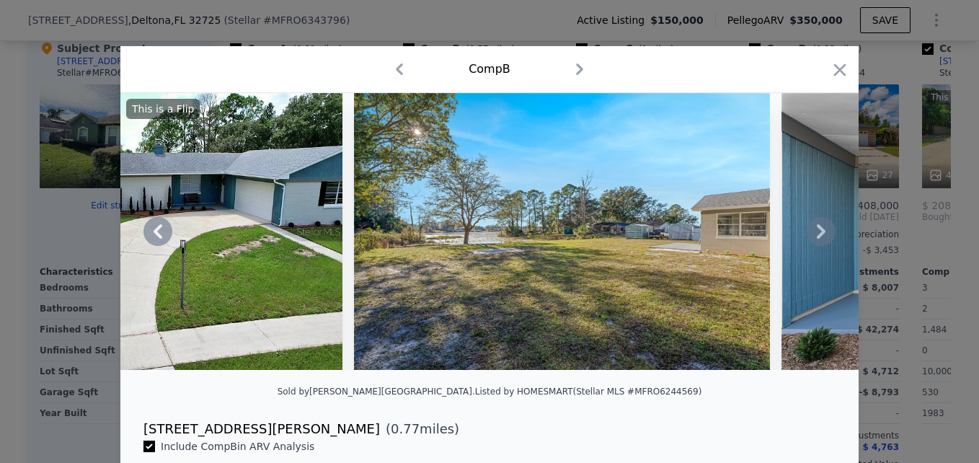
click at [820, 238] on icon at bounding box center [821, 231] width 29 height 29
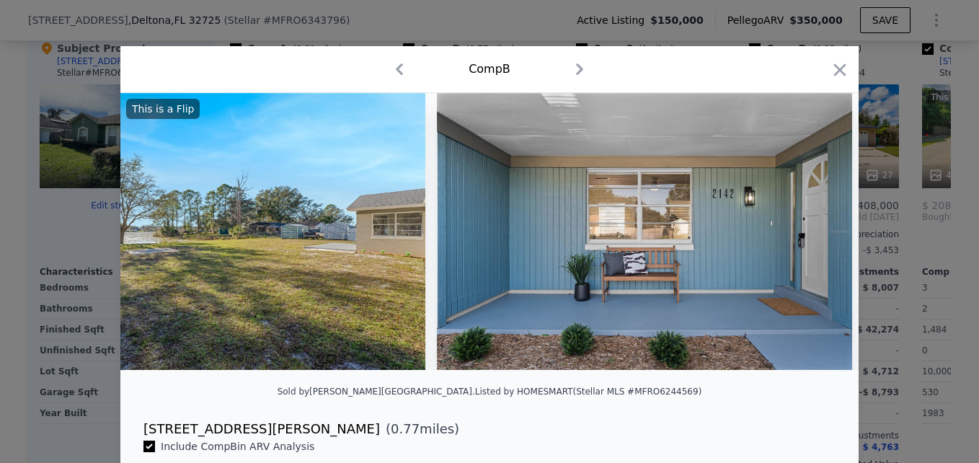
scroll to position [0, 1384]
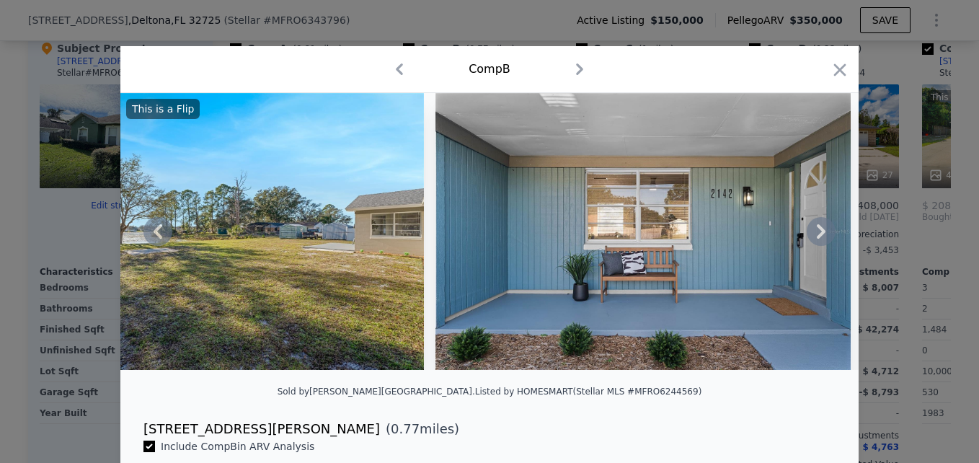
click at [820, 238] on icon at bounding box center [821, 231] width 29 height 29
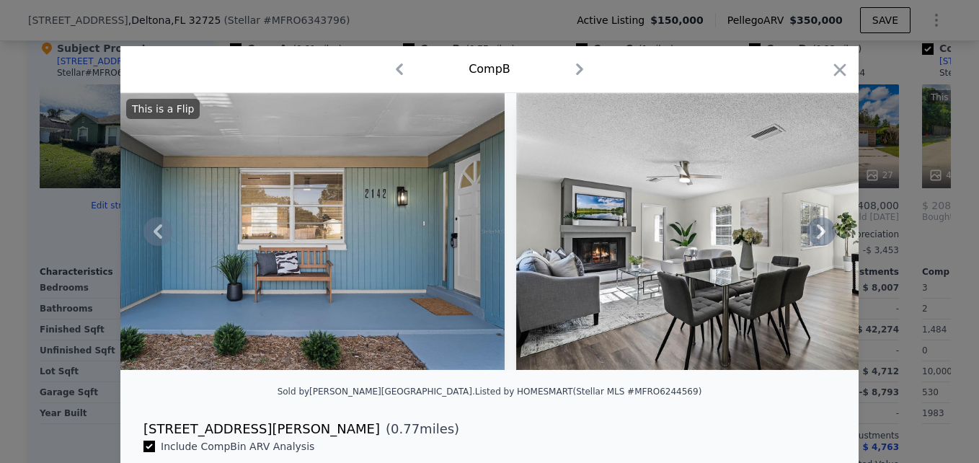
click at [820, 238] on icon at bounding box center [821, 231] width 29 height 29
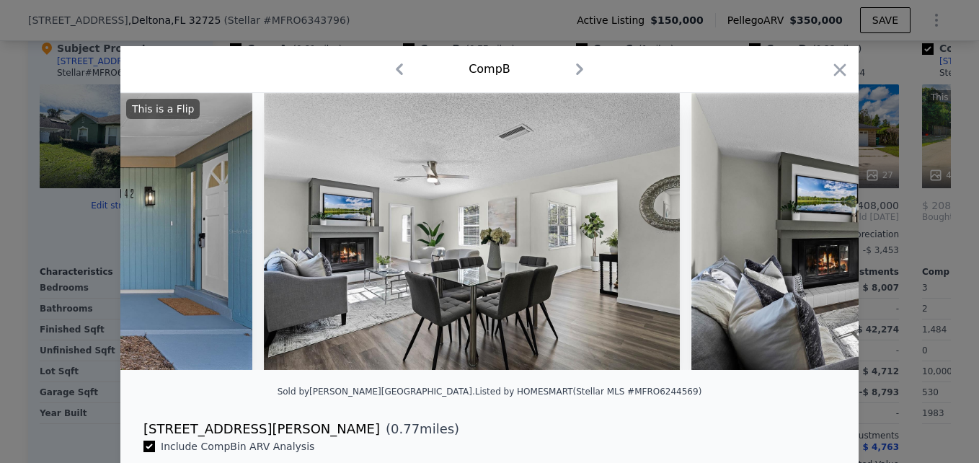
scroll to position [0, 2076]
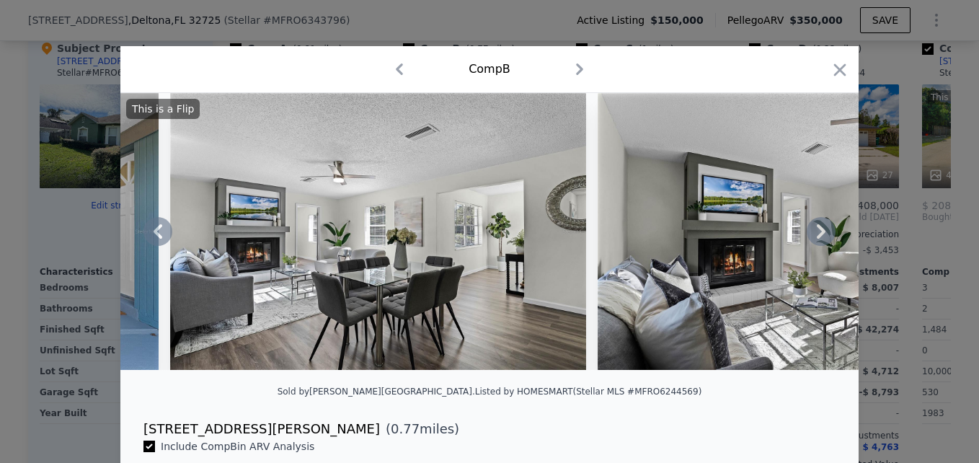
click at [820, 238] on icon at bounding box center [821, 231] width 29 height 29
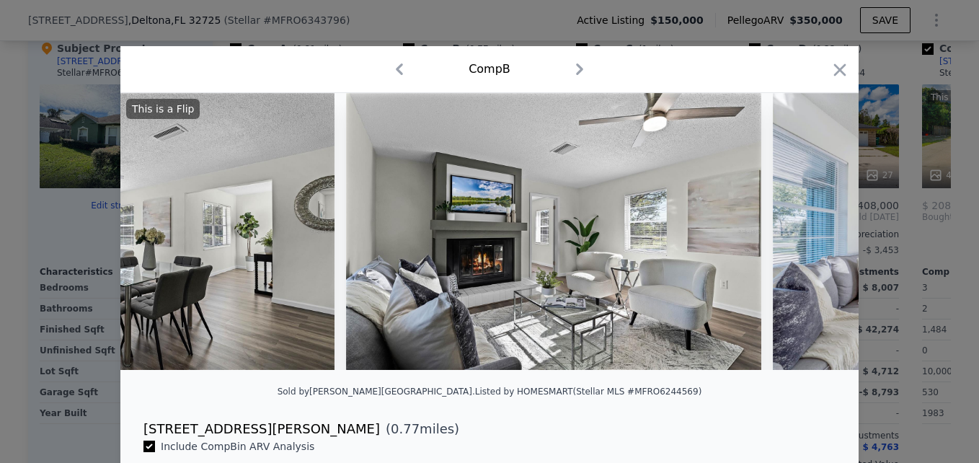
scroll to position [0, 2422]
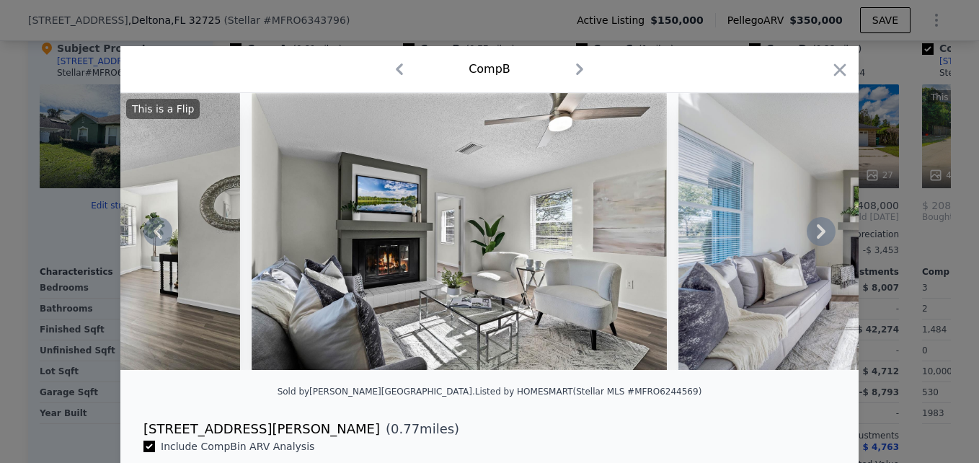
click at [820, 238] on icon at bounding box center [821, 231] width 29 height 29
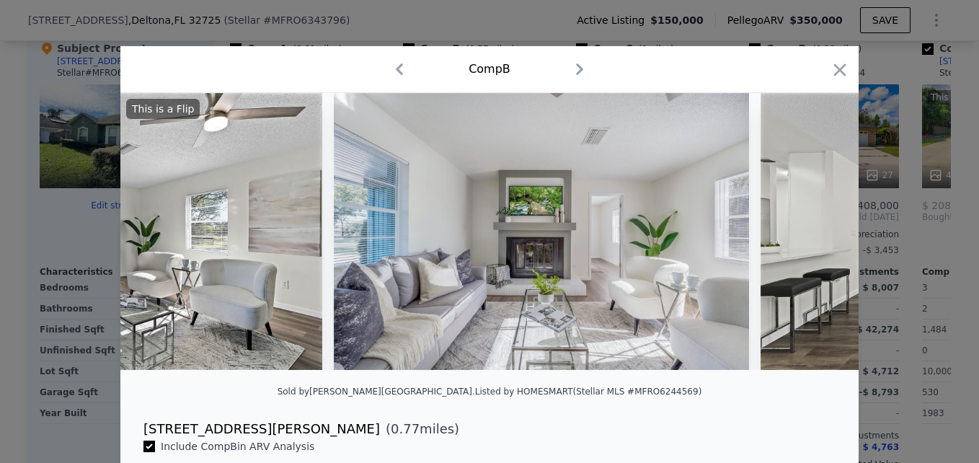
scroll to position [0, 2768]
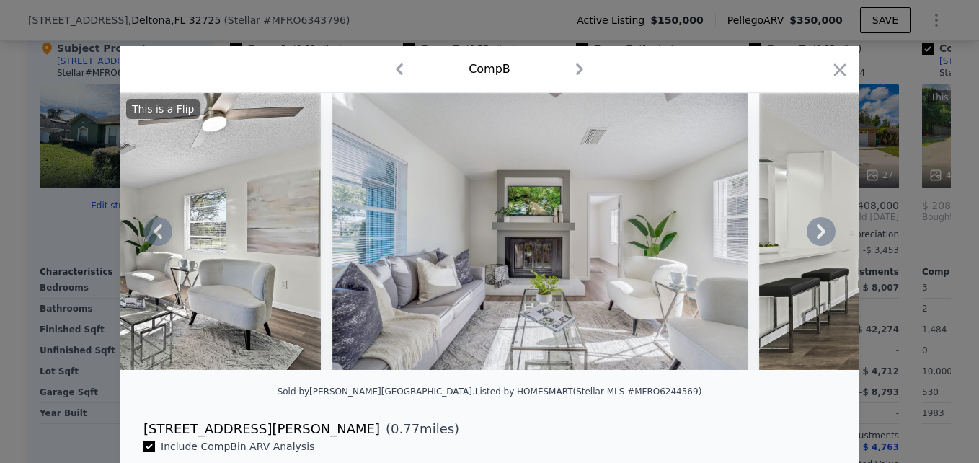
click at [820, 238] on icon at bounding box center [821, 231] width 29 height 29
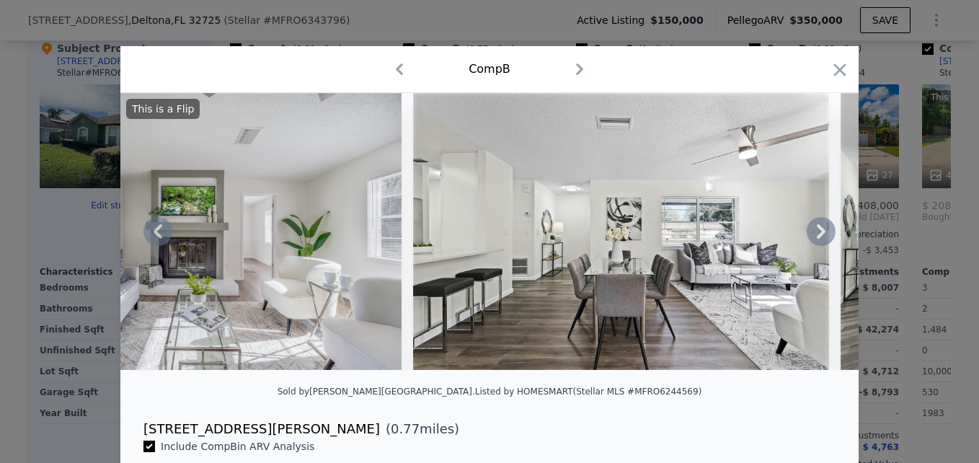
click at [820, 238] on icon at bounding box center [821, 231] width 29 height 29
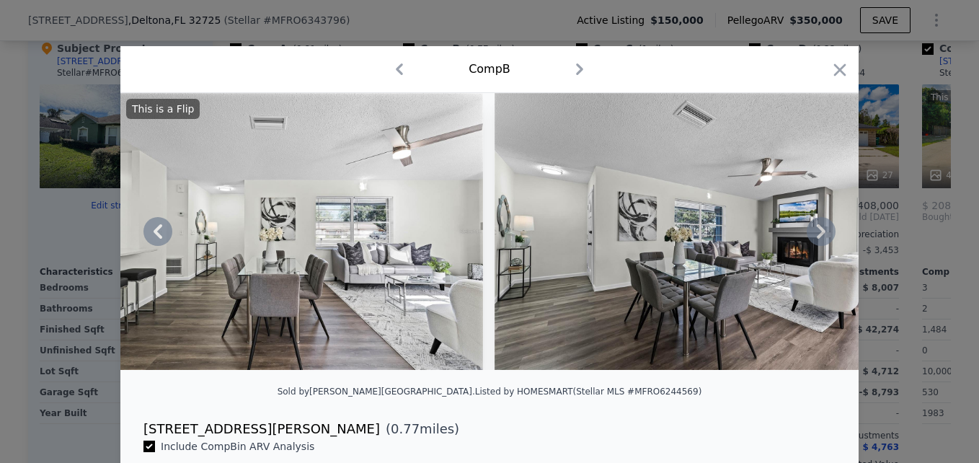
click at [820, 238] on icon at bounding box center [821, 231] width 29 height 29
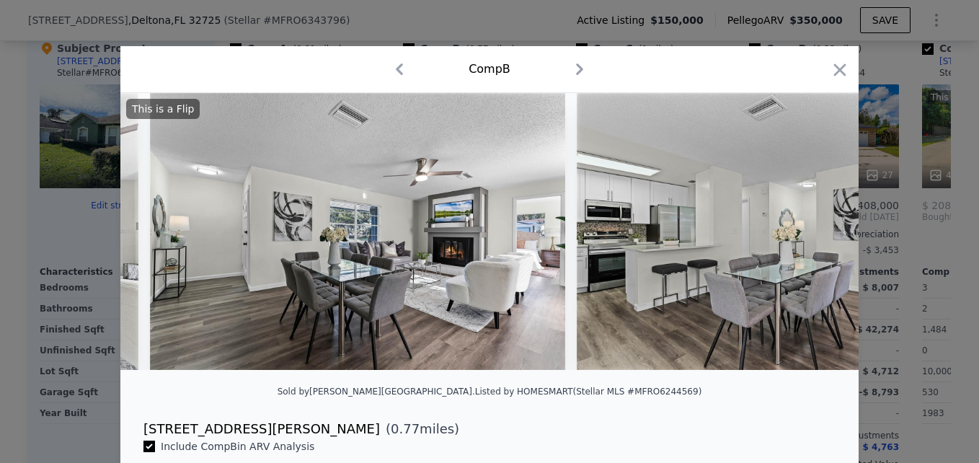
scroll to position [0, 3806]
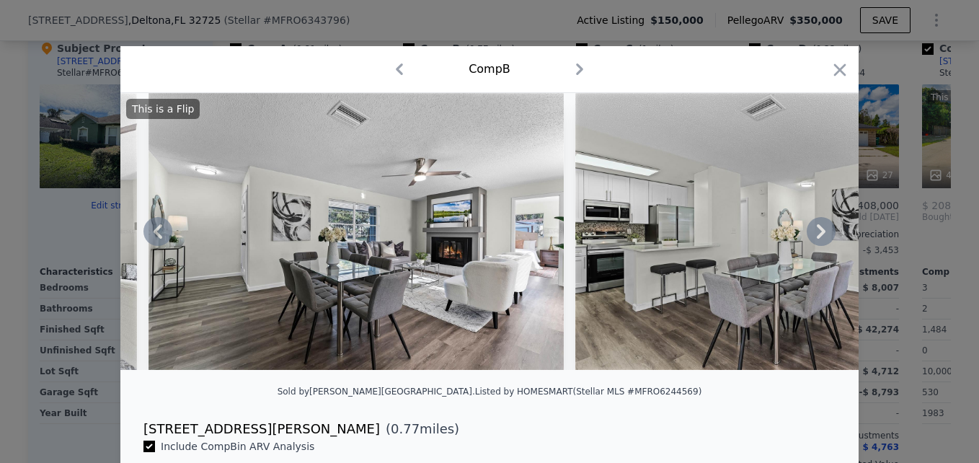
click at [820, 238] on icon at bounding box center [821, 231] width 29 height 29
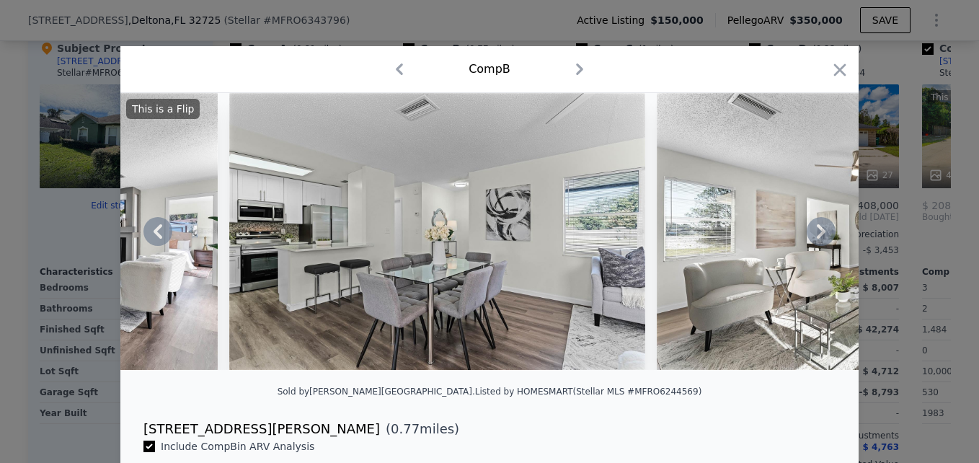
click at [820, 238] on icon at bounding box center [821, 231] width 29 height 29
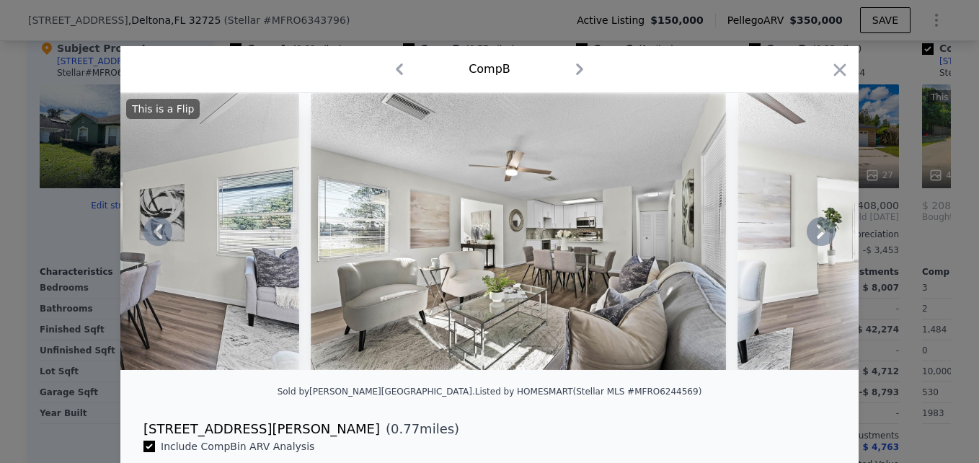
click at [820, 238] on icon at bounding box center [821, 231] width 29 height 29
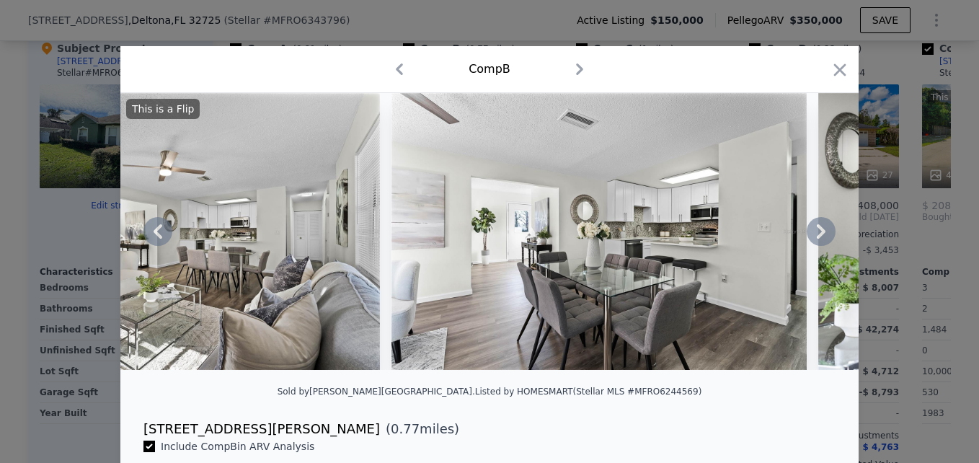
click at [820, 238] on icon at bounding box center [821, 231] width 29 height 29
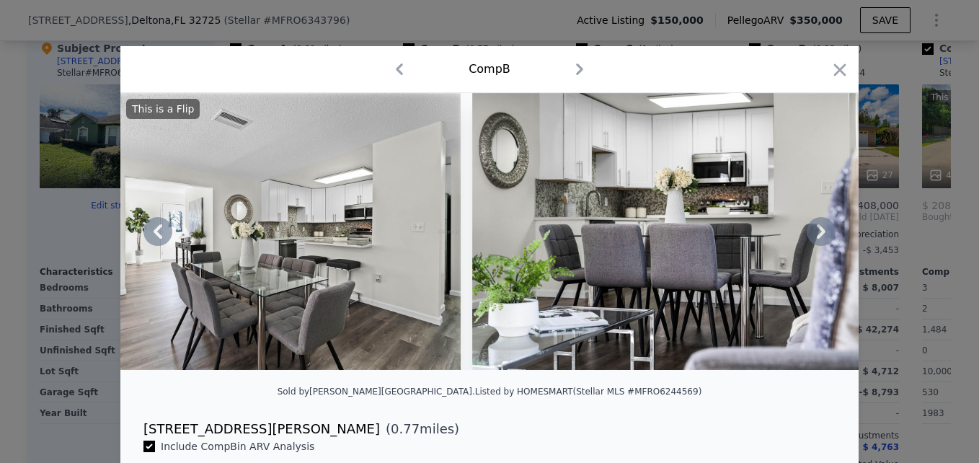
click at [820, 238] on icon at bounding box center [821, 231] width 29 height 29
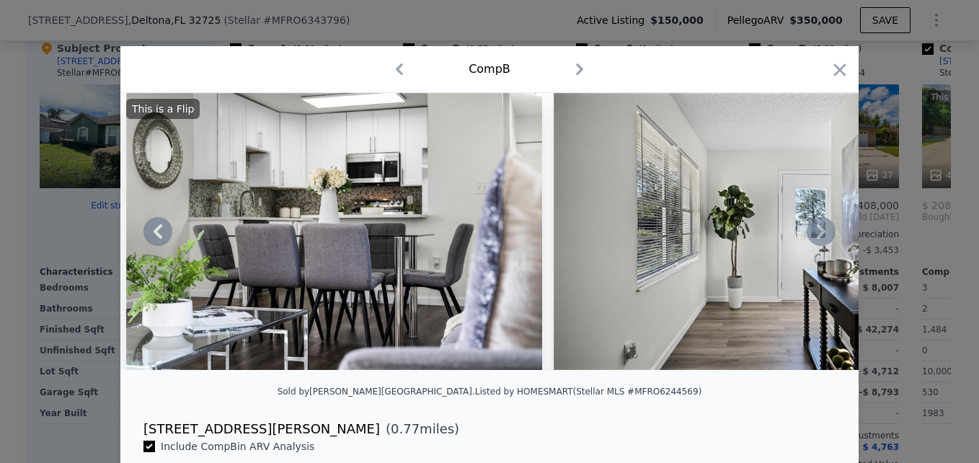
click at [820, 238] on icon at bounding box center [821, 231] width 29 height 29
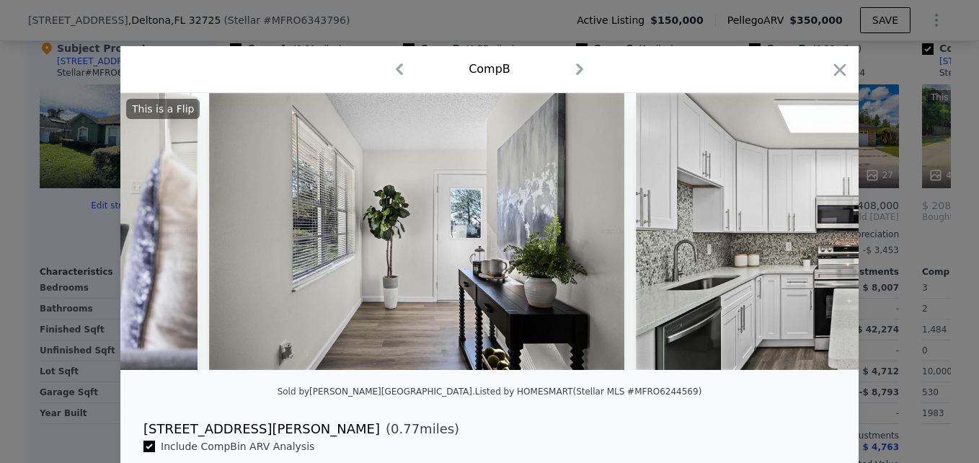
scroll to position [0, 5881]
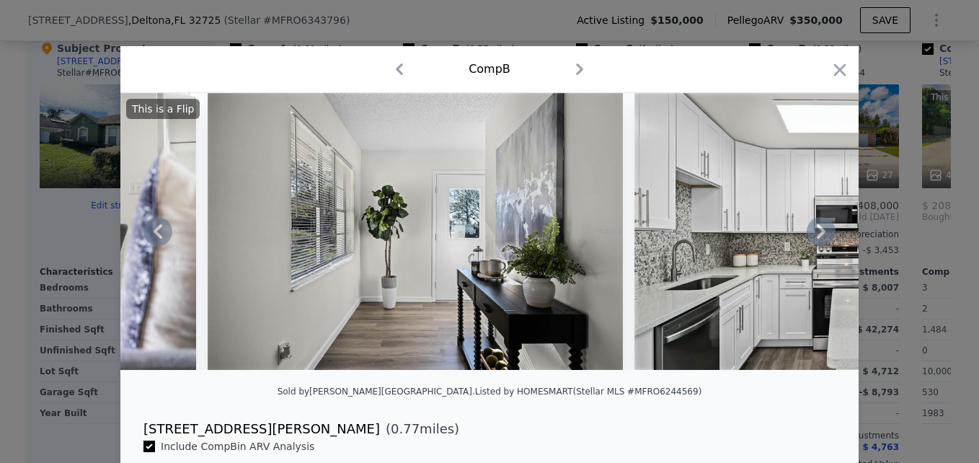
click at [820, 238] on icon at bounding box center [821, 231] width 29 height 29
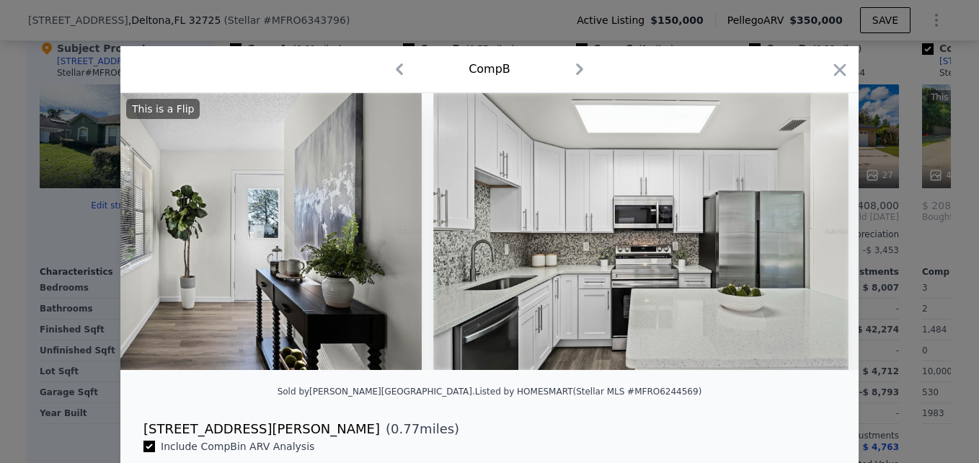
scroll to position [0, 6227]
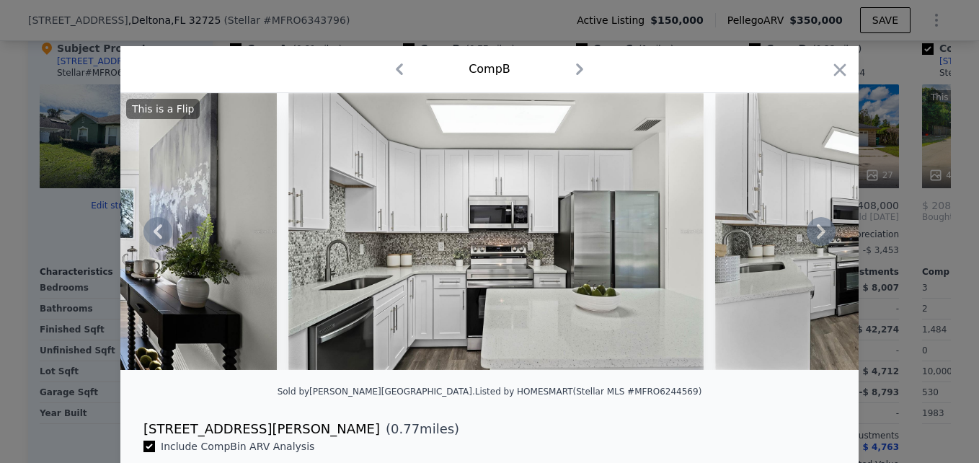
click at [820, 238] on icon at bounding box center [821, 231] width 29 height 29
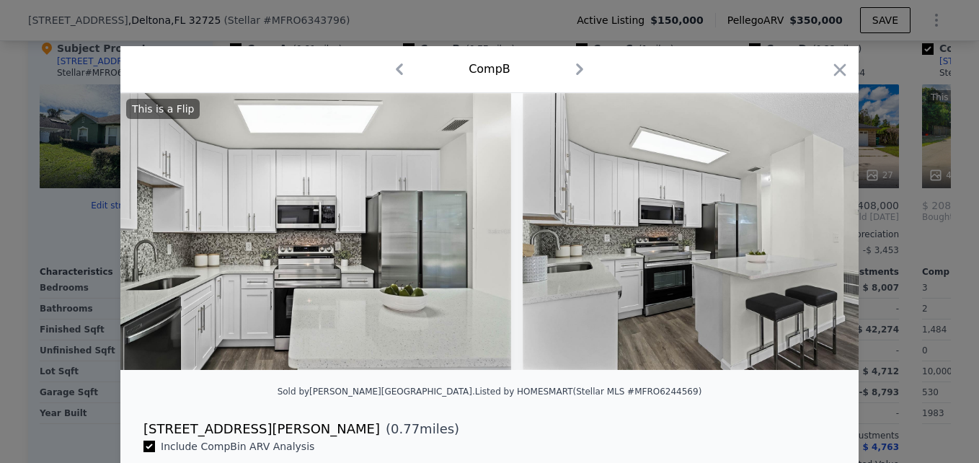
scroll to position [0, 6573]
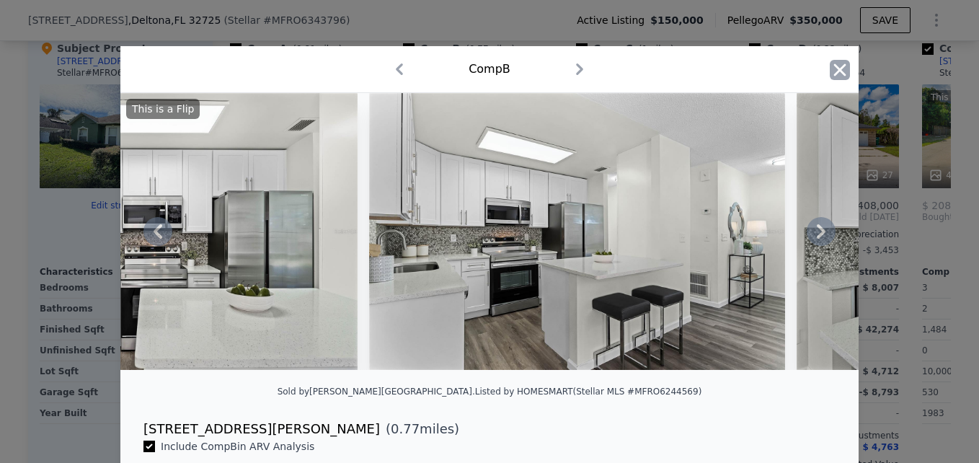
click at [830, 75] on icon "button" at bounding box center [840, 70] width 20 height 20
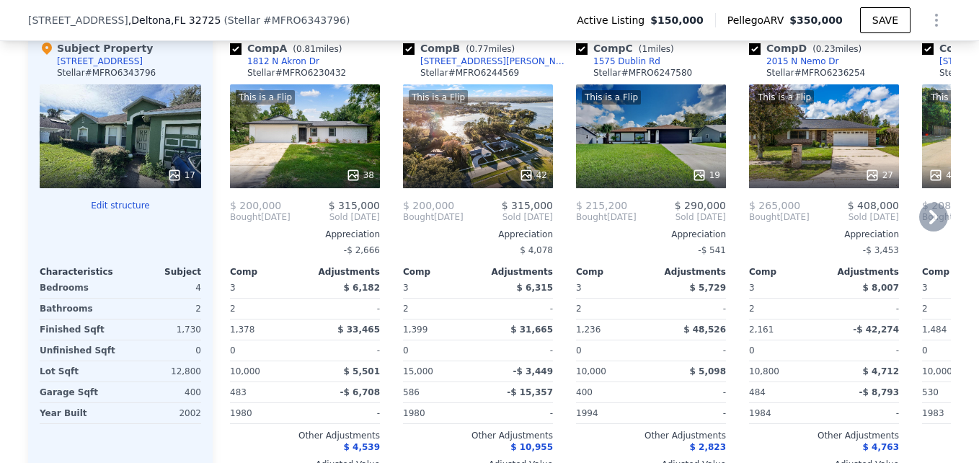
click at [926, 228] on icon at bounding box center [933, 217] width 29 height 29
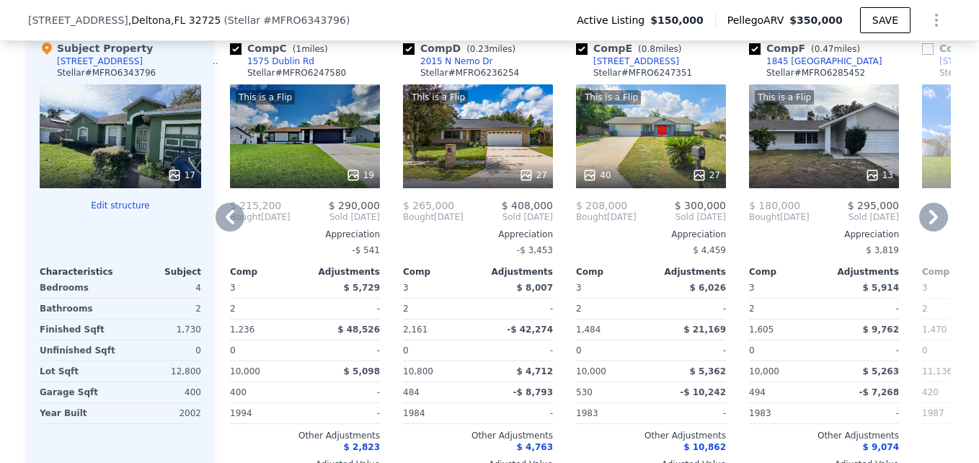
scroll to position [1424, 0]
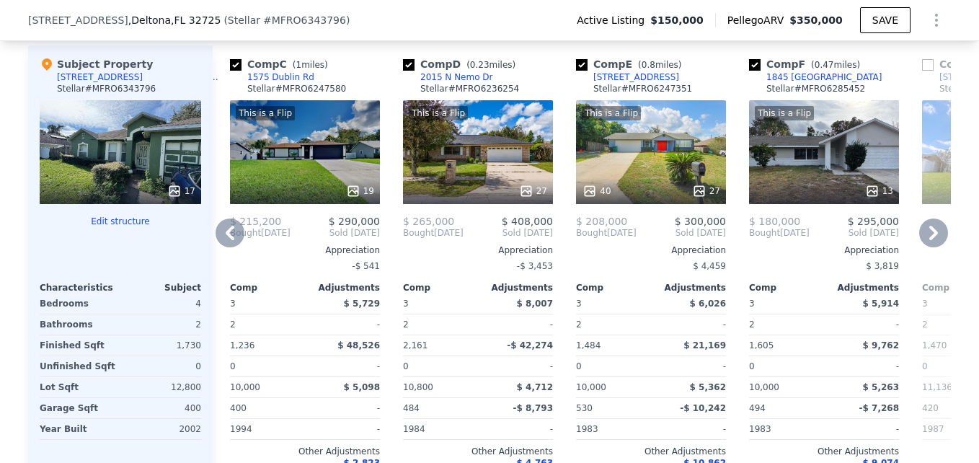
click at [929, 239] on icon at bounding box center [933, 233] width 9 height 14
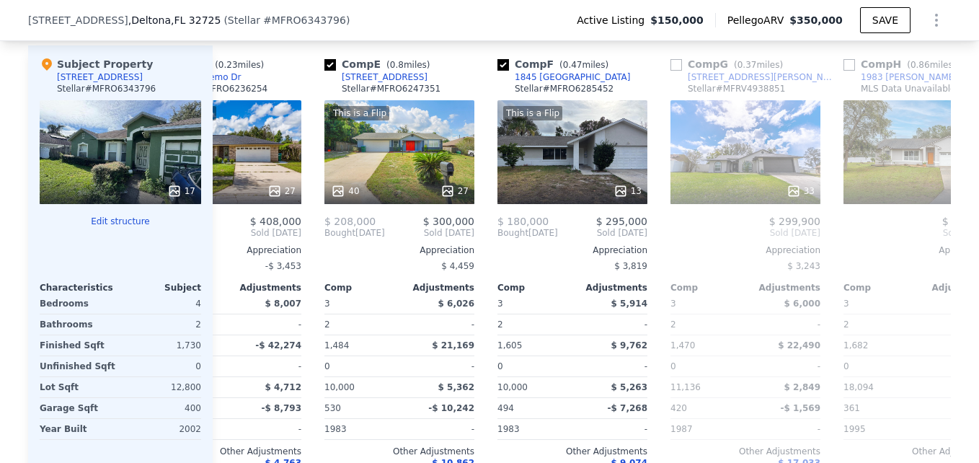
scroll to position [0, 692]
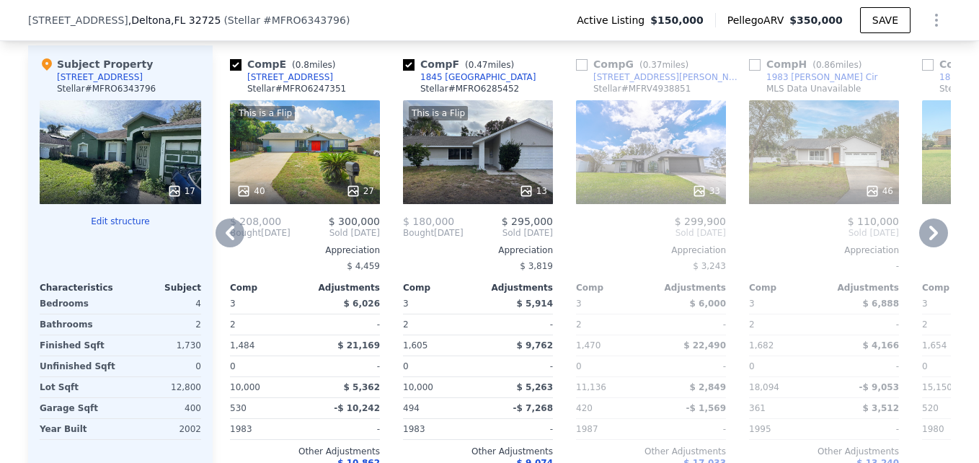
click at [227, 240] on icon at bounding box center [230, 233] width 9 height 14
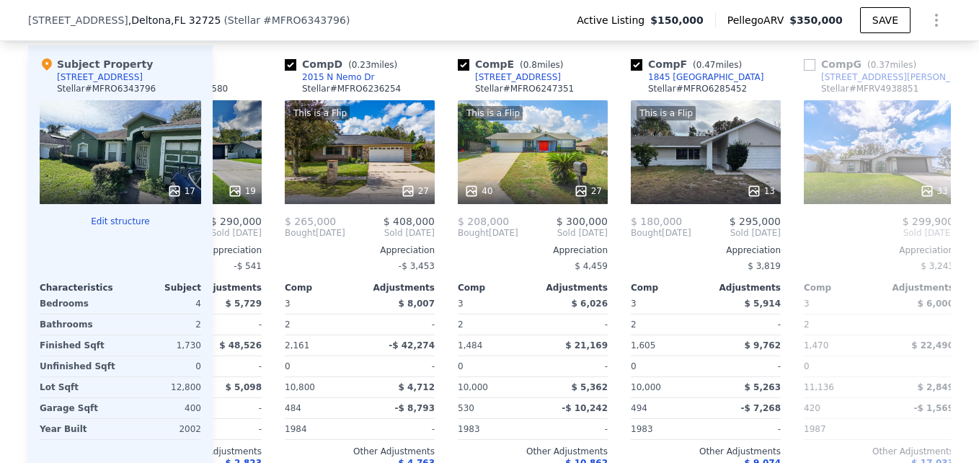
scroll to position [0, 346]
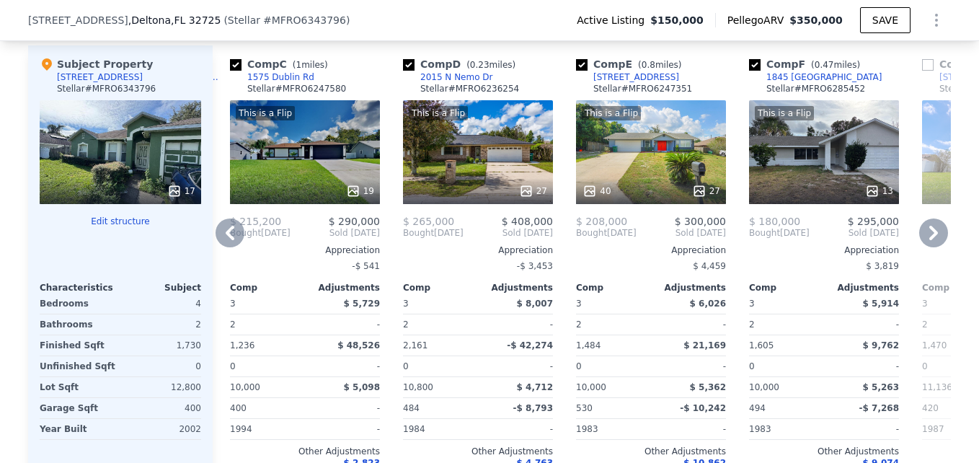
click at [919, 245] on icon at bounding box center [933, 232] width 29 height 29
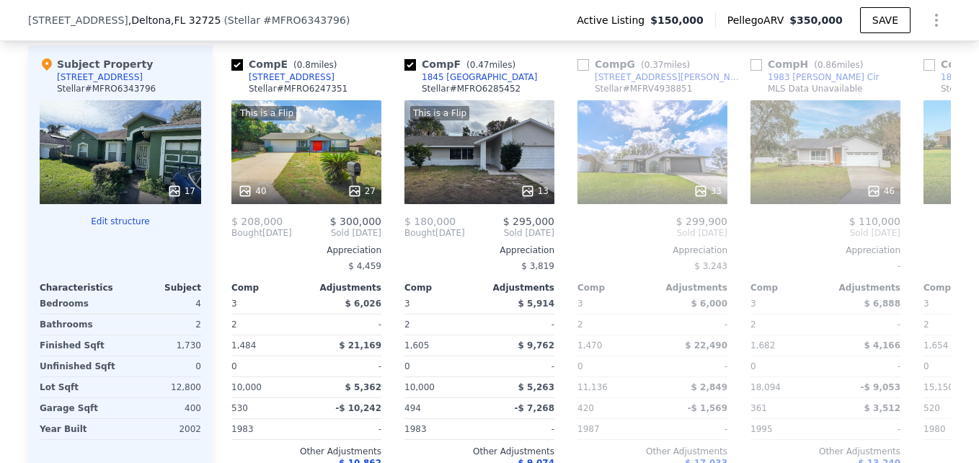
scroll to position [0, 692]
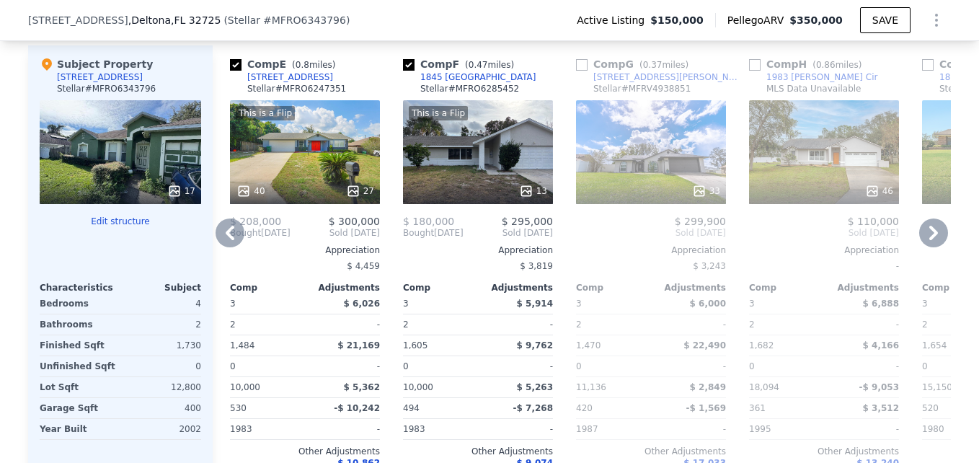
click at [919, 245] on icon at bounding box center [933, 232] width 29 height 29
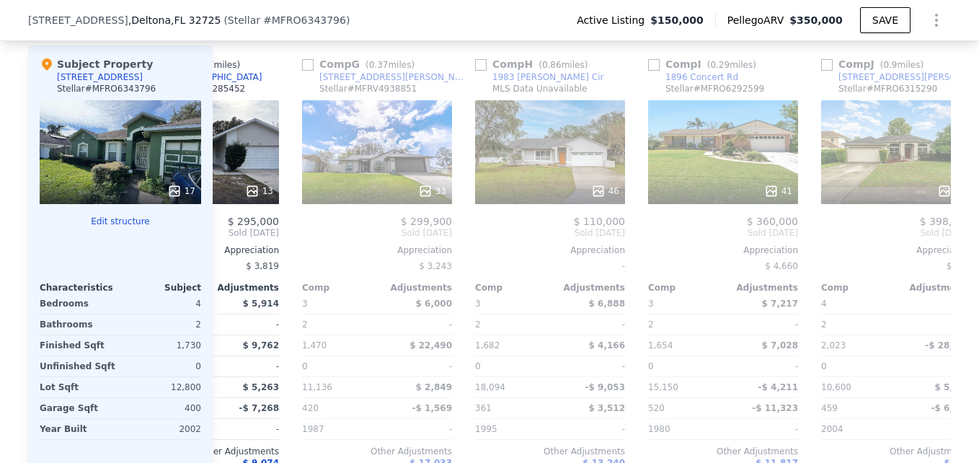
scroll to position [0, 1038]
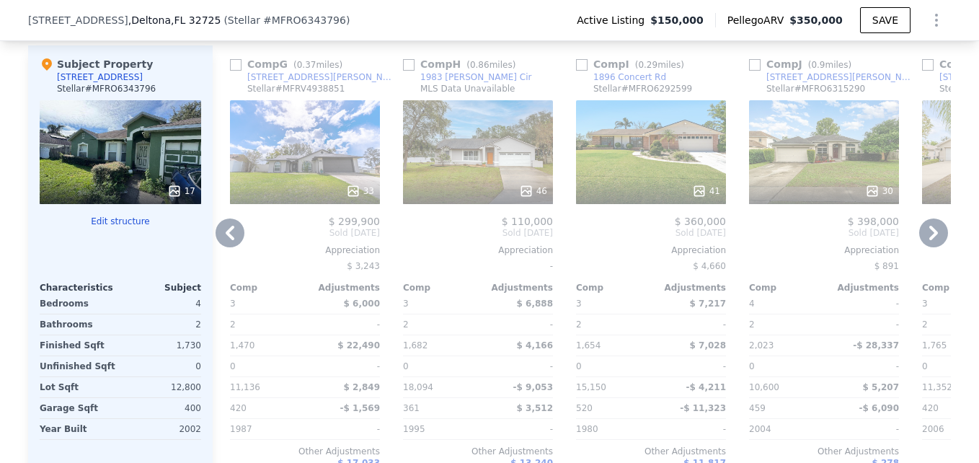
click at [807, 161] on div "30" at bounding box center [824, 152] width 150 height 104
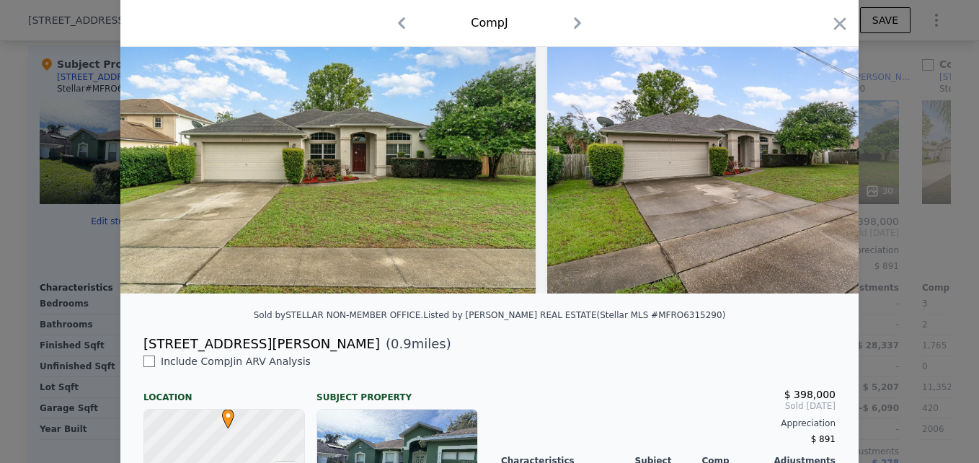
scroll to position [12, 0]
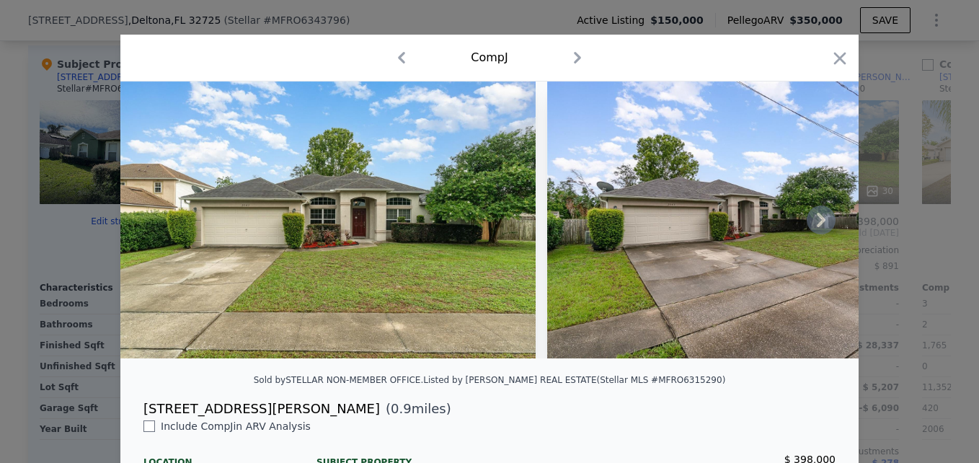
click at [817, 226] on icon at bounding box center [821, 220] width 9 height 14
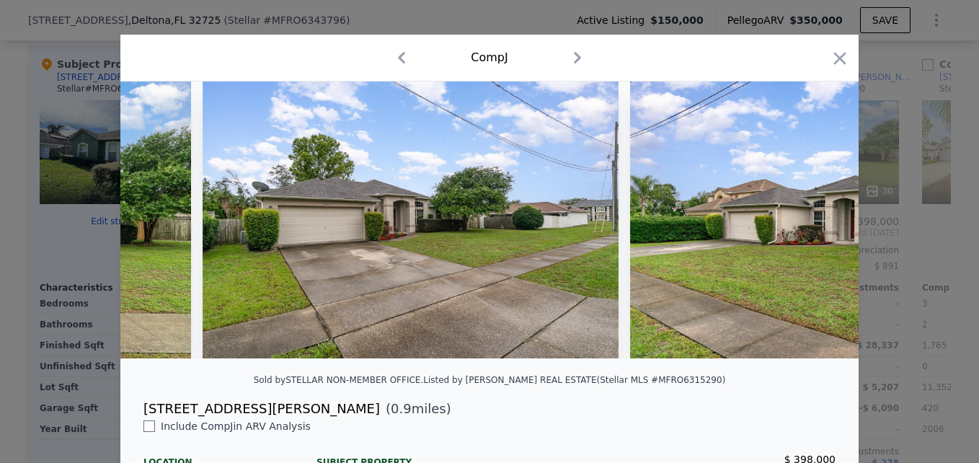
scroll to position [0, 346]
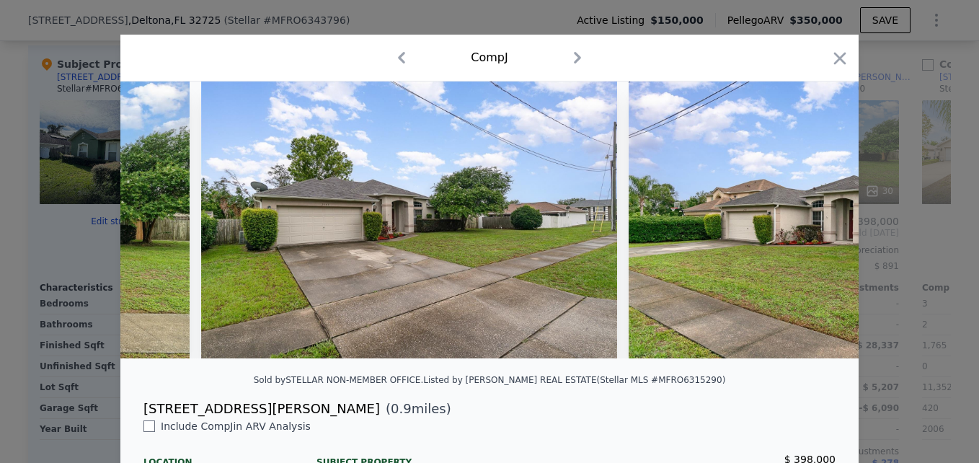
click at [816, 226] on div at bounding box center [489, 219] width 738 height 277
click at [817, 226] on icon at bounding box center [821, 220] width 9 height 14
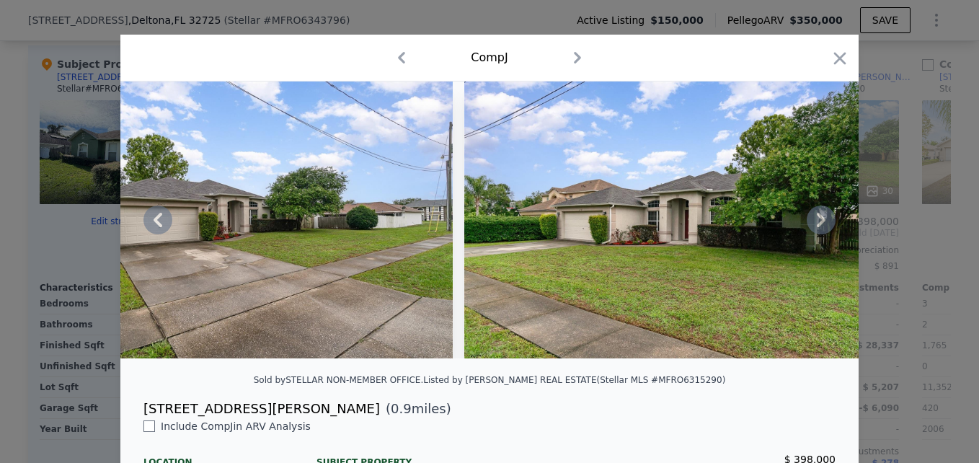
click at [816, 226] on img at bounding box center [671, 219] width 415 height 277
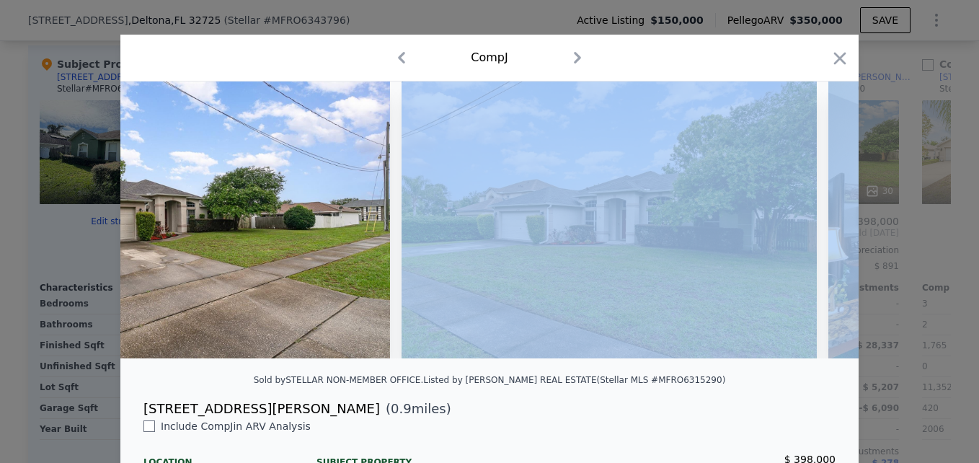
scroll to position [0, 692]
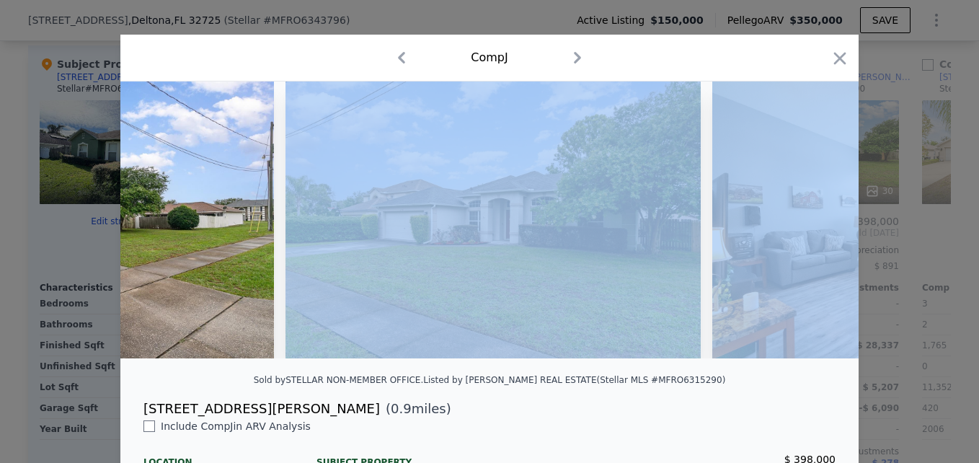
click at [816, 226] on div at bounding box center [489, 219] width 738 height 277
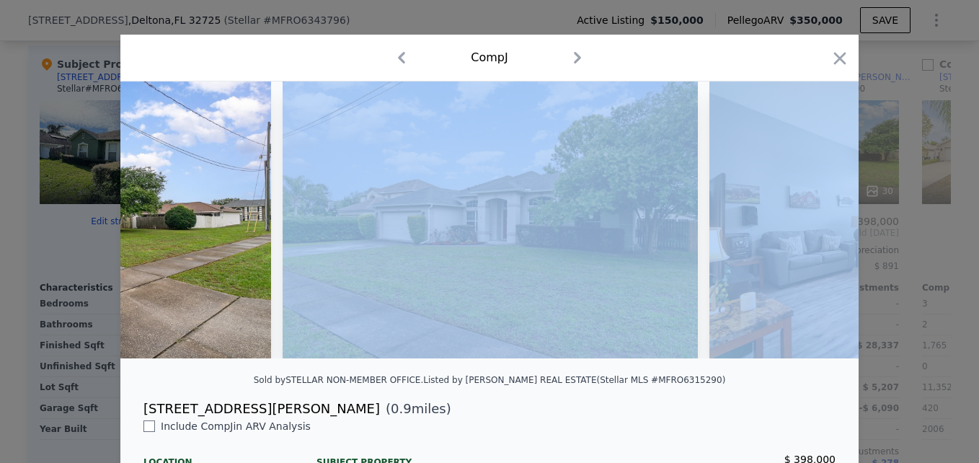
click at [816, 226] on img at bounding box center [917, 219] width 417 height 277
click at [816, 226] on div at bounding box center [489, 219] width 738 height 277
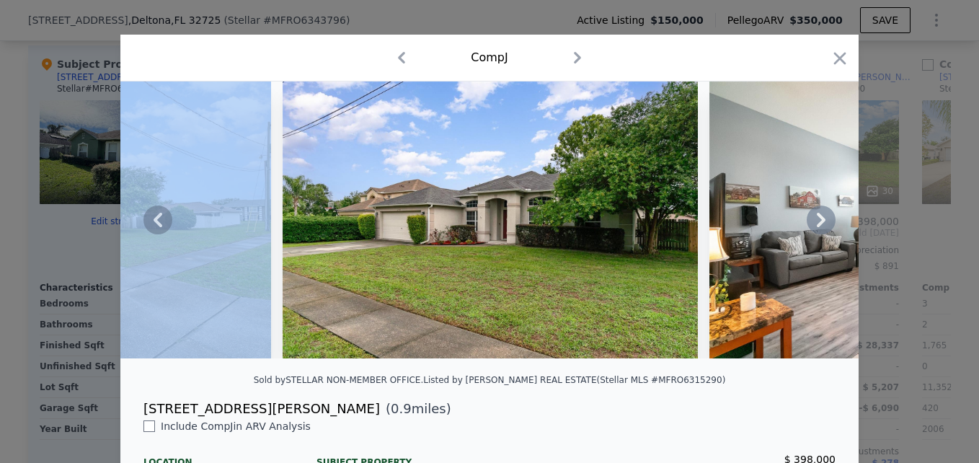
click at [817, 226] on icon at bounding box center [821, 220] width 9 height 14
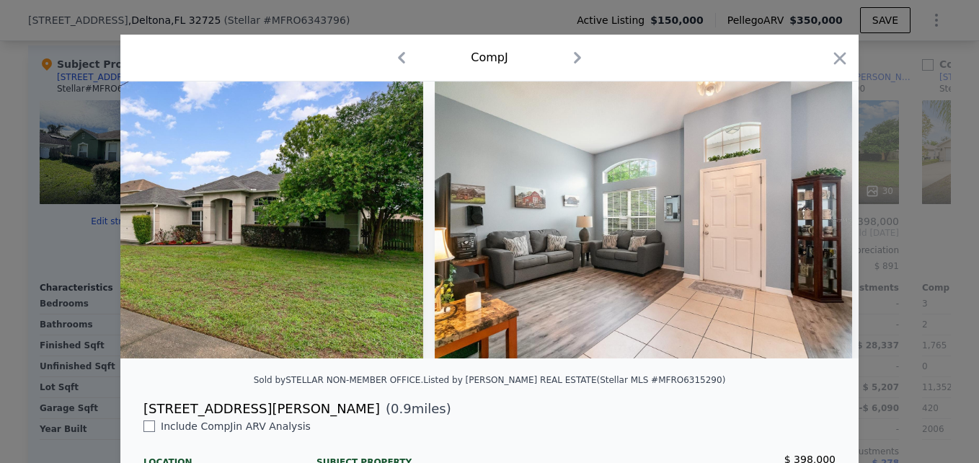
scroll to position [0, 1038]
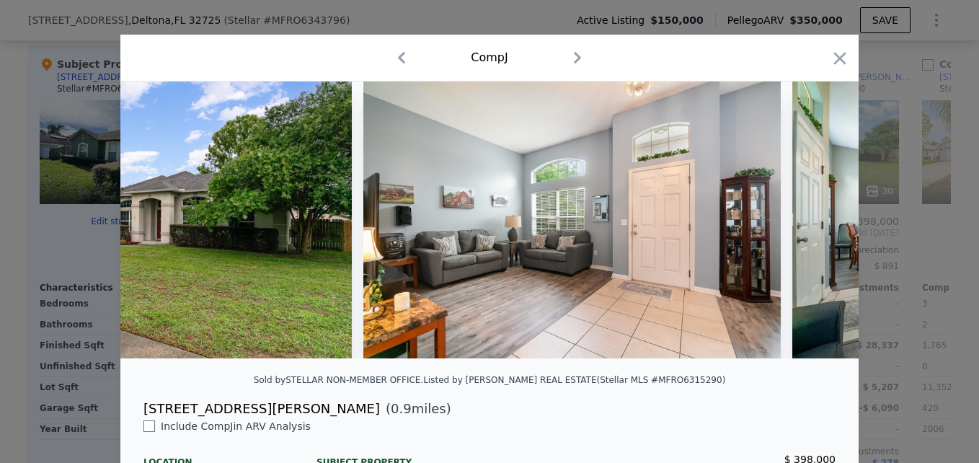
click at [816, 226] on div at bounding box center [489, 219] width 738 height 277
click at [817, 226] on icon at bounding box center [821, 220] width 9 height 14
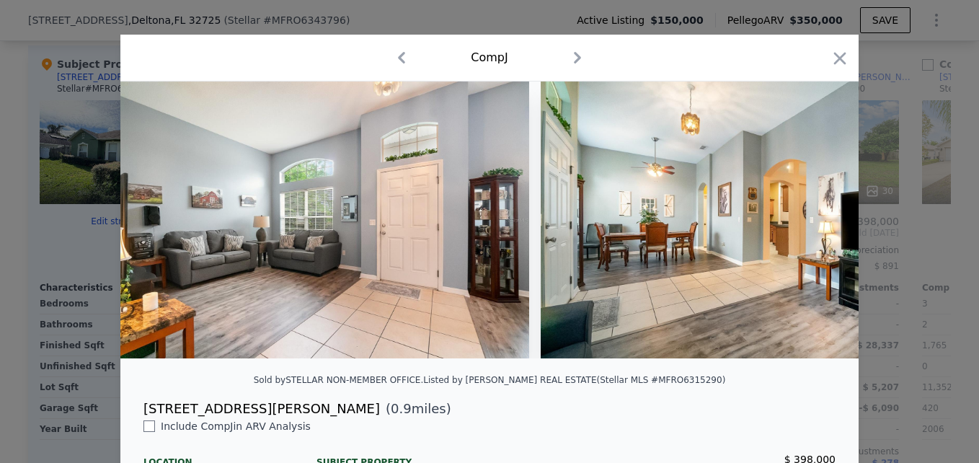
scroll to position [0, 1384]
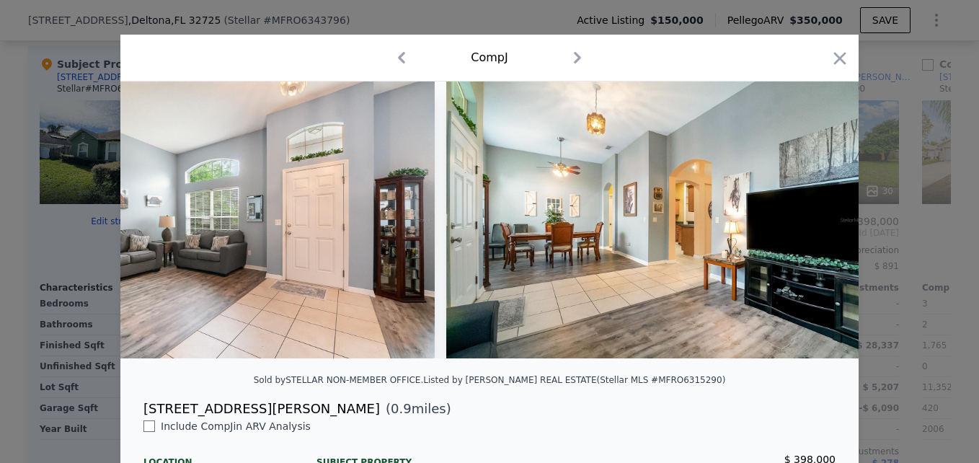
click at [816, 226] on div at bounding box center [489, 219] width 738 height 277
click at [817, 226] on icon at bounding box center [821, 220] width 9 height 14
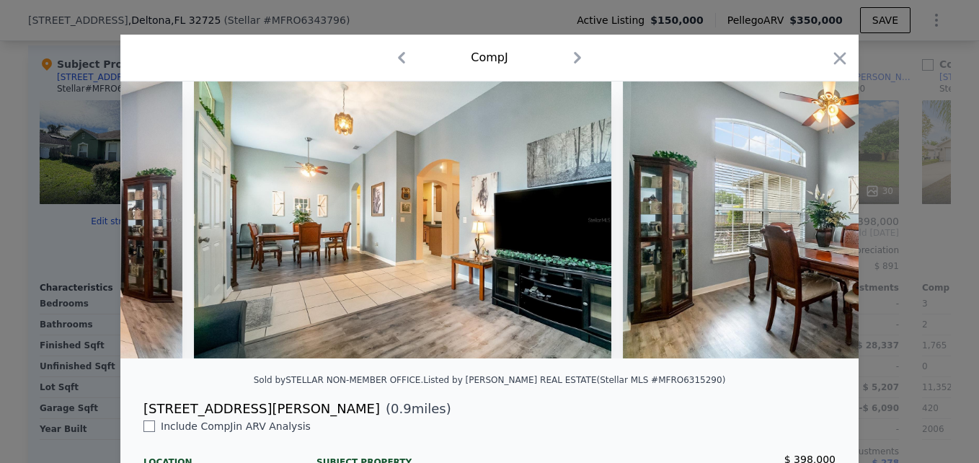
scroll to position [0, 1730]
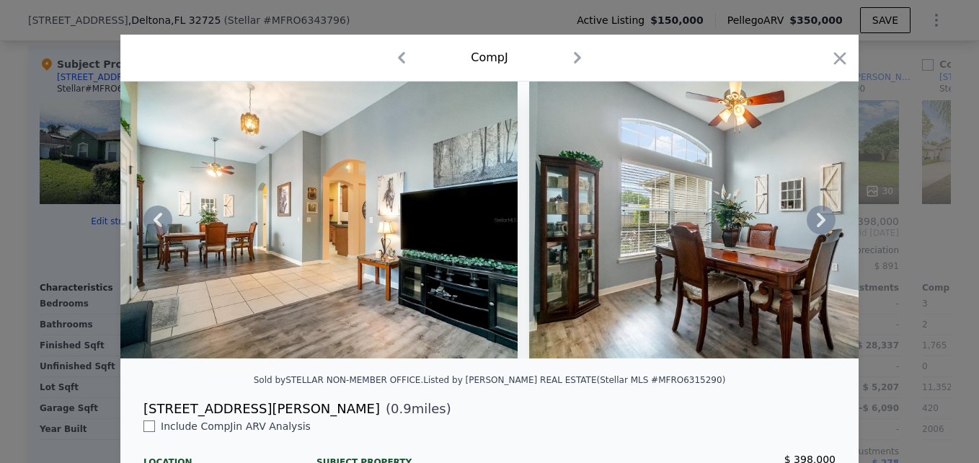
click at [816, 226] on div at bounding box center [489, 219] width 738 height 277
click at [817, 226] on icon at bounding box center [821, 220] width 9 height 14
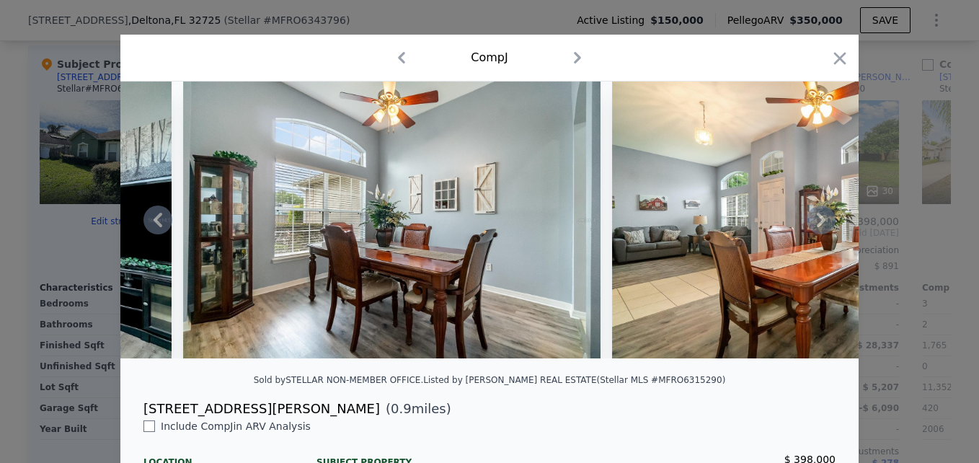
click at [817, 226] on icon at bounding box center [821, 220] width 9 height 14
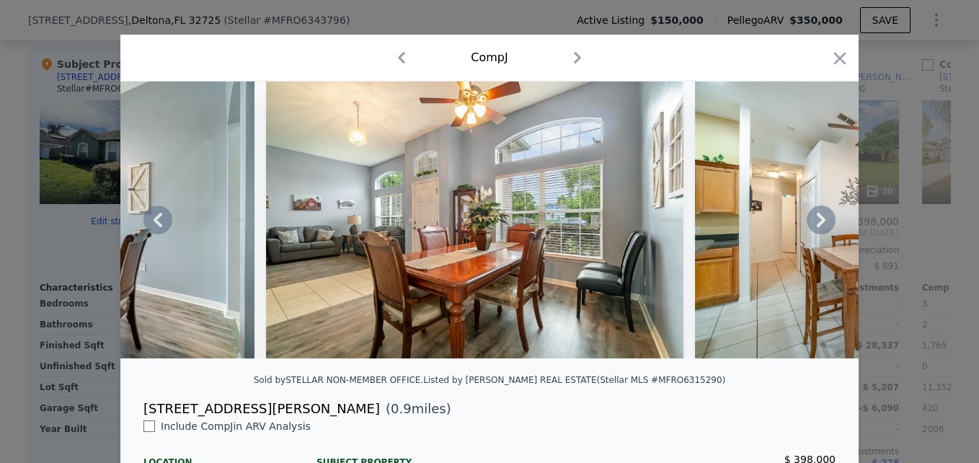
click at [817, 226] on icon at bounding box center [821, 220] width 9 height 14
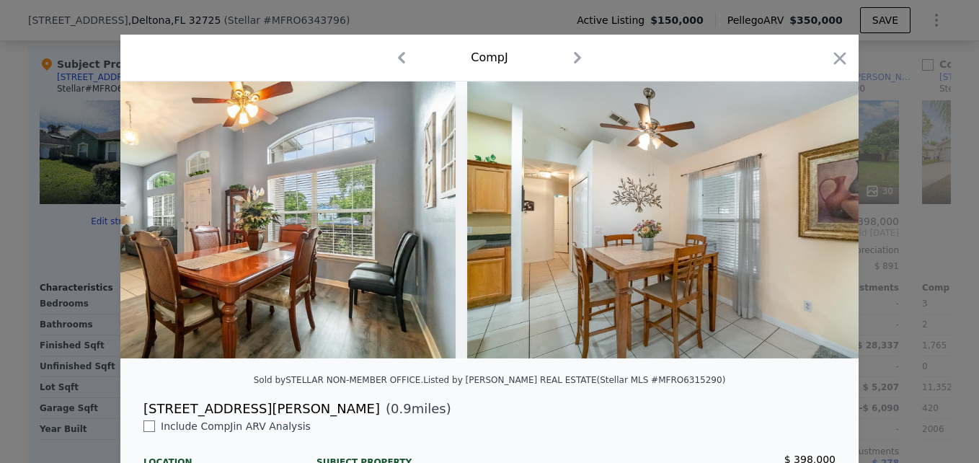
scroll to position [0, 2768]
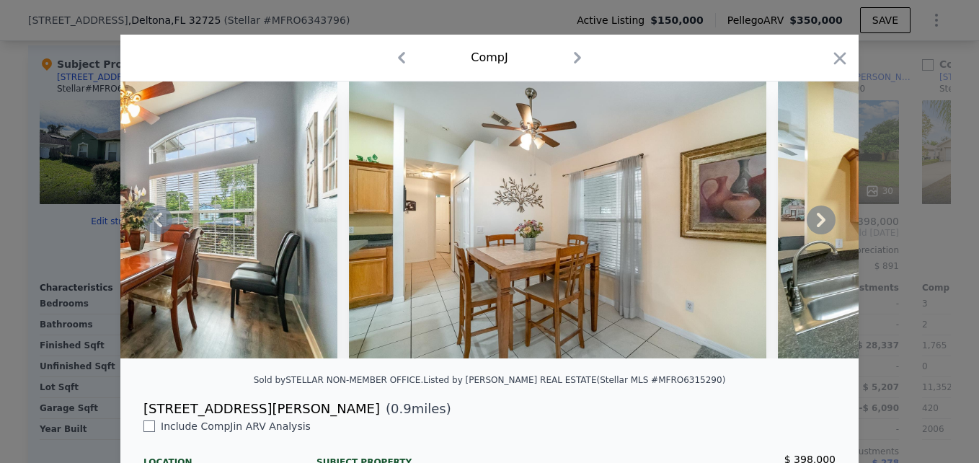
click at [148, 233] on icon at bounding box center [157, 219] width 29 height 29
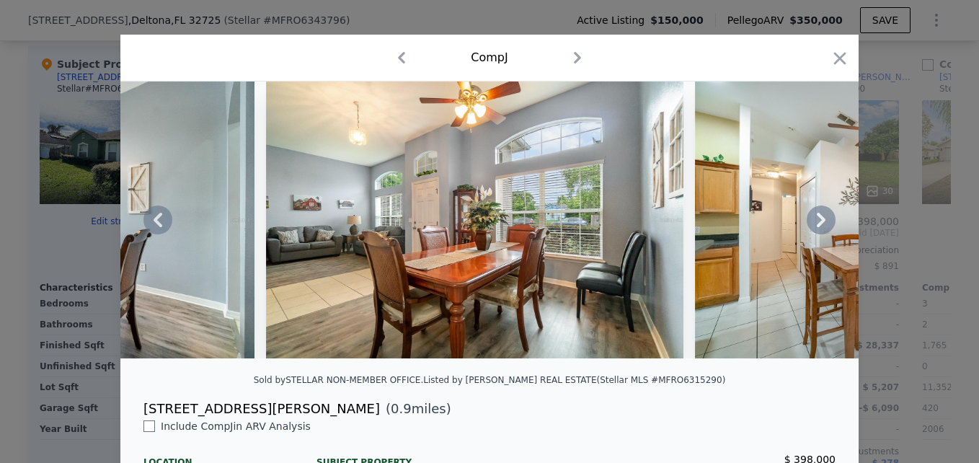
click at [148, 233] on icon at bounding box center [157, 219] width 29 height 29
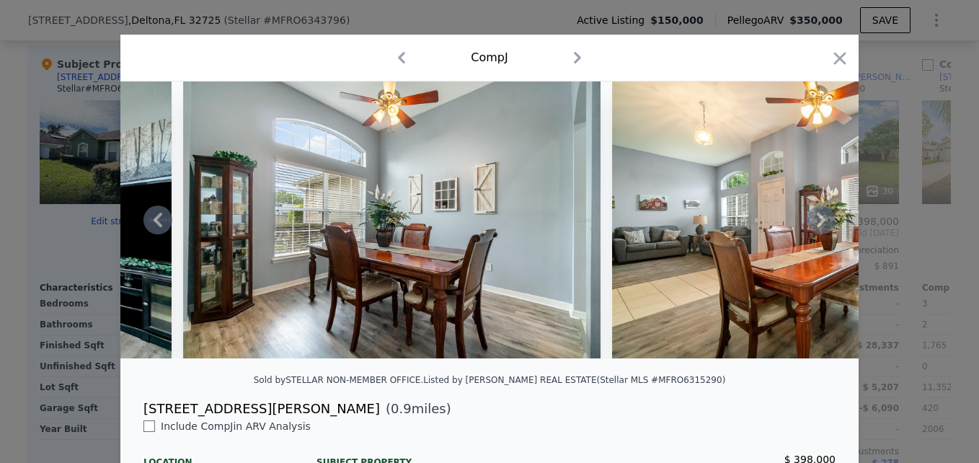
click at [148, 233] on icon at bounding box center [157, 219] width 29 height 29
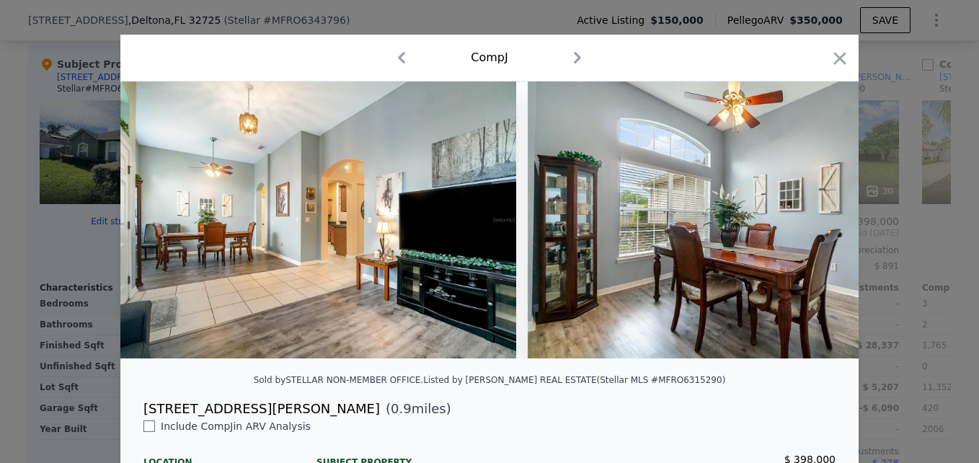
scroll to position [0, 1730]
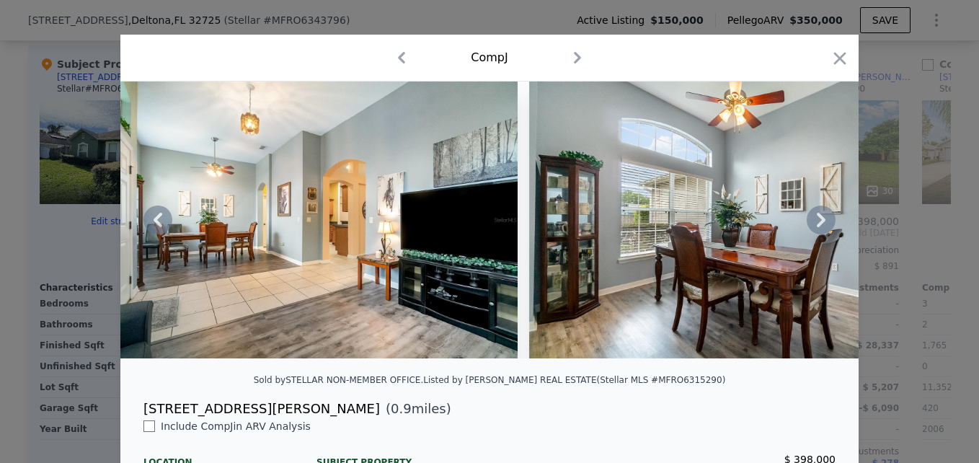
click at [813, 227] on icon at bounding box center [821, 219] width 29 height 29
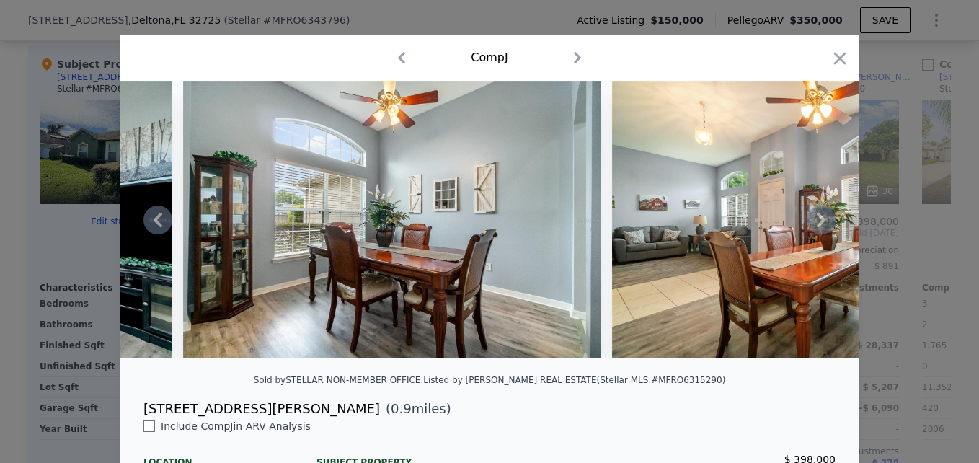
click at [813, 227] on icon at bounding box center [821, 219] width 29 height 29
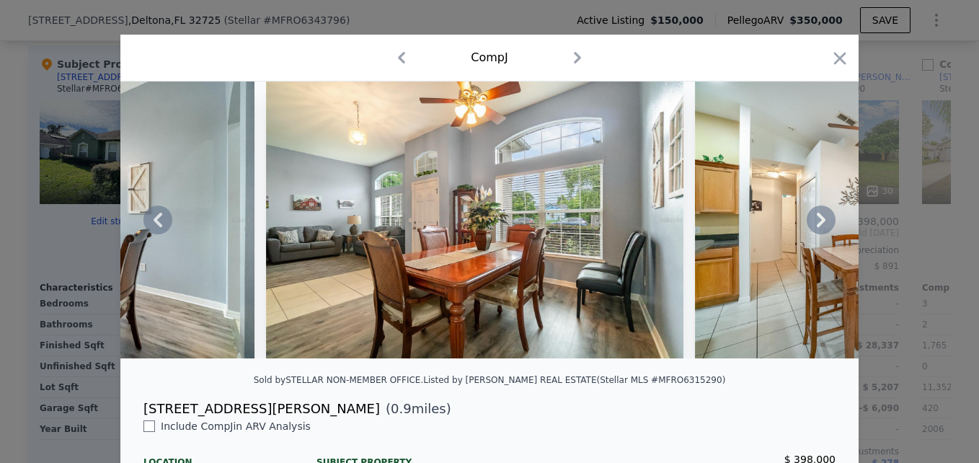
click at [813, 227] on icon at bounding box center [821, 219] width 29 height 29
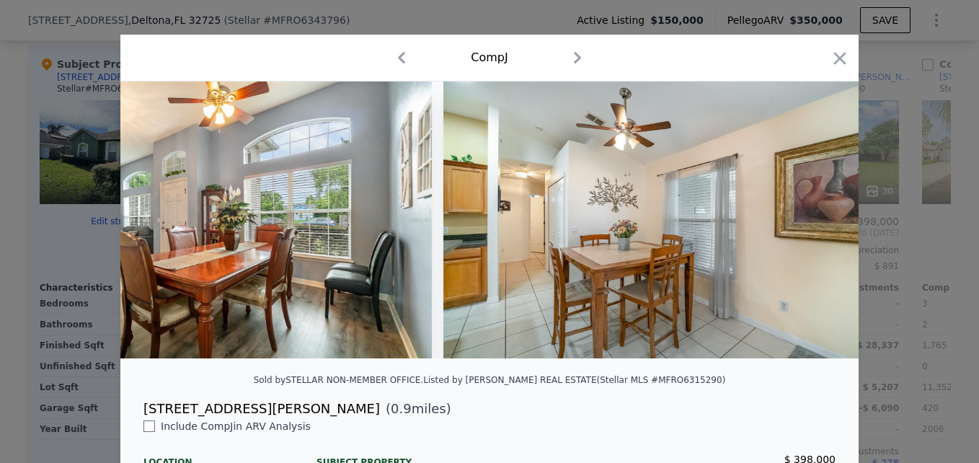
scroll to position [0, 2768]
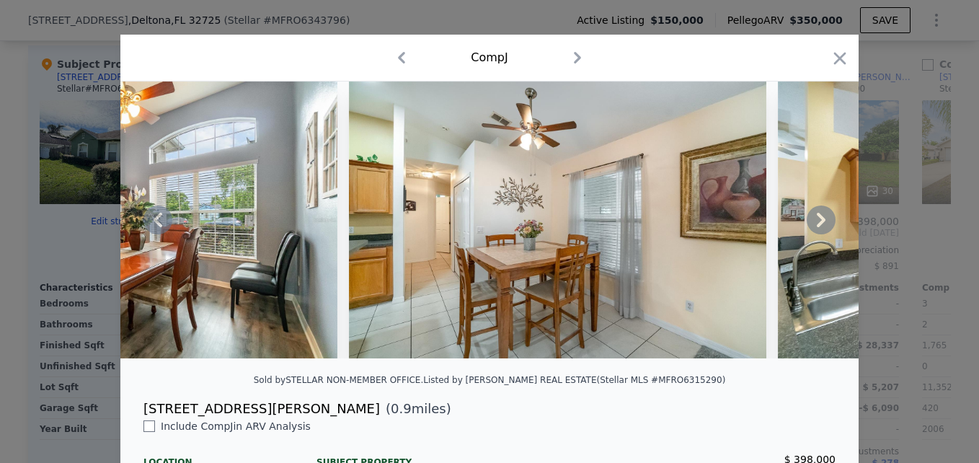
click at [813, 227] on icon at bounding box center [821, 219] width 29 height 29
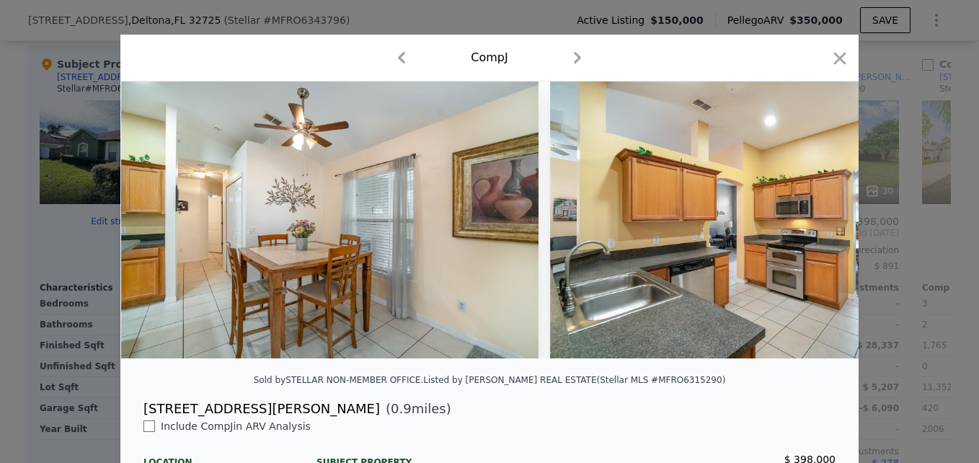
scroll to position [0, 3114]
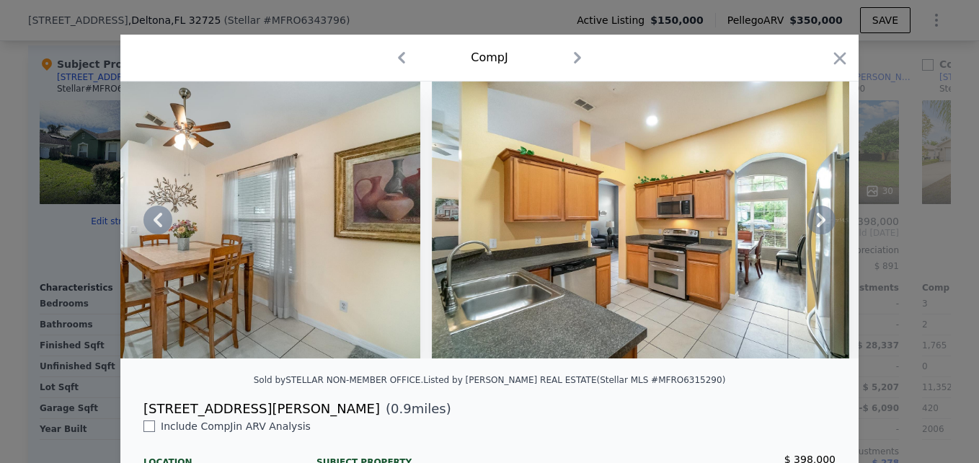
click at [813, 227] on icon at bounding box center [821, 219] width 29 height 29
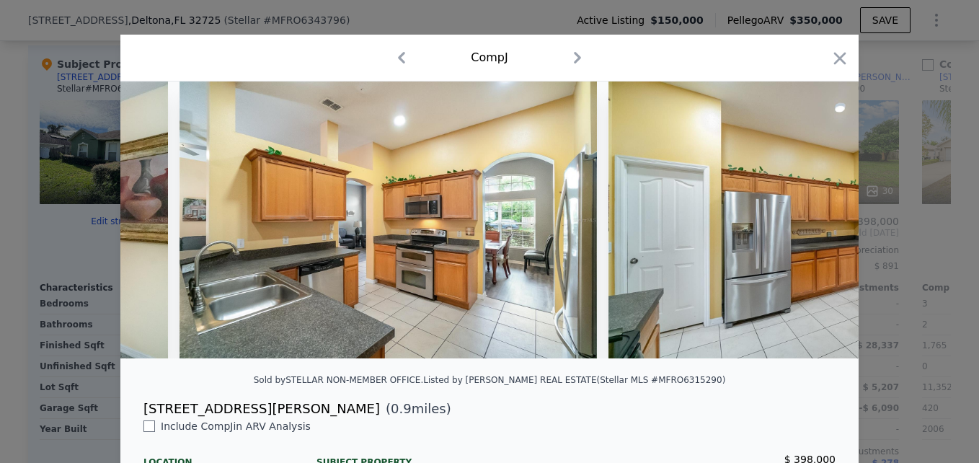
scroll to position [0, 3460]
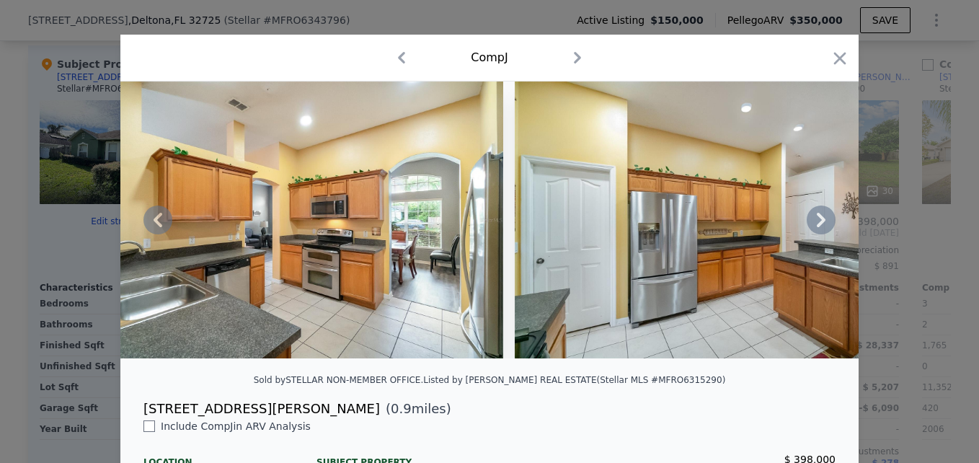
click at [813, 227] on icon at bounding box center [821, 219] width 29 height 29
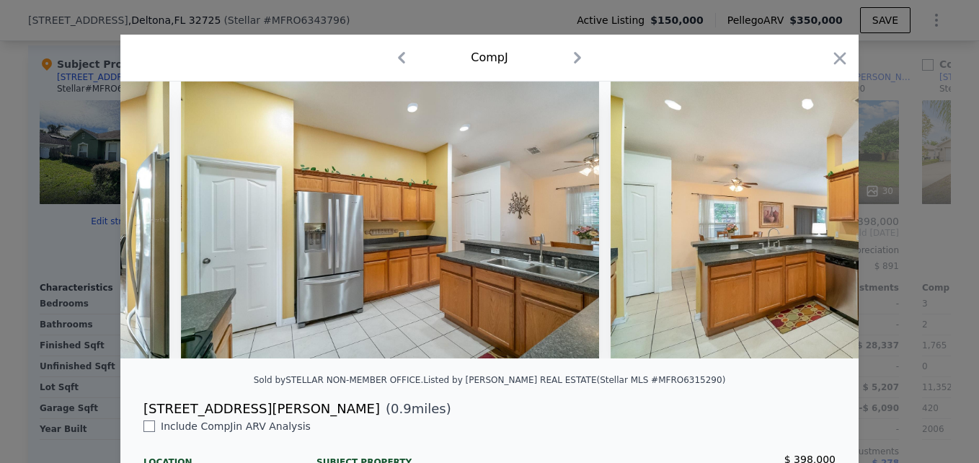
scroll to position [0, 3806]
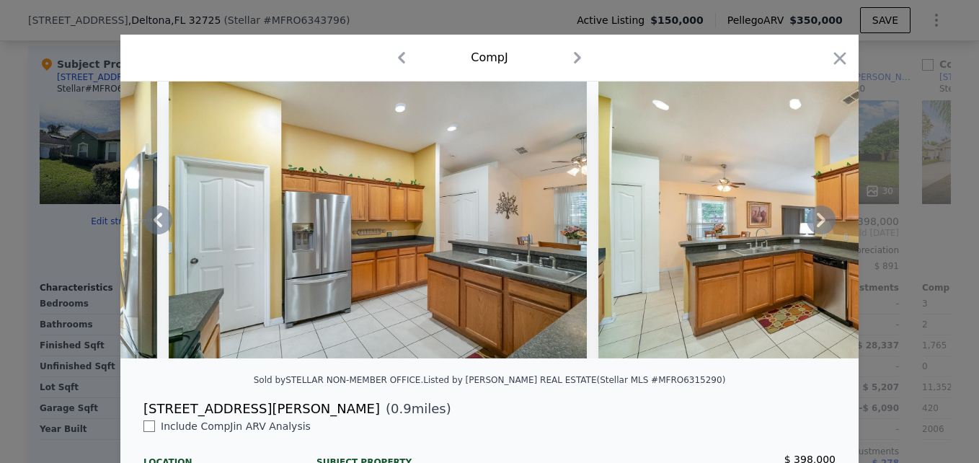
click at [813, 227] on icon at bounding box center [821, 219] width 29 height 29
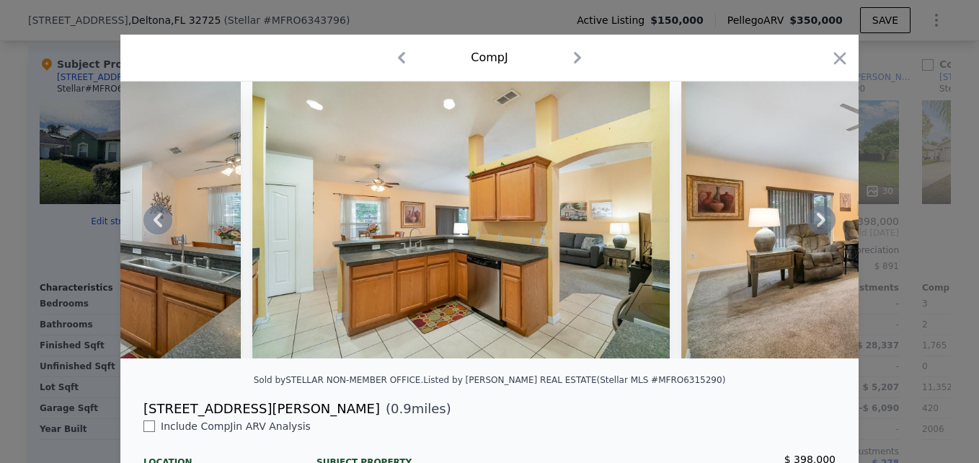
click at [813, 227] on icon at bounding box center [821, 219] width 29 height 29
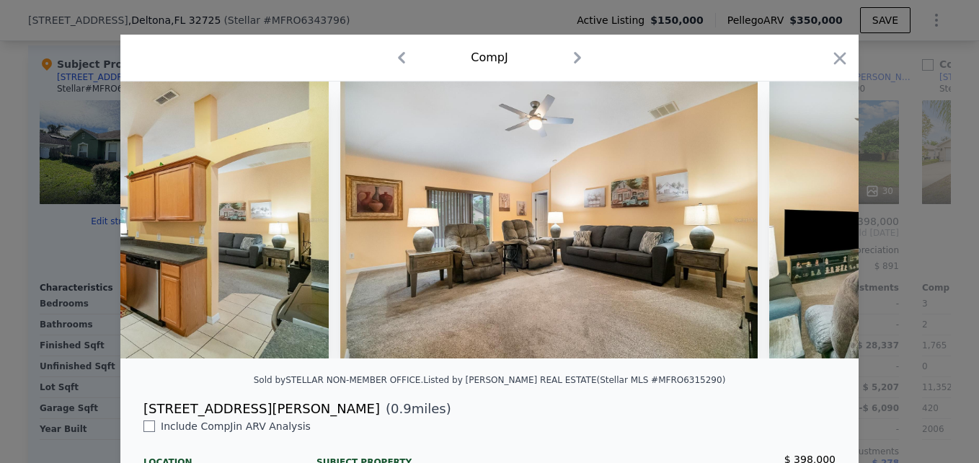
scroll to position [0, 4498]
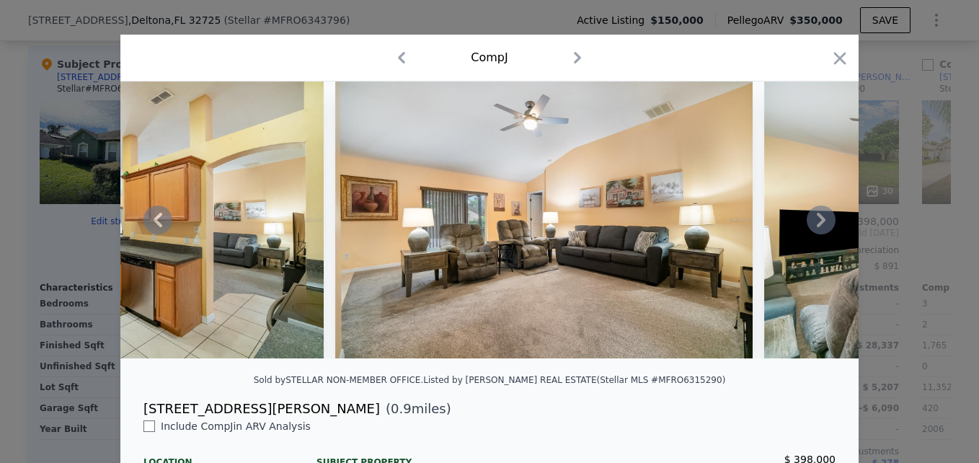
click at [813, 227] on icon at bounding box center [821, 219] width 29 height 29
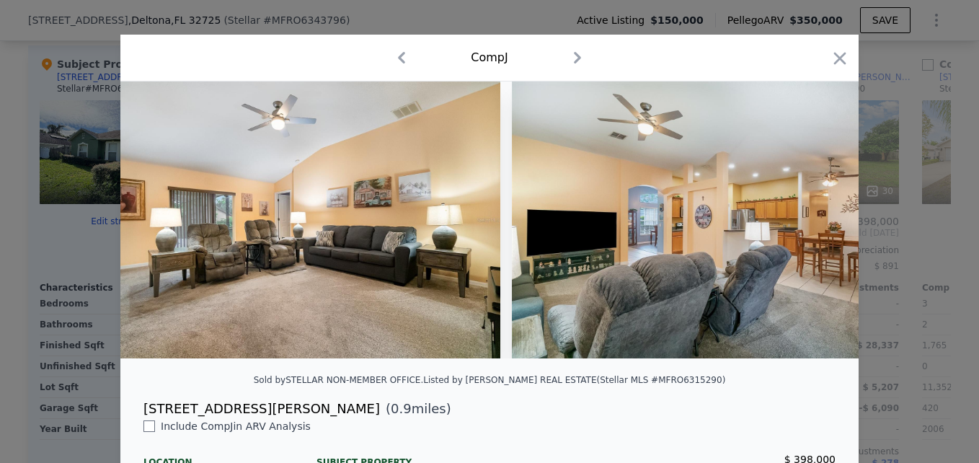
scroll to position [0, 4844]
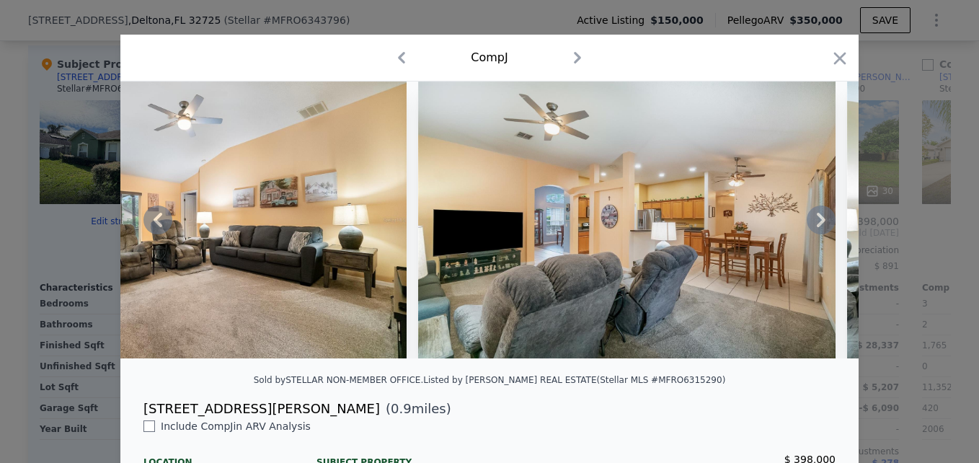
click at [813, 227] on icon at bounding box center [821, 219] width 29 height 29
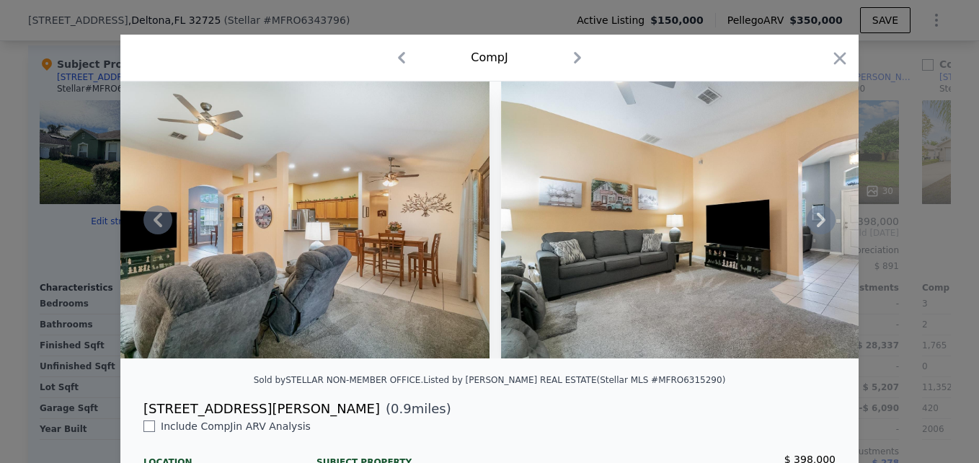
click at [813, 227] on icon at bounding box center [821, 219] width 29 height 29
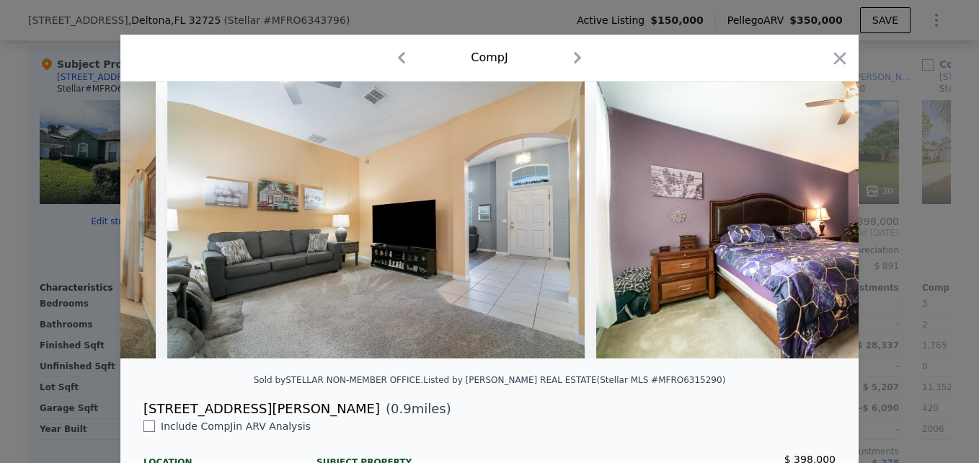
scroll to position [0, 5535]
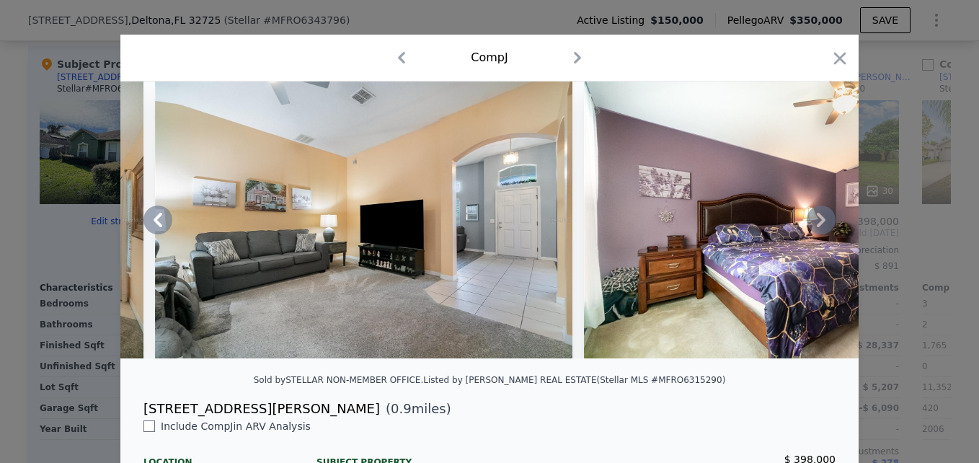
click at [813, 227] on icon at bounding box center [821, 219] width 29 height 29
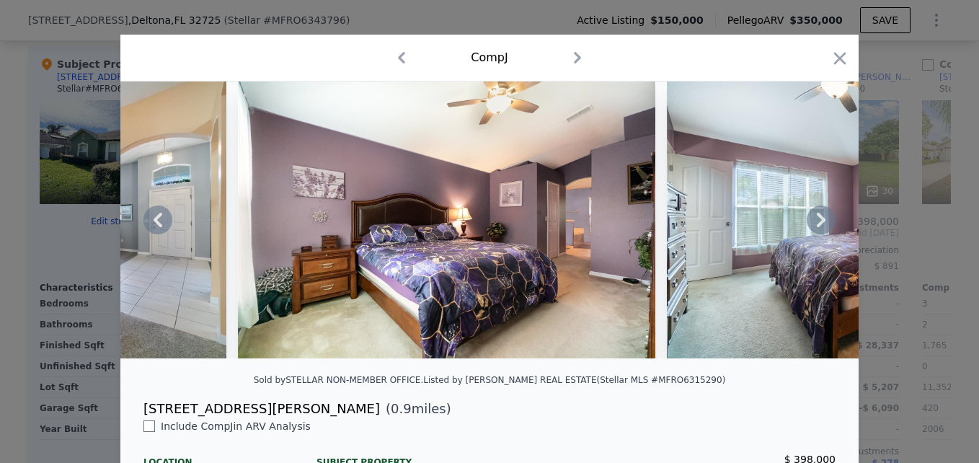
click at [813, 227] on icon at bounding box center [821, 219] width 29 height 29
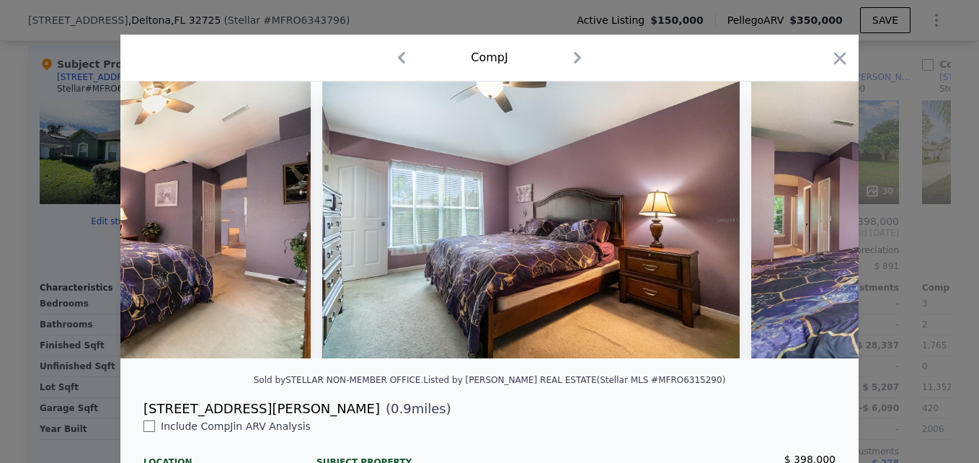
scroll to position [0, 6227]
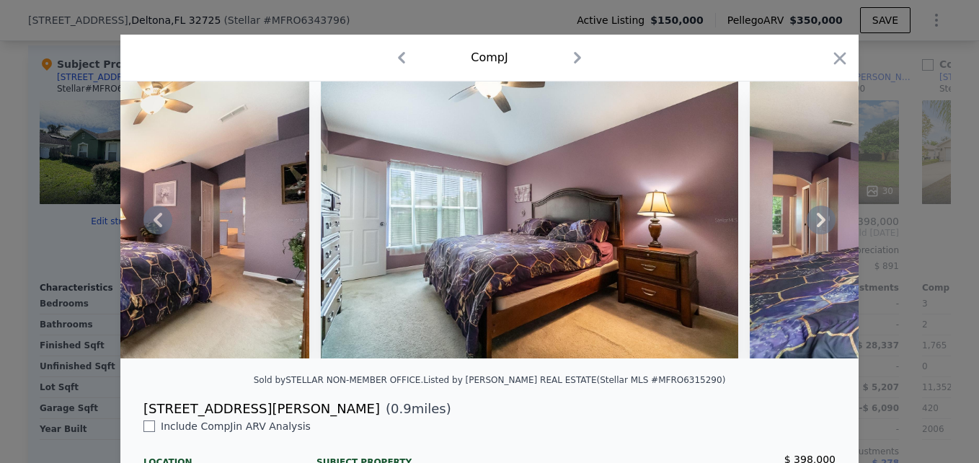
click at [813, 227] on icon at bounding box center [821, 219] width 29 height 29
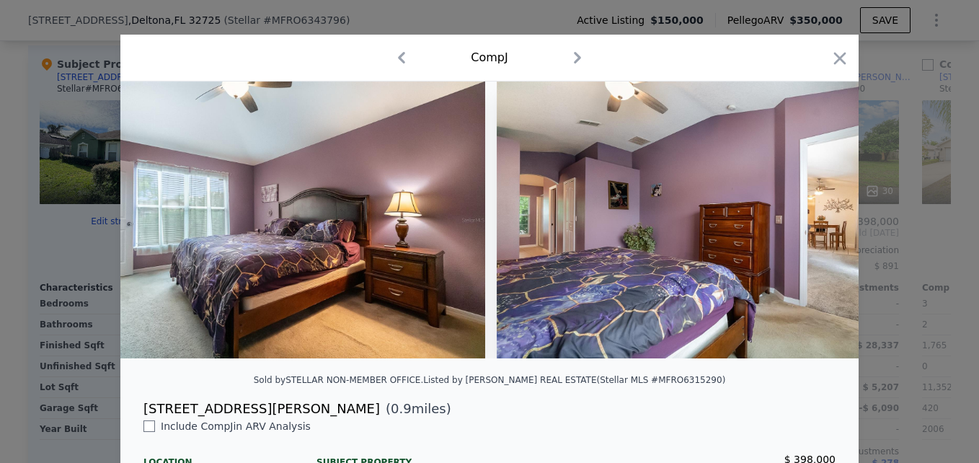
scroll to position [0, 6573]
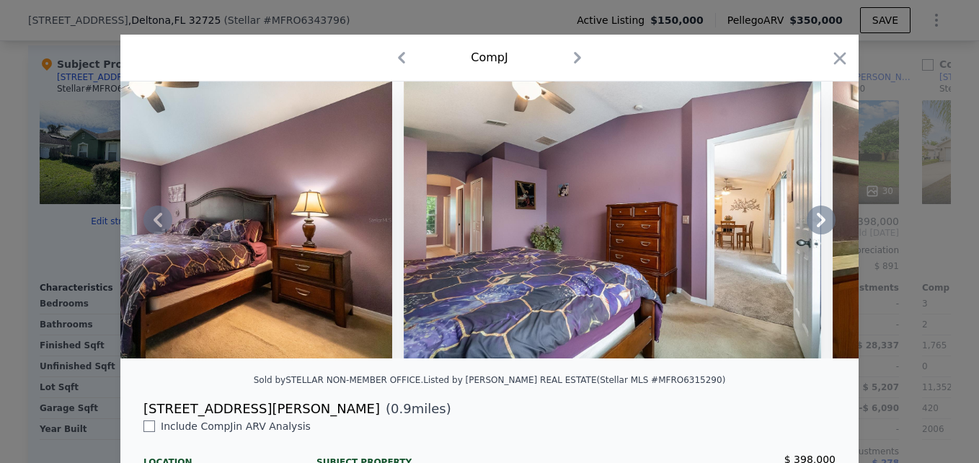
click at [813, 227] on icon at bounding box center [821, 219] width 29 height 29
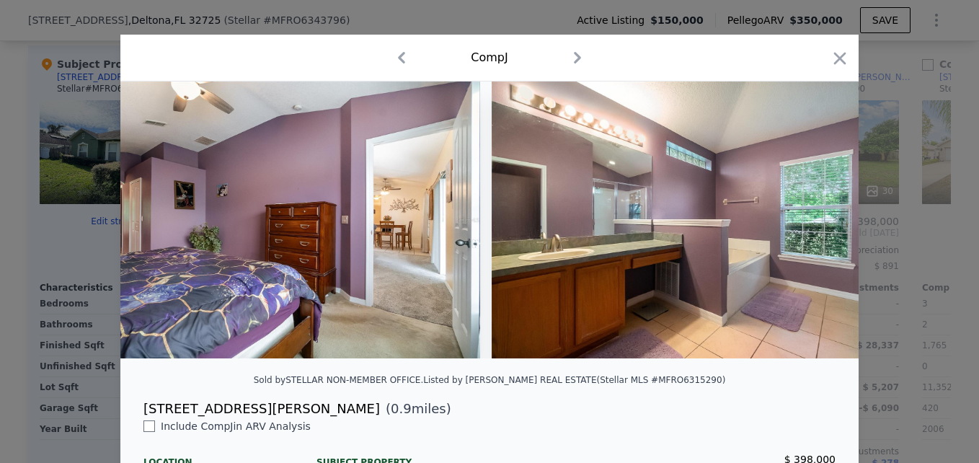
scroll to position [0, 6919]
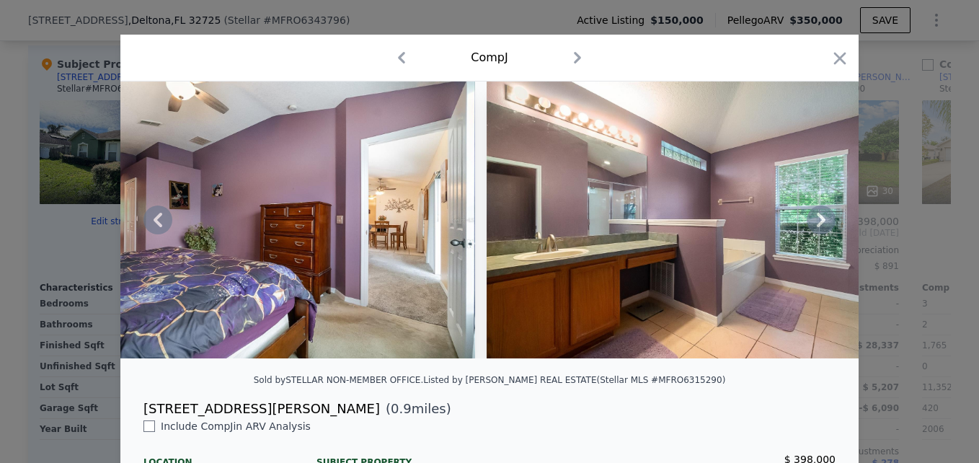
click at [813, 227] on icon at bounding box center [821, 219] width 29 height 29
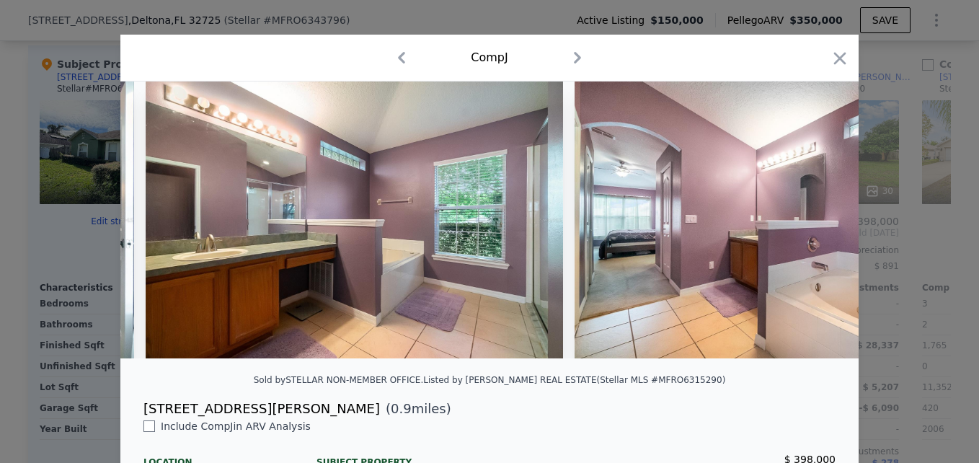
scroll to position [0, 7265]
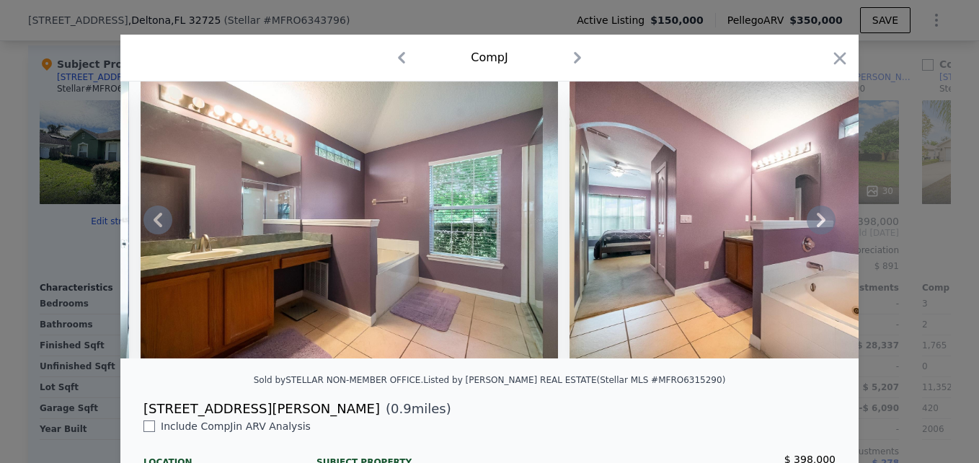
click at [813, 227] on icon at bounding box center [821, 219] width 29 height 29
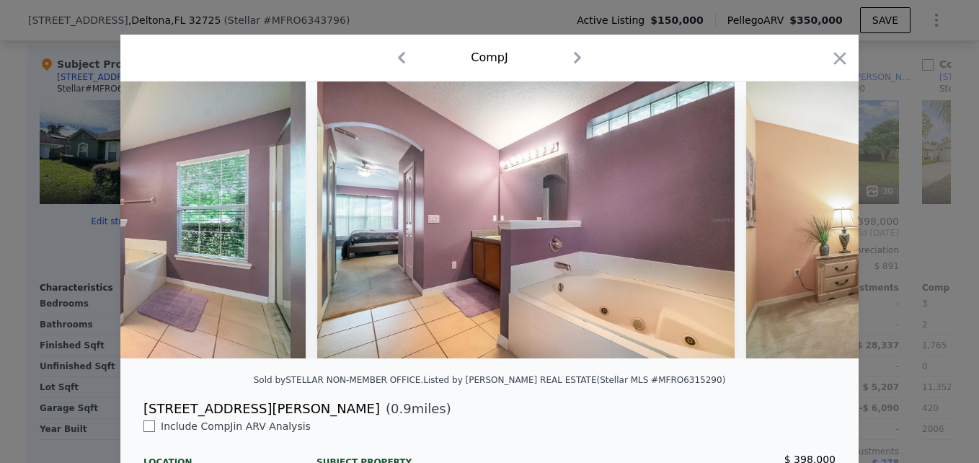
scroll to position [0, 7611]
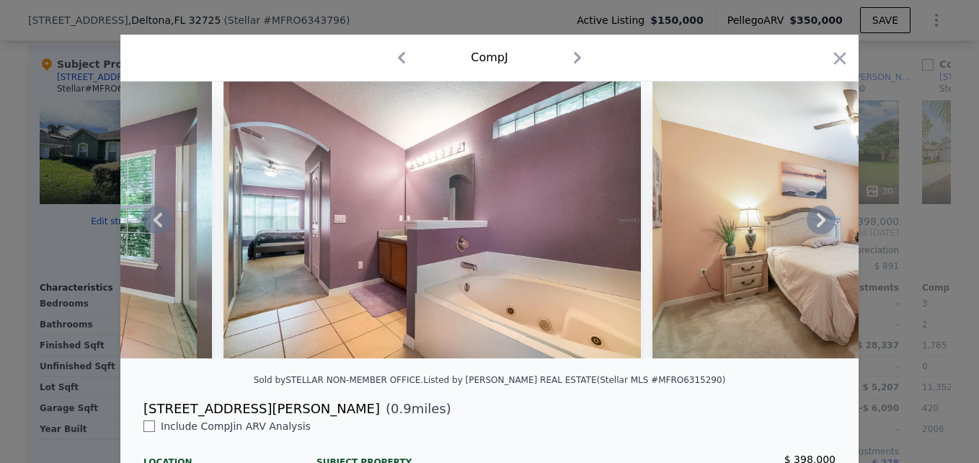
click at [813, 227] on icon at bounding box center [821, 219] width 29 height 29
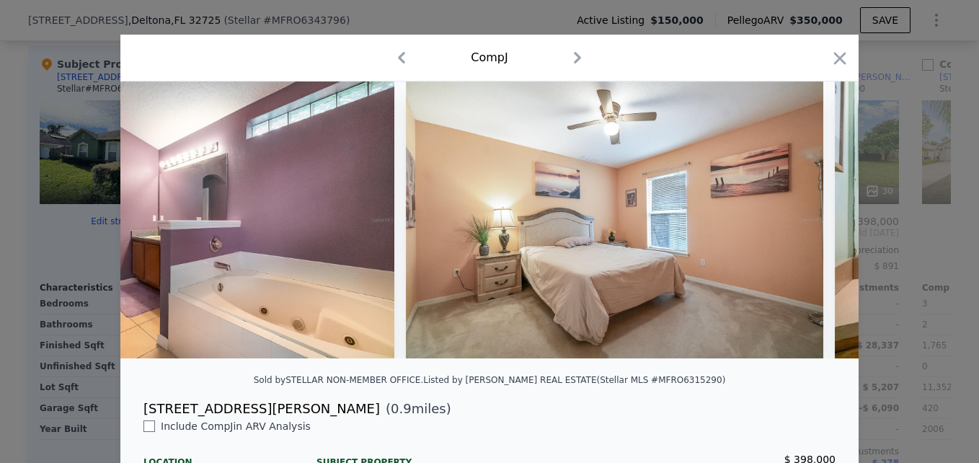
scroll to position [0, 7957]
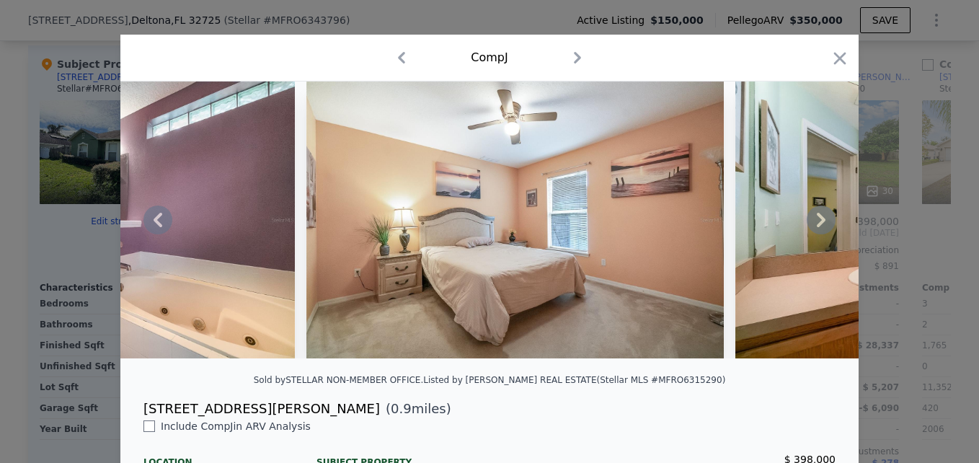
click at [813, 227] on icon at bounding box center [821, 219] width 29 height 29
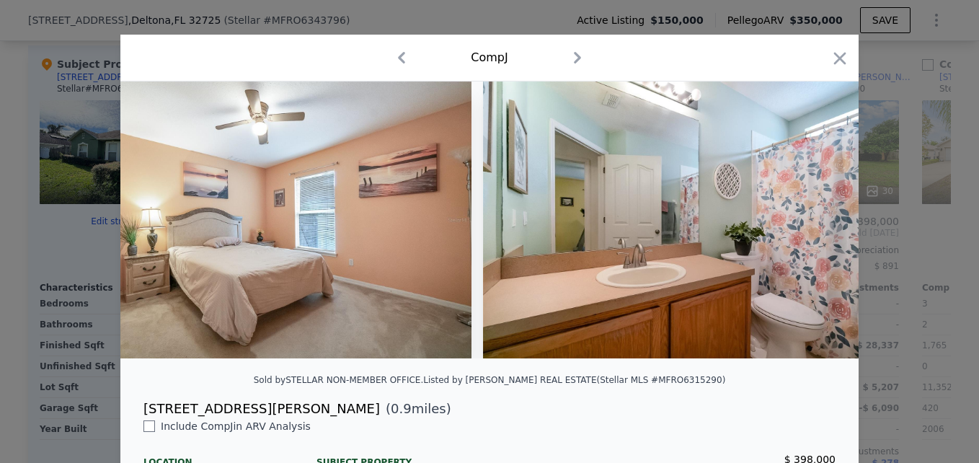
scroll to position [0, 8303]
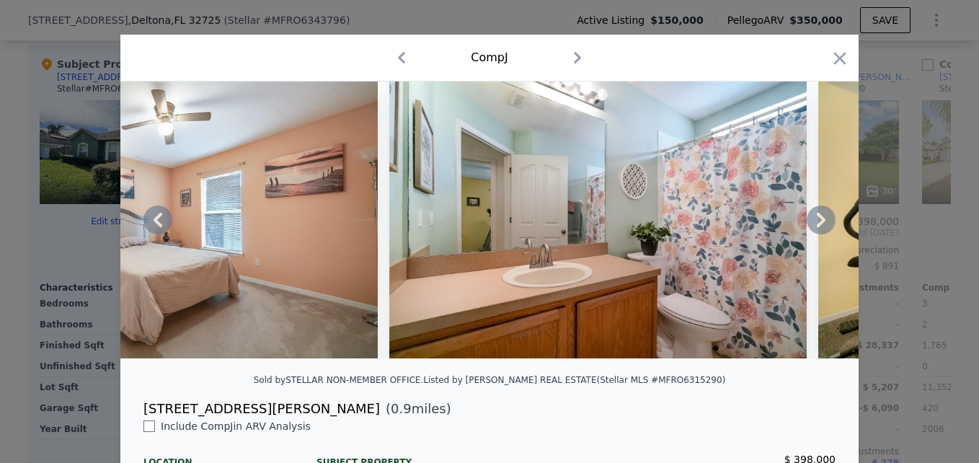
click at [813, 227] on icon at bounding box center [821, 219] width 29 height 29
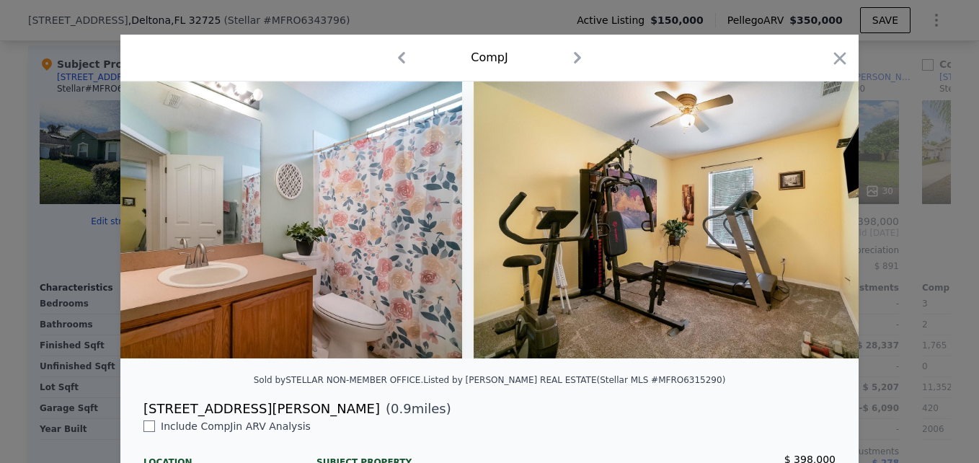
scroll to position [0, 8649]
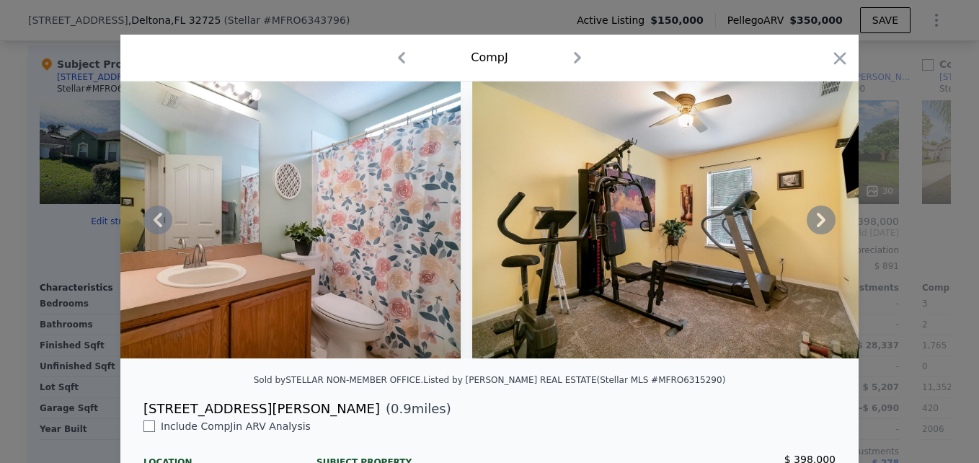
click at [813, 227] on icon at bounding box center [821, 219] width 29 height 29
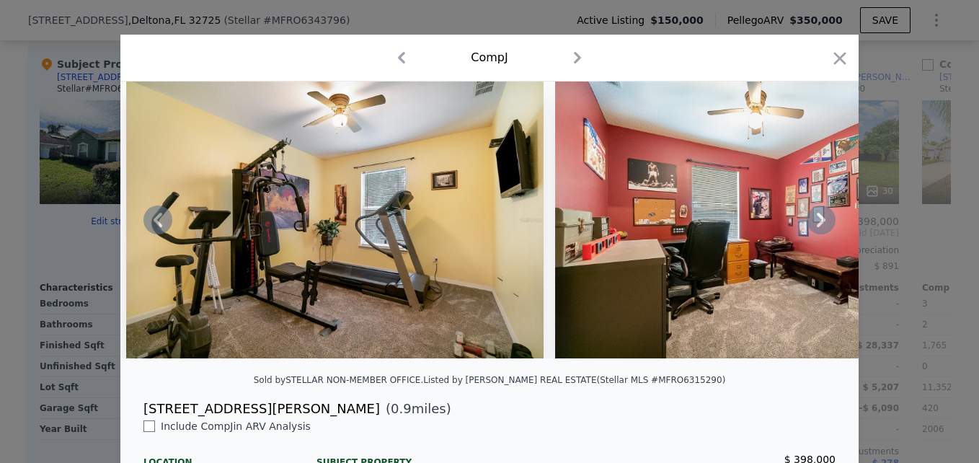
click at [813, 227] on icon at bounding box center [821, 219] width 29 height 29
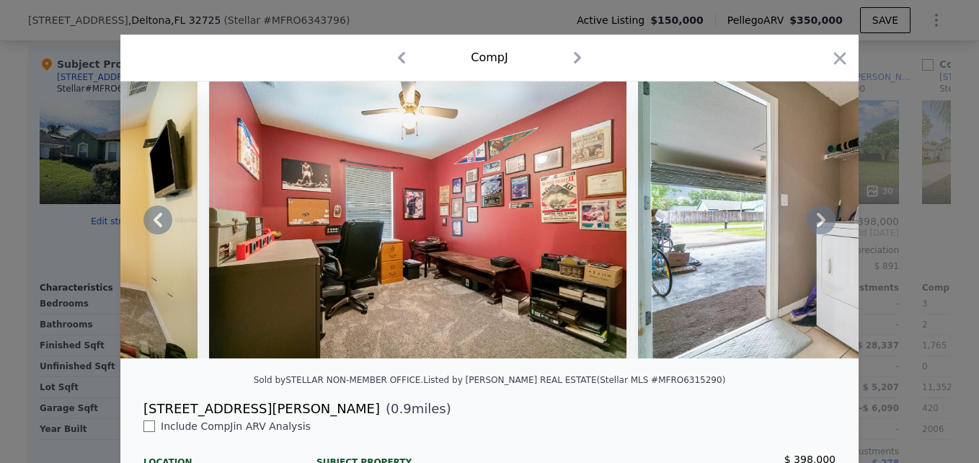
click at [813, 227] on icon at bounding box center [821, 219] width 29 height 29
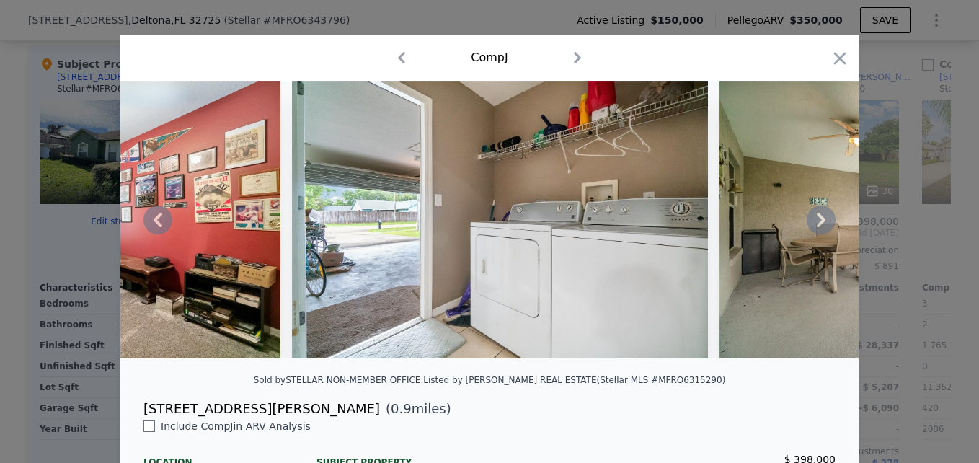
click at [813, 227] on icon at bounding box center [821, 219] width 29 height 29
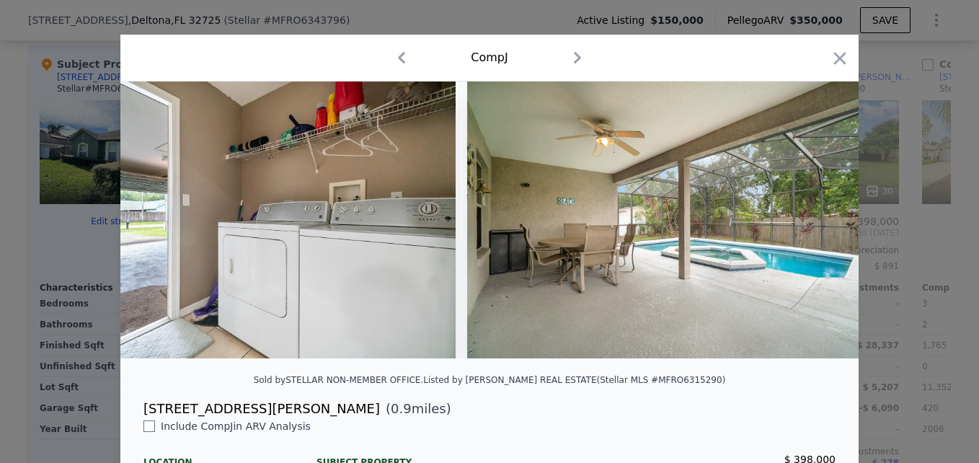
scroll to position [0, 10033]
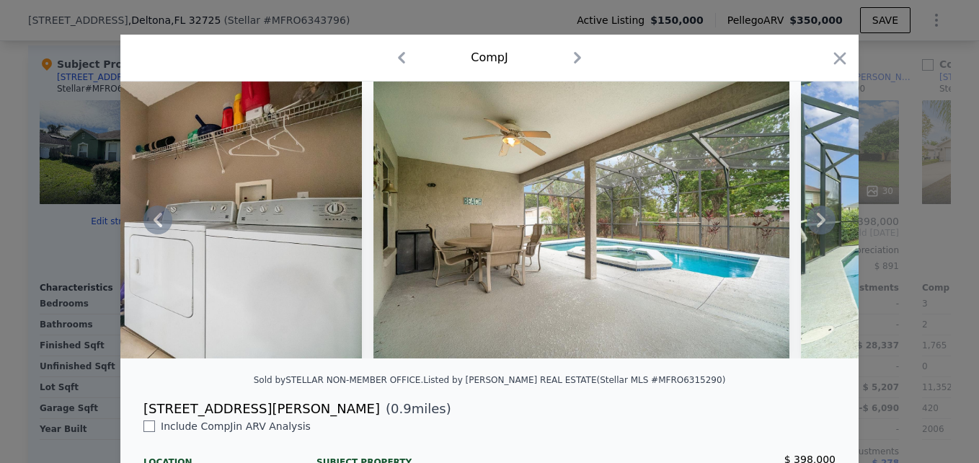
click at [813, 227] on icon at bounding box center [821, 219] width 29 height 29
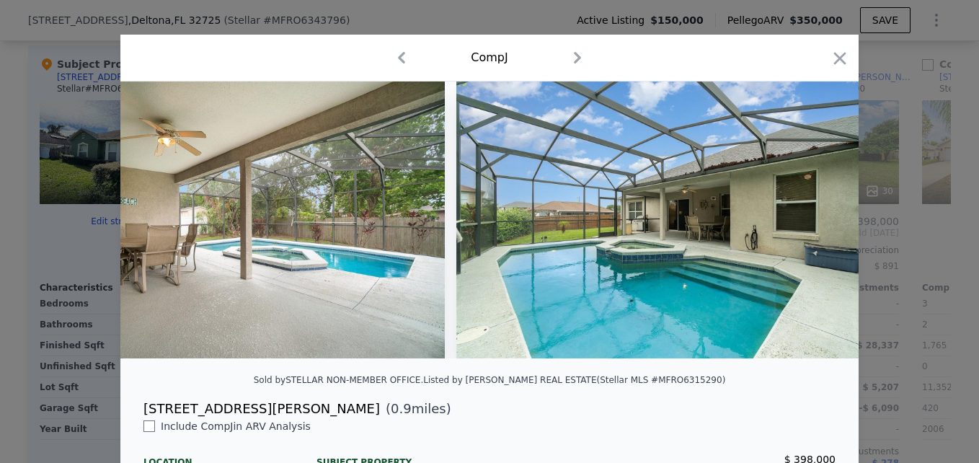
scroll to position [0, 10379]
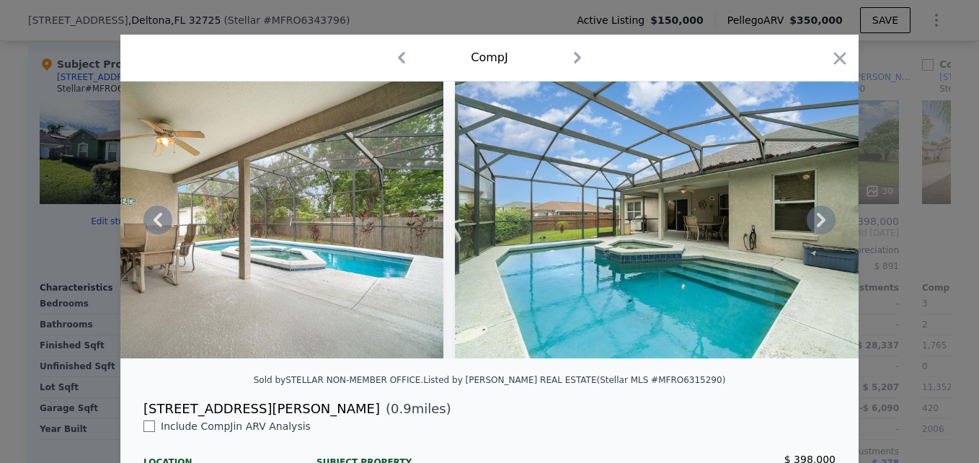
click at [813, 227] on icon at bounding box center [821, 219] width 29 height 29
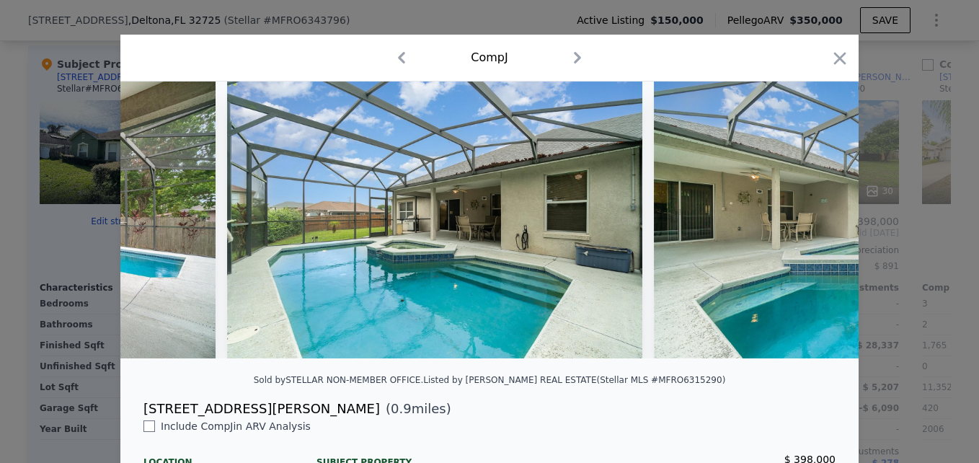
scroll to position [0, 10725]
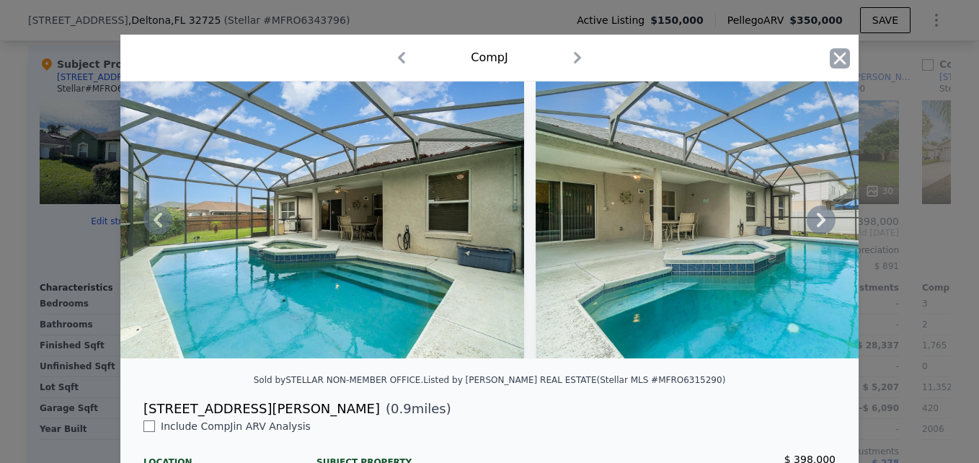
click at [833, 54] on icon "button" at bounding box center [840, 58] width 20 height 20
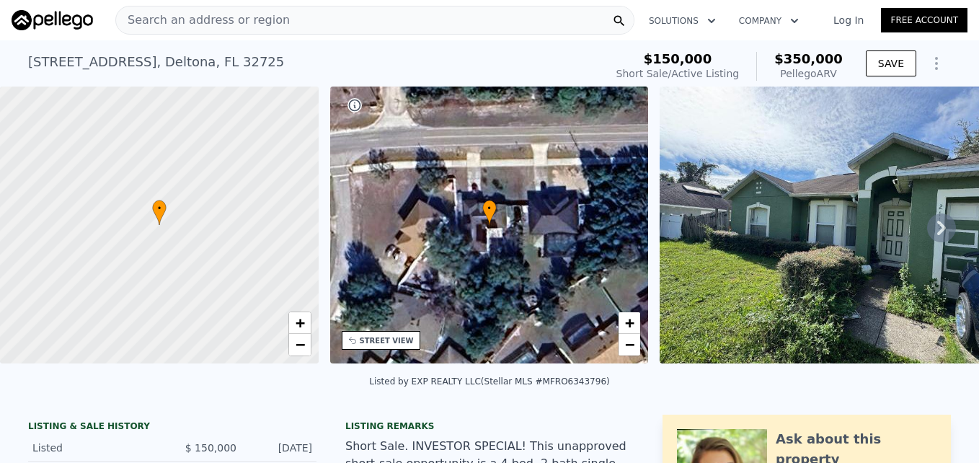
click at [316, 19] on div "Search an address or region" at bounding box center [374, 20] width 519 height 29
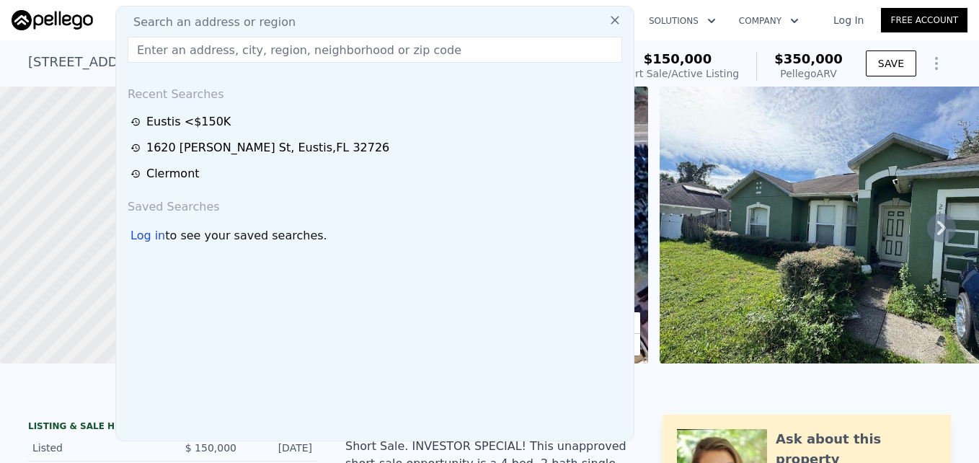
click at [199, 58] on input "text" at bounding box center [375, 50] width 494 height 26
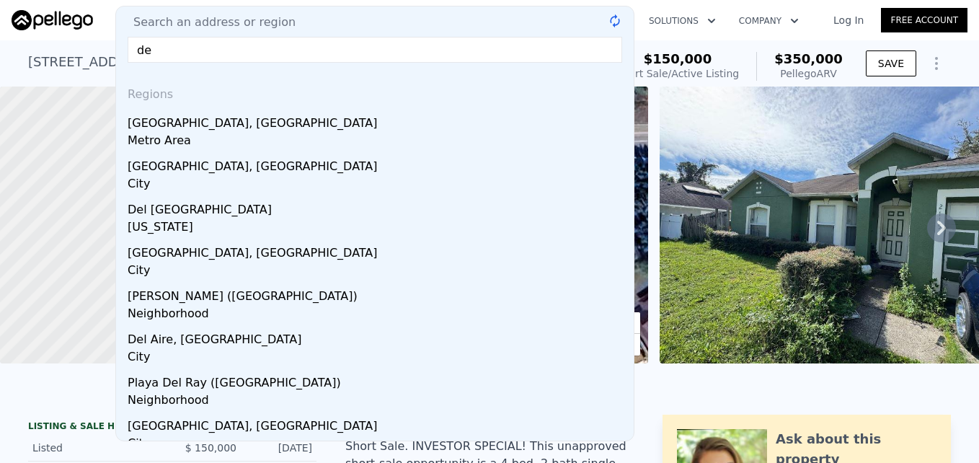
type input "d"
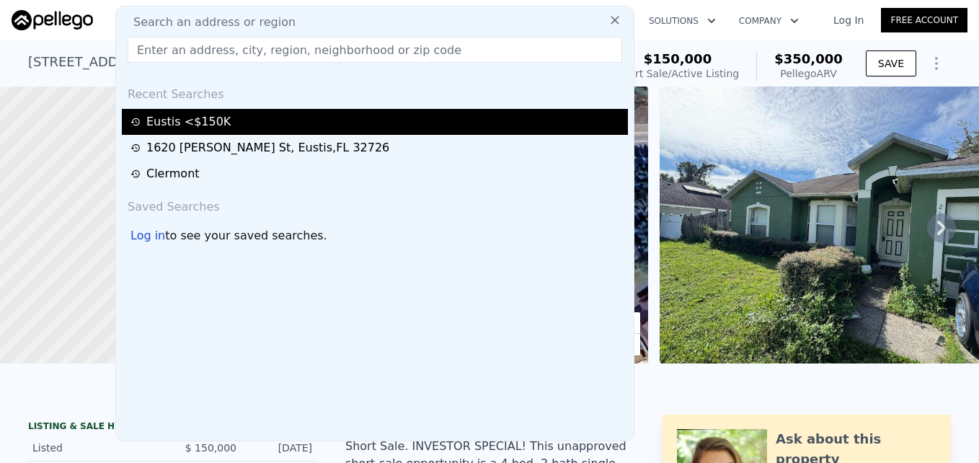
click at [192, 120] on div "Eustis <$150K" at bounding box center [376, 121] width 493 height 17
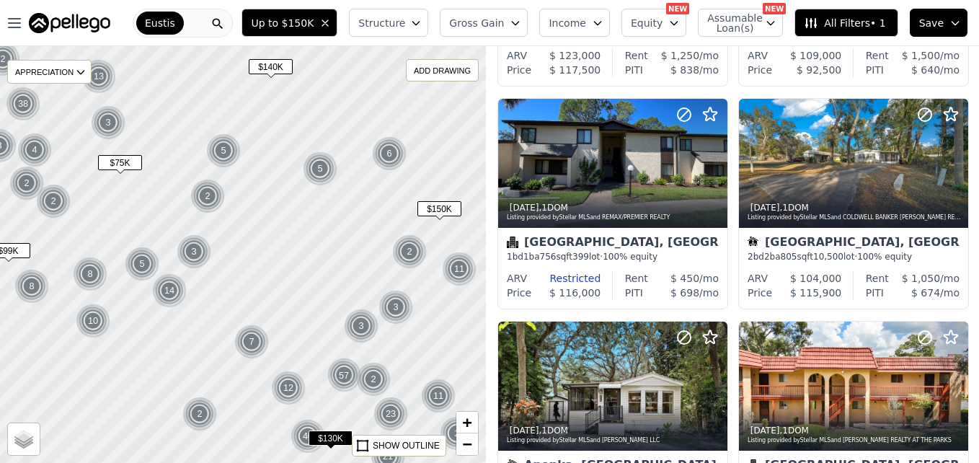
scroll to position [218, 0]
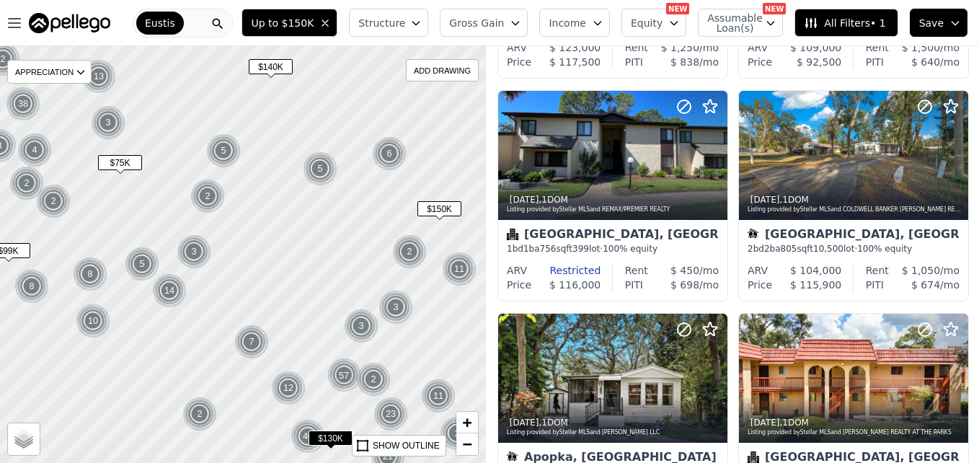
click at [259, 249] on div at bounding box center [243, 254] width 583 height 500
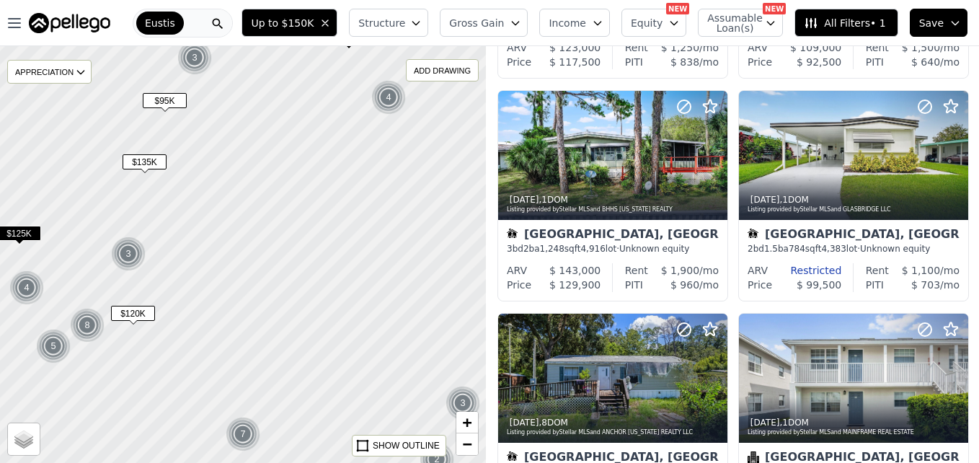
click at [148, 165] on span "$135K" at bounding box center [145, 161] width 44 height 15
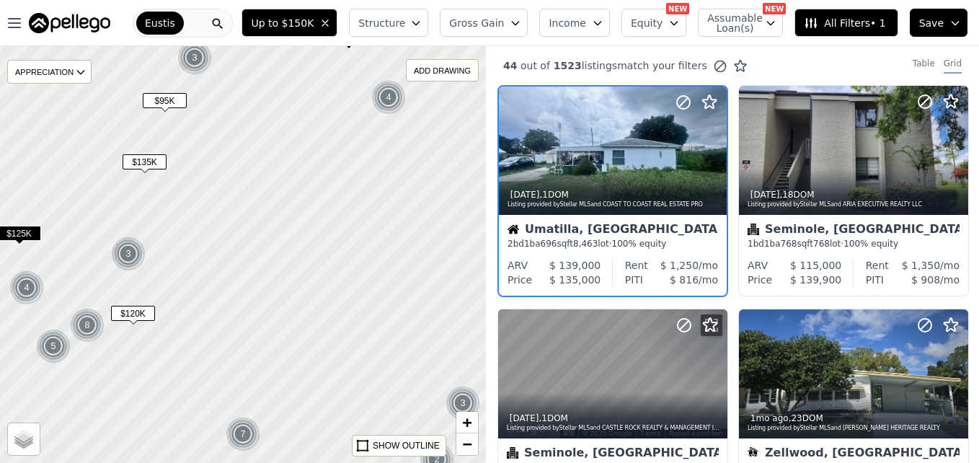
click at [502, 23] on span "Gross Gain" at bounding box center [476, 23] width 55 height 14
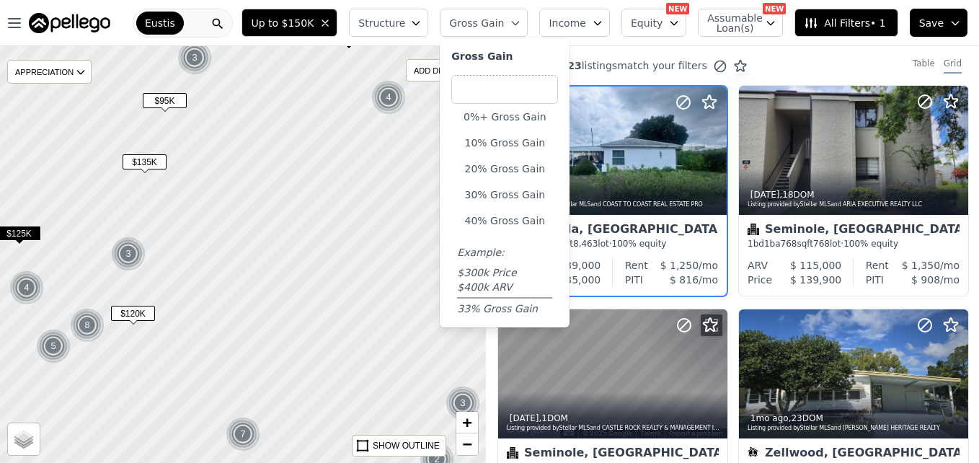
click at [512, 87] on input "number" at bounding box center [504, 89] width 107 height 29
type input "15"
click at [535, 59] on div "Gross Gain" at bounding box center [504, 59] width 107 height 20
click at [558, 58] on div "Gross Gain" at bounding box center [504, 59] width 107 height 20
click at [541, 98] on input "15" at bounding box center [504, 89] width 107 height 29
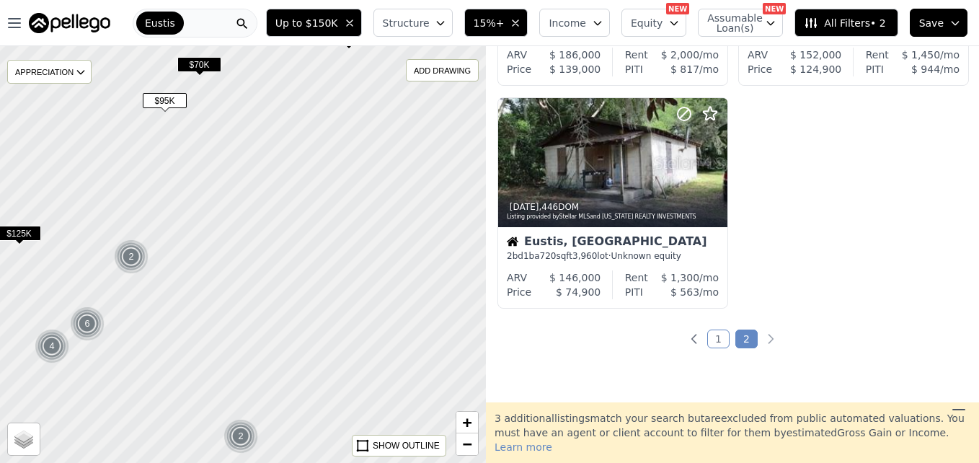
scroll to position [219, 0]
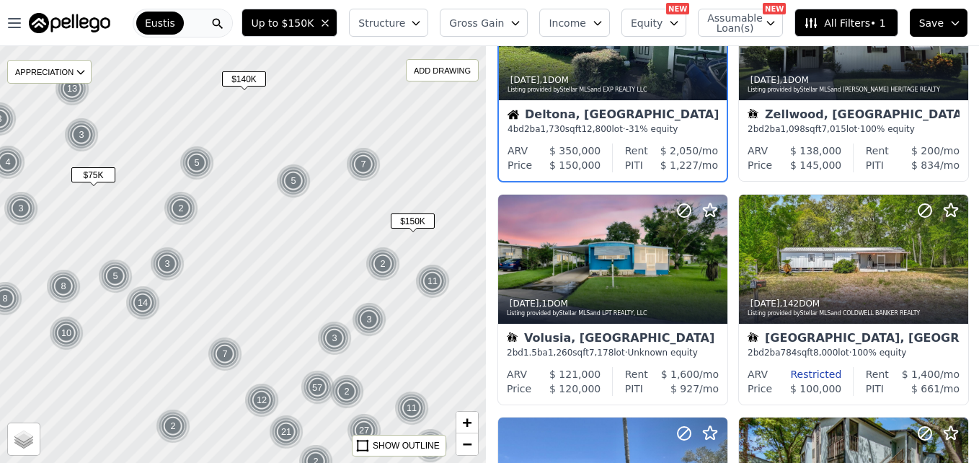
scroll to position [363, 0]
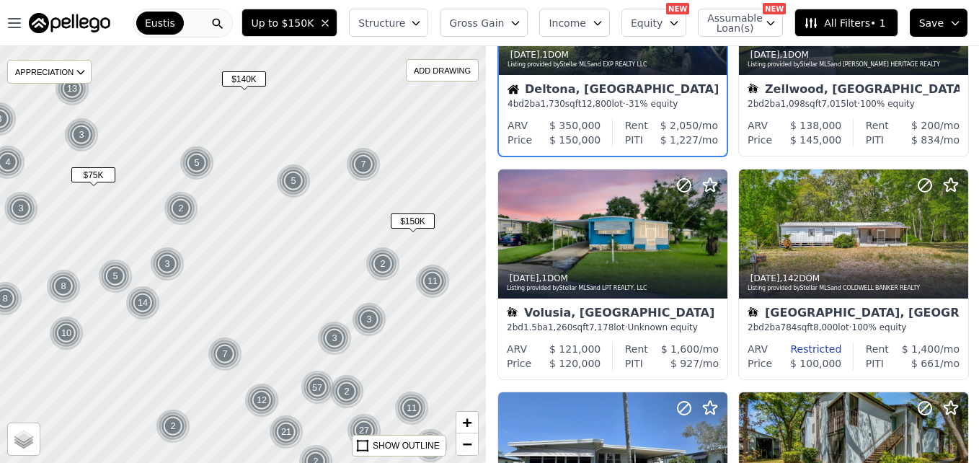
click at [200, 30] on div "Eustis" at bounding box center [183, 23] width 100 height 29
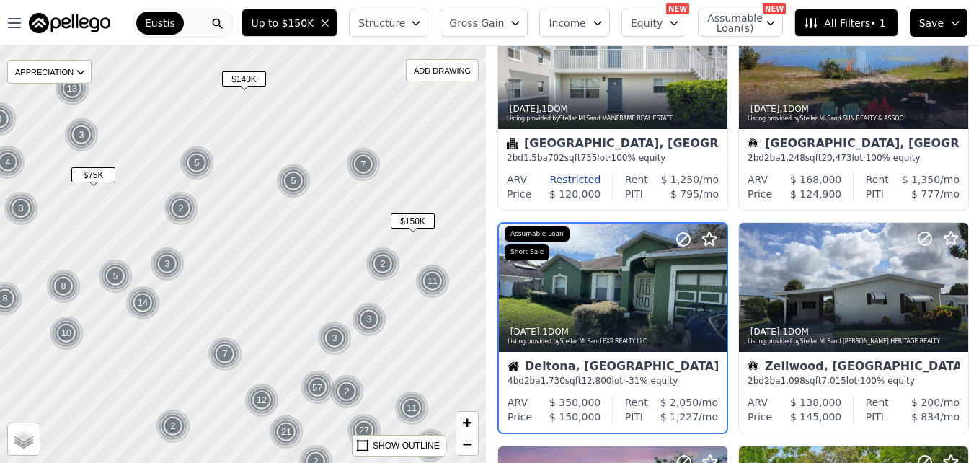
scroll to position [120, 0]
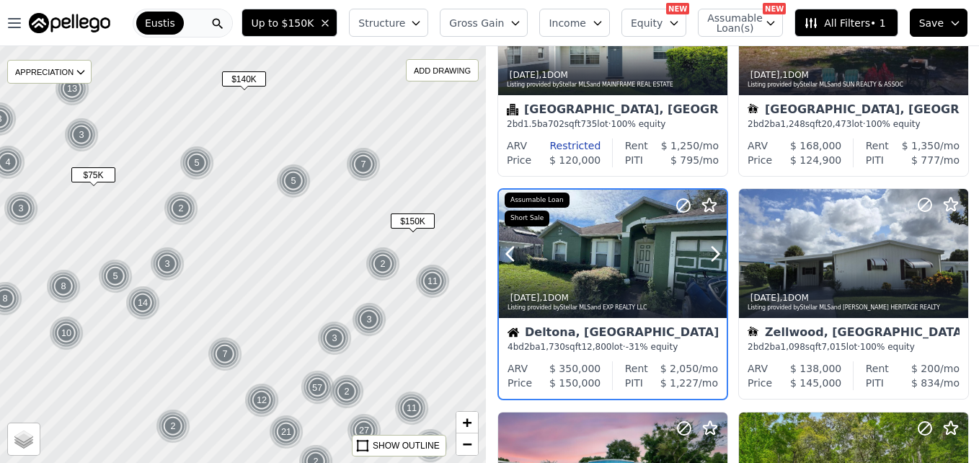
click at [569, 252] on div at bounding box center [613, 254] width 228 height 128
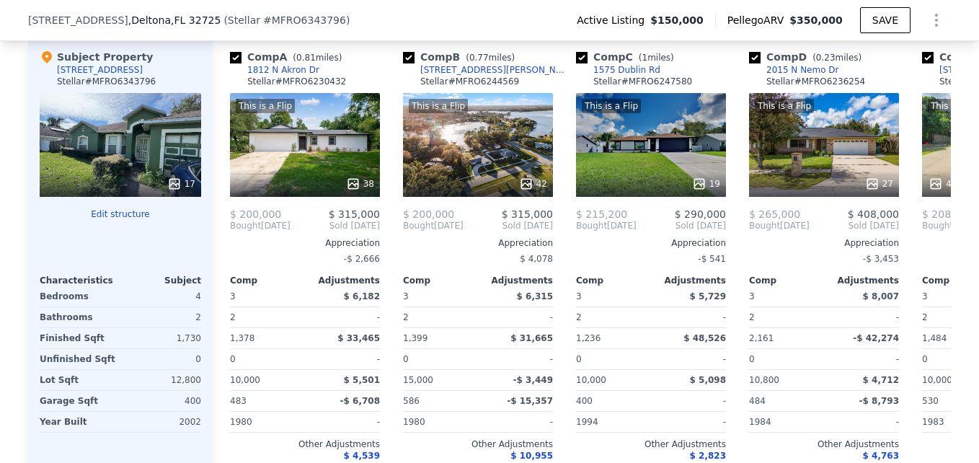
scroll to position [1439, 0]
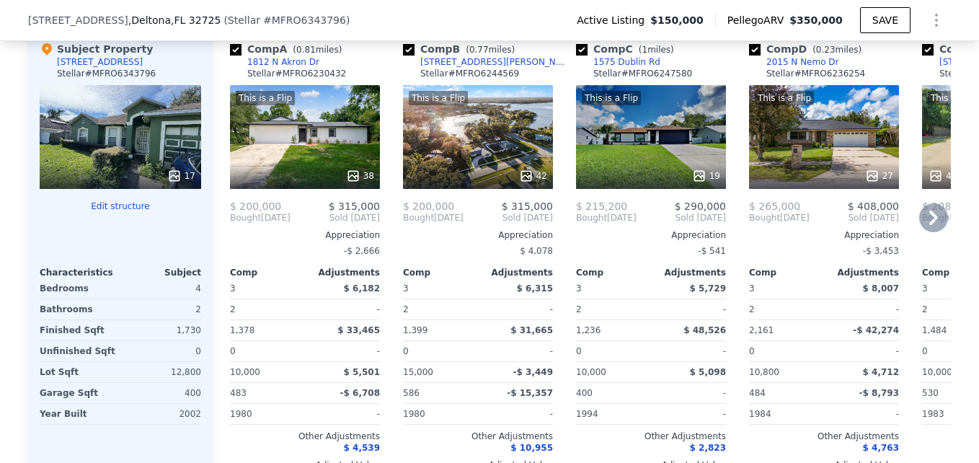
click at [929, 223] on icon at bounding box center [933, 217] width 9 height 14
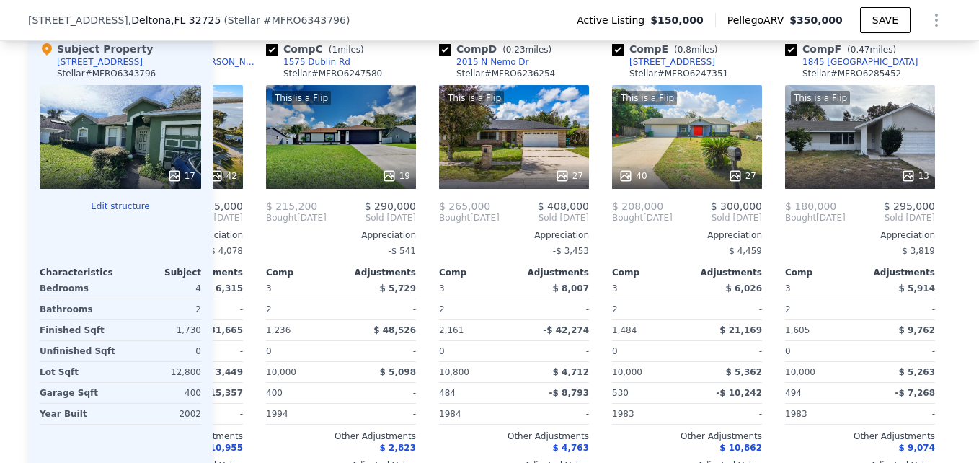
scroll to position [0, 346]
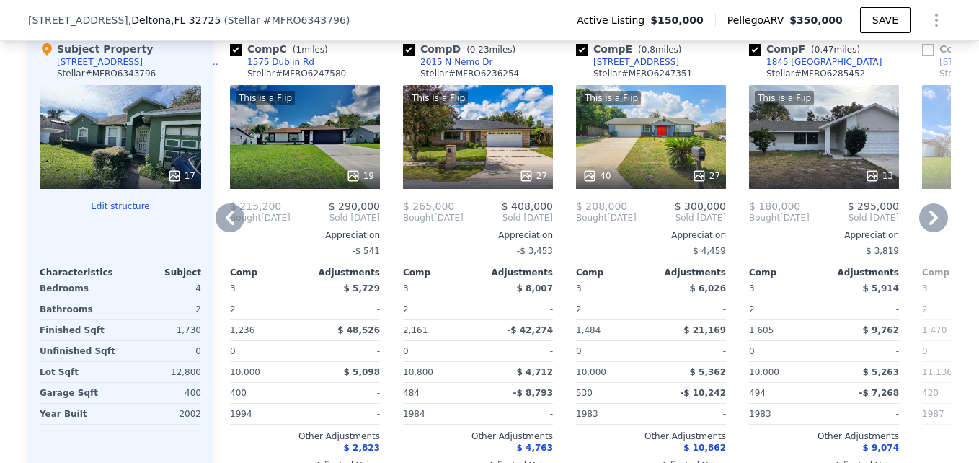
click at [929, 223] on icon at bounding box center [933, 217] width 9 height 14
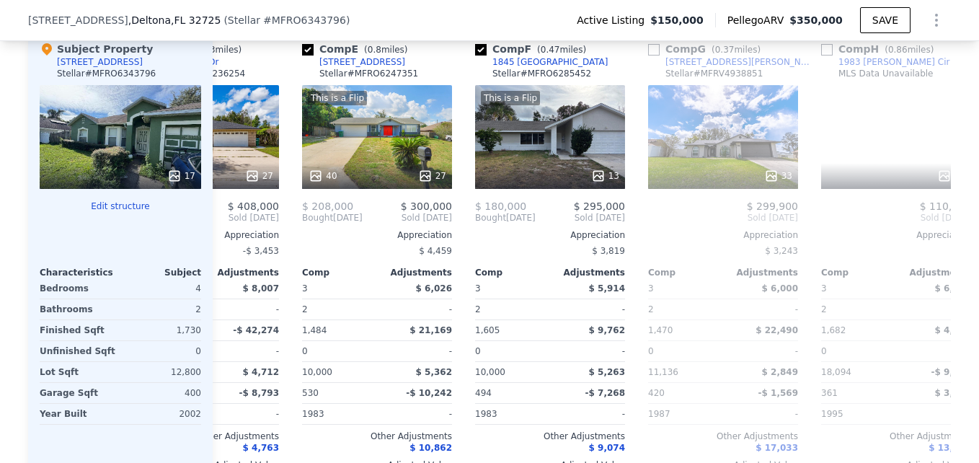
scroll to position [0, 692]
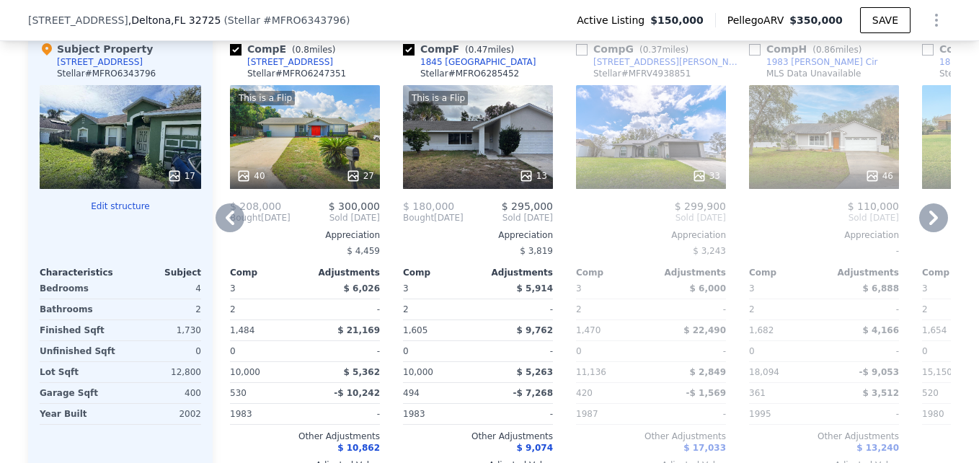
click at [929, 223] on icon at bounding box center [933, 217] width 9 height 14
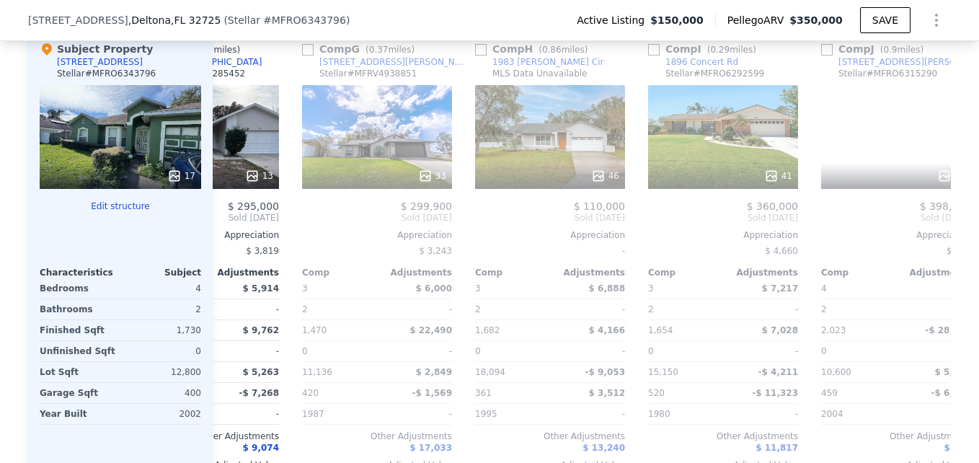
scroll to position [0, 1038]
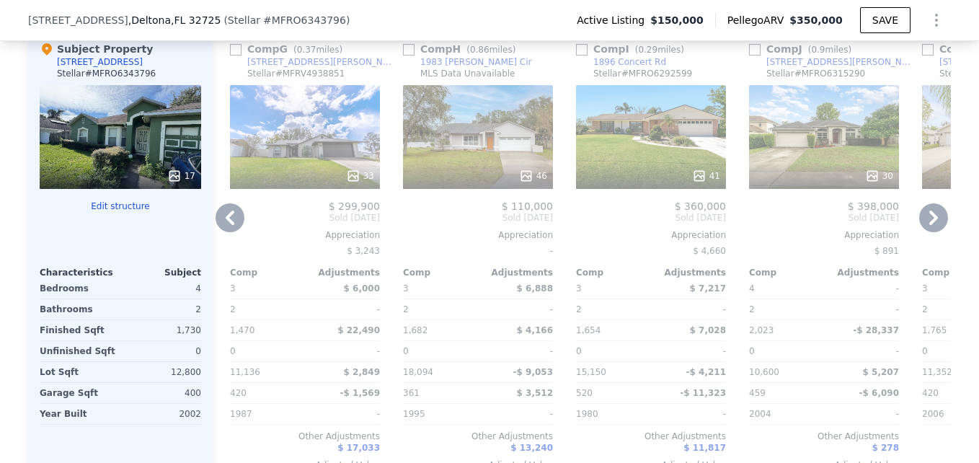
click at [576, 55] on input "checkbox" at bounding box center [582, 50] width 12 height 12
checkbox input "true"
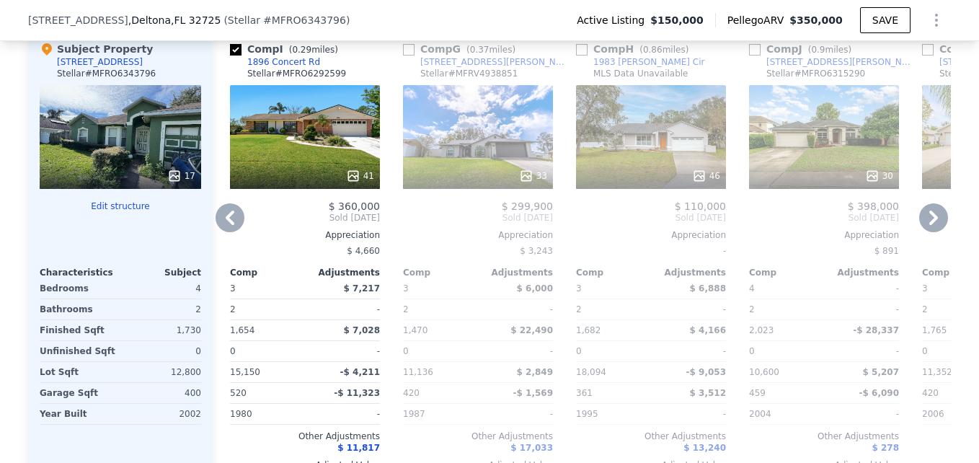
click at [316, 143] on div "41" at bounding box center [305, 137] width 150 height 104
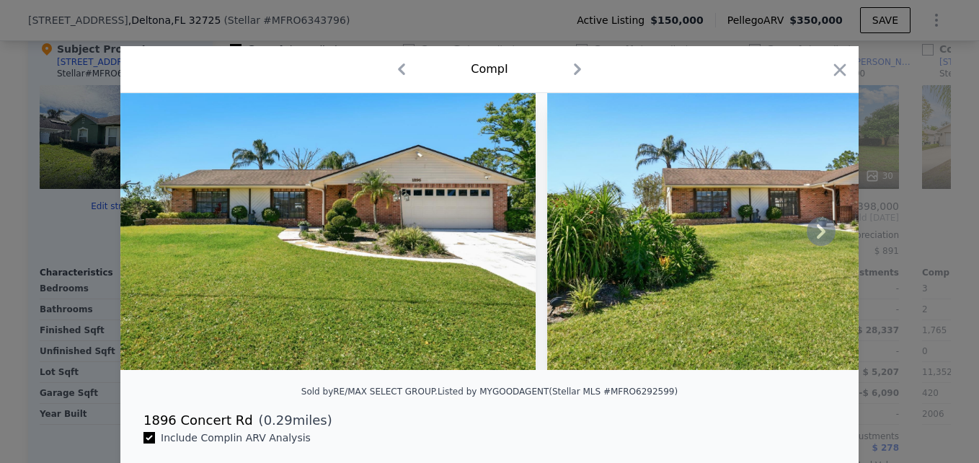
click at [814, 235] on icon at bounding box center [821, 231] width 29 height 29
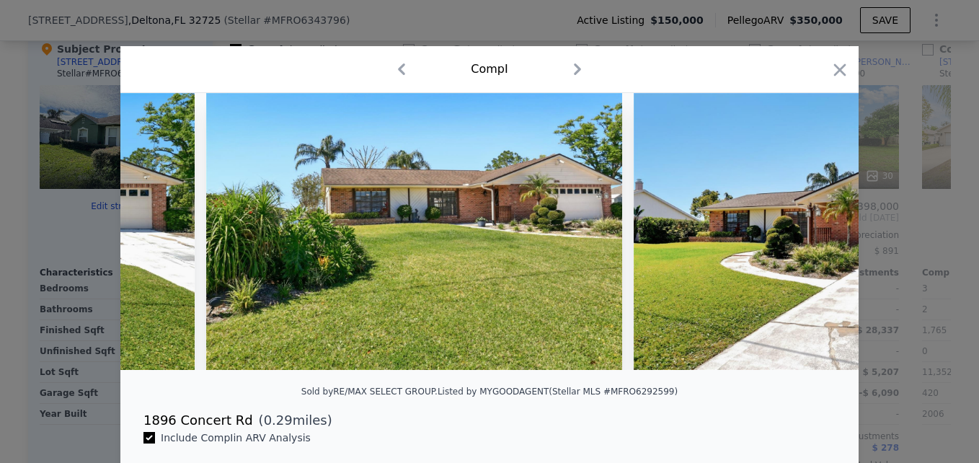
scroll to position [0, 346]
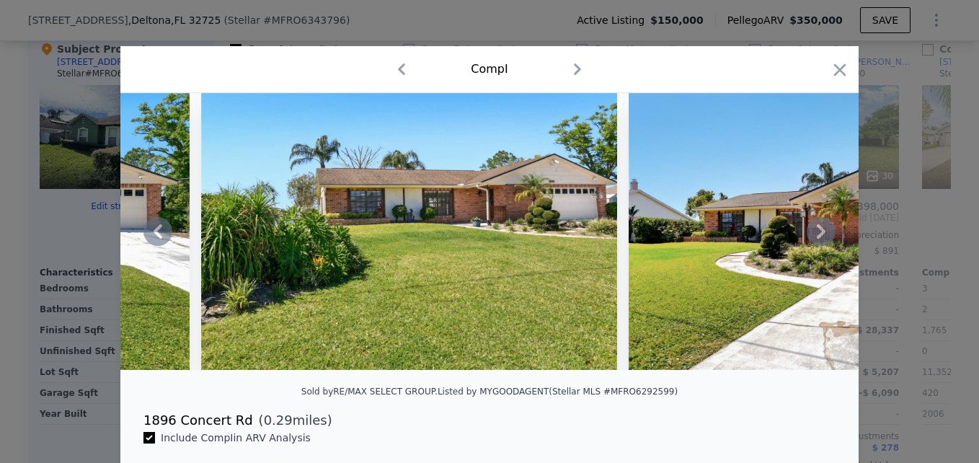
click at [814, 235] on icon at bounding box center [821, 231] width 29 height 29
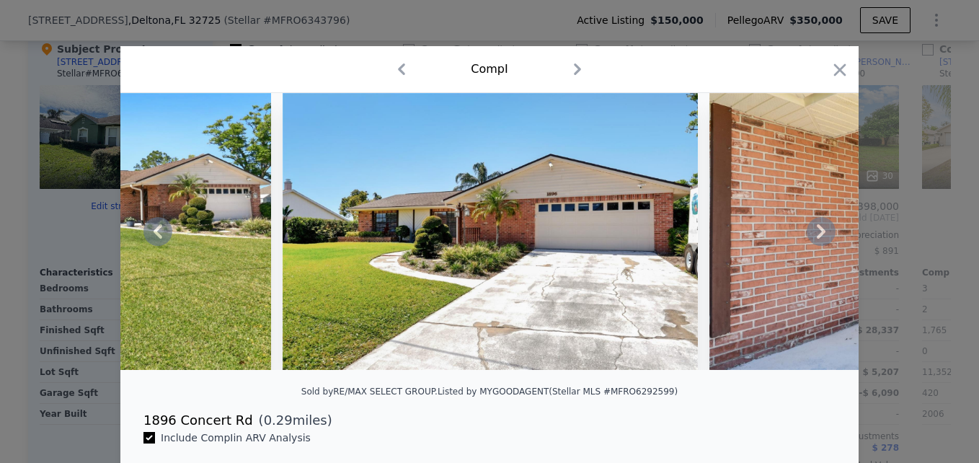
click at [814, 235] on icon at bounding box center [821, 231] width 29 height 29
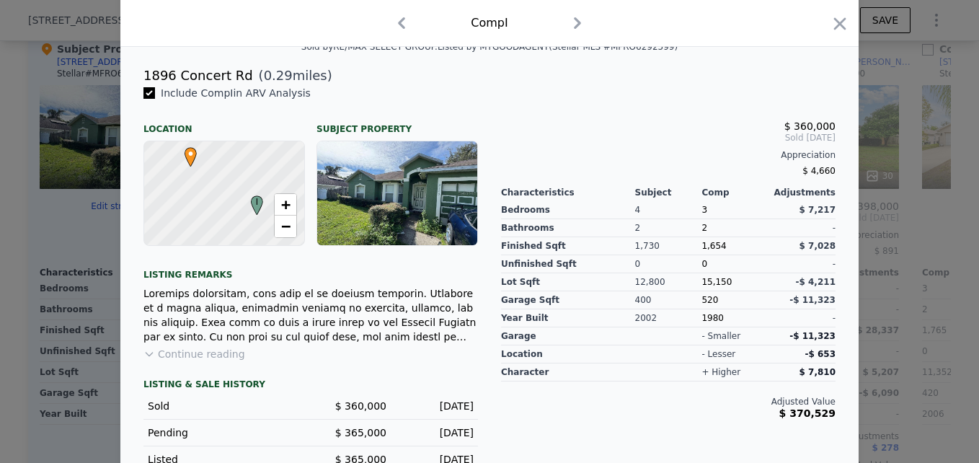
scroll to position [377, 0]
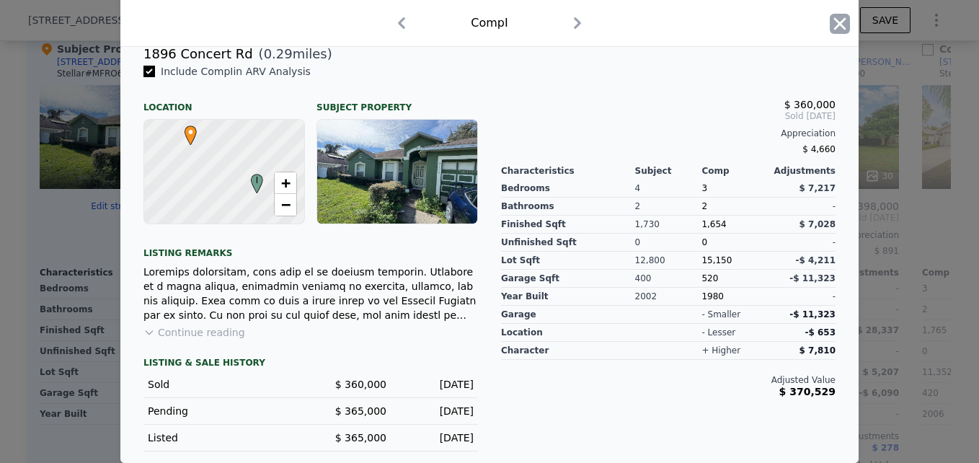
click at [830, 30] on icon "button" at bounding box center [840, 24] width 20 height 20
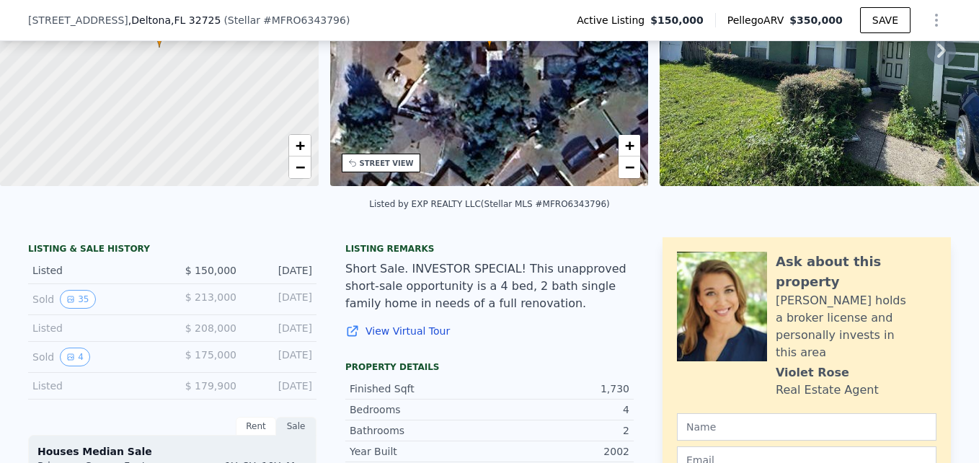
scroll to position [5, 0]
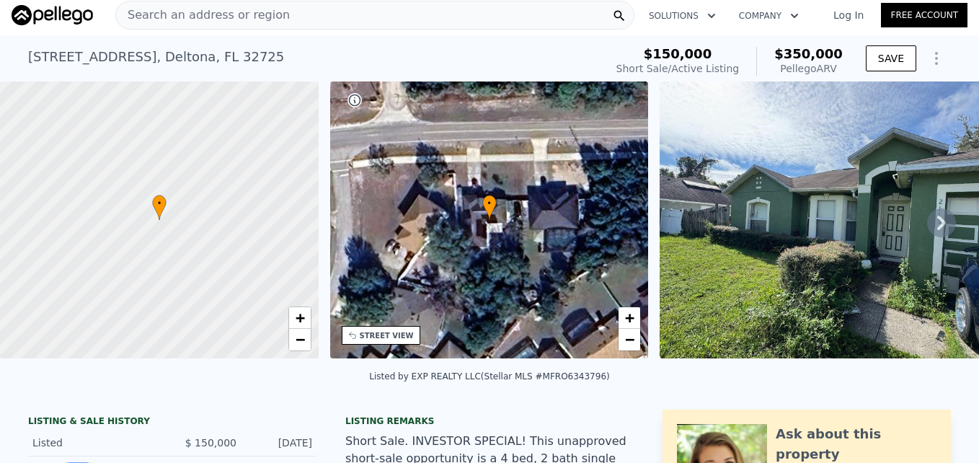
click at [203, 18] on span "Search an address or region" at bounding box center [203, 14] width 174 height 17
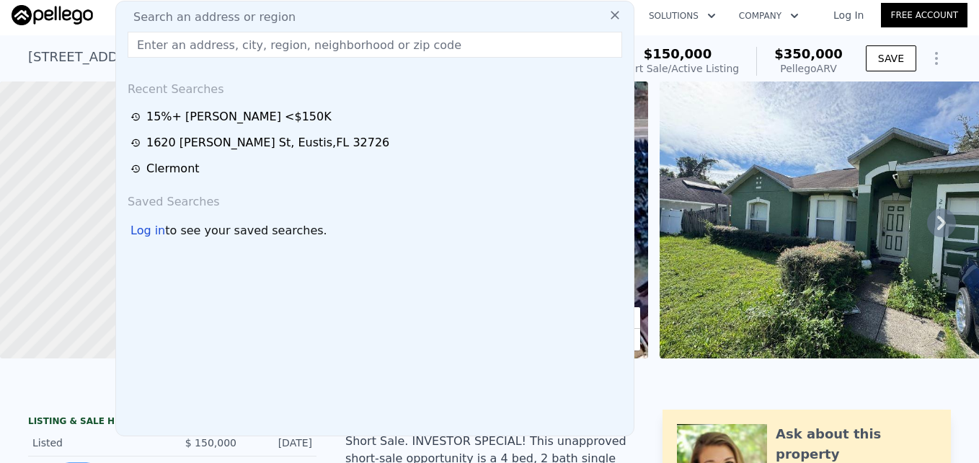
click at [203, 50] on input "text" at bounding box center [375, 45] width 494 height 26
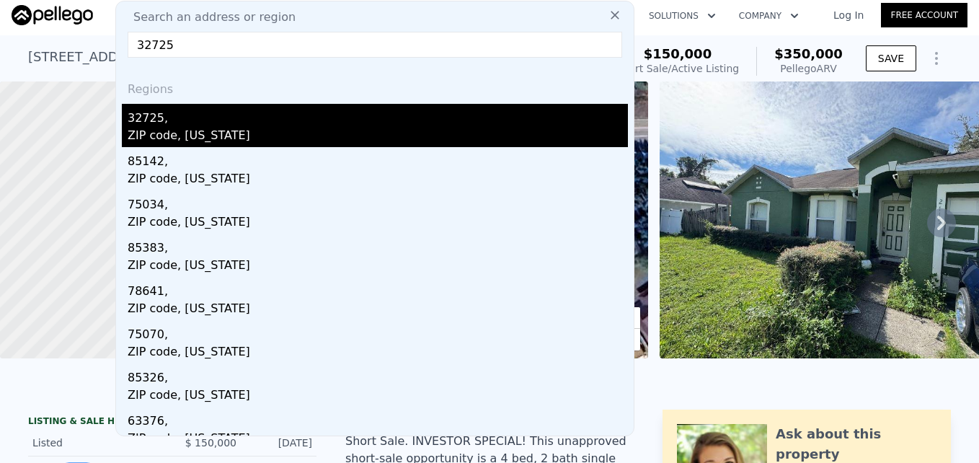
type input "32725"
click at [181, 121] on div "32725," at bounding box center [378, 115] width 500 height 23
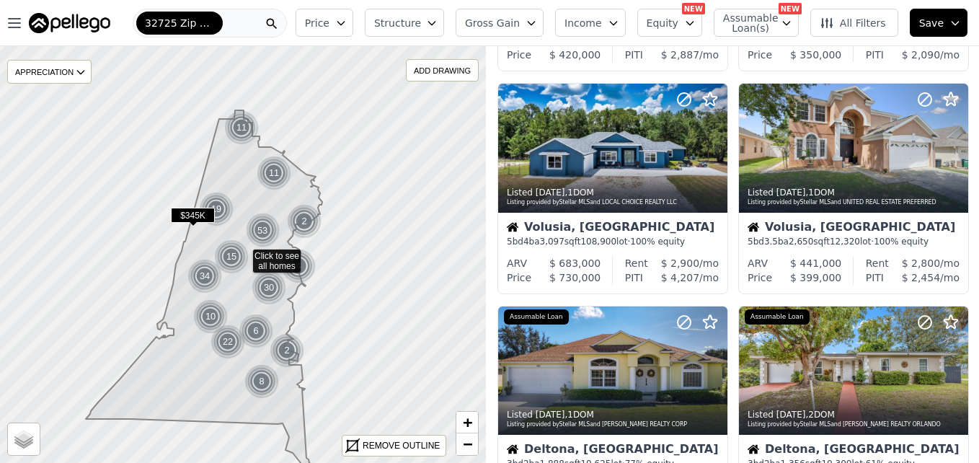
scroll to position [687, 0]
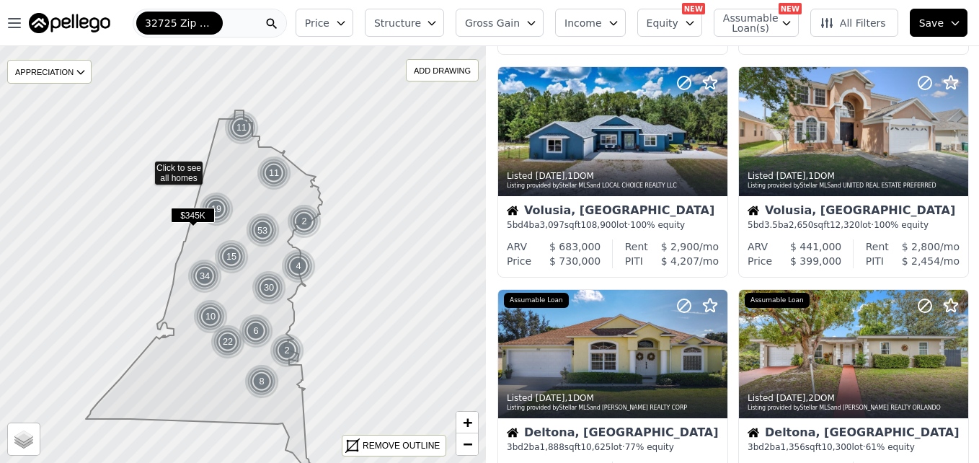
click at [145, 166] on icon at bounding box center [243, 254] width 587 height 505
click at [145, 166] on div at bounding box center [243, 254] width 583 height 500
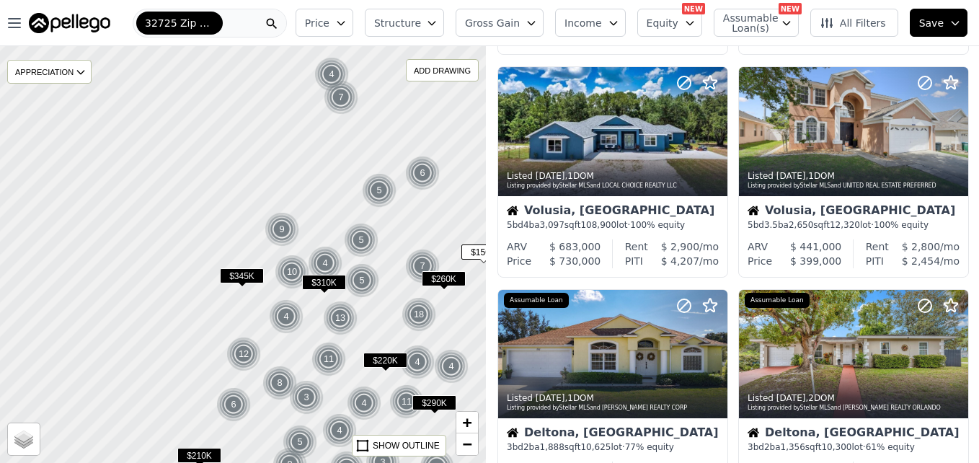
click at [292, 154] on div at bounding box center [243, 254] width 583 height 500
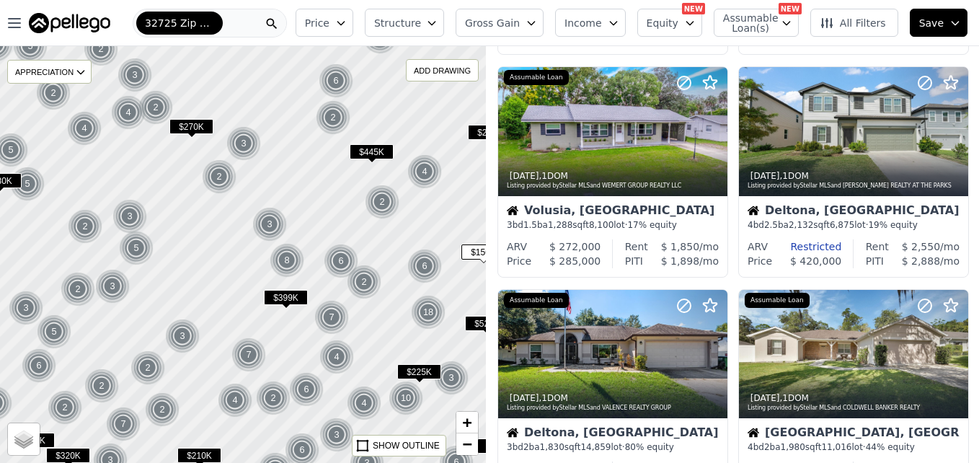
click at [292, 154] on div at bounding box center [243, 254] width 583 height 500
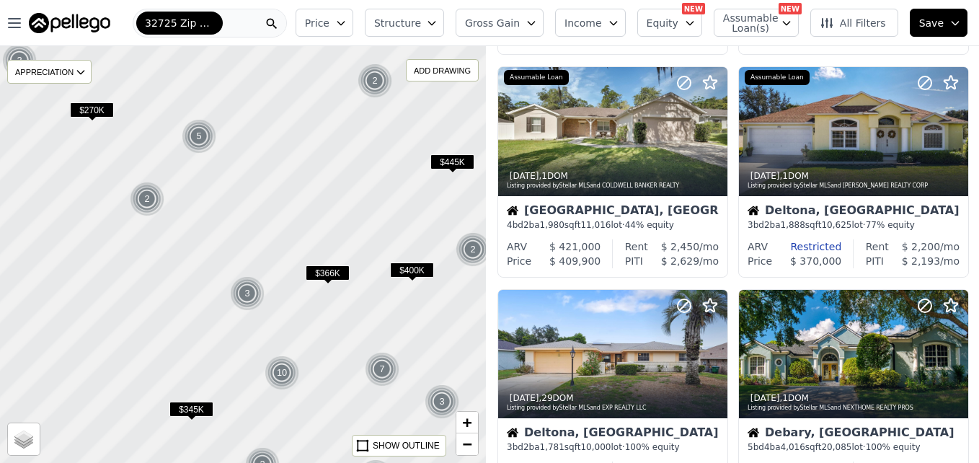
scroll to position [241, 0]
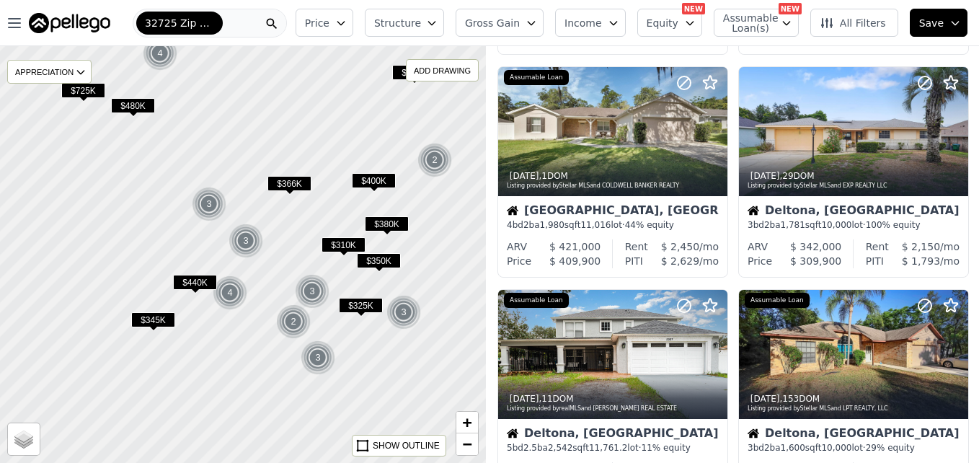
drag, startPoint x: 330, startPoint y: 345, endPoint x: 292, endPoint y: 256, distance: 97.2
click at [292, 256] on div at bounding box center [243, 254] width 583 height 500
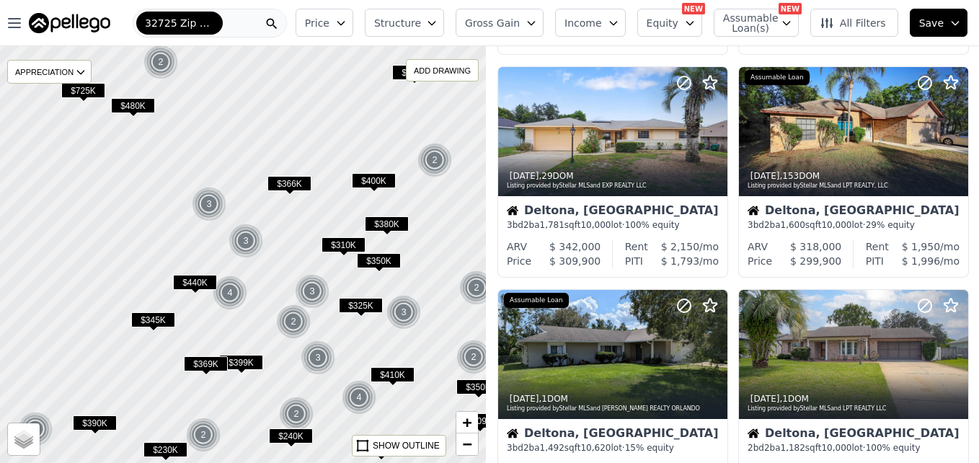
click at [160, 235] on div at bounding box center [243, 254] width 583 height 500
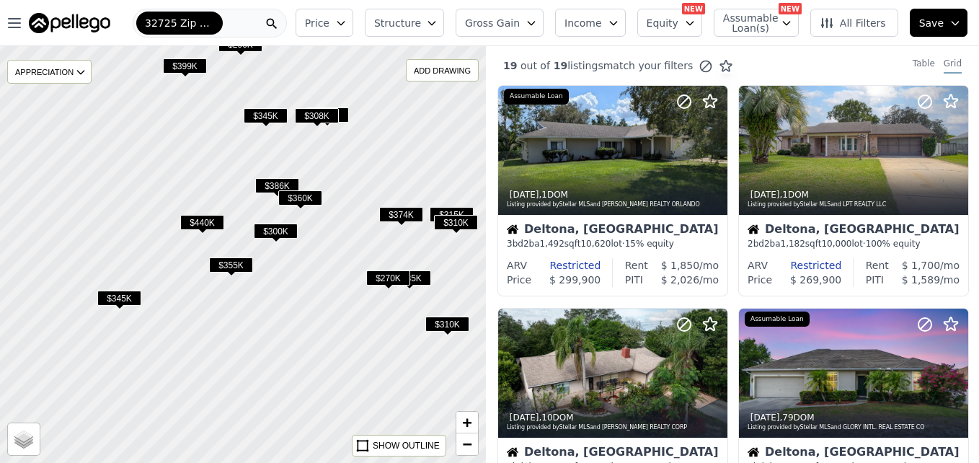
drag, startPoint x: 365, startPoint y: 388, endPoint x: 337, endPoint y: 269, distance: 122.2
click at [337, 269] on div at bounding box center [243, 254] width 583 height 500
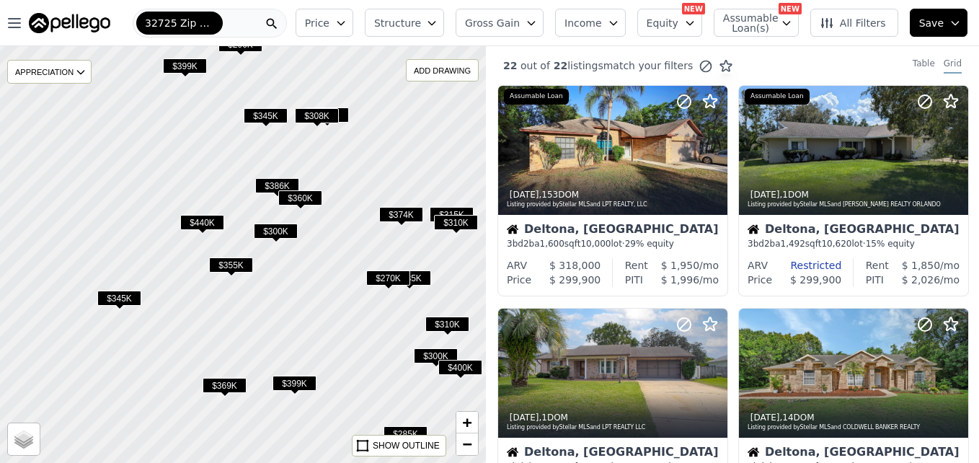
click at [361, 252] on div at bounding box center [243, 254] width 583 height 500
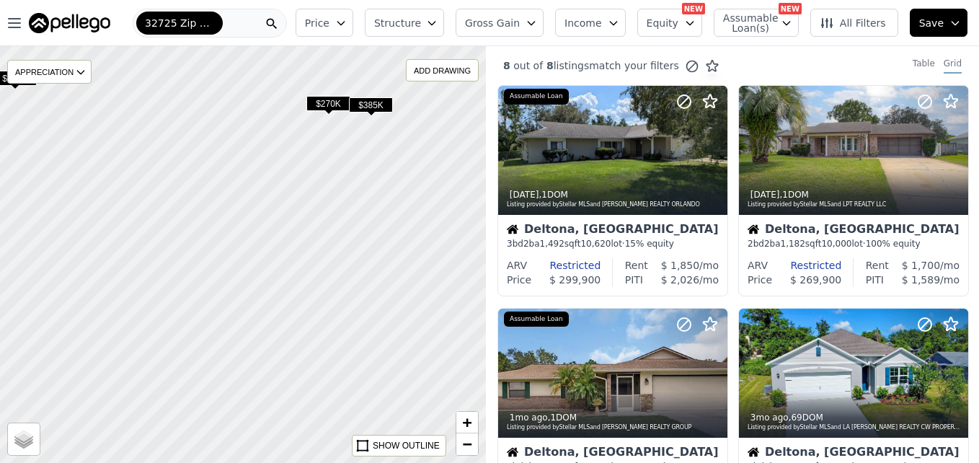
drag, startPoint x: 311, startPoint y: 265, endPoint x: 232, endPoint y: 30, distance: 247.3
click at [232, 30] on div "Open main menu 32725 Zip Code Price Structure Gross Gain Income Equity NEW Assu…" at bounding box center [489, 231] width 979 height 463
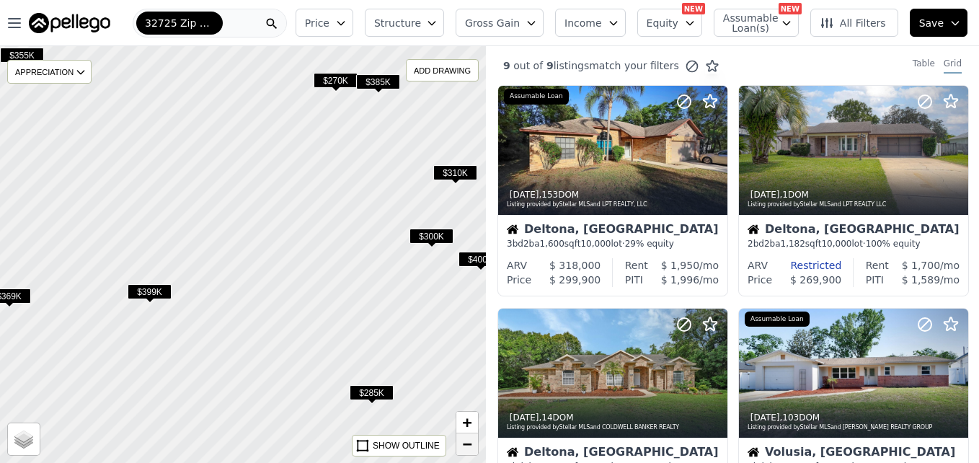
click at [468, 451] on span "−" at bounding box center [467, 444] width 9 height 18
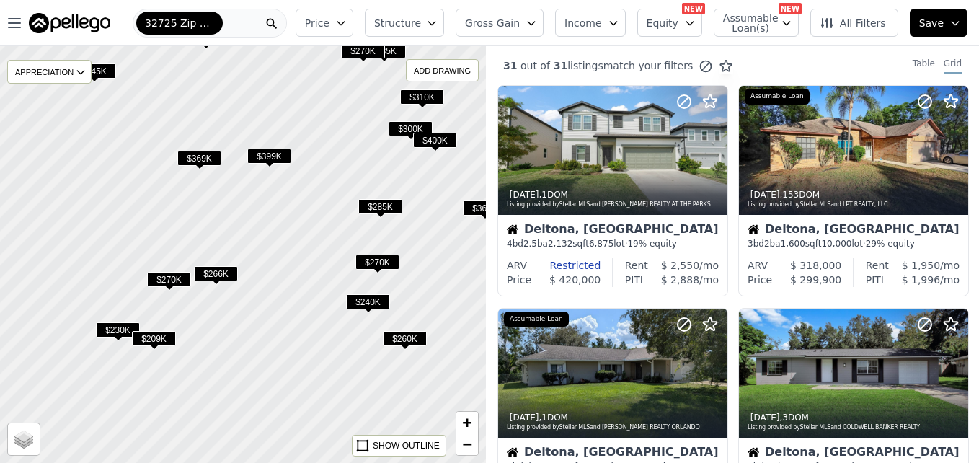
drag, startPoint x: 228, startPoint y: 166, endPoint x: 301, endPoint y: 55, distance: 133.1
click at [301, 55] on div at bounding box center [243, 254] width 583 height 500
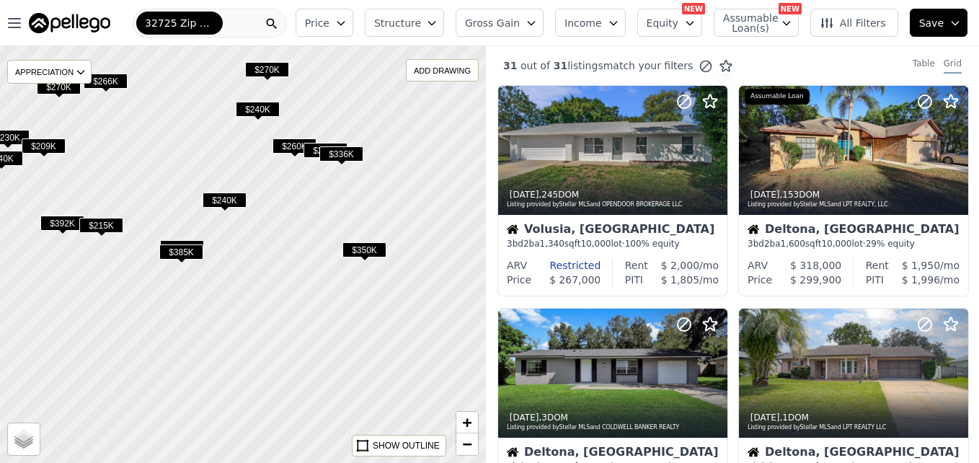
drag, startPoint x: 245, startPoint y: 357, endPoint x: 135, endPoint y: 164, distance: 221.8
click at [135, 164] on div at bounding box center [243, 254] width 583 height 500
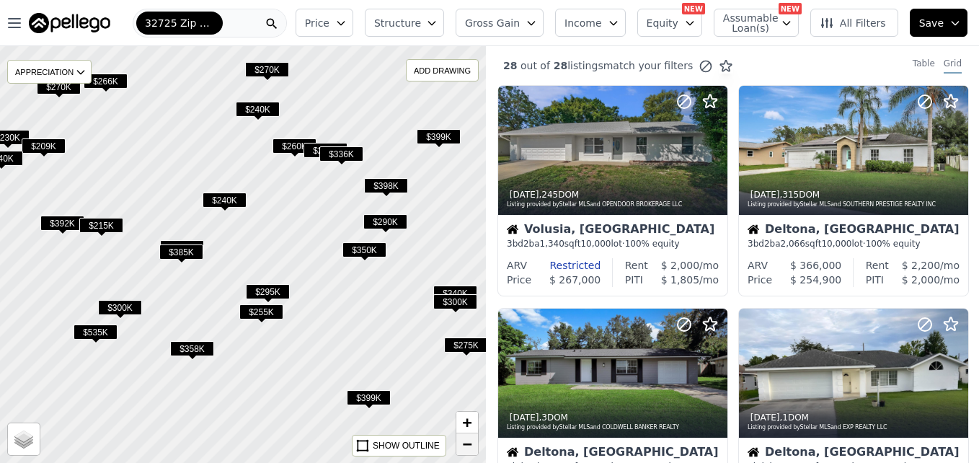
click at [463, 446] on span "−" at bounding box center [467, 444] width 9 height 18
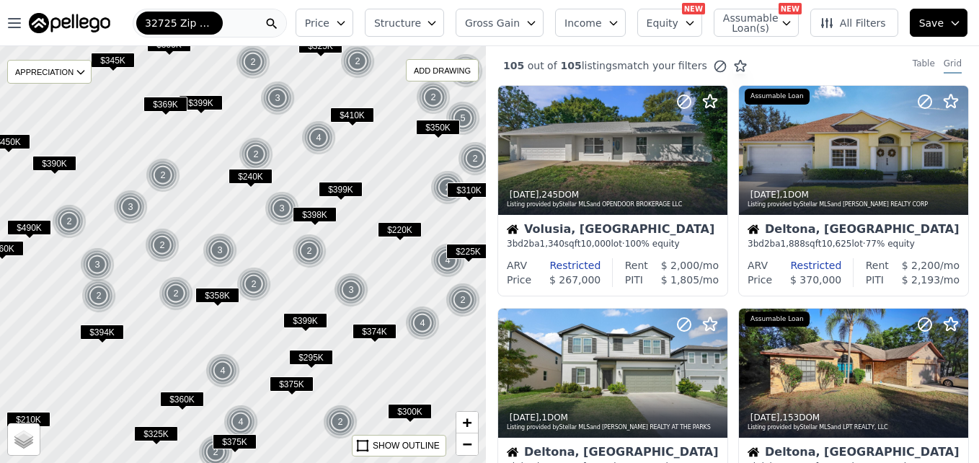
click at [350, 177] on div at bounding box center [243, 254] width 583 height 500
click at [396, 190] on div at bounding box center [243, 254] width 583 height 500
click at [329, 20] on span "Price" at bounding box center [317, 23] width 25 height 14
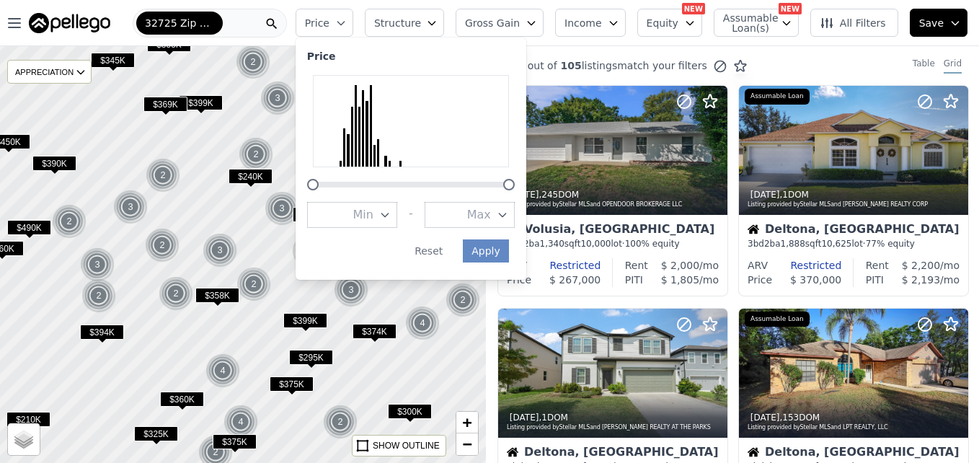
click at [280, 241] on div at bounding box center [243, 254] width 583 height 500
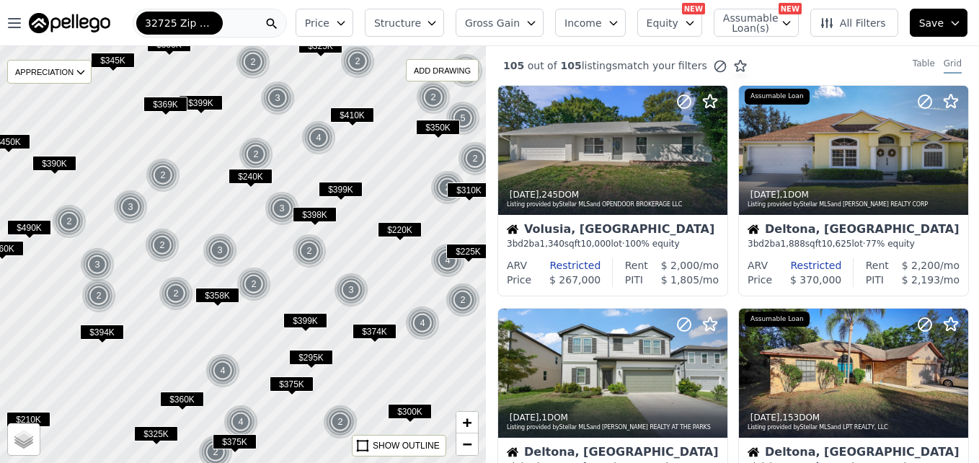
click at [370, 272] on div at bounding box center [243, 254] width 583 height 500
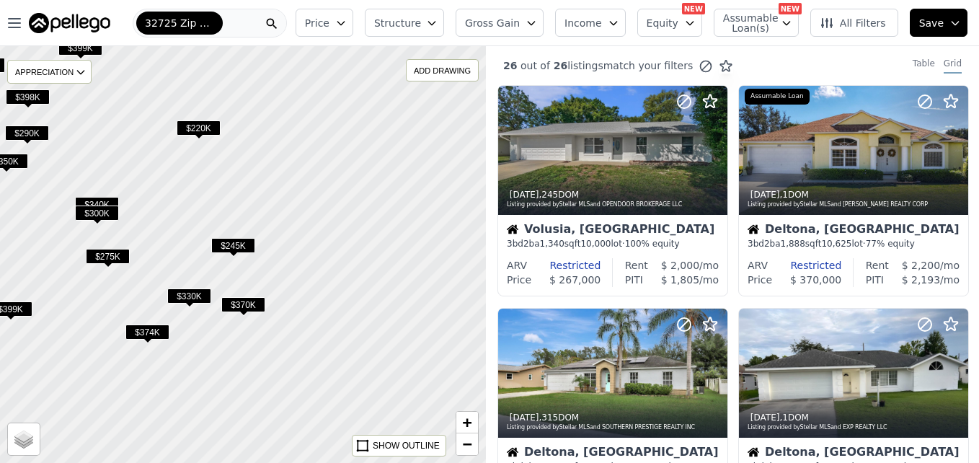
drag, startPoint x: 360, startPoint y: 200, endPoint x: 129, endPoint y: 130, distance: 241.9
click at [129, 130] on div at bounding box center [243, 254] width 583 height 500
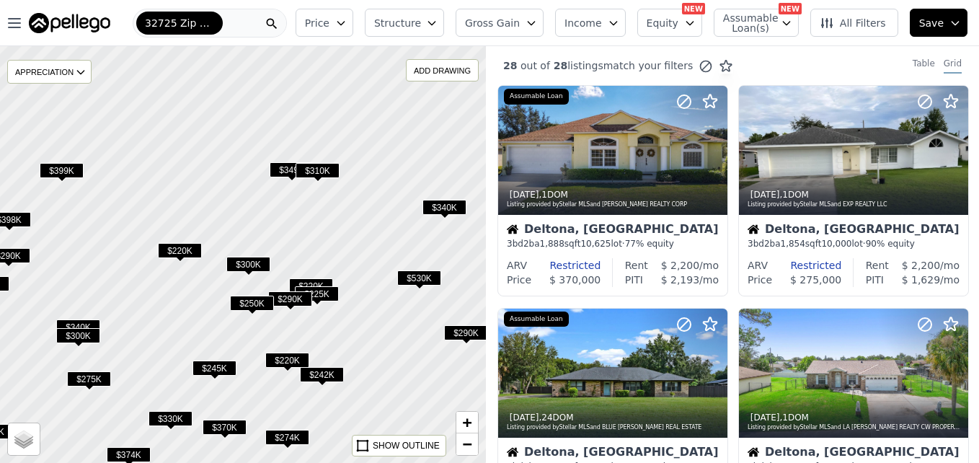
drag, startPoint x: 373, startPoint y: 205, endPoint x: 353, endPoint y: 339, distance: 136.3
click at [353, 339] on div at bounding box center [241, 259] width 583 height 500
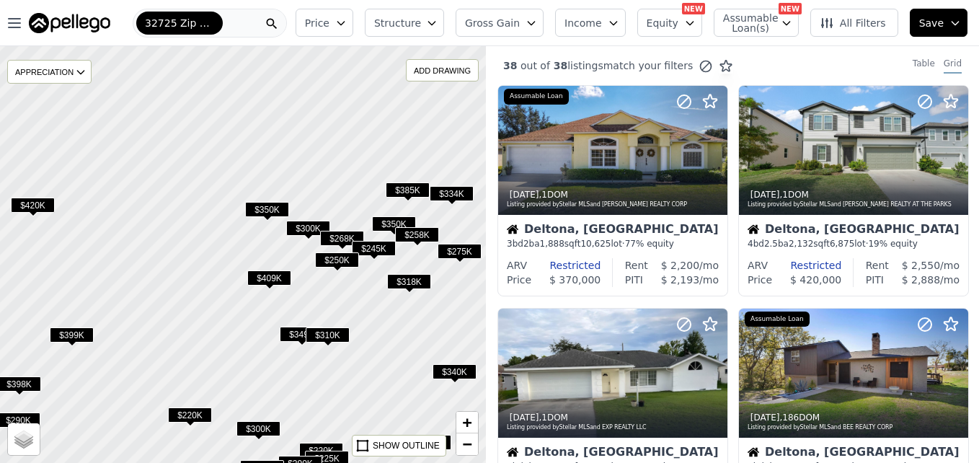
drag, startPoint x: 365, startPoint y: 195, endPoint x: 380, endPoint y: 347, distance: 152.8
click at [380, 347] on div at bounding box center [243, 254] width 583 height 500
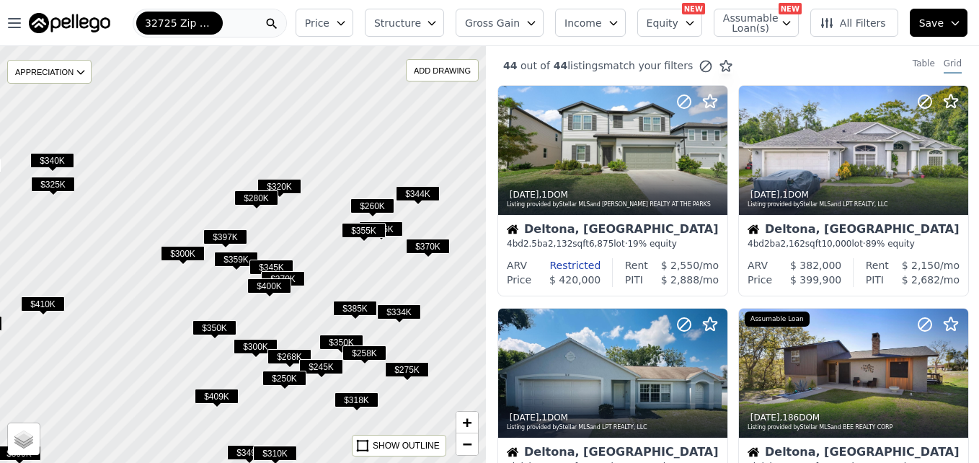
drag, startPoint x: 195, startPoint y: 193, endPoint x: 138, endPoint y: 313, distance: 132.5
click at [138, 313] on div at bounding box center [242, 255] width 583 height 500
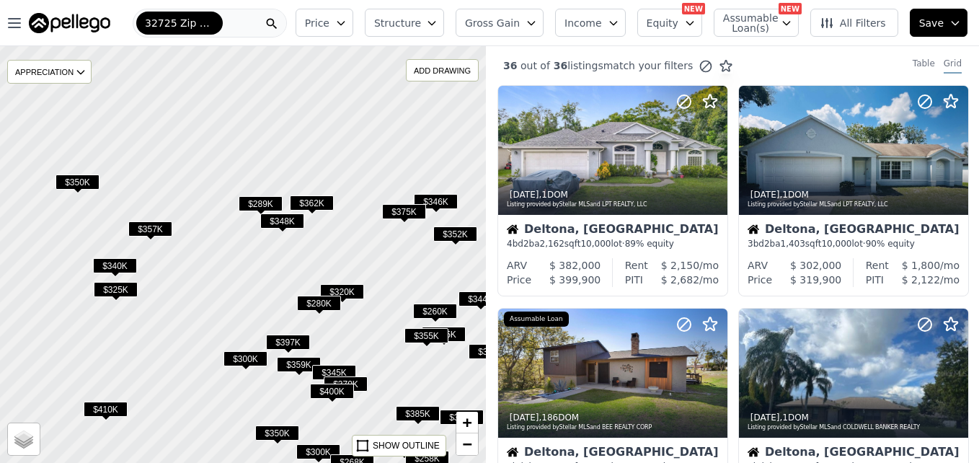
drag, startPoint x: 303, startPoint y: 231, endPoint x: 367, endPoint y: 335, distance: 122.0
click at [367, 335] on div at bounding box center [243, 254] width 583 height 500
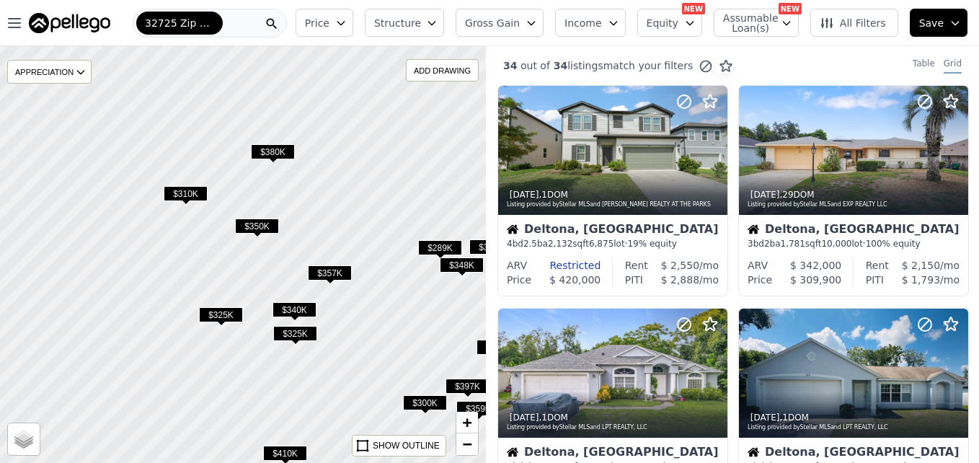
drag, startPoint x: 199, startPoint y: 206, endPoint x: 378, endPoint y: 250, distance: 184.8
click at [378, 250] on div at bounding box center [243, 256] width 583 height 500
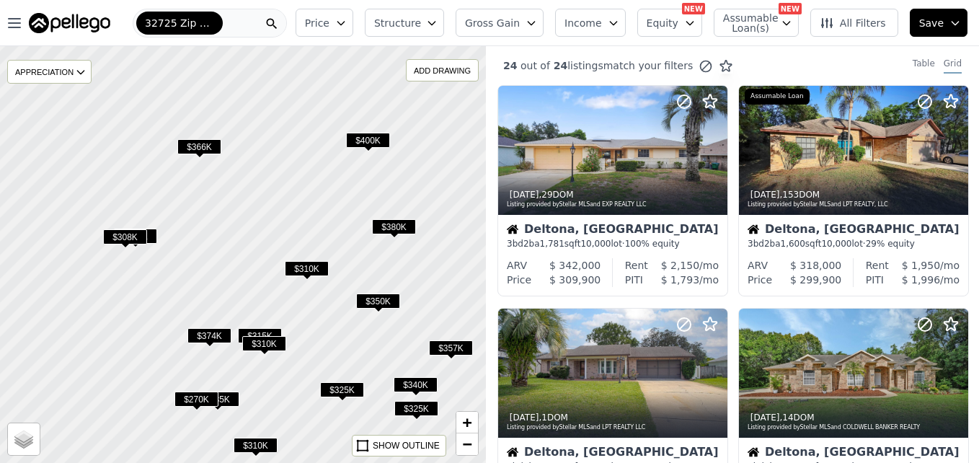
drag, startPoint x: 192, startPoint y: 360, endPoint x: 313, endPoint y: 435, distance: 142.4
click at [313, 435] on div at bounding box center [243, 254] width 583 height 500
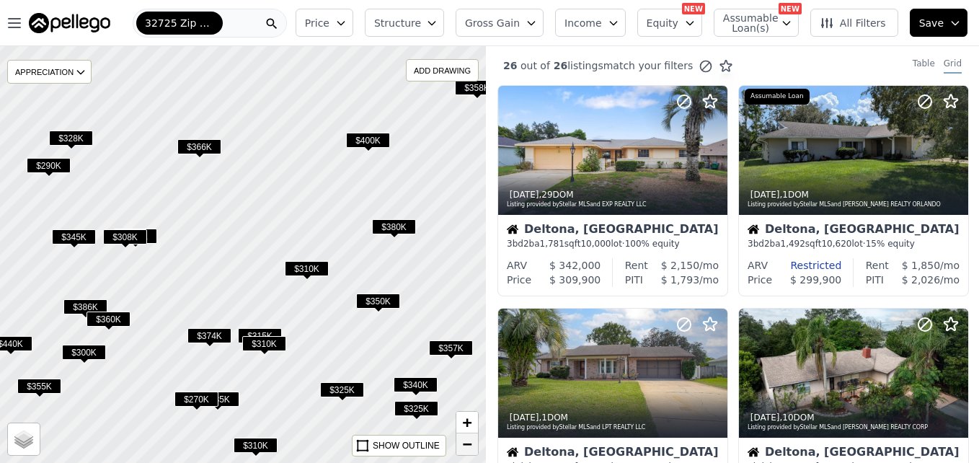
click at [465, 443] on span "−" at bounding box center [467, 444] width 9 height 18
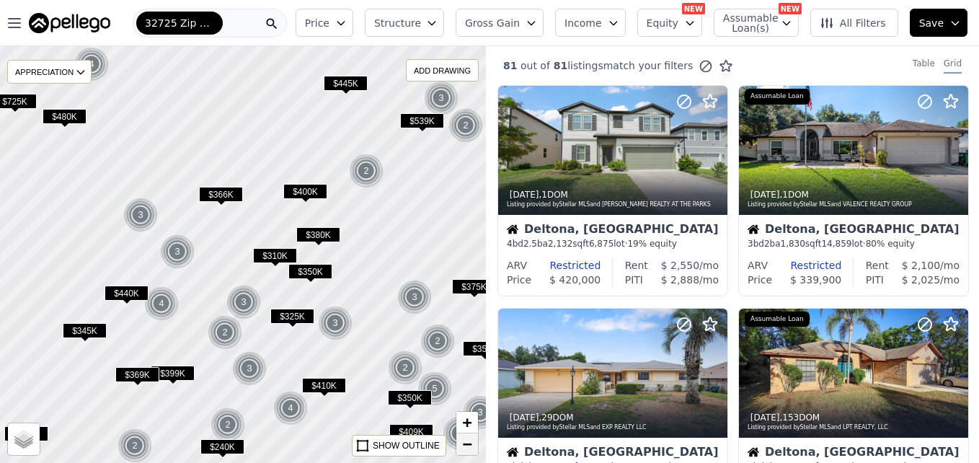
click at [465, 443] on span "−" at bounding box center [467, 444] width 9 height 18
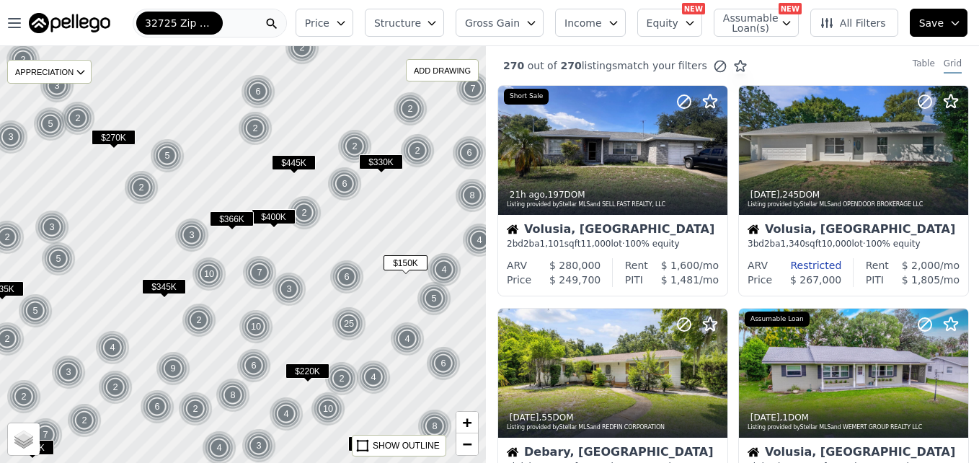
click at [404, 262] on span "$150K" at bounding box center [405, 262] width 44 height 15
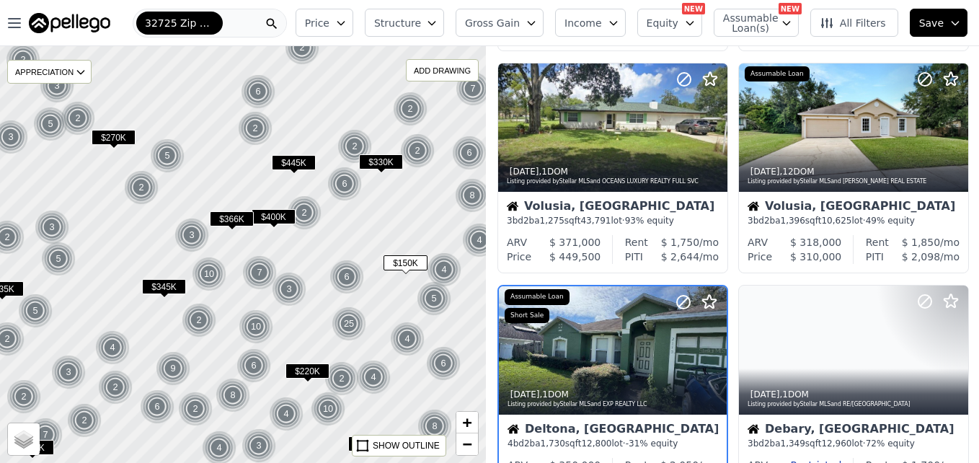
scroll to position [1026, 0]
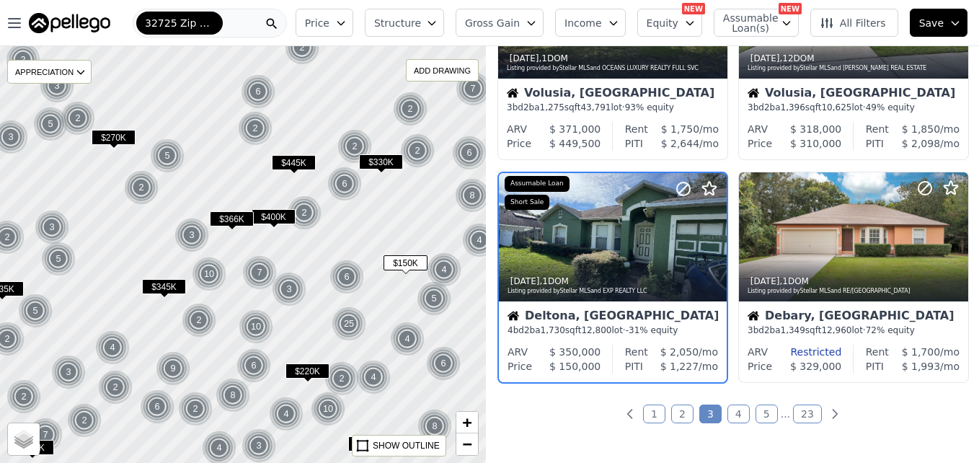
click at [365, 284] on div at bounding box center [243, 254] width 583 height 500
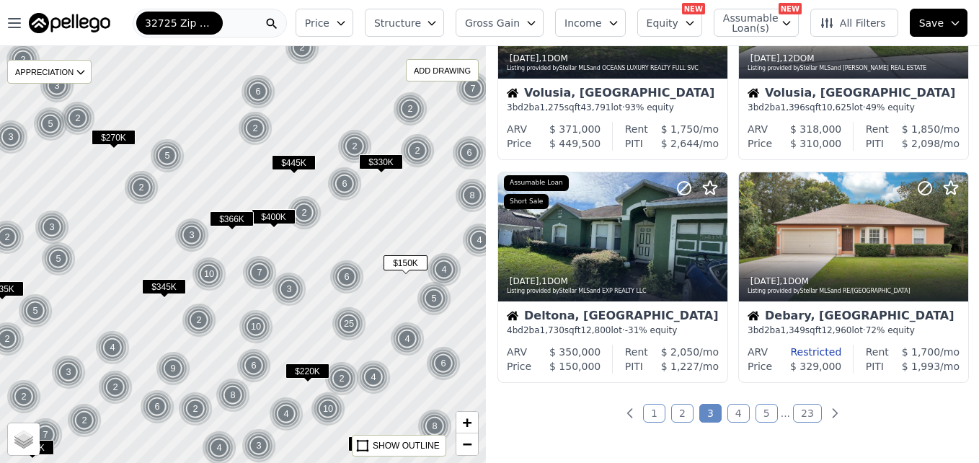
click at [365, 284] on div at bounding box center [243, 254] width 583 height 500
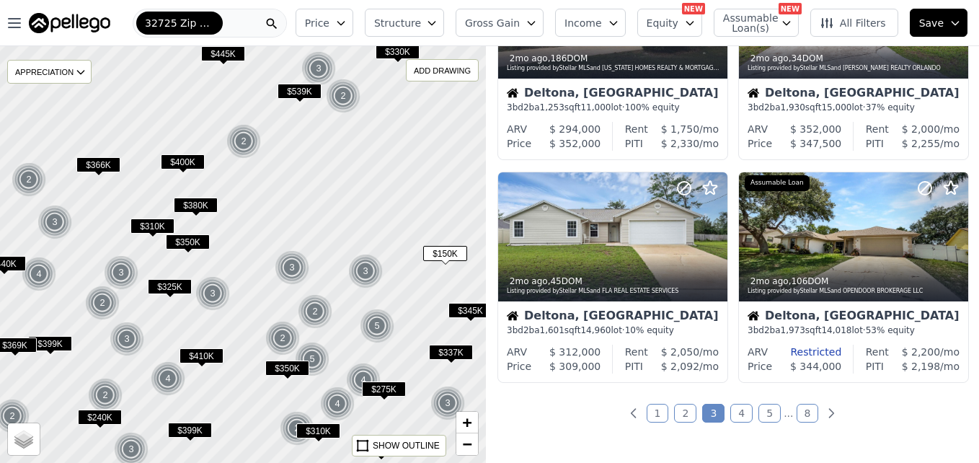
click at [379, 392] on span "$275K" at bounding box center [384, 388] width 44 height 15
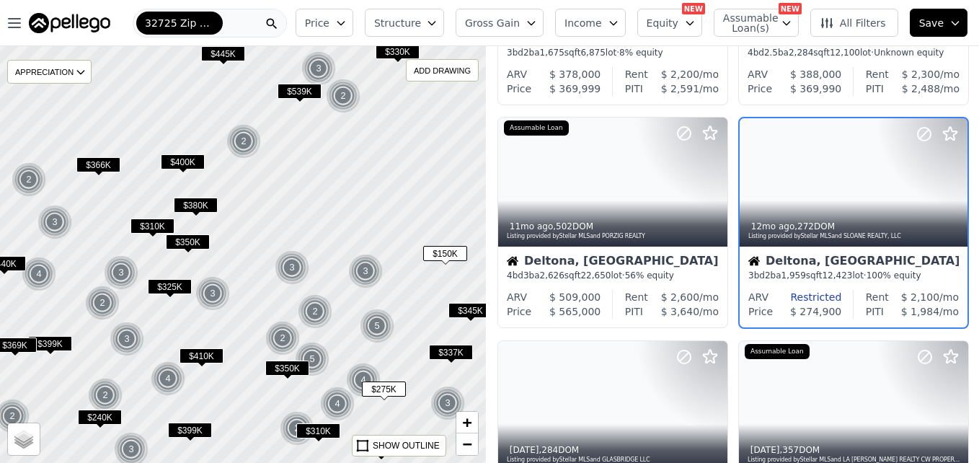
scroll to position [136, 0]
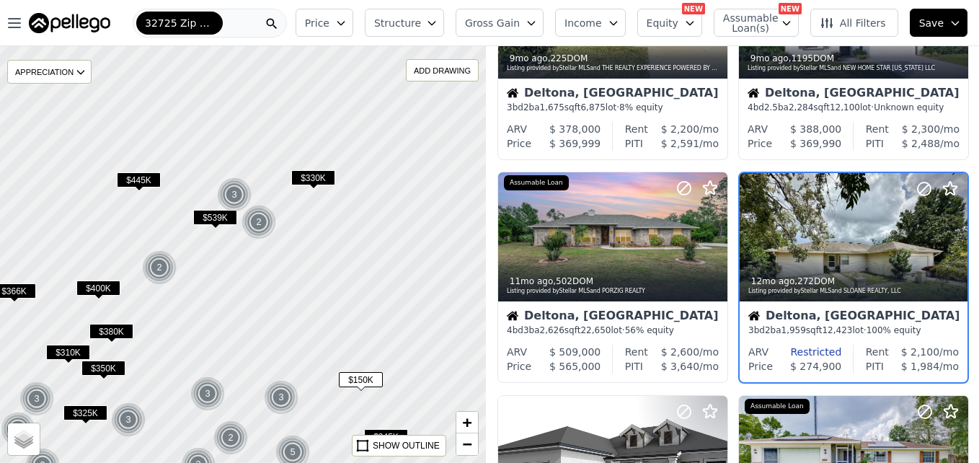
drag, startPoint x: 380, startPoint y: 172, endPoint x: 287, endPoint y: 324, distance: 178.3
click at [287, 324] on div at bounding box center [239, 261] width 583 height 500
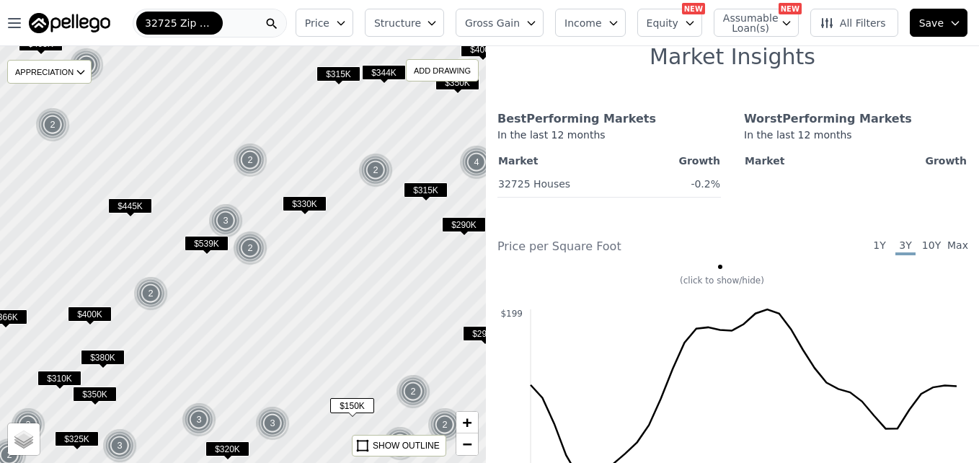
click at [258, 20] on div "32725 Zip Code" at bounding box center [210, 23] width 154 height 29
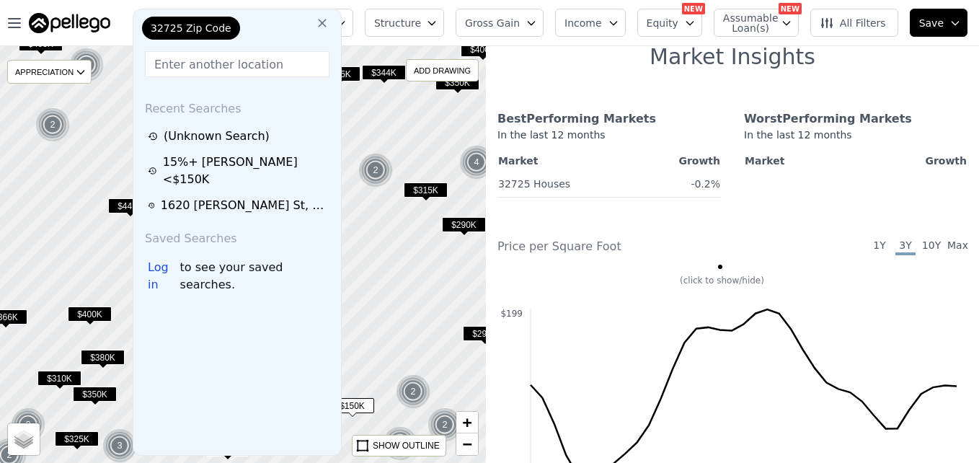
click at [232, 61] on input "text" at bounding box center [237, 64] width 185 height 26
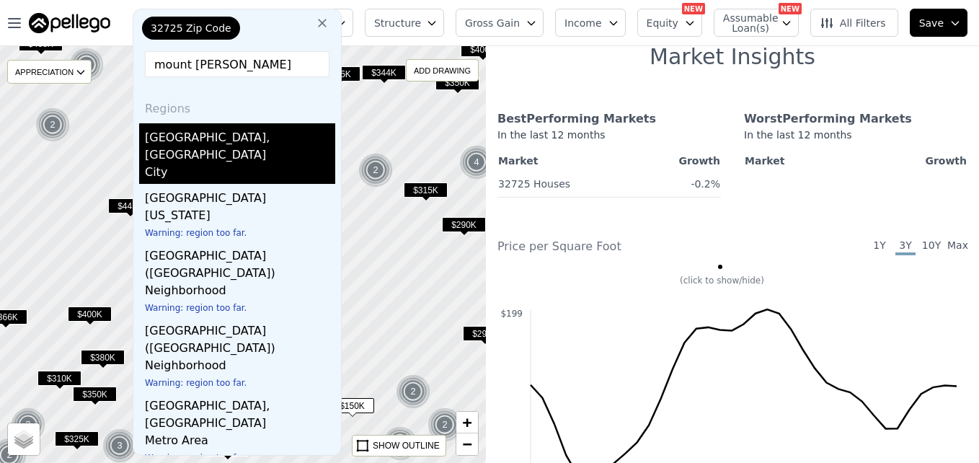
type input "mount [PERSON_NAME]"
click at [182, 136] on div "[GEOGRAPHIC_DATA], [GEOGRAPHIC_DATA]" at bounding box center [240, 143] width 190 height 40
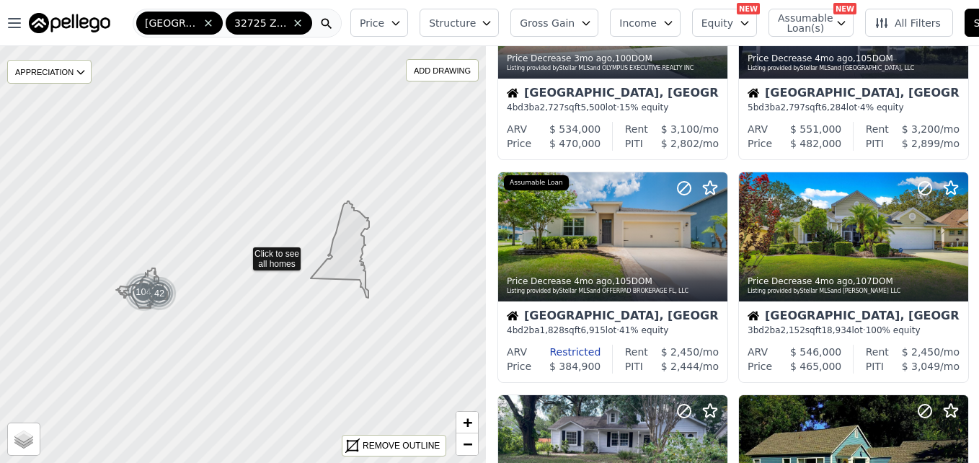
click at [192, 211] on icon at bounding box center [243, 254] width 587 height 505
click at [192, 211] on div at bounding box center [243, 254] width 583 height 500
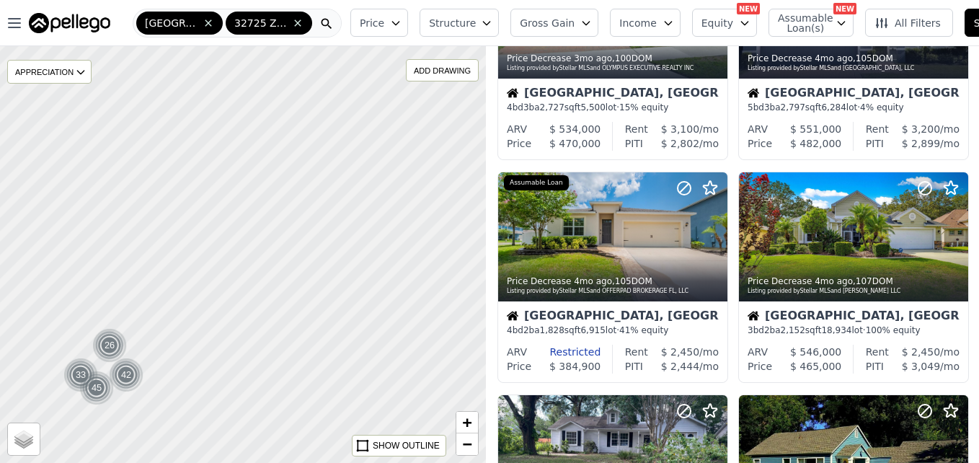
click at [192, 211] on div at bounding box center [243, 254] width 583 height 500
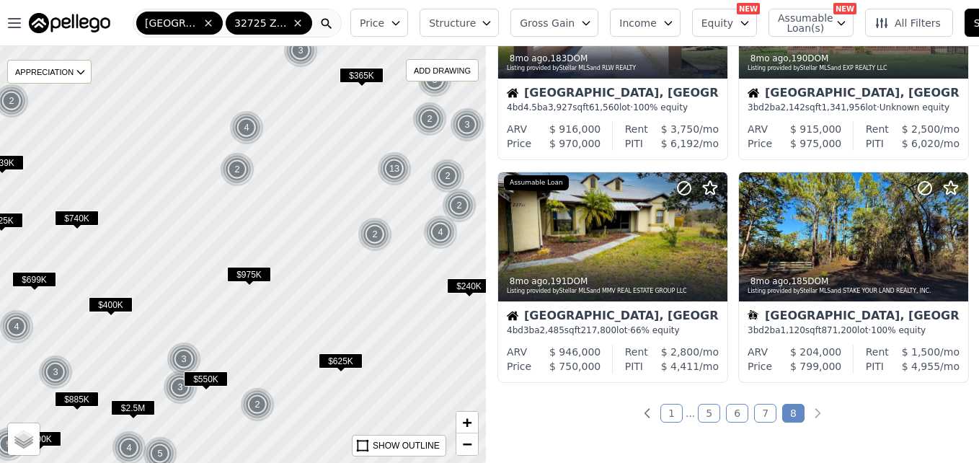
click at [378, 24] on span "Price" at bounding box center [372, 23] width 25 height 14
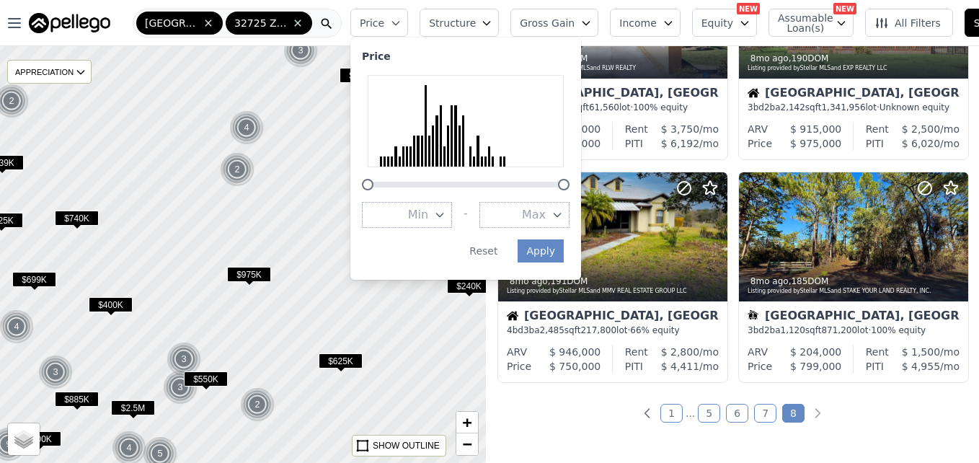
click at [517, 212] on button "Max" at bounding box center [524, 215] width 90 height 26
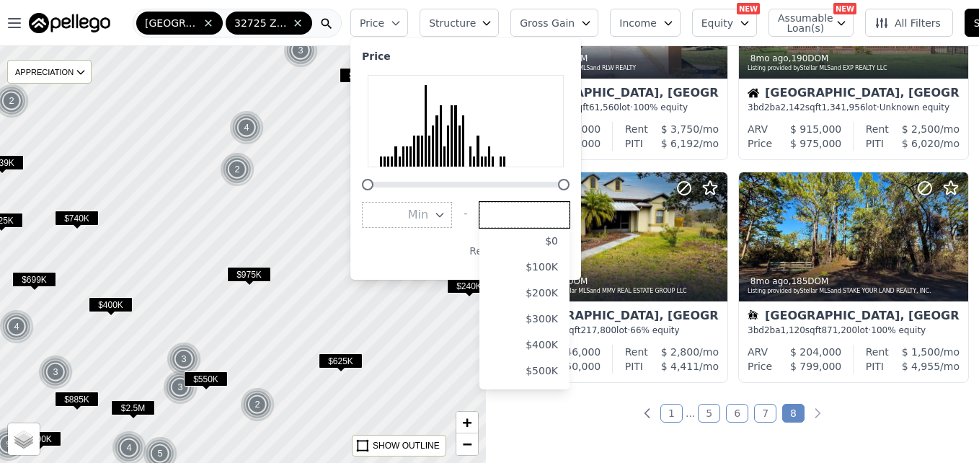
click at [517, 212] on input "number" at bounding box center [524, 215] width 90 height 26
type input "150000"
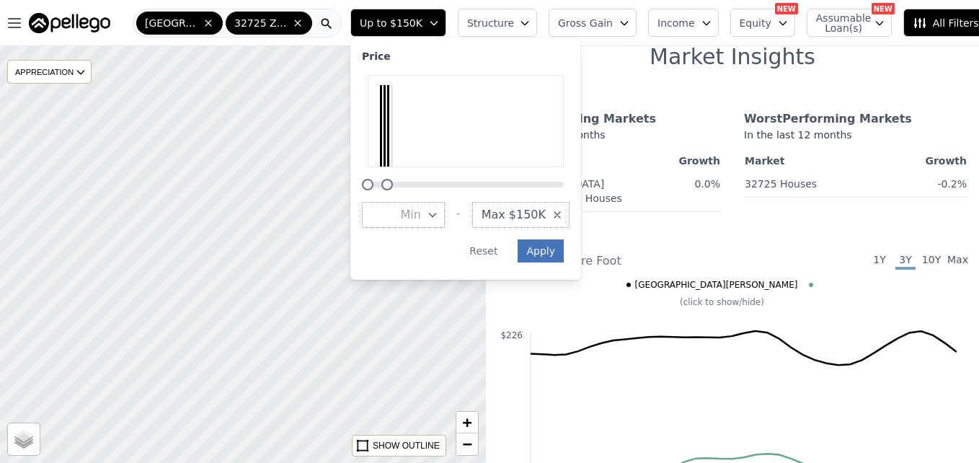
click at [548, 247] on button "Apply" at bounding box center [541, 250] width 46 height 23
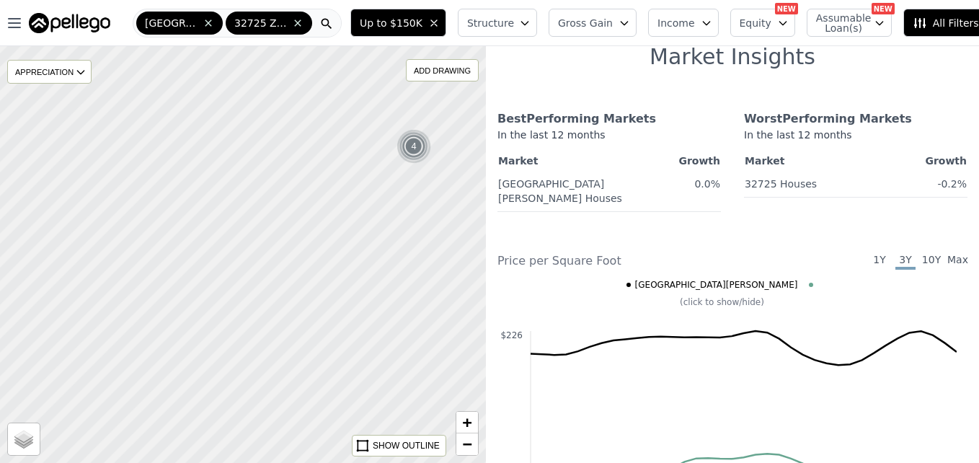
drag, startPoint x: 430, startPoint y: 176, endPoint x: 409, endPoint y: 236, distance: 63.1
click at [409, 236] on div at bounding box center [241, 259] width 583 height 500
click at [463, 450] on span "−" at bounding box center [467, 444] width 9 height 18
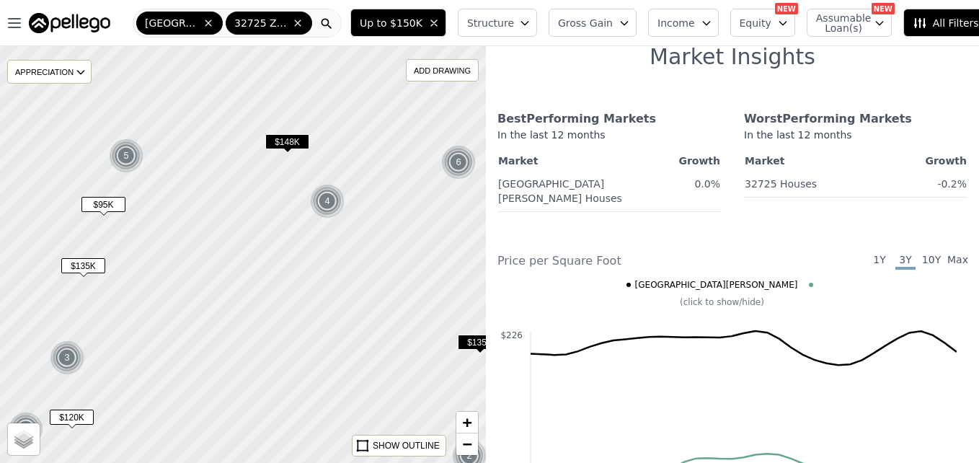
click at [107, 212] on span "$95K" at bounding box center [103, 204] width 44 height 15
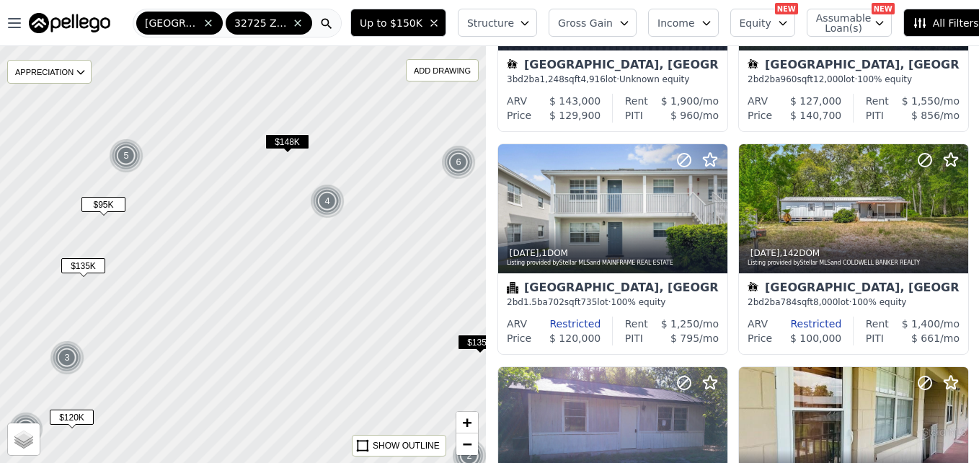
click at [107, 205] on span "$95K" at bounding box center [103, 204] width 44 height 15
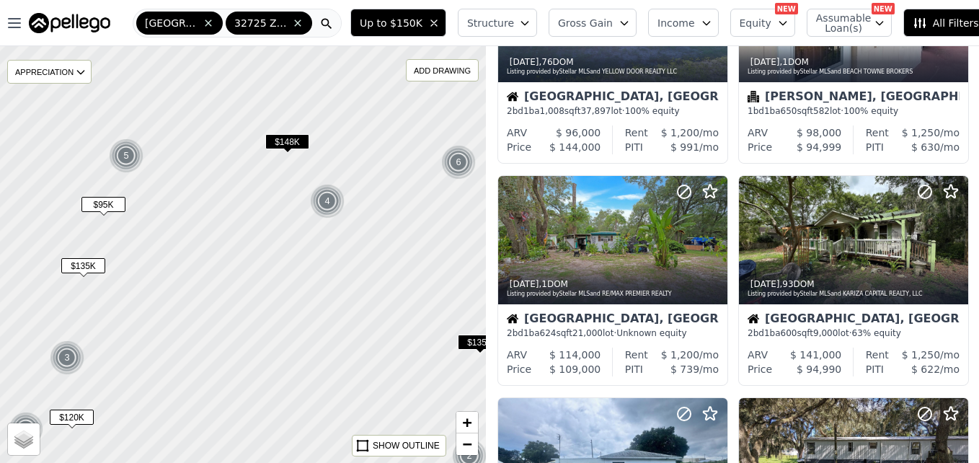
scroll to position [804, 0]
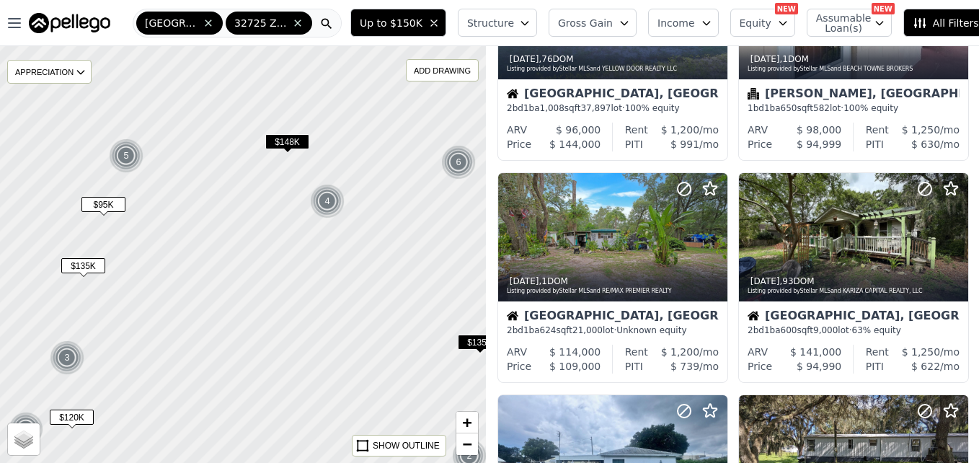
click at [89, 265] on span "$135K" at bounding box center [83, 265] width 44 height 15
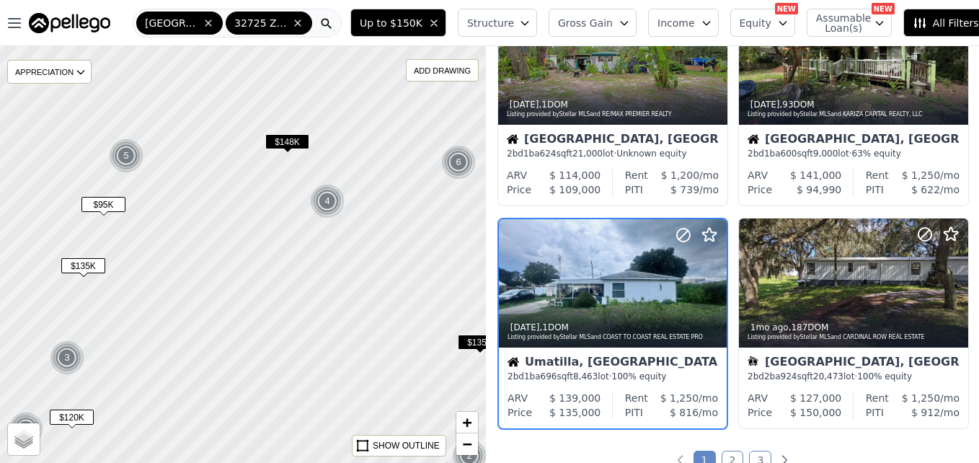
scroll to position [1026, 0]
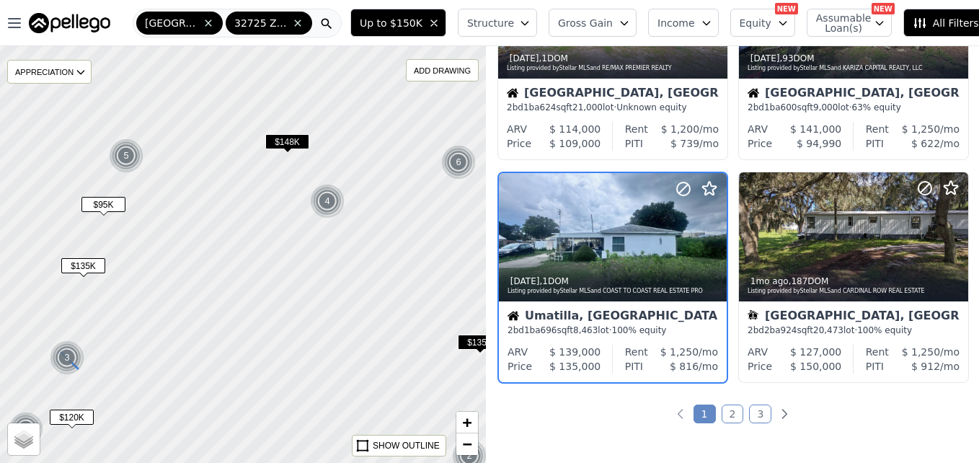
click at [74, 360] on img at bounding box center [67, 357] width 35 height 35
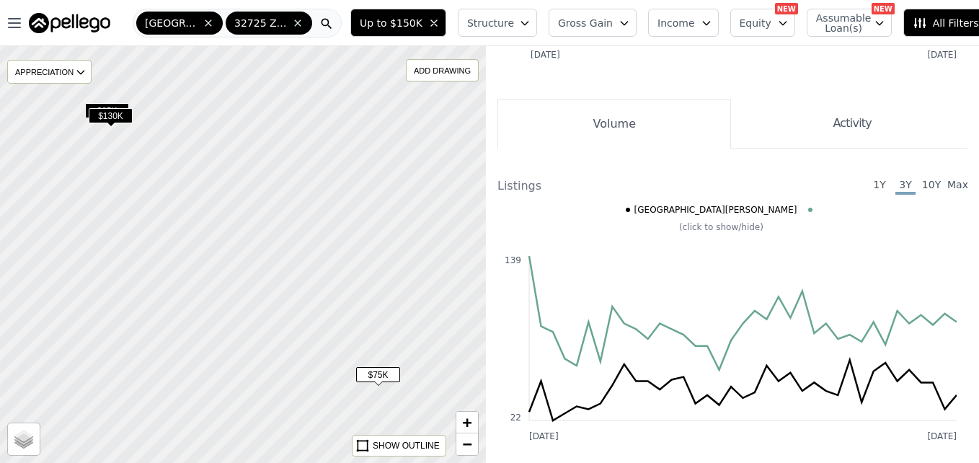
click at [119, 117] on span "$130K" at bounding box center [111, 115] width 44 height 15
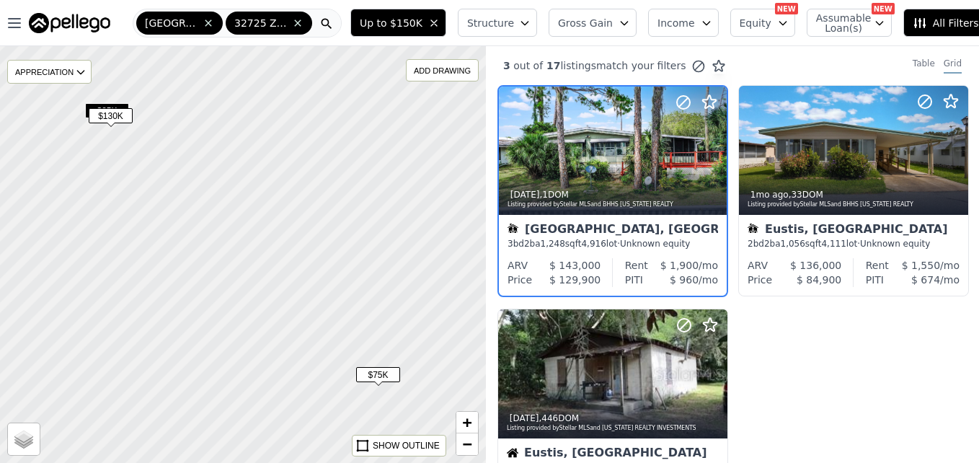
click at [108, 102] on div at bounding box center [243, 254] width 583 height 500
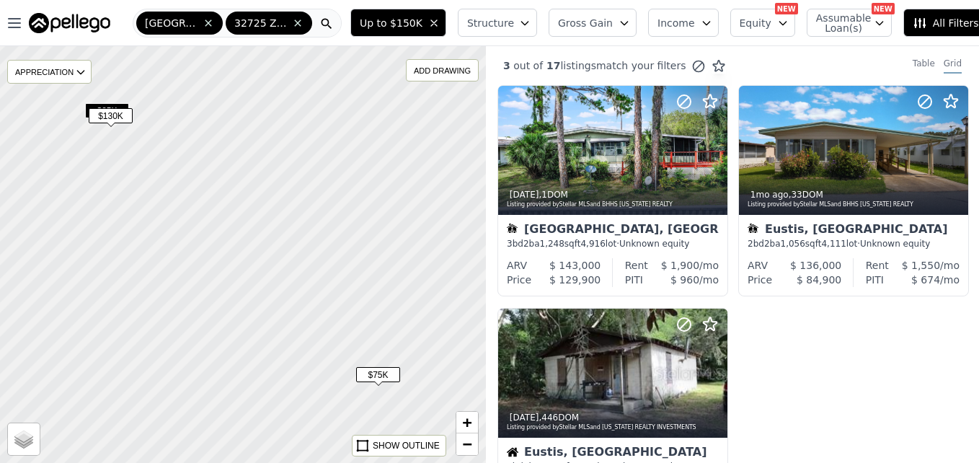
click at [175, 139] on div at bounding box center [243, 254] width 583 height 500
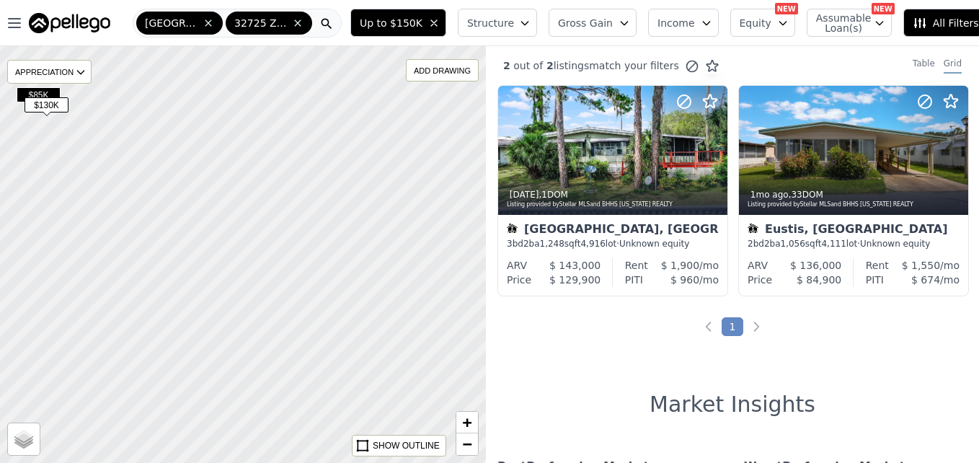
click at [48, 94] on span "$85K" at bounding box center [39, 94] width 44 height 15
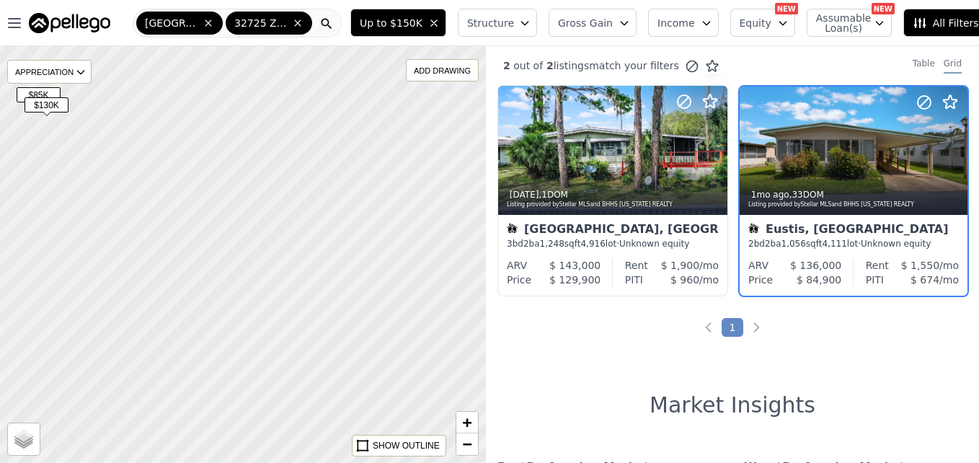
click at [48, 94] on span "$85K" at bounding box center [39, 94] width 44 height 15
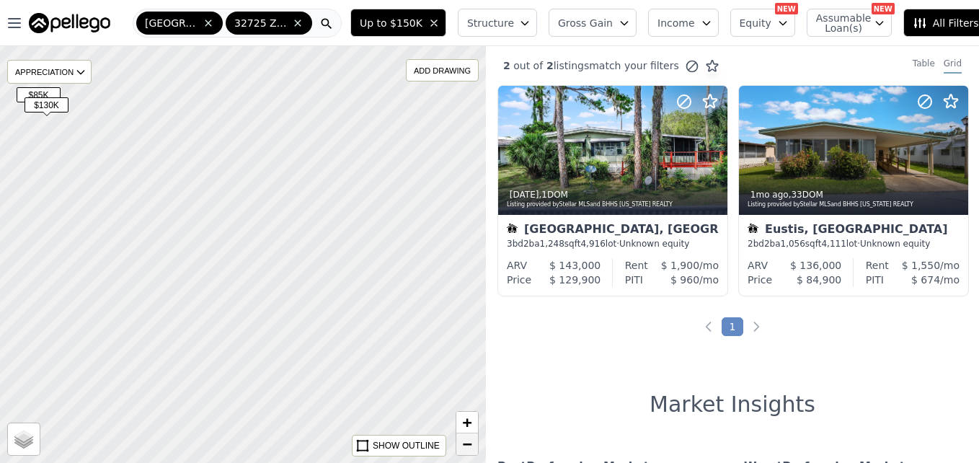
click at [461, 450] on link "−" at bounding box center [467, 444] width 22 height 22
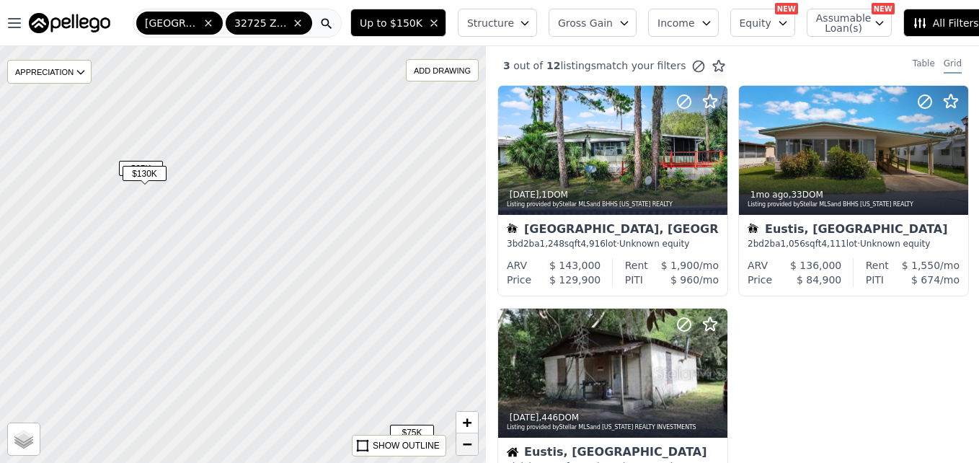
click at [461, 450] on link "−" at bounding box center [467, 444] width 22 height 22
drag, startPoint x: 416, startPoint y: 285, endPoint x: 272, endPoint y: 309, distance: 145.5
click at [272, 309] on div at bounding box center [243, 254] width 583 height 500
click at [465, 444] on span "−" at bounding box center [467, 444] width 9 height 18
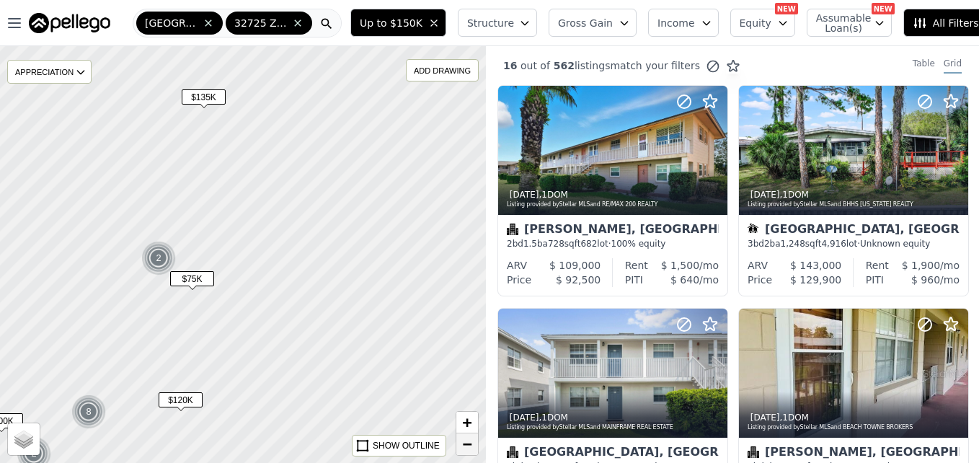
click at [465, 444] on span "−" at bounding box center [467, 444] width 9 height 18
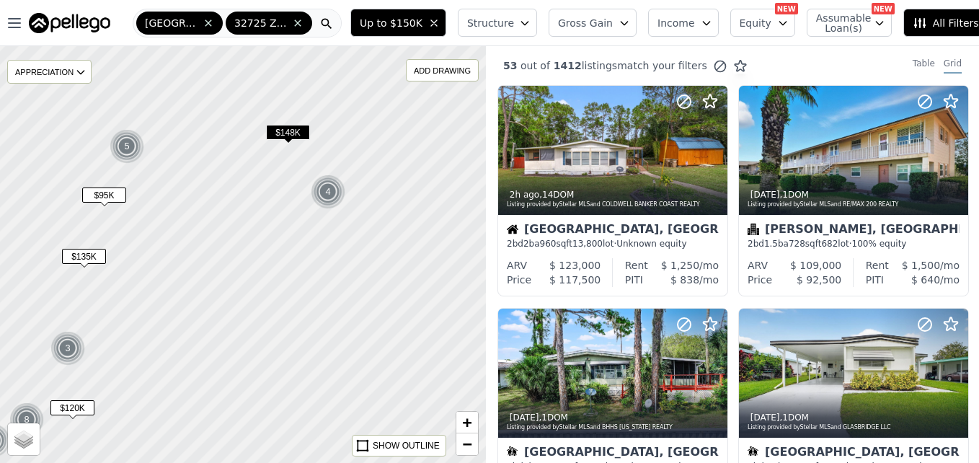
drag, startPoint x: 411, startPoint y: 290, endPoint x: 272, endPoint y: 380, distance: 165.7
click at [272, 380] on div at bounding box center [243, 254] width 583 height 500
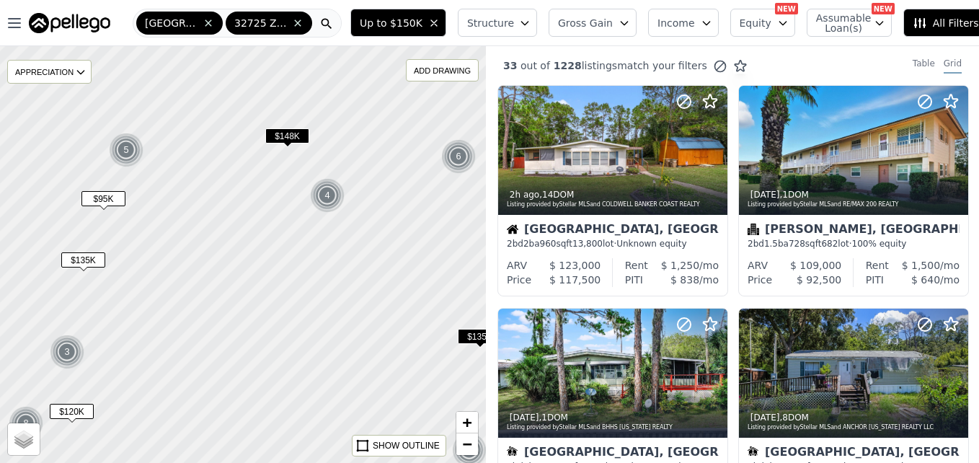
click at [287, 141] on span "$148K" at bounding box center [287, 135] width 44 height 15
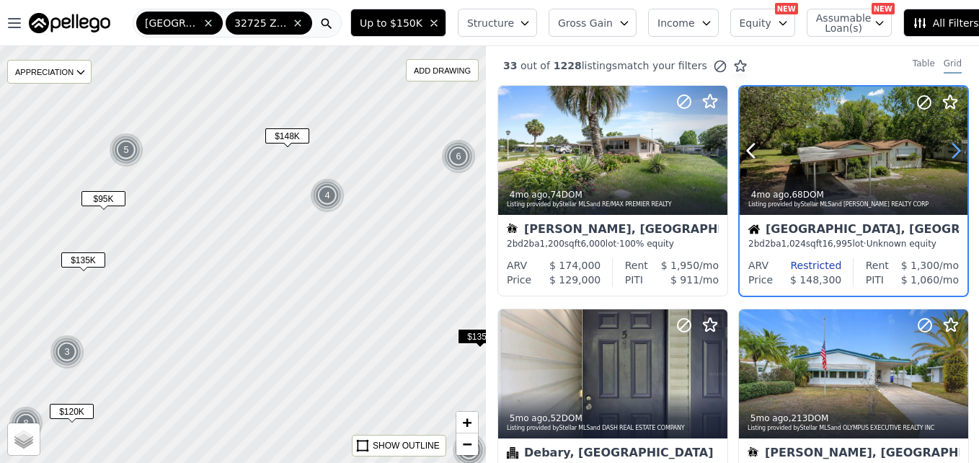
click at [954, 151] on icon at bounding box center [956, 151] width 6 height 14
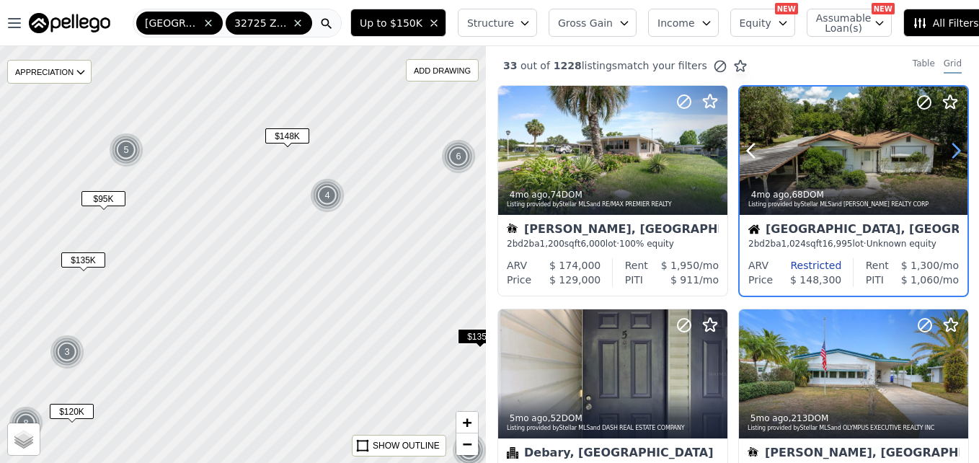
click at [954, 151] on icon at bounding box center [956, 151] width 6 height 14
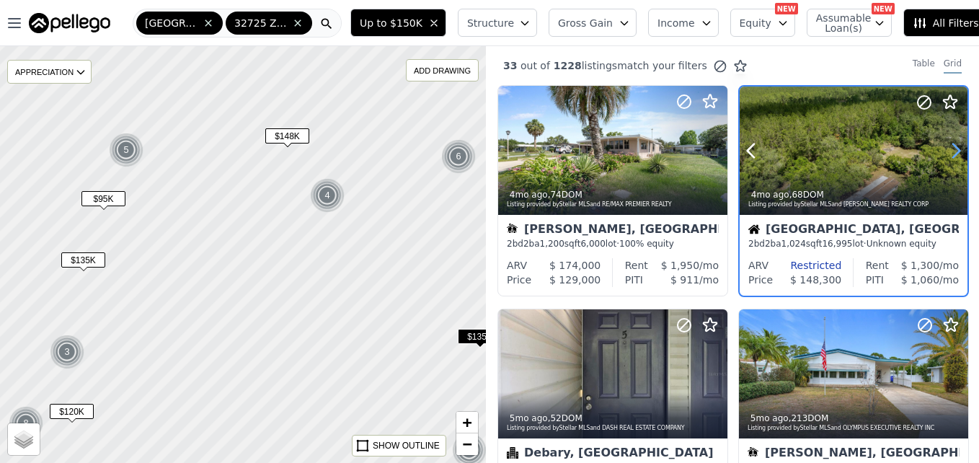
click at [954, 151] on icon at bounding box center [956, 151] width 6 height 14
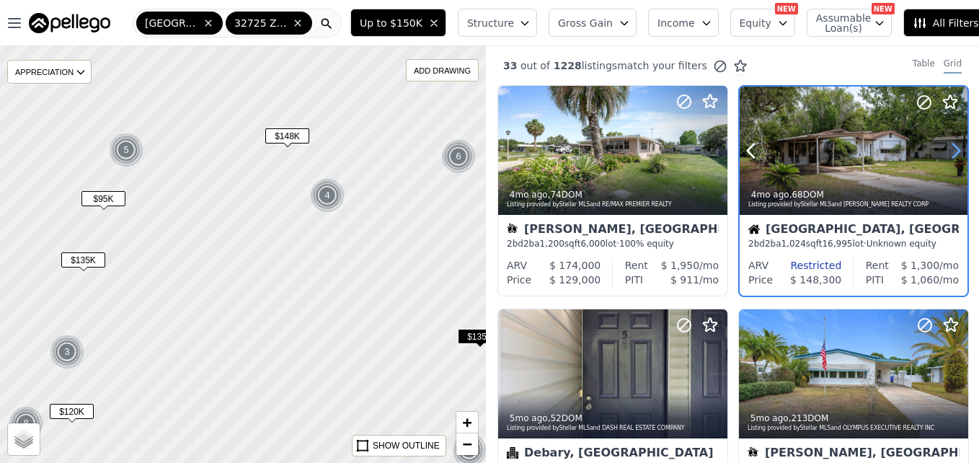
click at [954, 151] on icon at bounding box center [956, 151] width 6 height 14
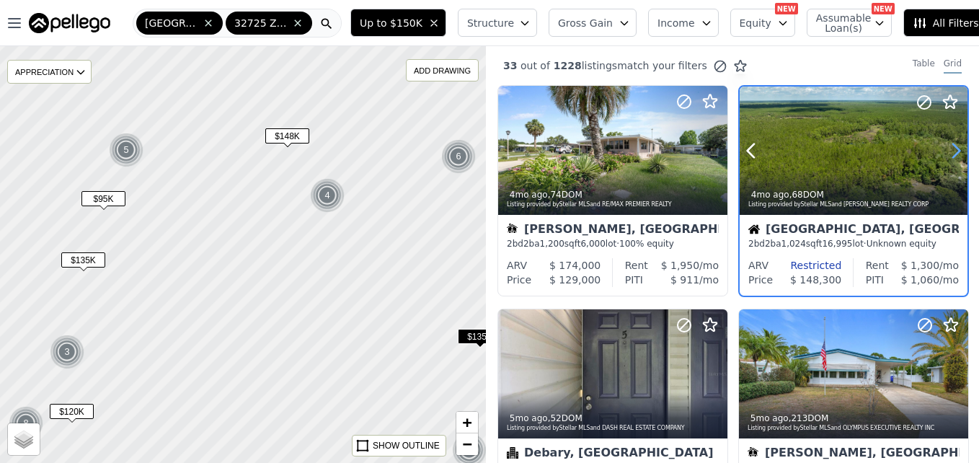
click at [954, 151] on icon at bounding box center [956, 151] width 6 height 14
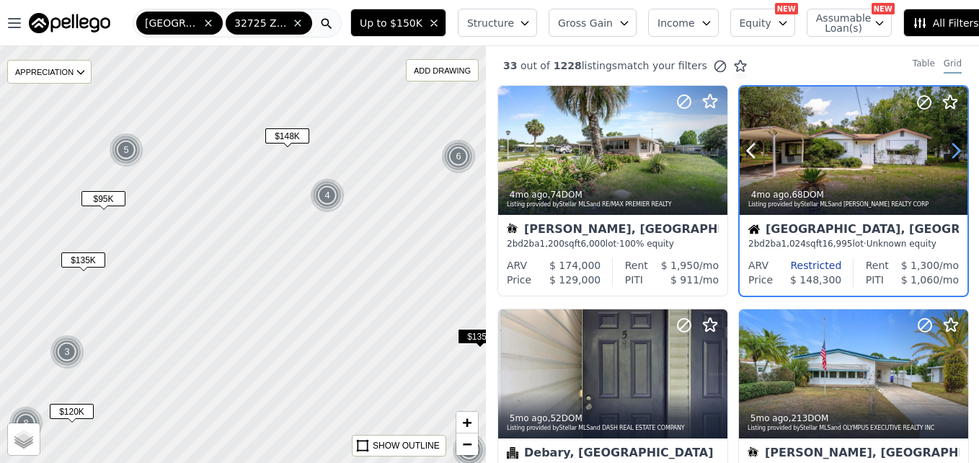
click at [954, 151] on icon at bounding box center [956, 151] width 6 height 14
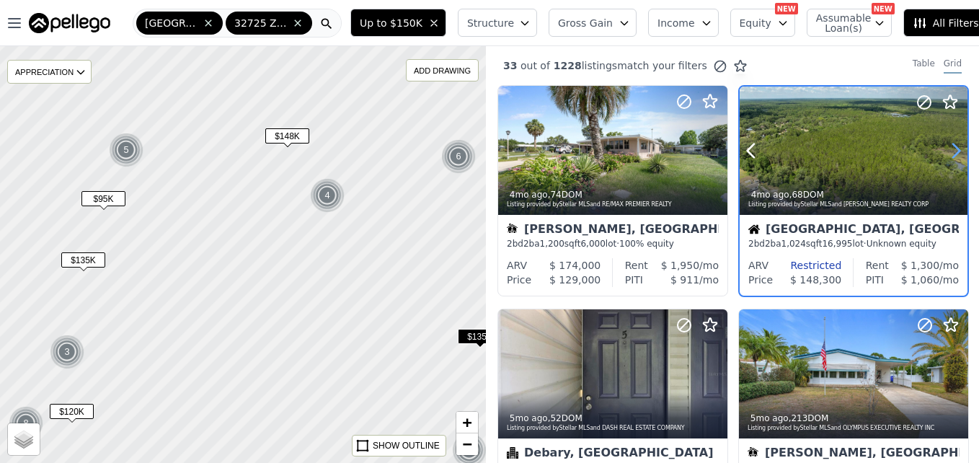
click at [954, 151] on icon at bounding box center [956, 151] width 6 height 14
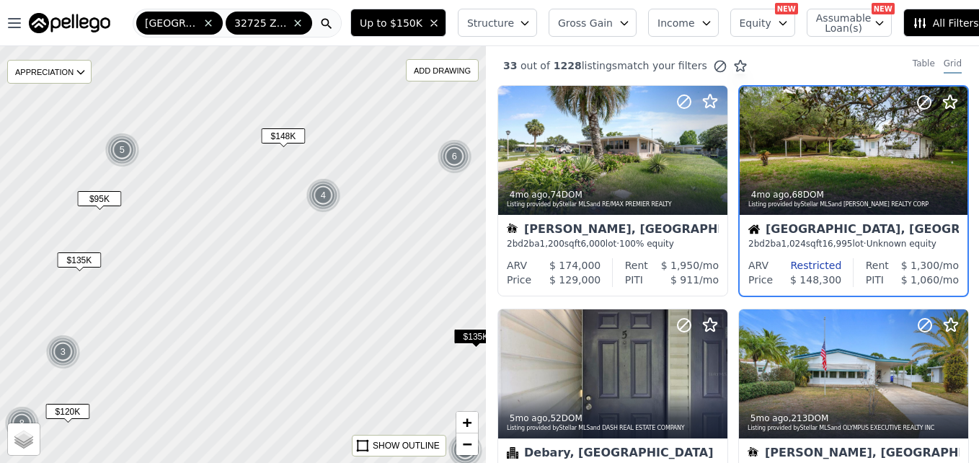
click at [467, 343] on span "$135K" at bounding box center [475, 336] width 44 height 15
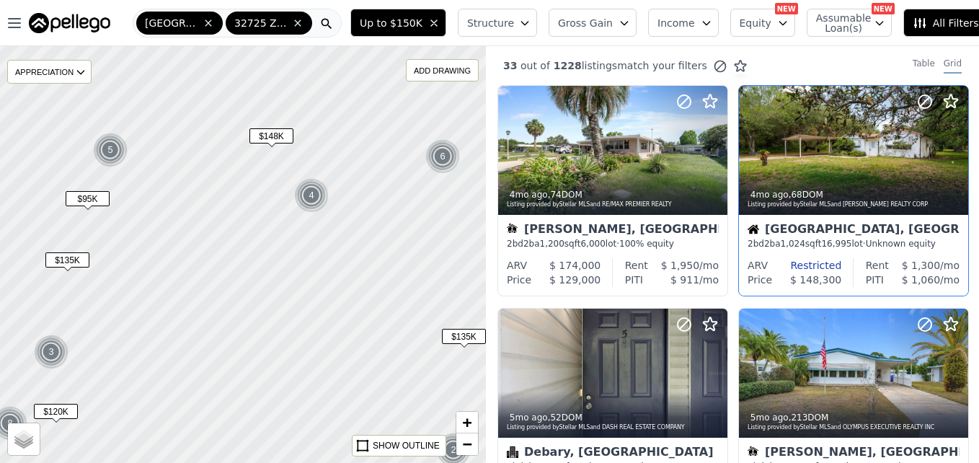
scroll to position [136, 0]
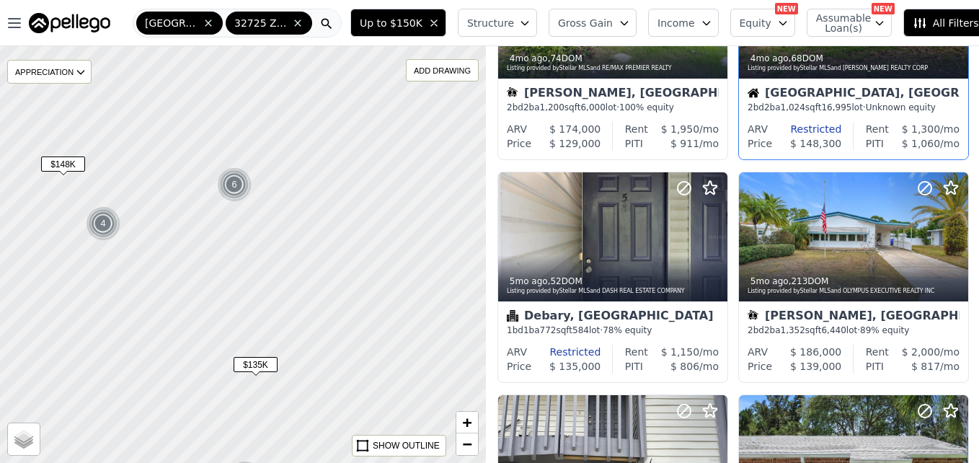
drag, startPoint x: 446, startPoint y: 268, endPoint x: 228, endPoint y: 301, distance: 220.1
click at [228, 301] on div at bounding box center [243, 254] width 583 height 500
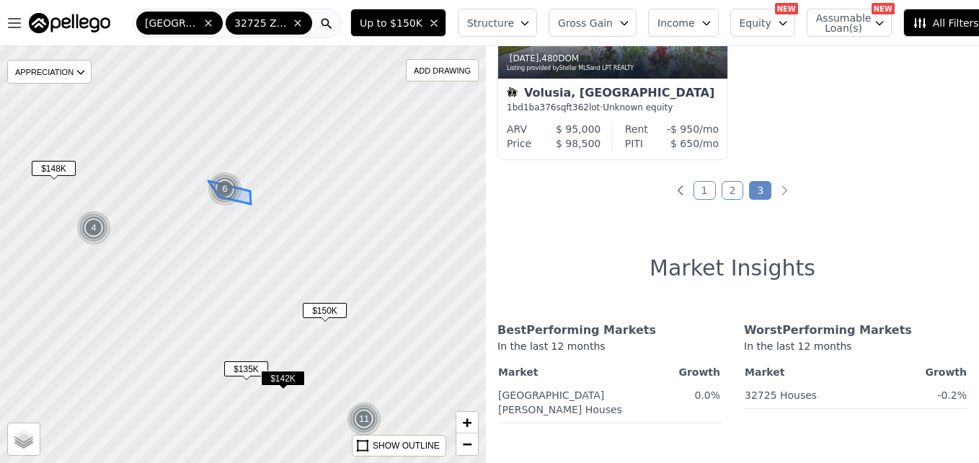
click at [219, 190] on img at bounding box center [225, 189] width 35 height 35
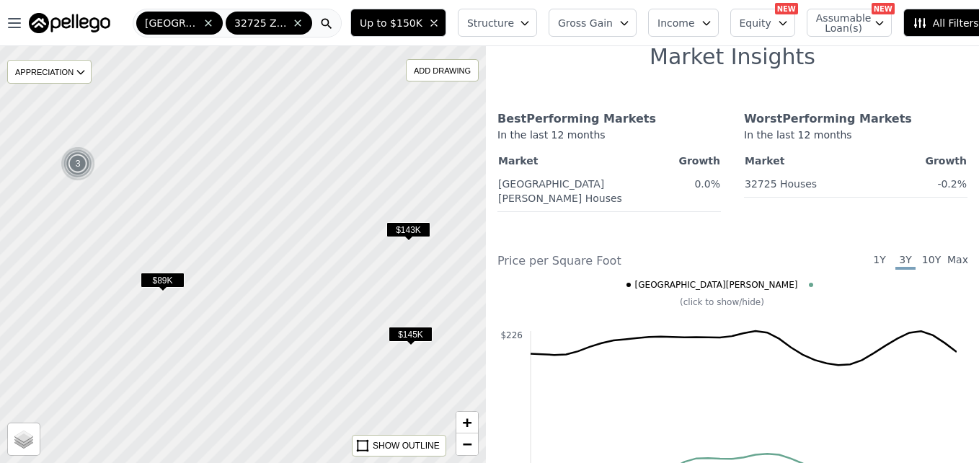
click at [414, 230] on span "$143K" at bounding box center [408, 229] width 44 height 15
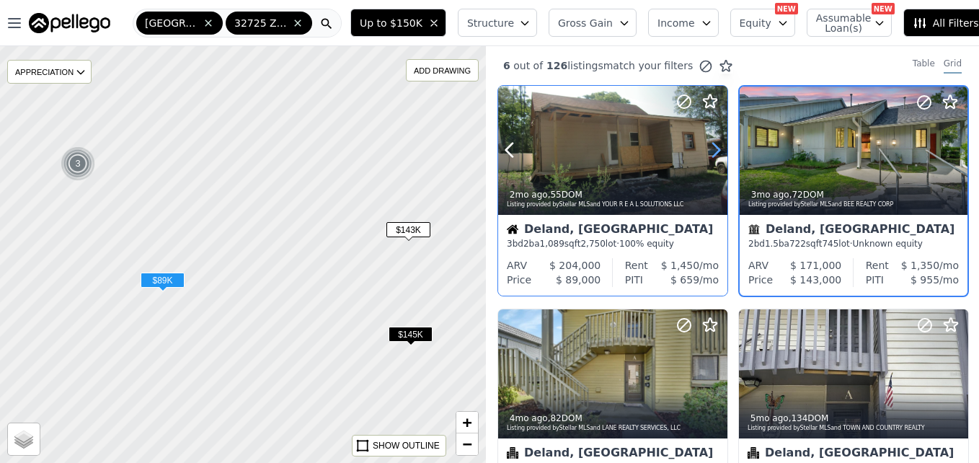
click at [714, 151] on icon at bounding box center [715, 149] width 23 height 23
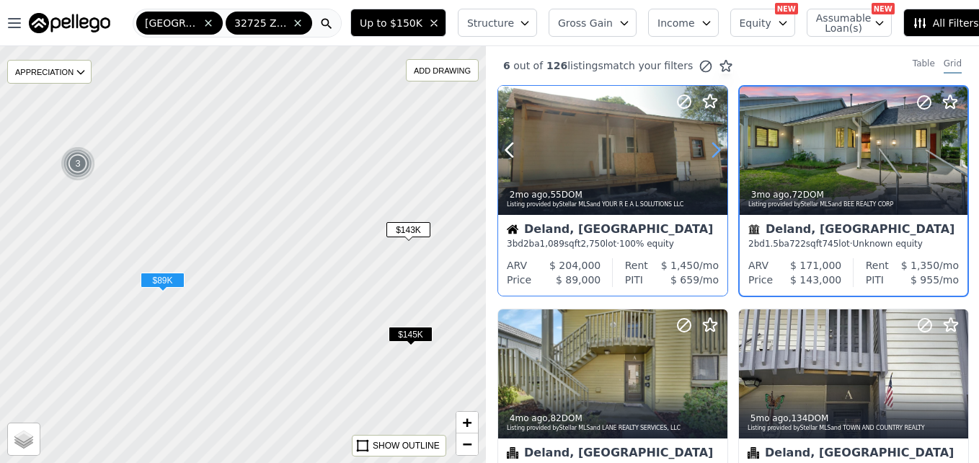
click at [714, 151] on icon at bounding box center [715, 149] width 23 height 23
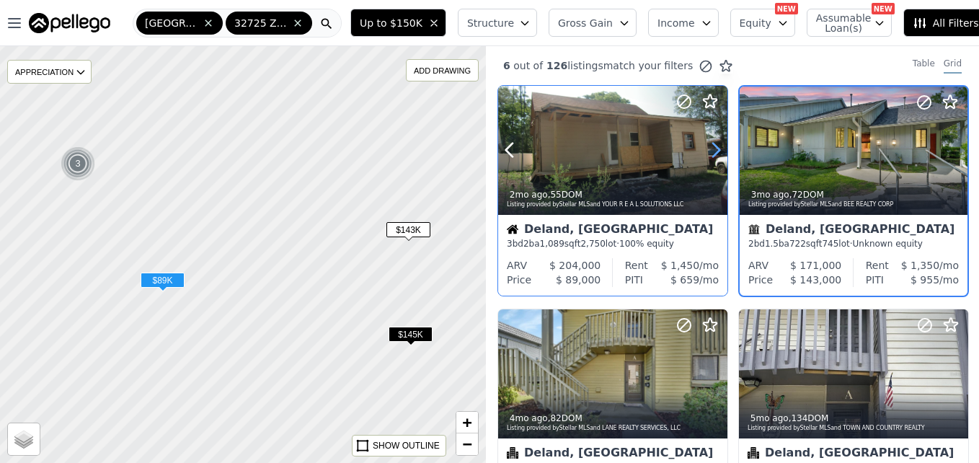
click at [714, 151] on icon at bounding box center [715, 149] width 23 height 23
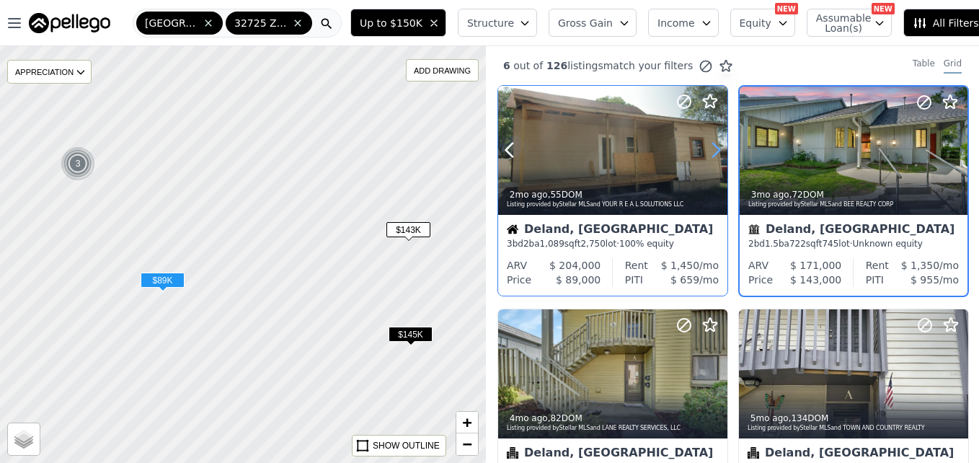
click at [714, 151] on icon at bounding box center [715, 149] width 23 height 23
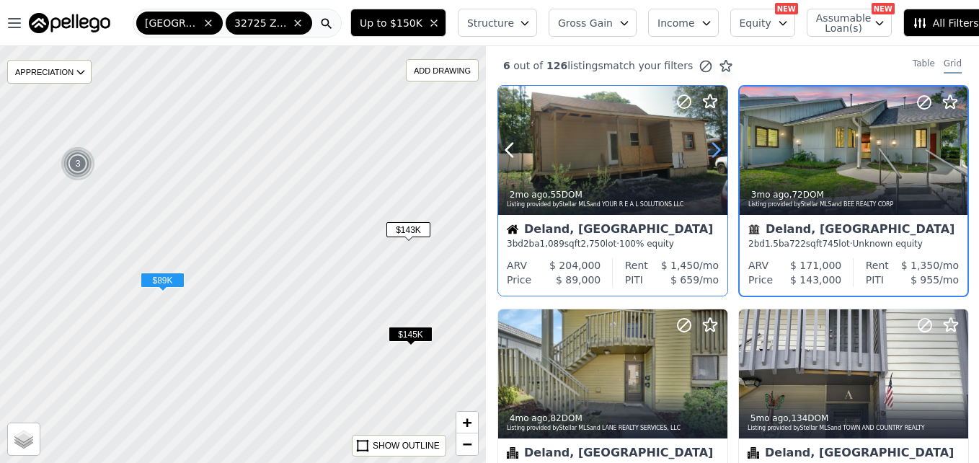
click at [714, 151] on icon at bounding box center [715, 149] width 23 height 23
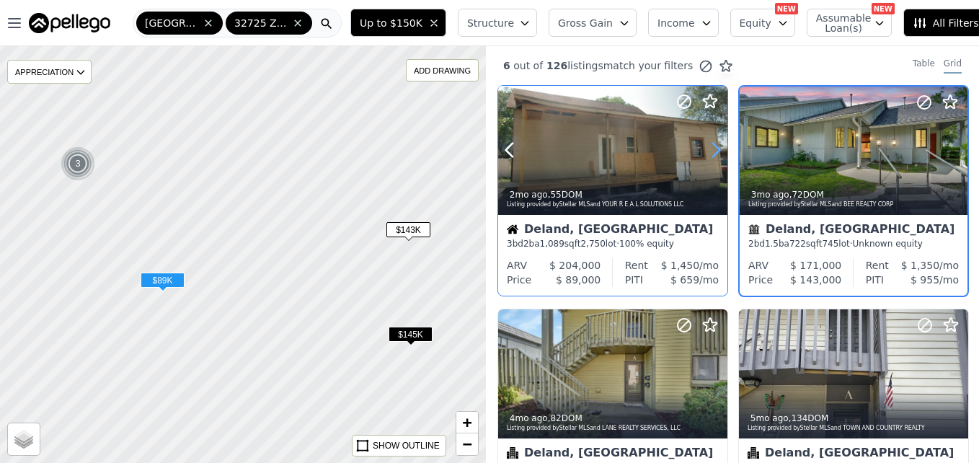
click at [714, 151] on icon at bounding box center [715, 149] width 23 height 23
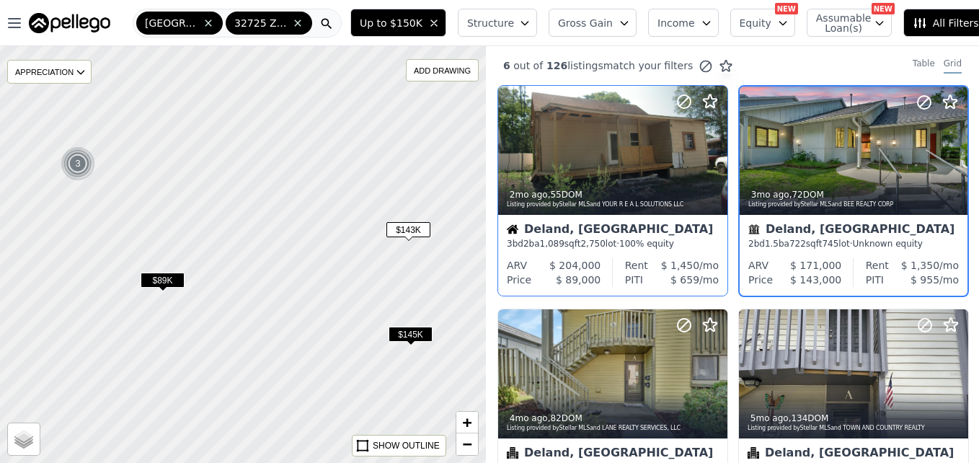
click at [411, 224] on span "$143K" at bounding box center [408, 229] width 44 height 15
click at [162, 279] on span "$89K" at bounding box center [163, 279] width 44 height 15
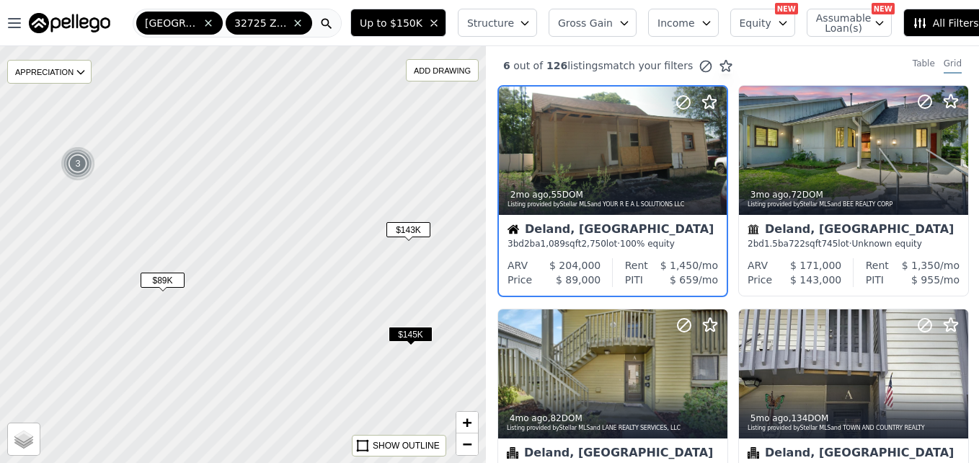
click at [402, 332] on span "$145K" at bounding box center [410, 334] width 44 height 15
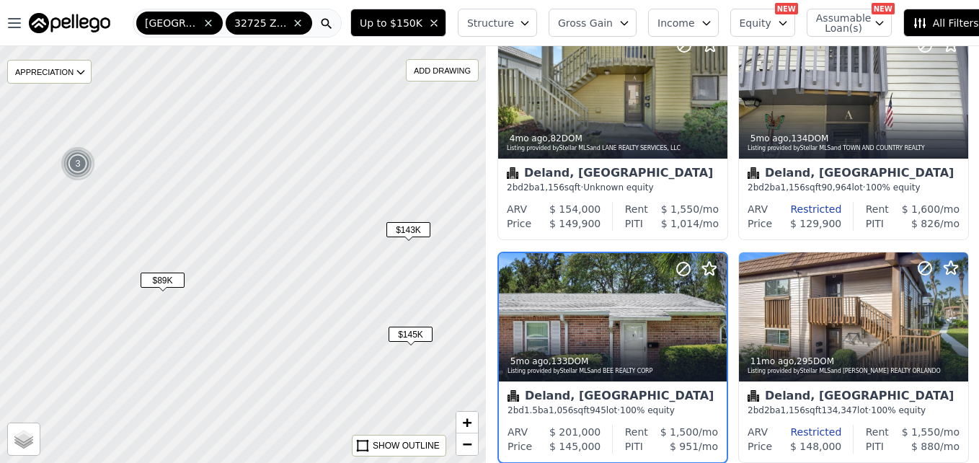
scroll to position [359, 0]
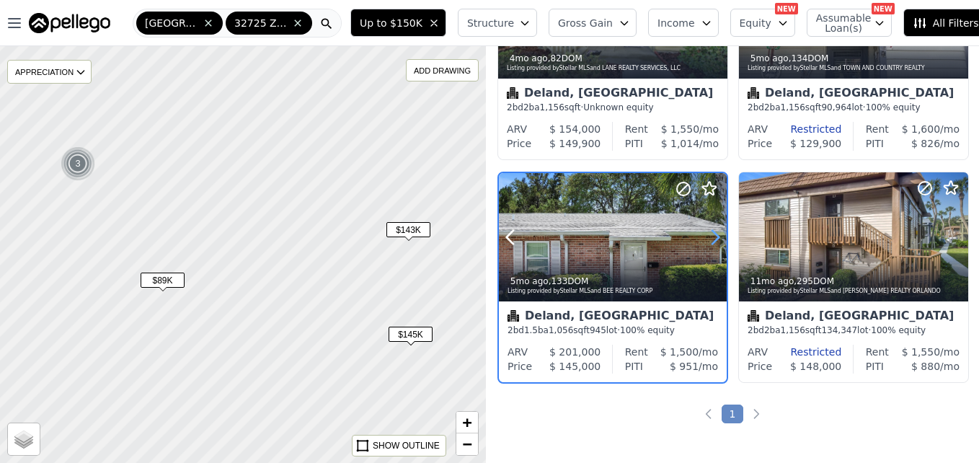
click at [713, 234] on icon at bounding box center [714, 237] width 23 height 23
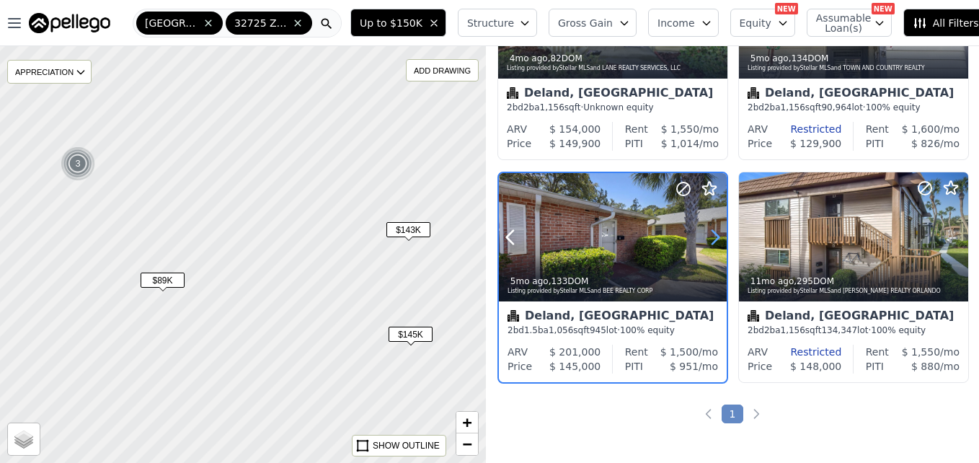
click at [713, 234] on icon at bounding box center [714, 237] width 23 height 23
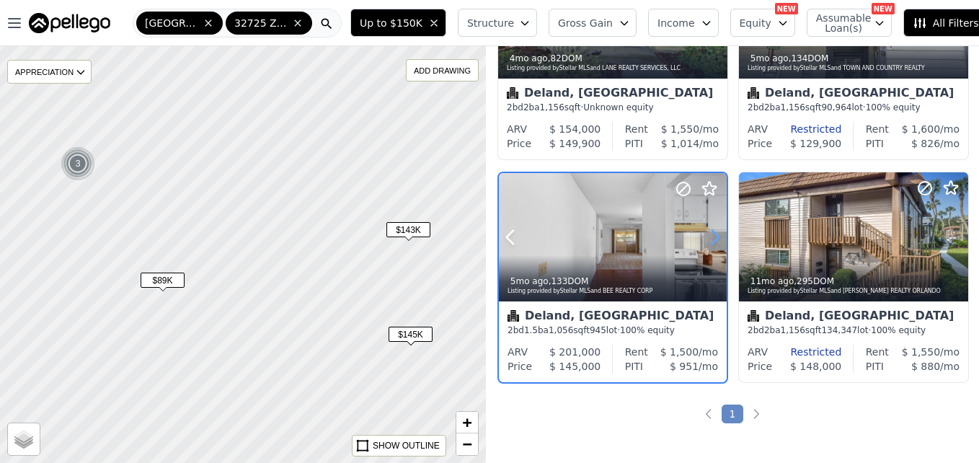
click at [713, 234] on icon at bounding box center [714, 237] width 23 height 23
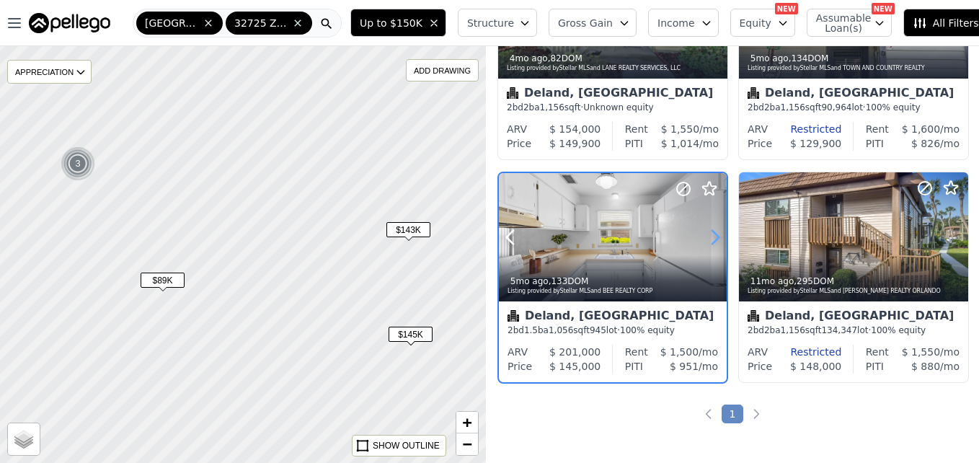
click at [713, 234] on icon at bounding box center [714, 237] width 23 height 23
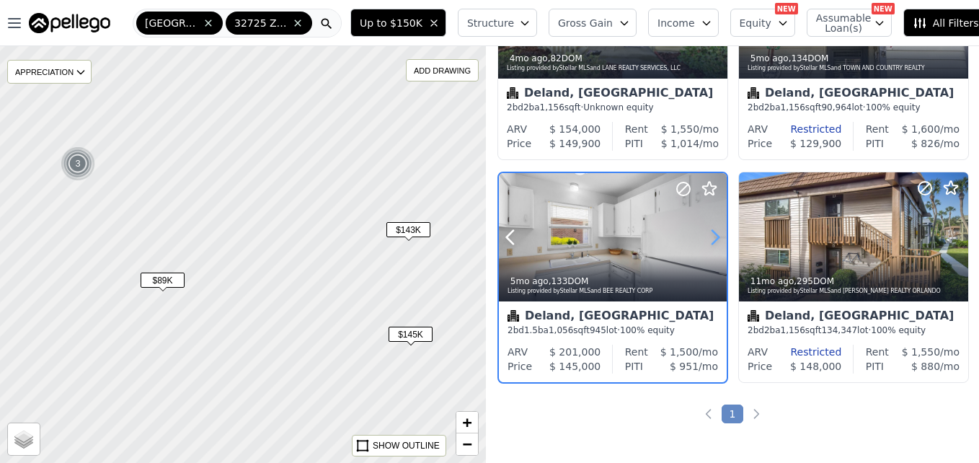
click at [713, 234] on icon at bounding box center [714, 237] width 23 height 23
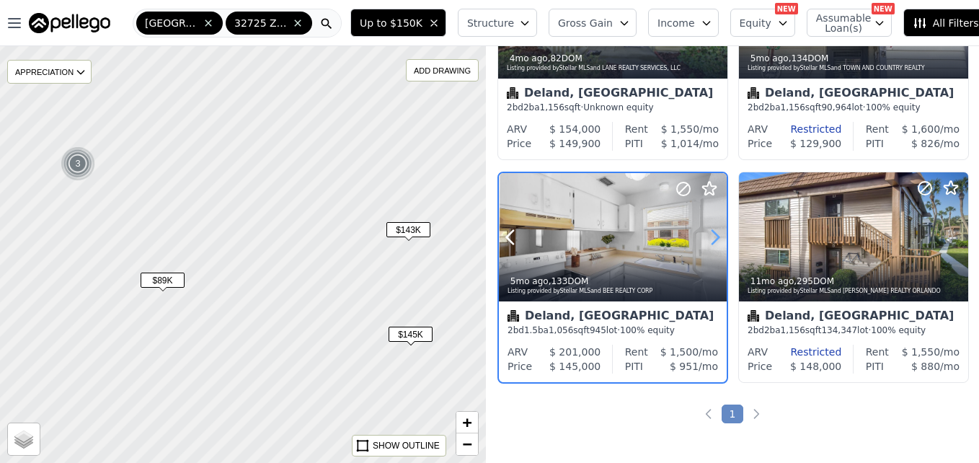
click at [713, 234] on icon at bounding box center [714, 237] width 23 height 23
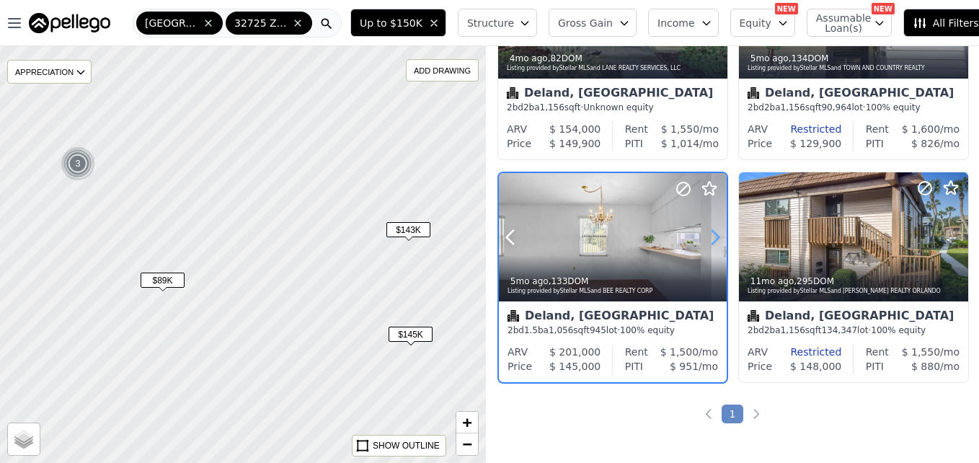
click at [713, 234] on icon at bounding box center [714, 237] width 23 height 23
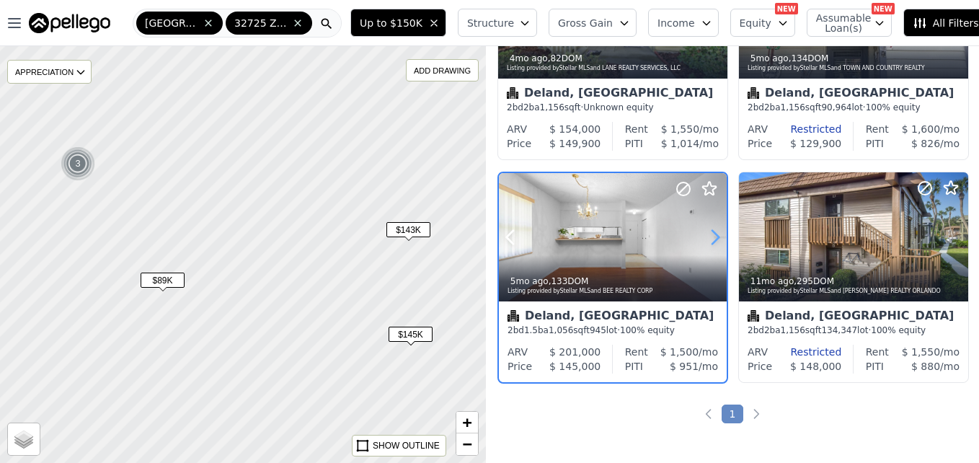
click at [713, 234] on icon at bounding box center [714, 237] width 23 height 23
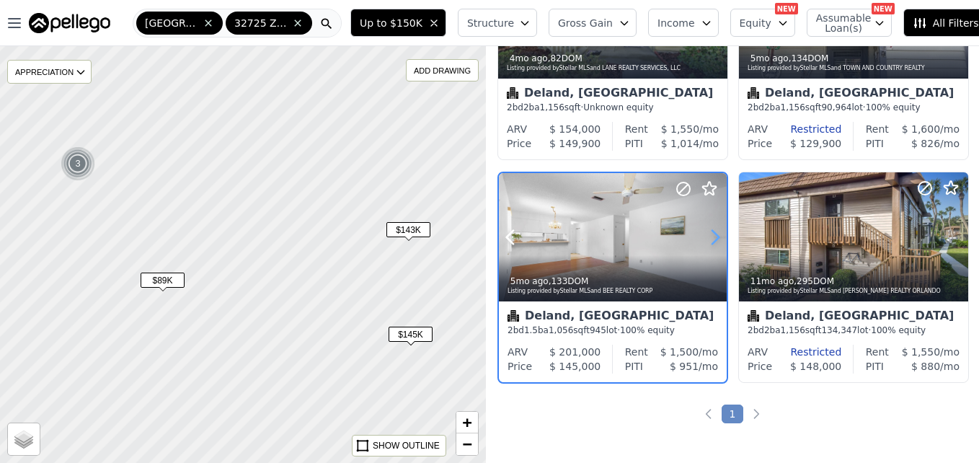
click at [713, 234] on icon at bounding box center [714, 237] width 23 height 23
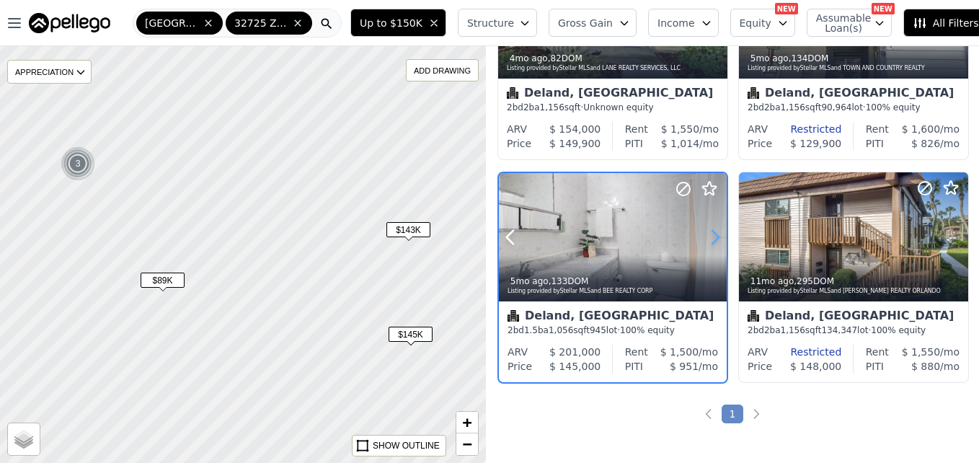
click at [713, 234] on icon at bounding box center [714, 237] width 23 height 23
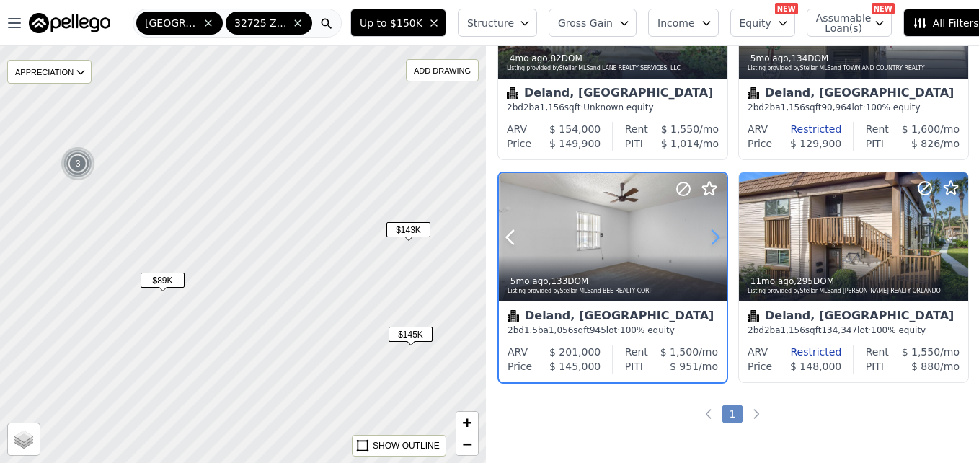
click at [713, 234] on icon at bounding box center [714, 237] width 23 height 23
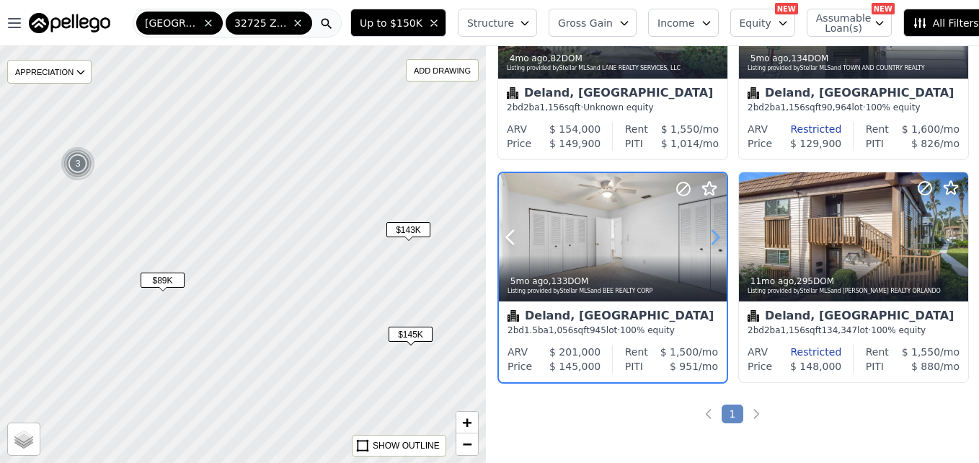
click at [713, 234] on icon at bounding box center [714, 237] width 23 height 23
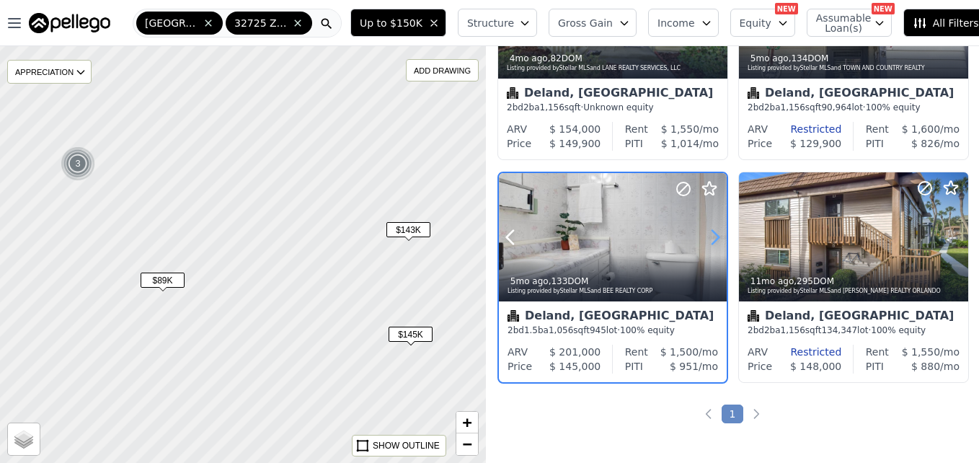
click at [713, 234] on icon at bounding box center [714, 237] width 23 height 23
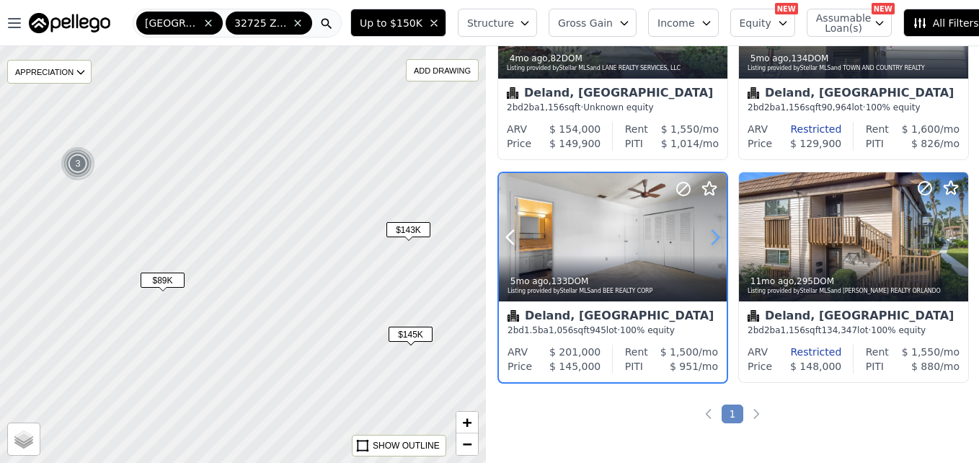
click at [713, 234] on icon at bounding box center [714, 237] width 23 height 23
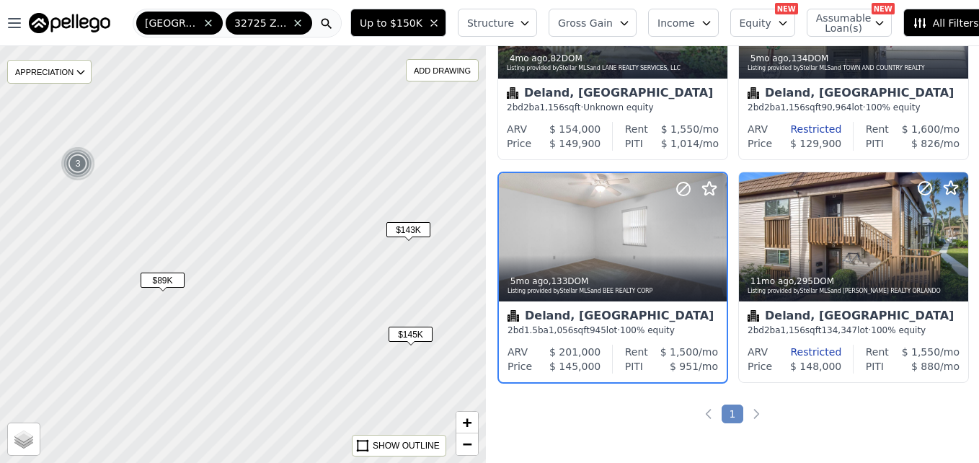
click at [442, 161] on div at bounding box center [243, 254] width 583 height 500
click at [461, 447] on link "−" at bounding box center [467, 444] width 22 height 22
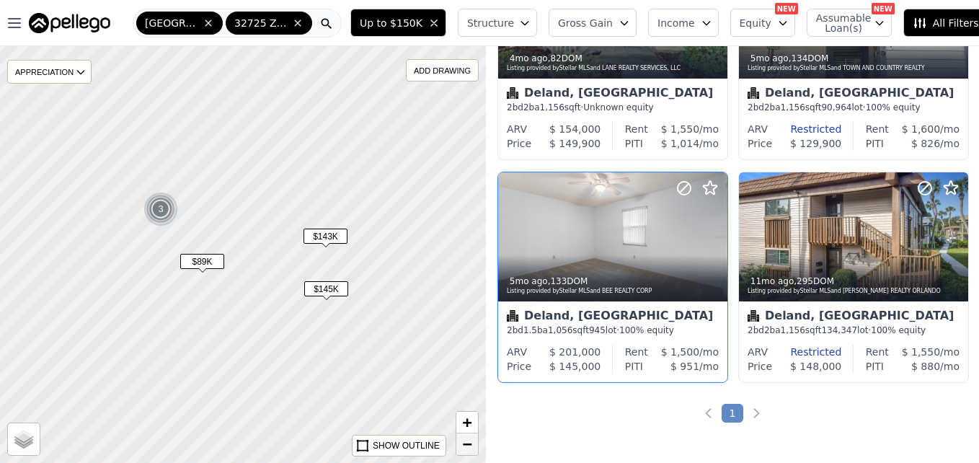
click at [461, 447] on link "−" at bounding box center [467, 444] width 22 height 22
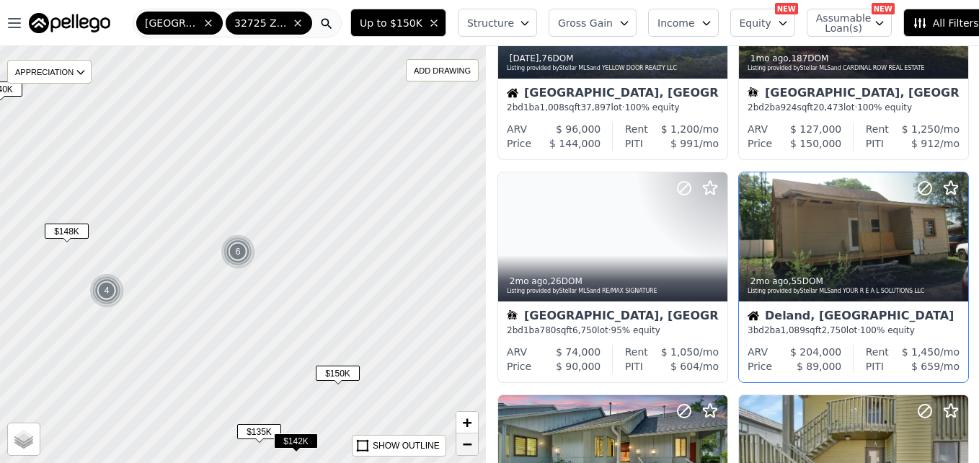
scroll to position [804, 0]
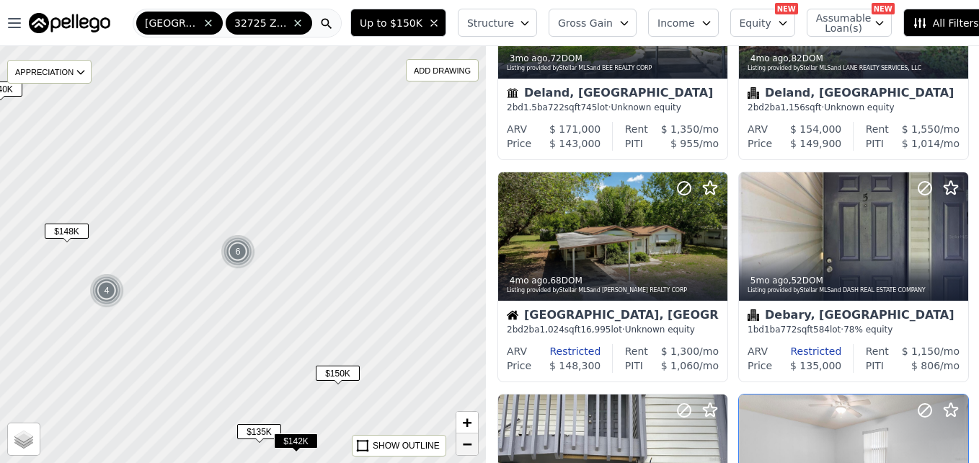
click at [461, 447] on link "−" at bounding box center [467, 444] width 22 height 22
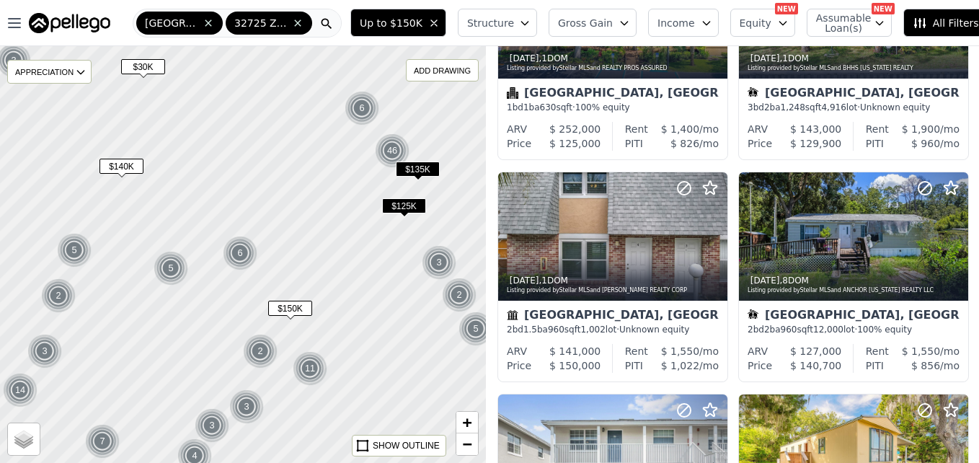
click at [406, 208] on span "$125K" at bounding box center [404, 205] width 44 height 15
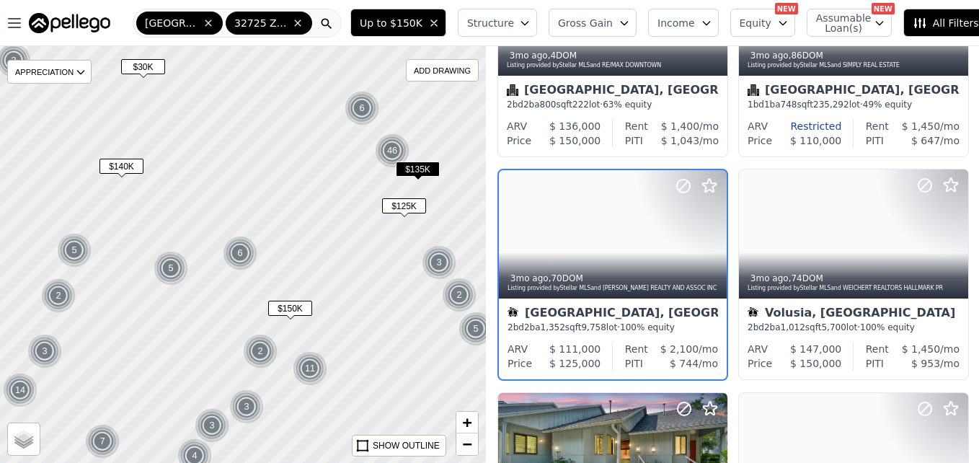
scroll to position [136, 0]
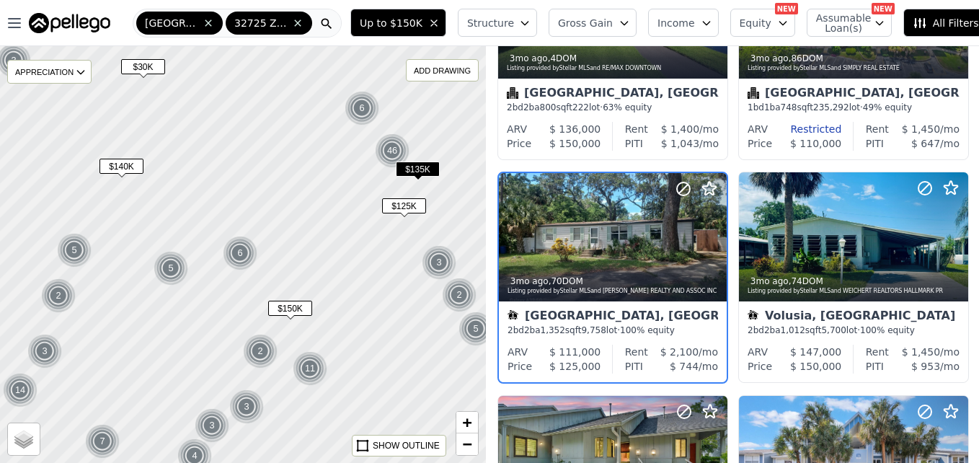
click at [416, 165] on span "$135K" at bounding box center [418, 168] width 44 height 15
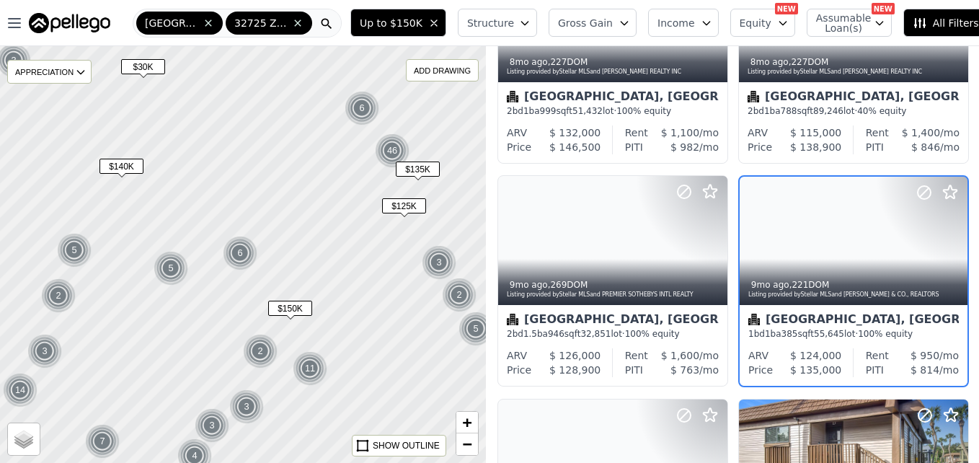
scroll to position [359, 0]
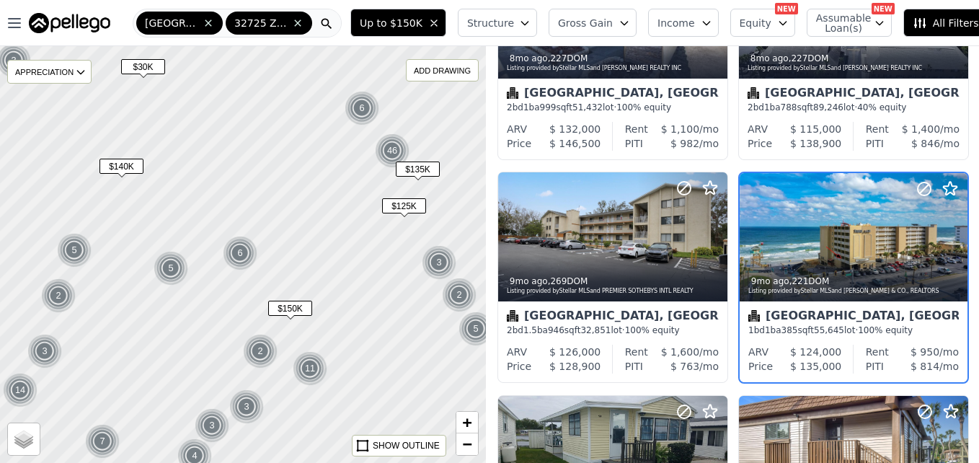
click at [150, 70] on span "$30K" at bounding box center [143, 66] width 44 height 15
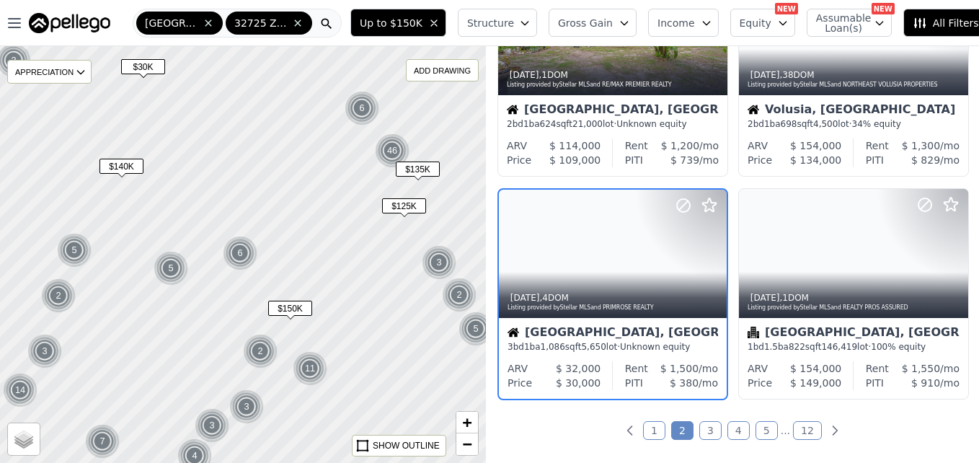
scroll to position [1026, 0]
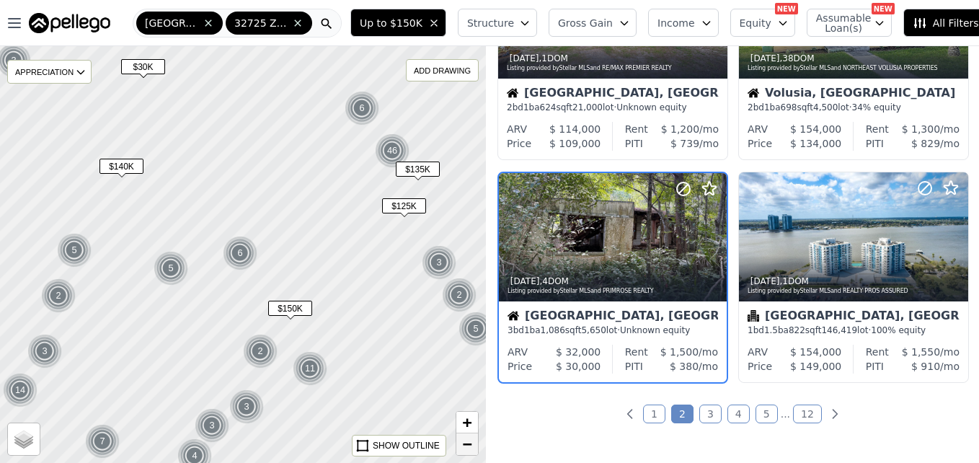
click at [471, 449] on span "−" at bounding box center [467, 444] width 9 height 18
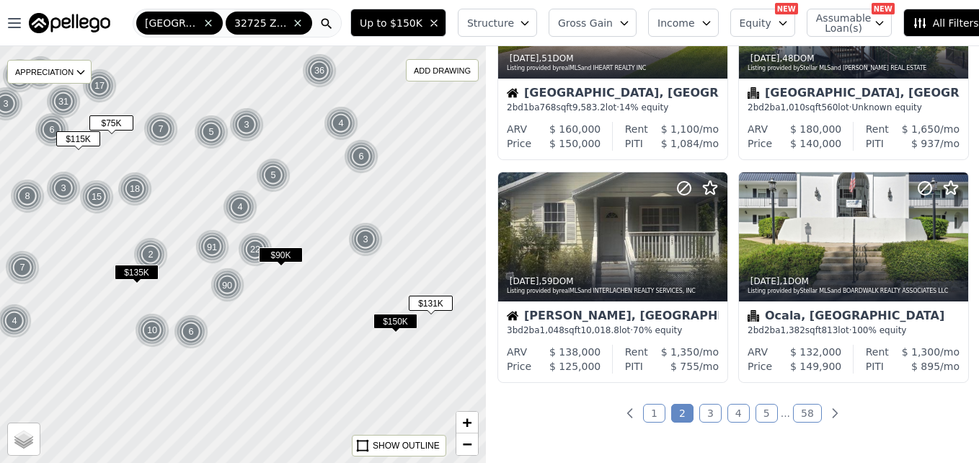
drag, startPoint x: 267, startPoint y: 327, endPoint x: 271, endPoint y: 197, distance: 129.1
click at [271, 197] on div at bounding box center [243, 249] width 583 height 500
click at [388, 316] on span "$150K" at bounding box center [395, 321] width 44 height 15
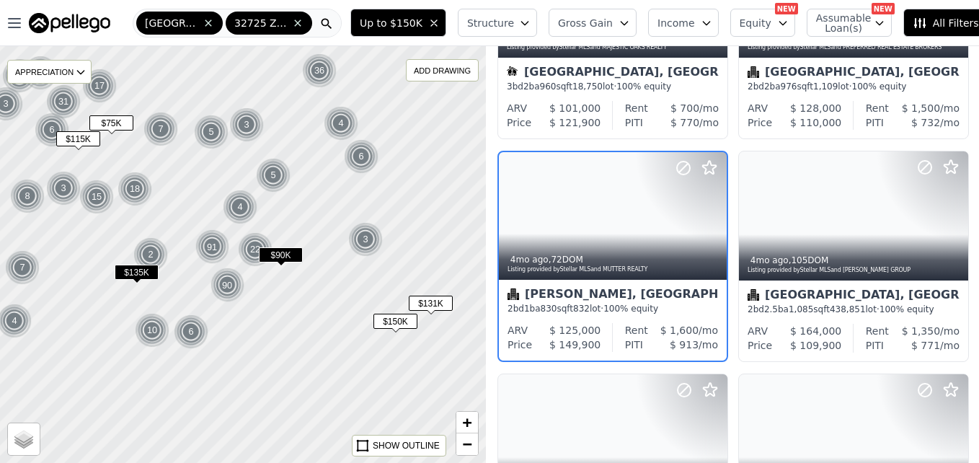
scroll to position [582, 0]
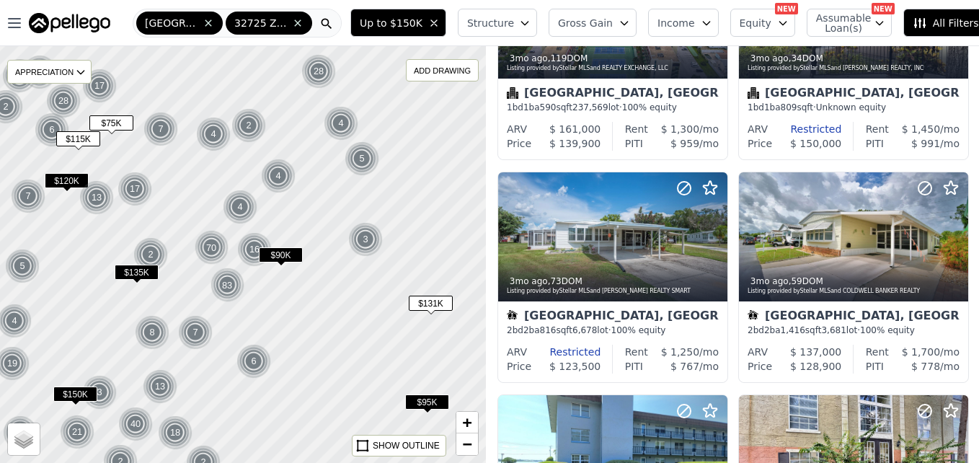
click at [430, 305] on span "$131K" at bounding box center [431, 303] width 44 height 15
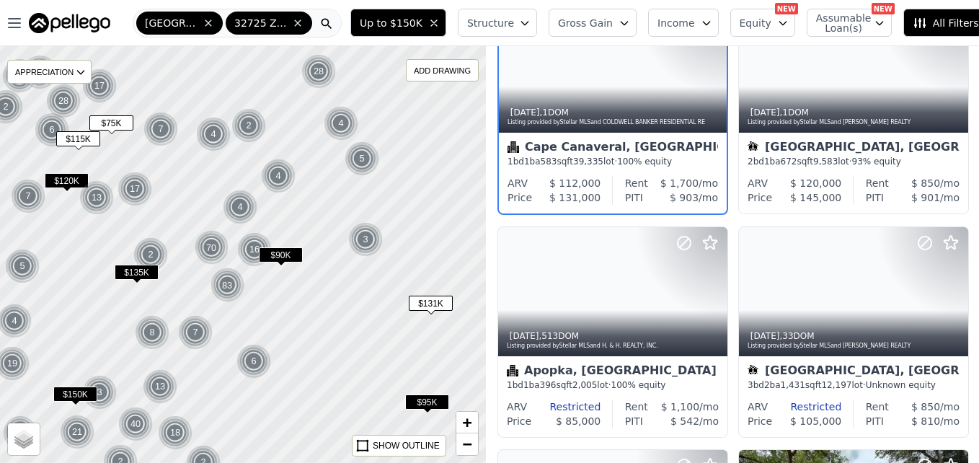
scroll to position [0, 0]
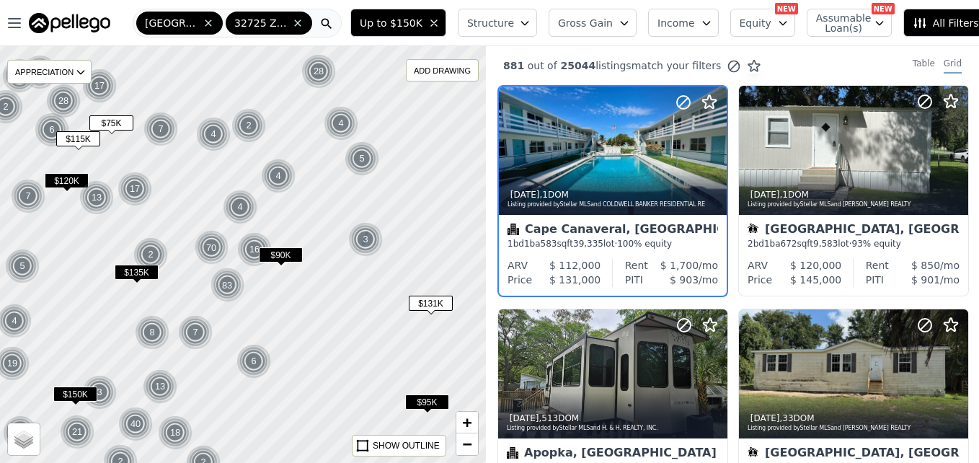
click at [363, 241] on div "3" at bounding box center [365, 239] width 35 height 35
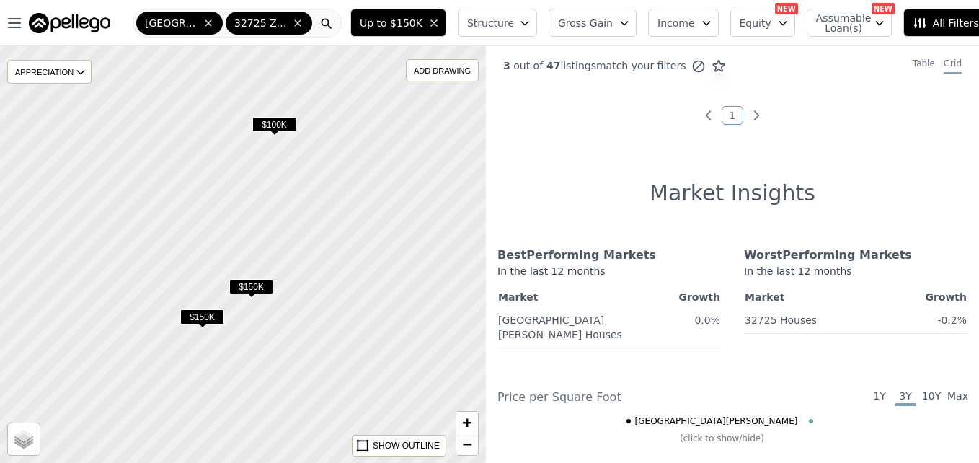
click at [257, 287] on span "$150K" at bounding box center [251, 286] width 44 height 15
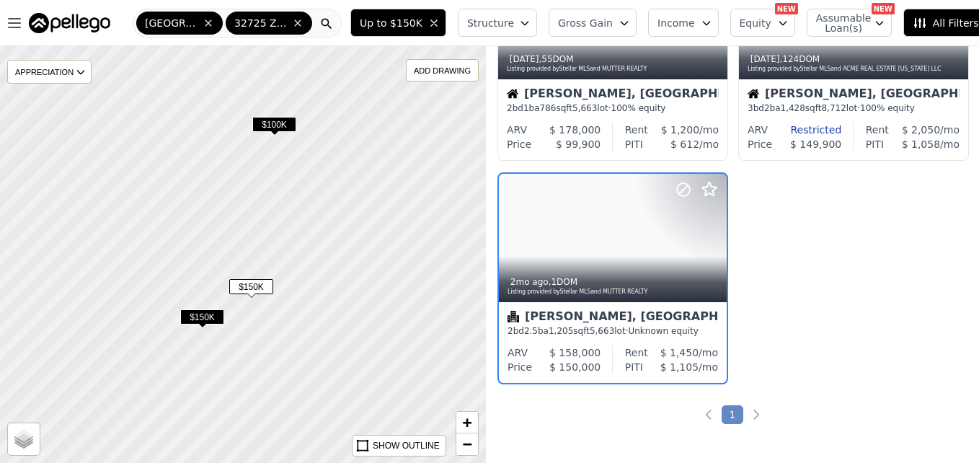
scroll to position [136, 0]
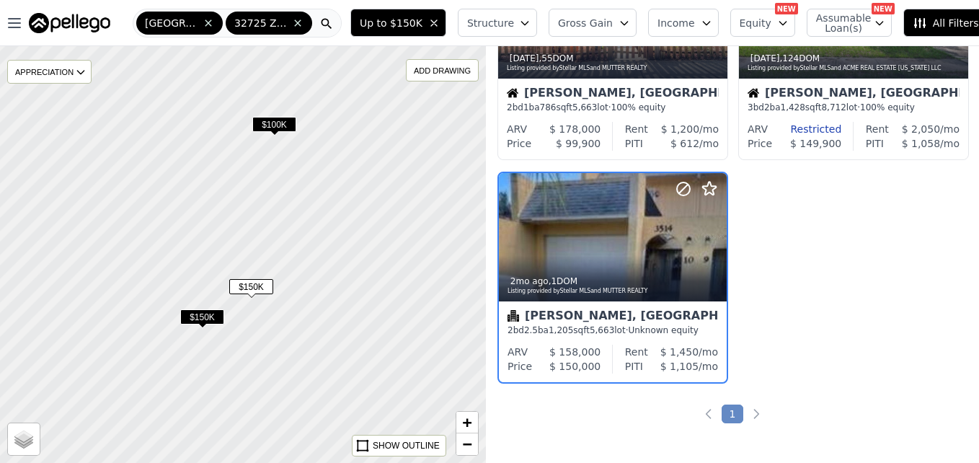
click at [213, 319] on span "$150K" at bounding box center [202, 316] width 44 height 15
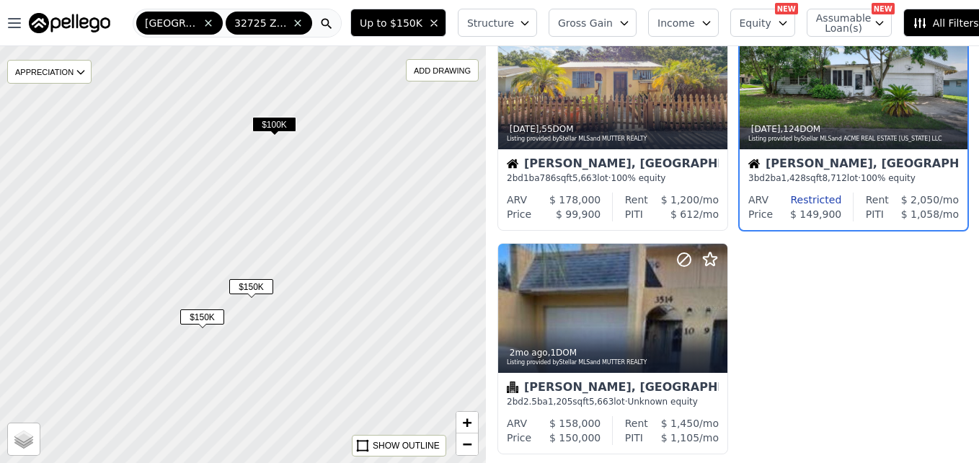
scroll to position [0, 0]
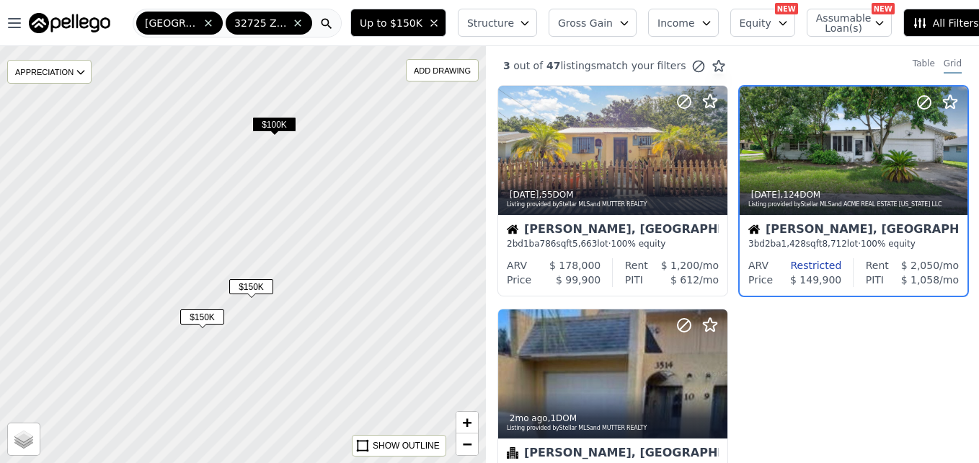
click at [244, 292] on span "$150K" at bounding box center [251, 286] width 44 height 15
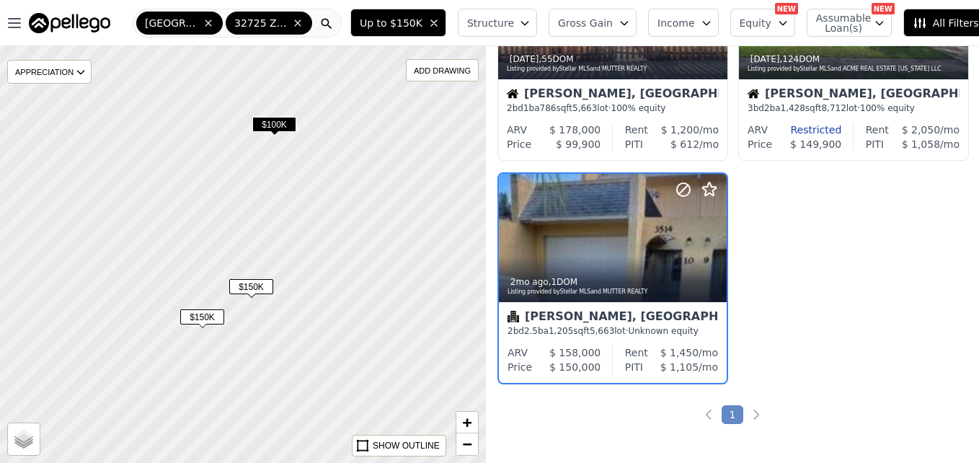
scroll to position [136, 0]
click at [204, 313] on span "$150K" at bounding box center [202, 316] width 44 height 15
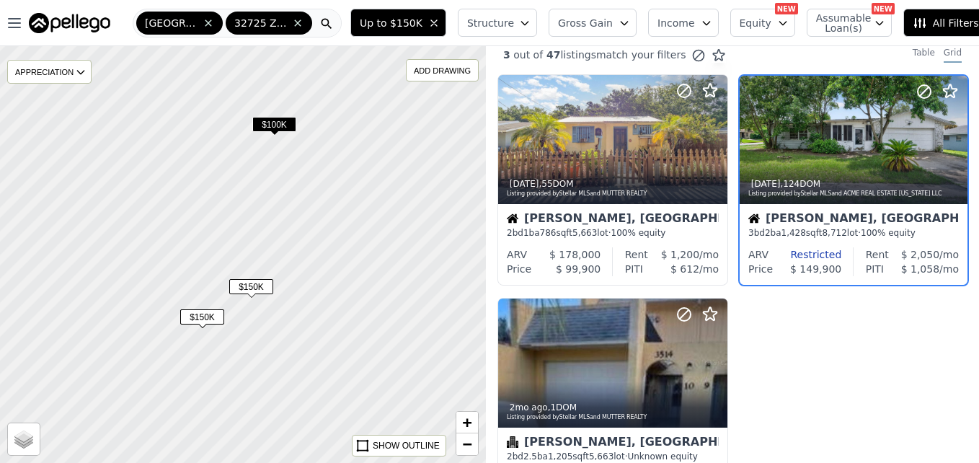
scroll to position [0, 0]
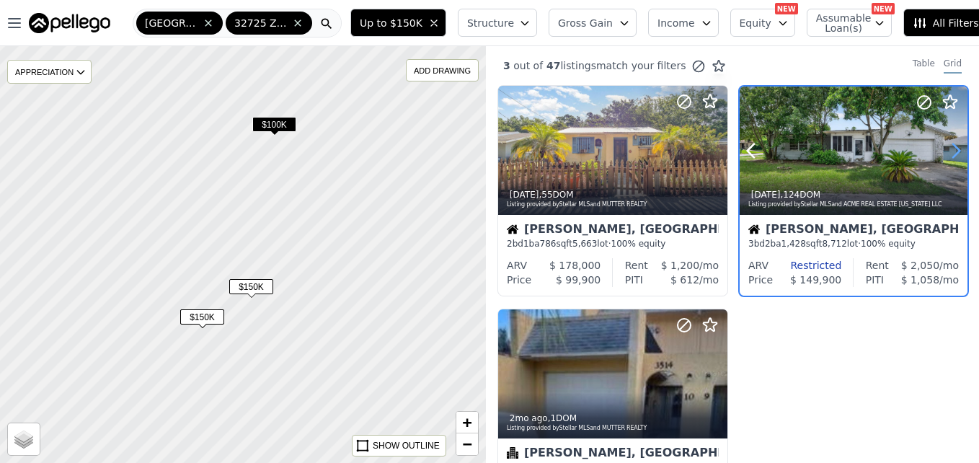
click at [953, 144] on icon at bounding box center [956, 151] width 6 height 14
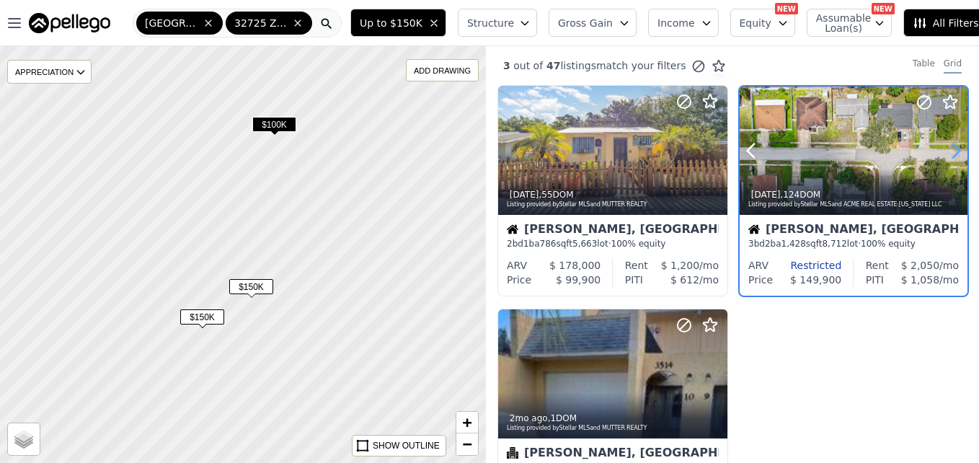
click at [953, 144] on icon at bounding box center [956, 151] width 6 height 14
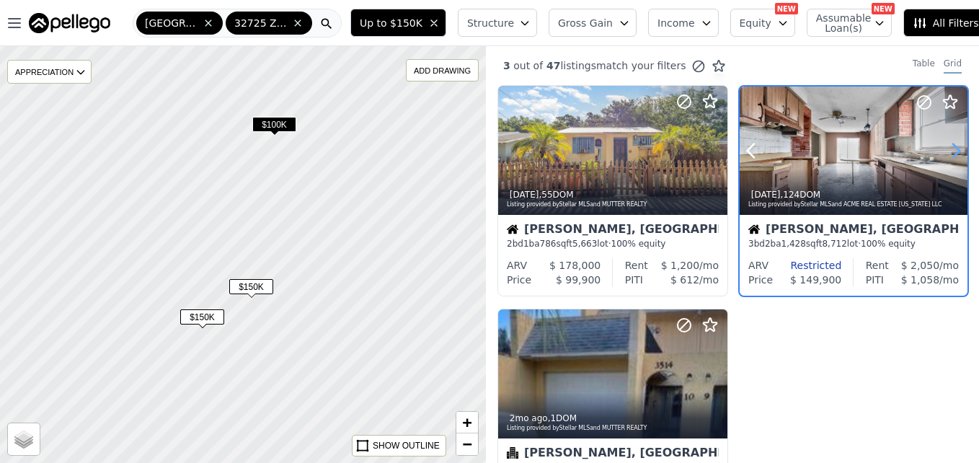
click at [953, 144] on icon at bounding box center [956, 151] width 6 height 14
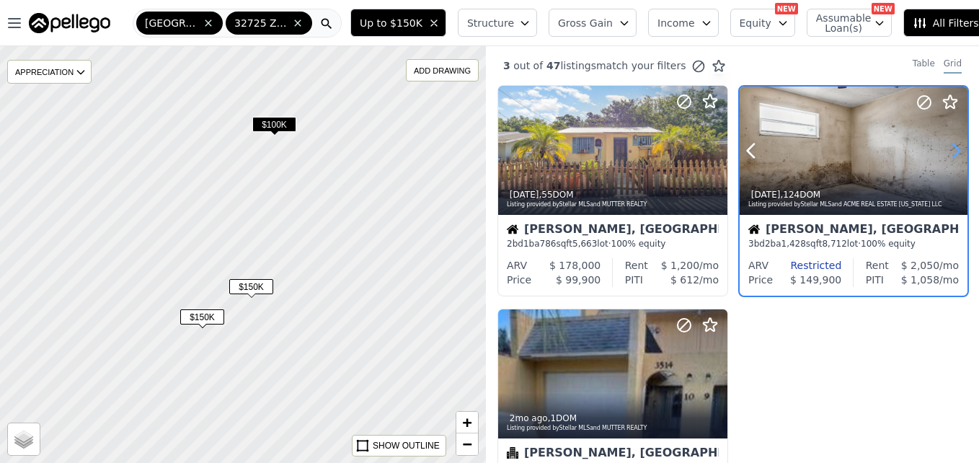
click at [953, 144] on icon at bounding box center [956, 151] width 6 height 14
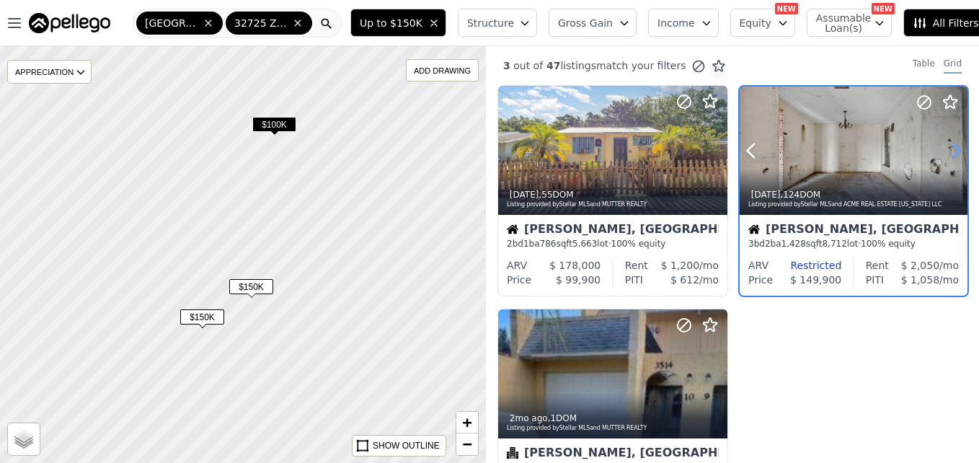
click at [953, 144] on icon at bounding box center [956, 151] width 6 height 14
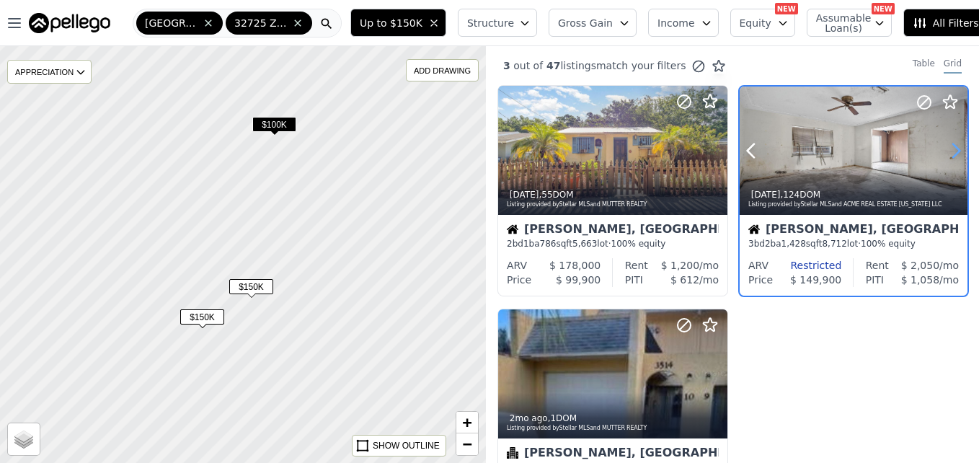
click at [953, 144] on icon at bounding box center [956, 151] width 6 height 14
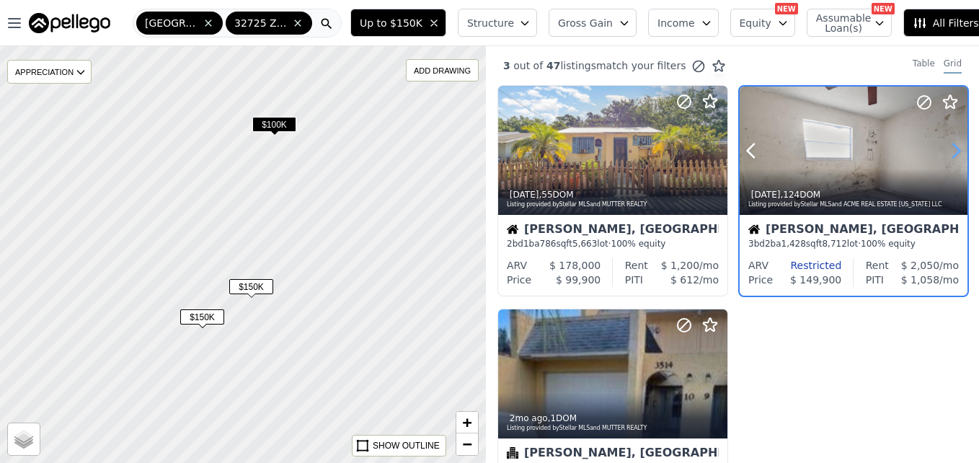
click at [953, 144] on icon at bounding box center [956, 151] width 6 height 14
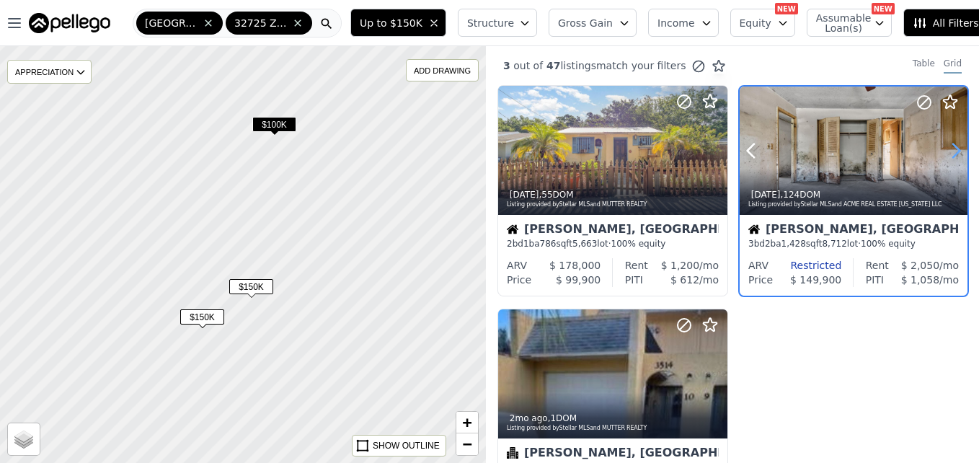
click at [953, 144] on icon at bounding box center [956, 151] width 6 height 14
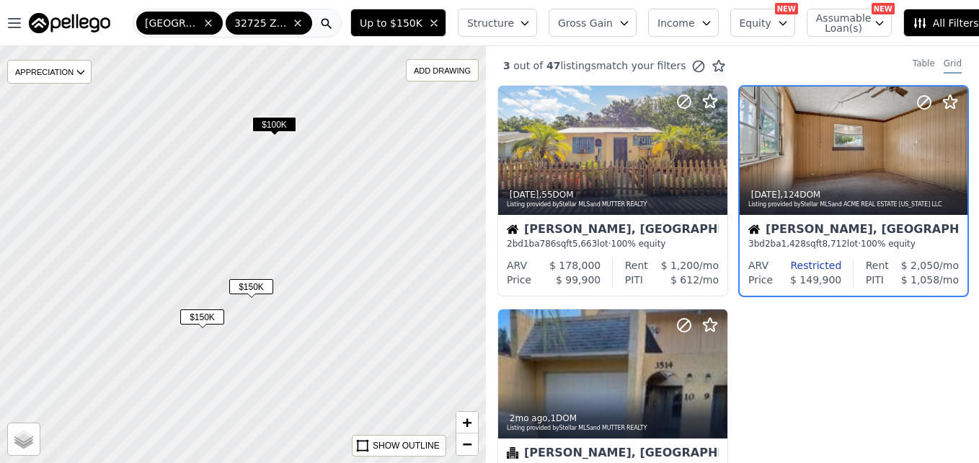
click at [283, 125] on span "$100K" at bounding box center [274, 124] width 44 height 15
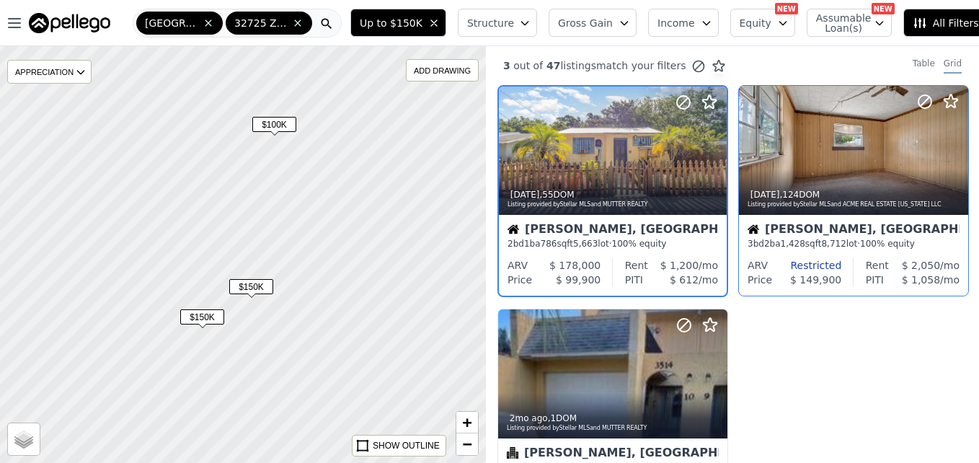
click at [283, 125] on span "$100K" at bounding box center [274, 124] width 44 height 15
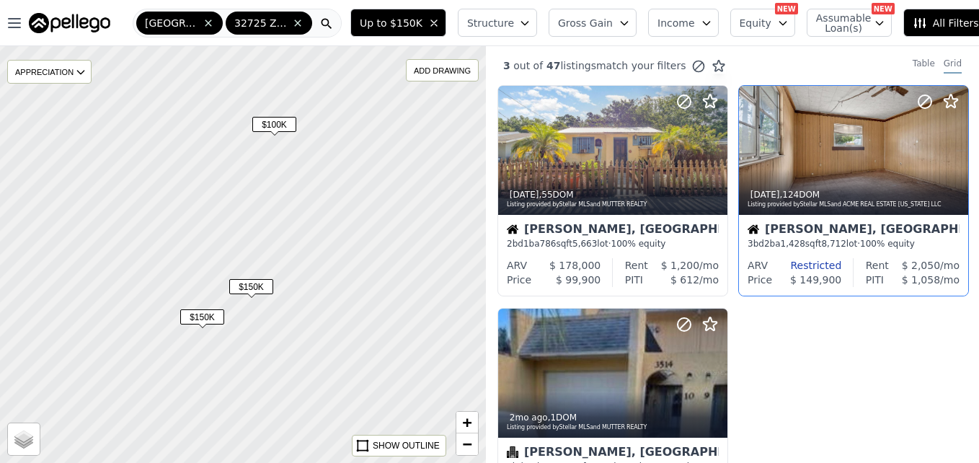
click at [283, 125] on span "$100K" at bounding box center [274, 124] width 44 height 15
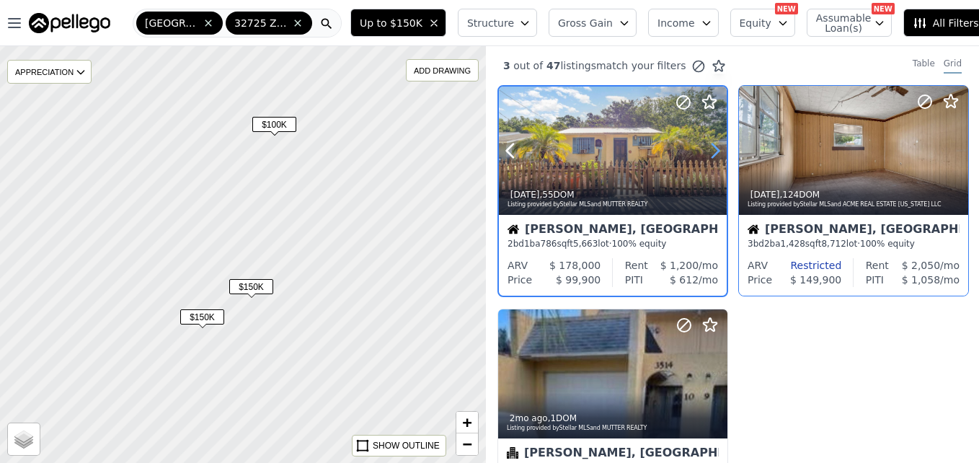
click at [710, 148] on icon at bounding box center [714, 150] width 23 height 23
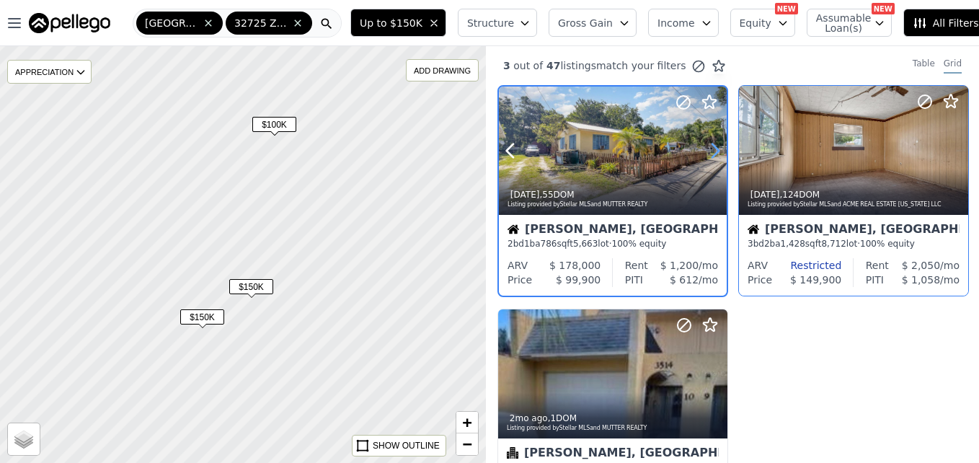
click at [710, 148] on icon at bounding box center [714, 150] width 23 height 23
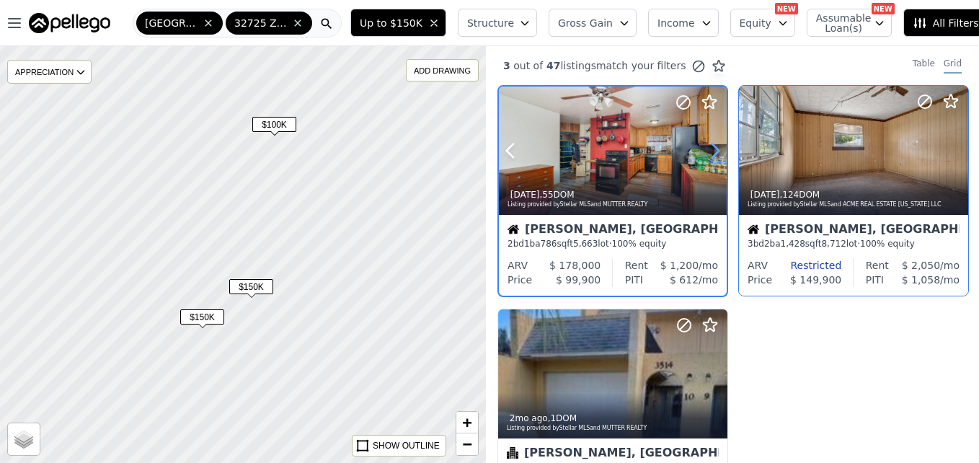
click at [710, 148] on icon at bounding box center [714, 150] width 23 height 23
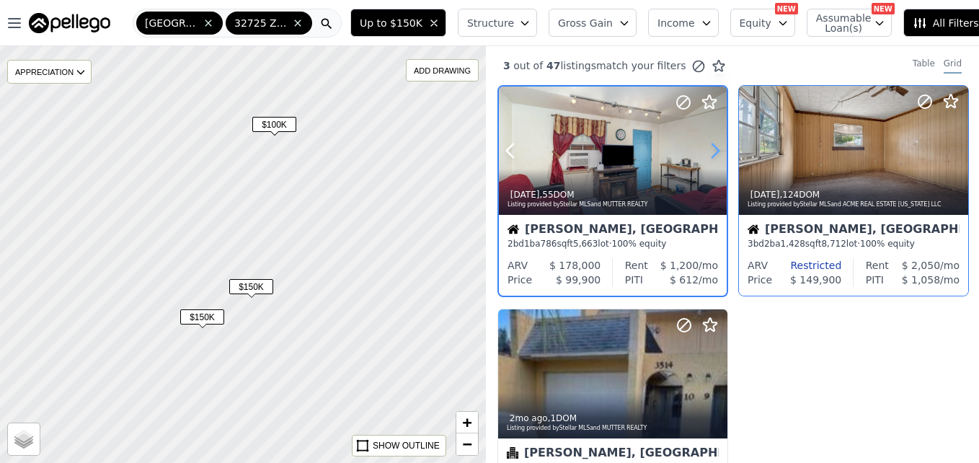
click at [710, 148] on icon at bounding box center [714, 150] width 23 height 23
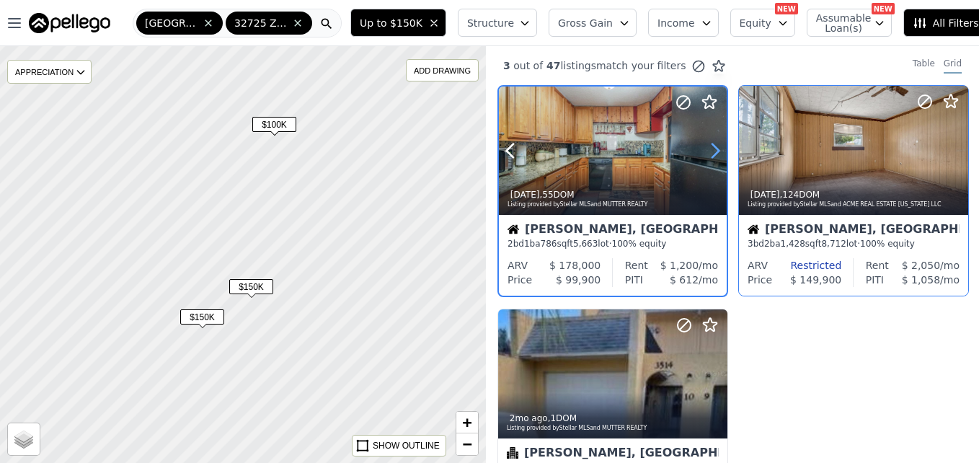
click at [710, 148] on icon at bounding box center [714, 150] width 23 height 23
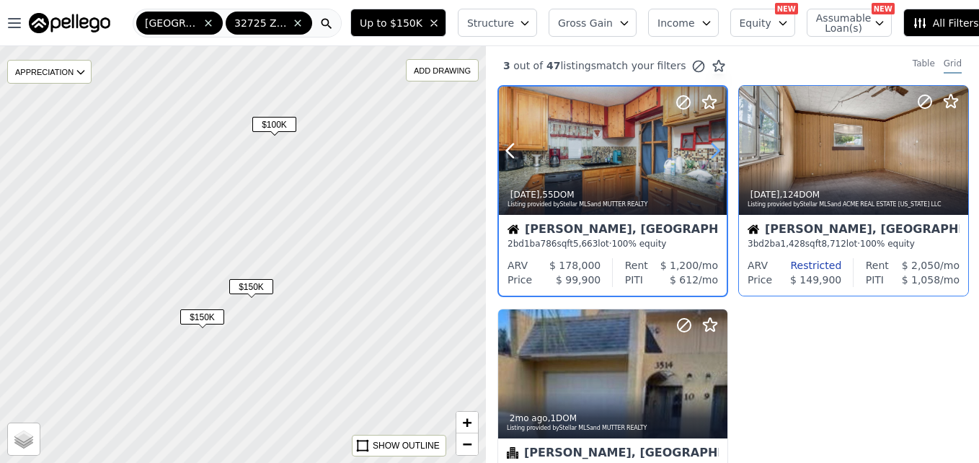
click at [710, 148] on icon at bounding box center [714, 150] width 23 height 23
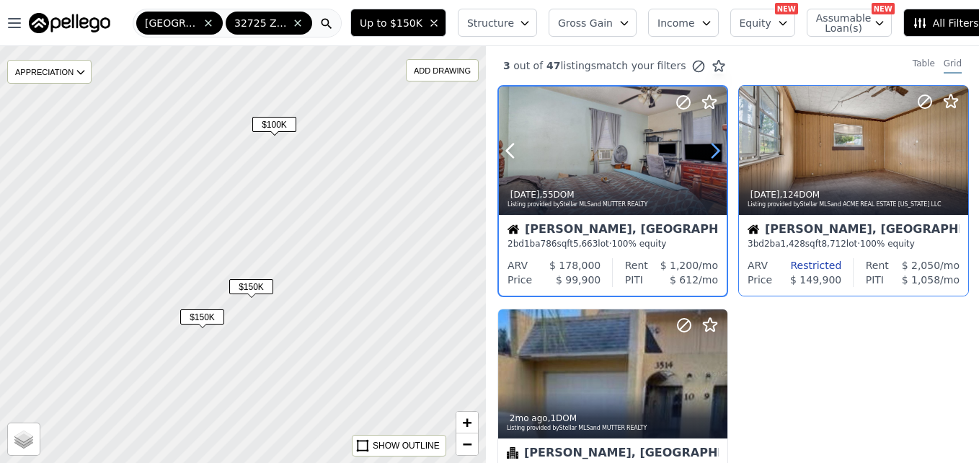
click at [710, 148] on icon at bounding box center [714, 150] width 23 height 23
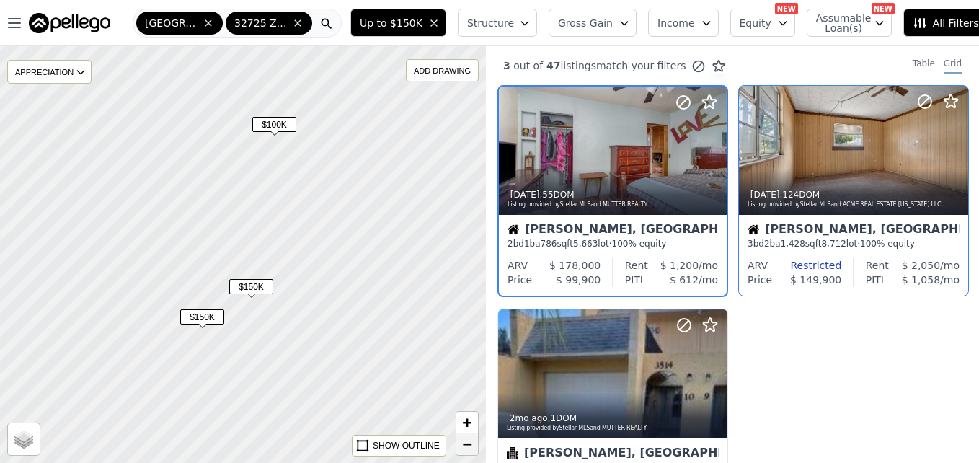
click at [461, 437] on link "−" at bounding box center [467, 444] width 22 height 22
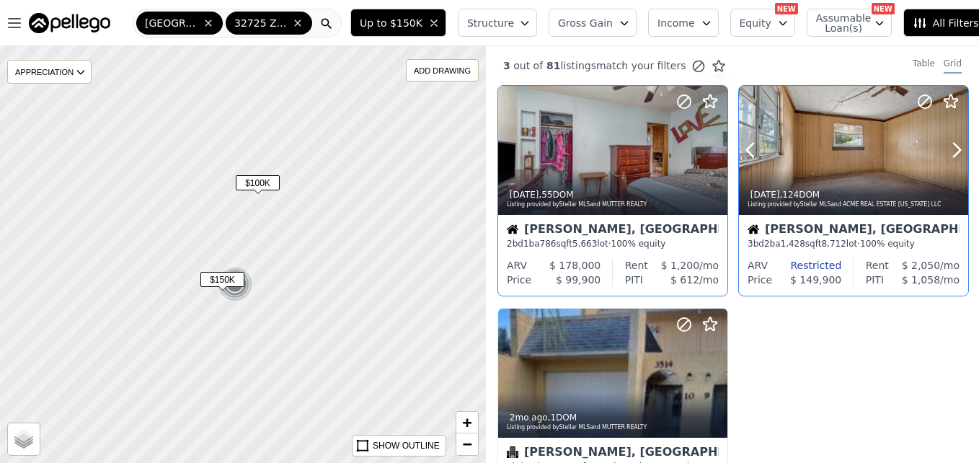
click at [798, 160] on div at bounding box center [853, 150] width 229 height 129
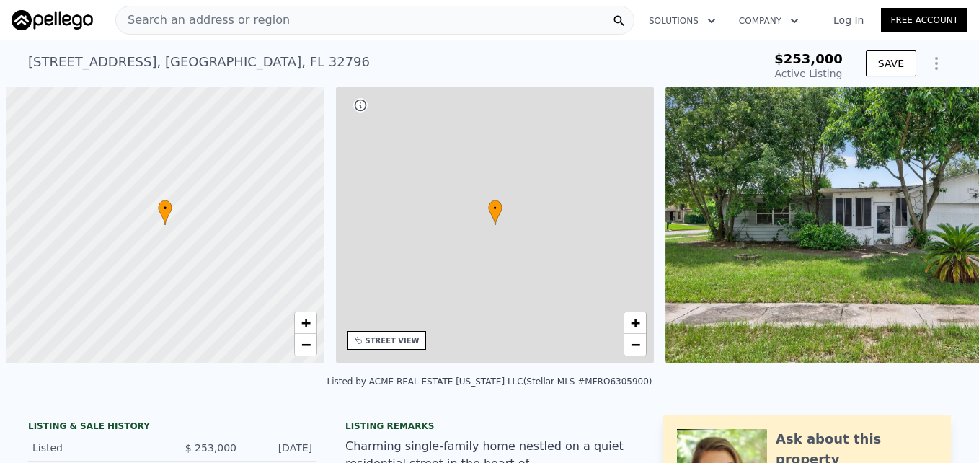
scroll to position [0, 6]
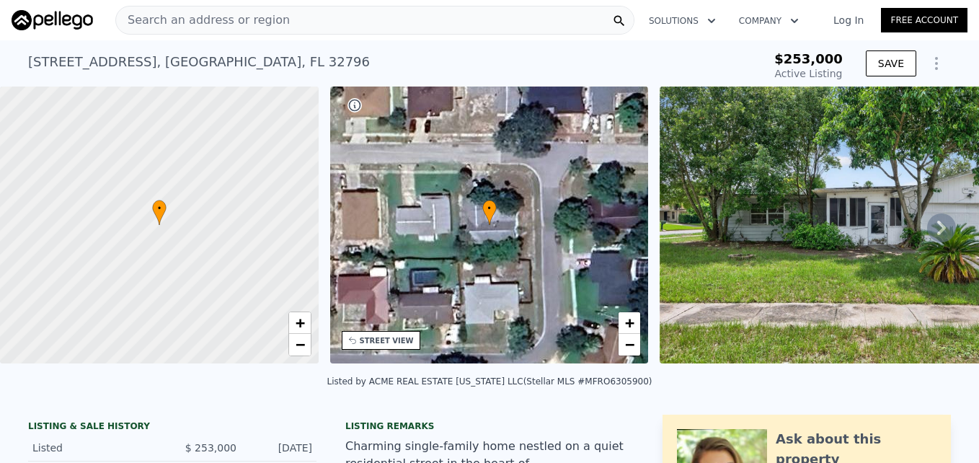
click at [856, 190] on img at bounding box center [867, 224] width 416 height 277
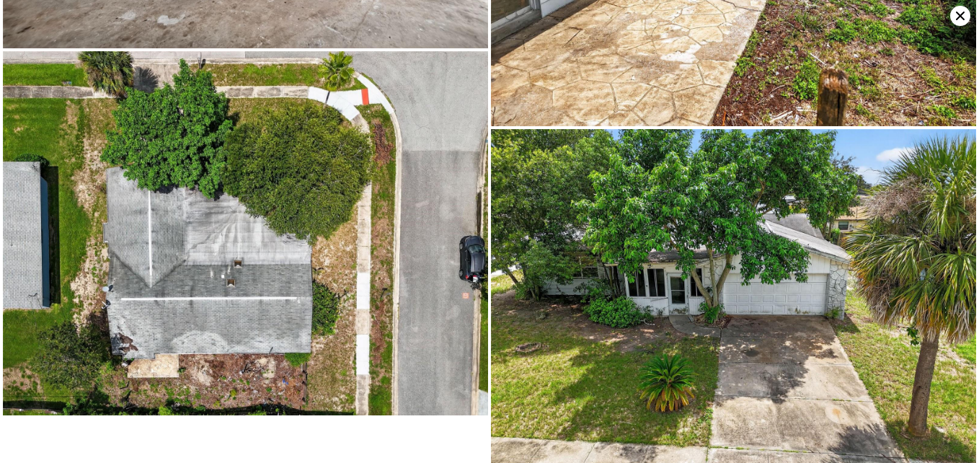
scroll to position [0, 0]
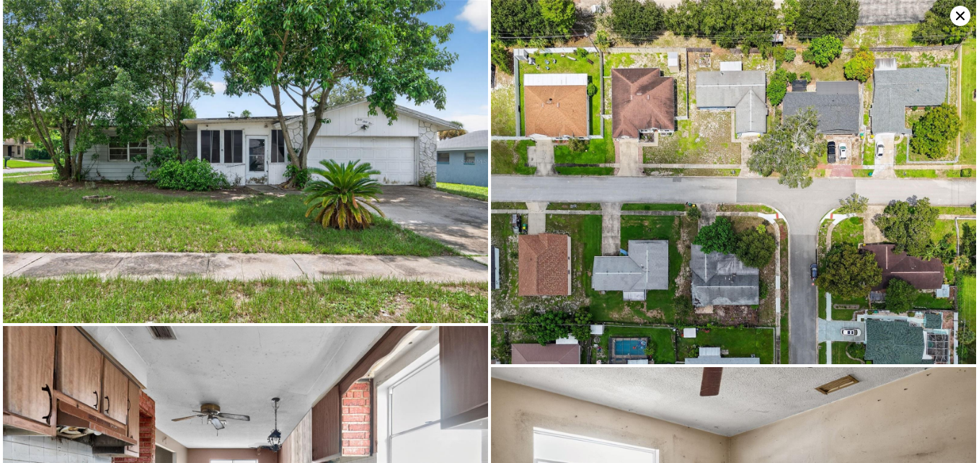
click at [955, 14] on icon at bounding box center [960, 16] width 20 height 20
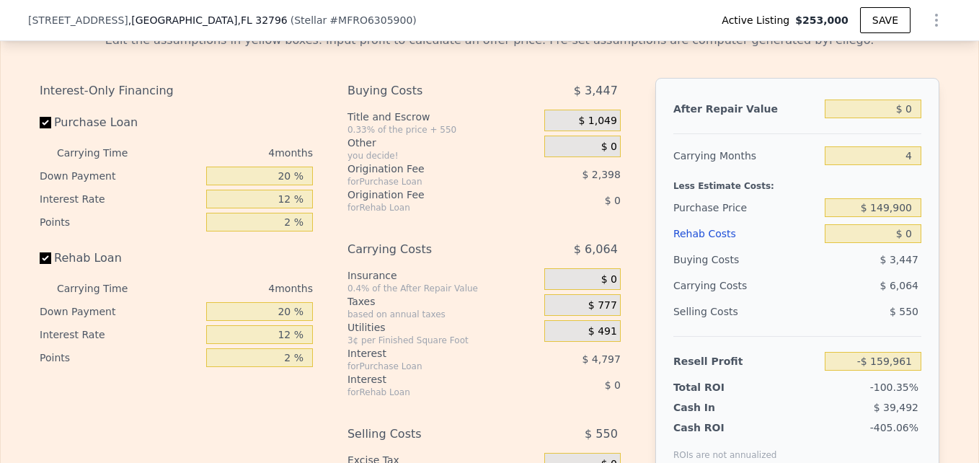
scroll to position [2188, 0]
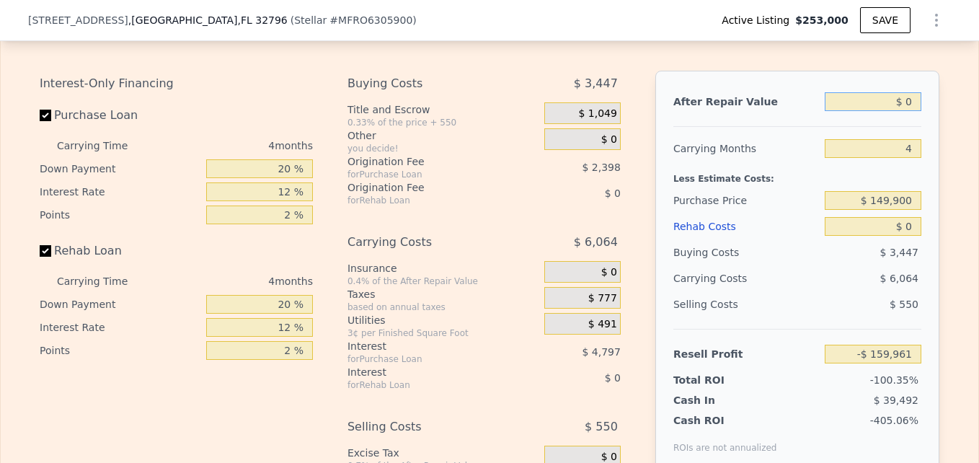
click at [912, 111] on input "$ 0" at bounding box center [873, 101] width 97 height 19
type input "$ 2"
type input "-$ 159,959"
type input "$ 25"
type input "-$ 159,938"
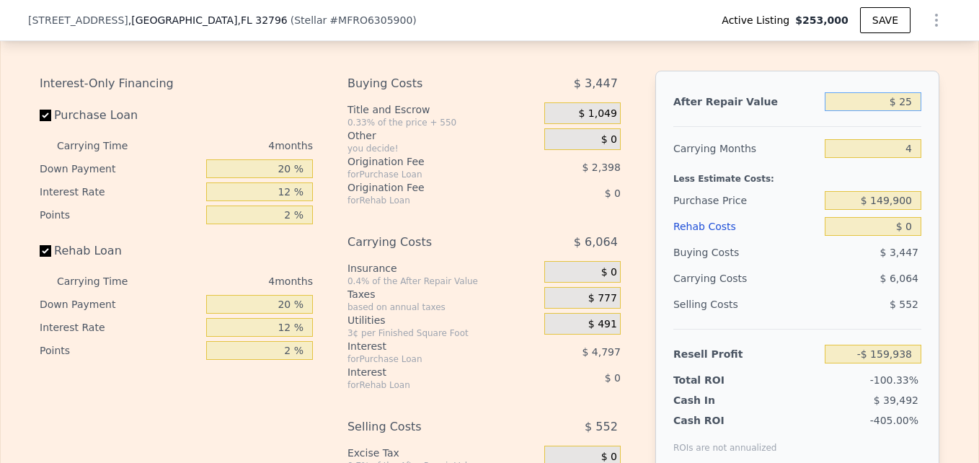
type input "$ 253"
type input "-$ 159,723"
type input "$ 2,530"
type input "-$ 157,586"
type input "$ 25,300"
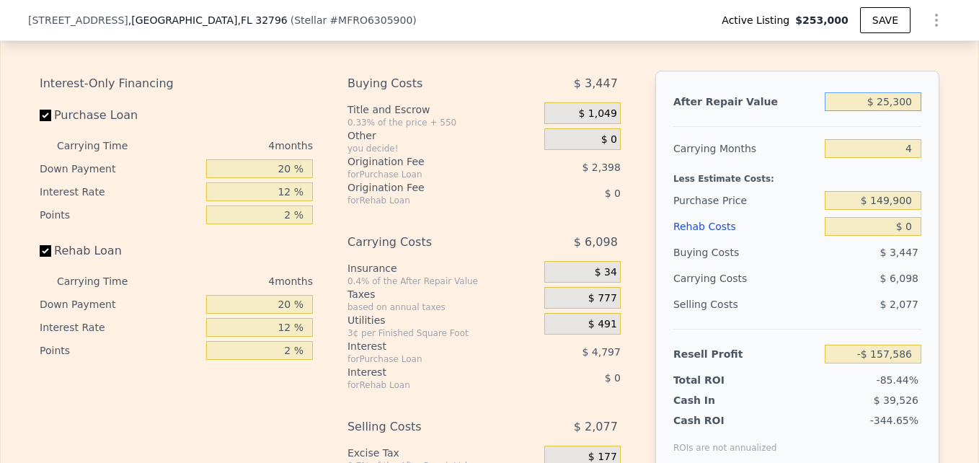
type input "-$ 136,222"
type input "$ 253,000"
type input "$ 77,439"
type input "$ 253,000"
click at [925, 110] on div "After Repair Value $ 253,000 Carrying Months 4 Less Estimate Costs: Purchase Pr…" at bounding box center [797, 271] width 284 height 401
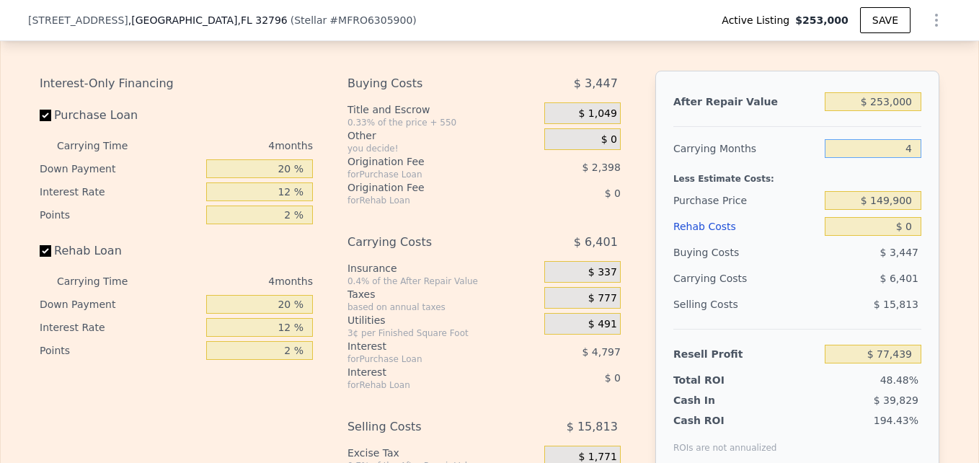
click at [906, 158] on input "4" at bounding box center [873, 148] width 97 height 19
type input "4"
click at [925, 190] on div "After Repair Value $ 253,000 Carrying Months 4 Less Estimate Costs: Purchase Pr…" at bounding box center [797, 271] width 284 height 401
click at [894, 187] on div "Less Estimate Costs:" at bounding box center [797, 174] width 248 height 26
click at [799, 210] on div "Purchase Price" at bounding box center [746, 200] width 146 height 26
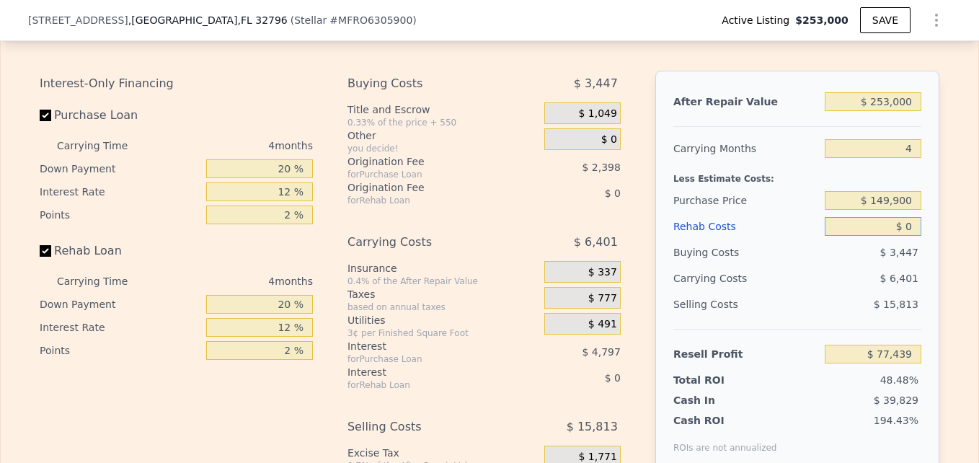
click at [906, 236] on input "$ 0" at bounding box center [873, 226] width 97 height 19
type input "$ 8"
type input "$ 77,431"
type input "$ 80"
type input "$ 77,354"
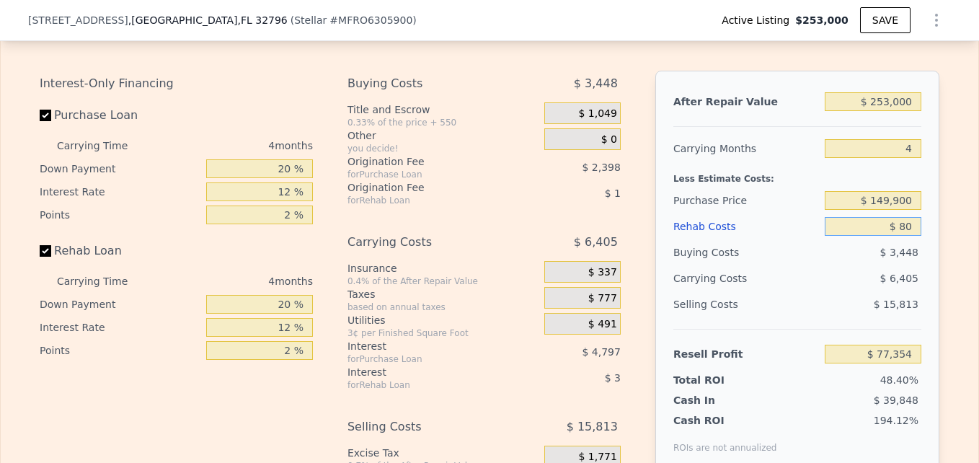
type input "$ 800"
type input "$ 76,602"
type input "$ 8,000"
type input "$ 69,055"
type input "$ 80,000"
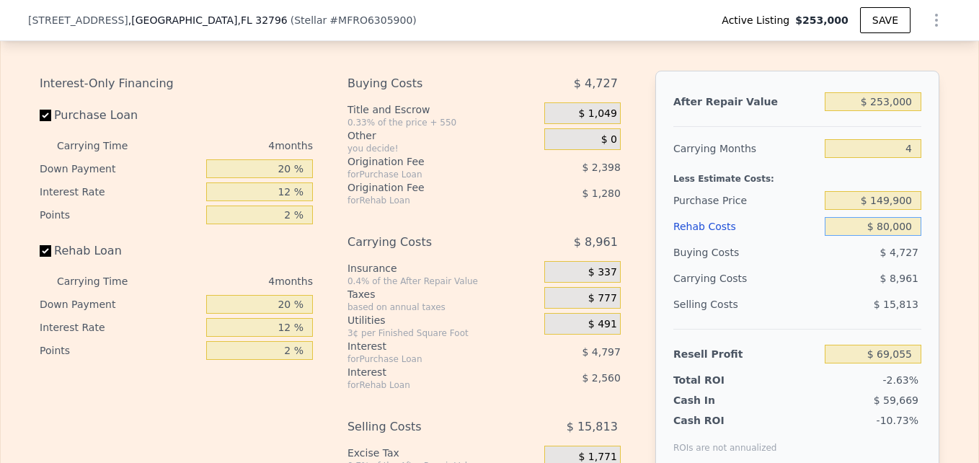
type input "-$ 6,401"
type input "$ 80,000"
click at [567, 28] on div "[STREET_ADDRESS] ( Stellar # MFRO6305900 ) Active Listing $253,000 SAVE" at bounding box center [489, 20] width 923 height 40
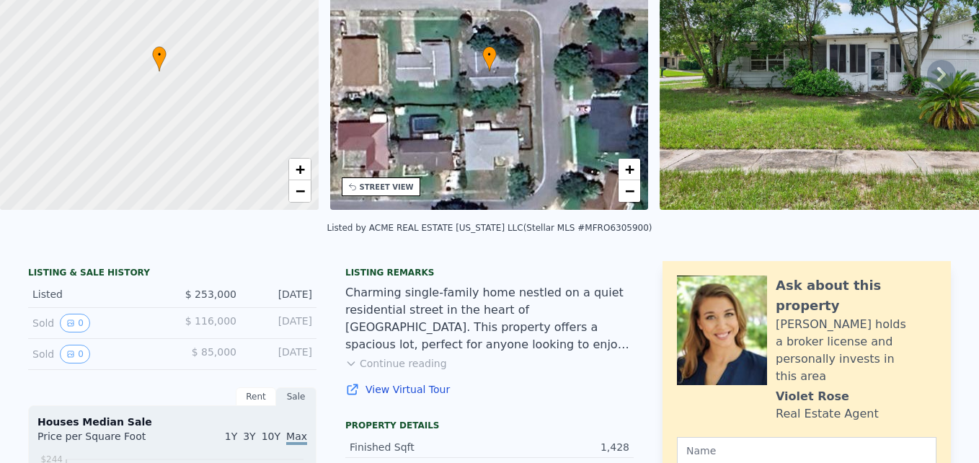
scroll to position [0, 0]
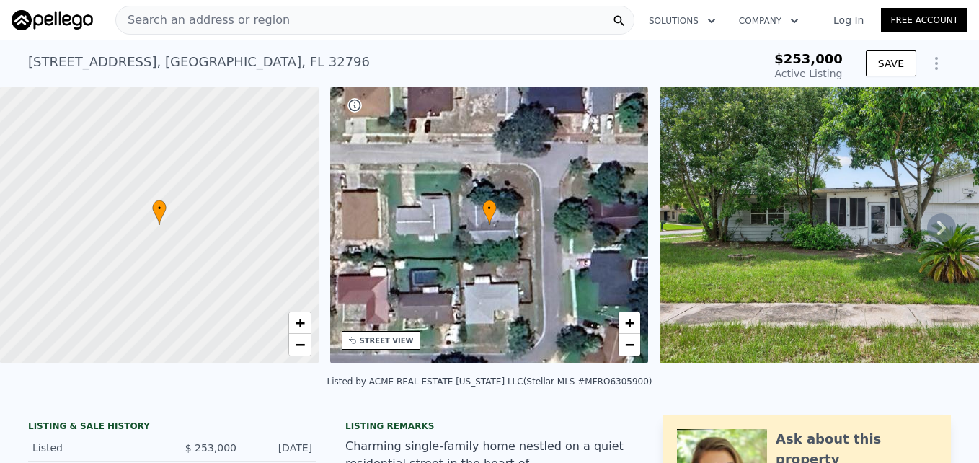
click at [423, 59] on div "[STREET_ADDRESS] Active at $253k" at bounding box center [368, 66] width 680 height 40
